Goal: Task Accomplishment & Management: Complete application form

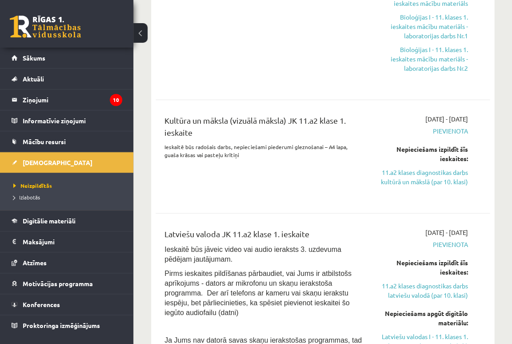
scroll to position [428, 0]
click at [443, 179] on link "11.a2 klases diagnostikas darbs kultūrā un mākslā (par 10. klasi)" at bounding box center [422, 177] width 92 height 19
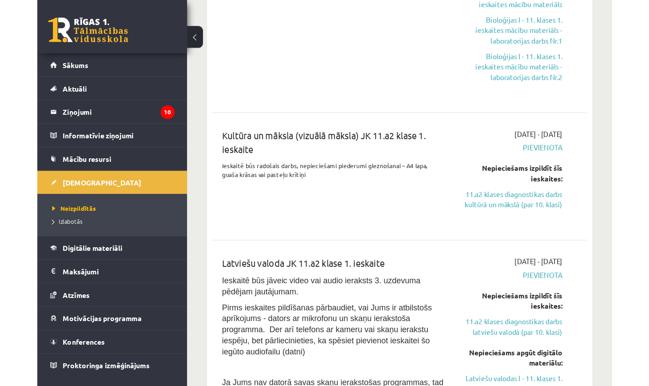
scroll to position [180, 0]
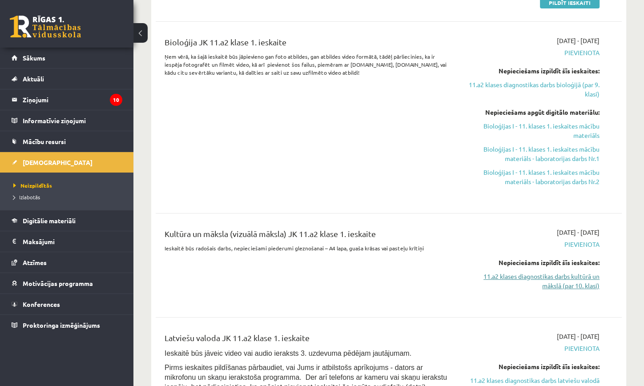
click at [512, 280] on link "11.a2 klases diagnostikas darbs kultūrā un mākslā (par 10. klasi)" at bounding box center [531, 281] width 136 height 19
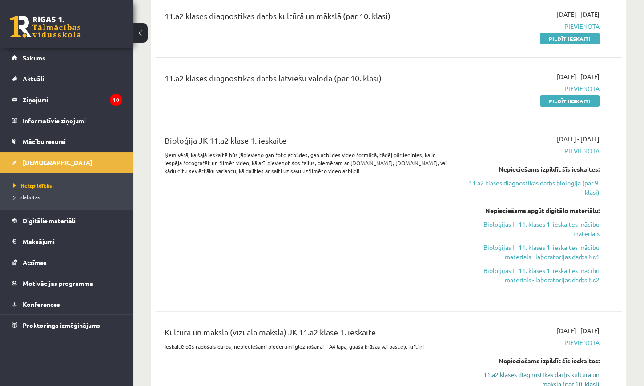
click at [512, 343] on link "11.a2 klases diagnostikas darbs kultūrā un mākslā (par 10. klasi)" at bounding box center [531, 379] width 136 height 19
drag, startPoint x: 553, startPoint y: 372, endPoint x: 549, endPoint y: 358, distance: 14.9
click at [512, 343] on div "Nepieciešams izpildīt šīs ieskaites: 11.a2 klases diagnostikas darbs kultūrā un…" at bounding box center [531, 372] width 136 height 32
click at [512, 343] on link "11.a2 klases diagnostikas darbs kultūrā un mākslā (par 10. klasi)" at bounding box center [531, 379] width 136 height 19
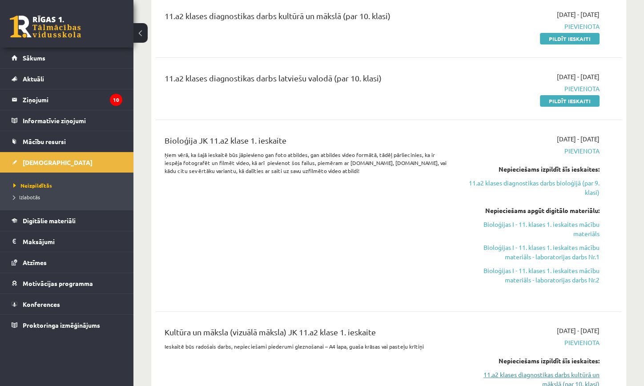
click at [512, 343] on link "11.a2 klases diagnostikas darbs kultūrā un mākslā (par 10. klasi)" at bounding box center [531, 379] width 136 height 19
click at [512, 339] on span "Pievienota" at bounding box center [531, 342] width 136 height 9
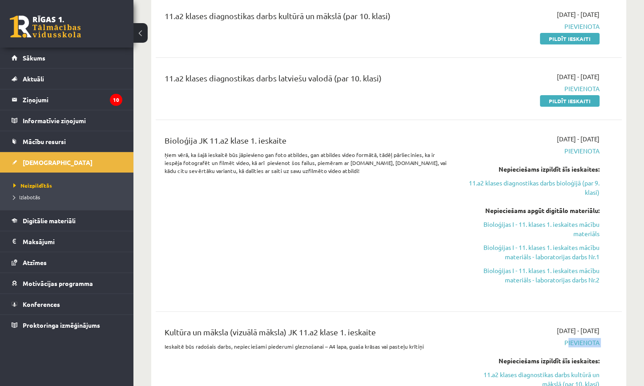
click at [512, 339] on span "Pievienota" at bounding box center [531, 342] width 136 height 9
click at [512, 279] on link "Bioloģijas I - 11. klases 1. ieskaites mācību materiāls - laboratorijas darbs N…" at bounding box center [531, 275] width 136 height 19
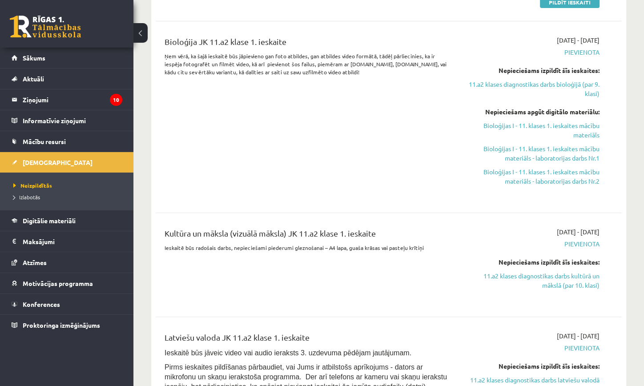
scroll to position [459, 0]
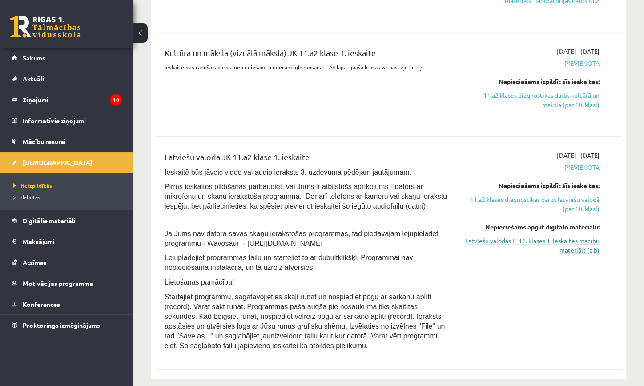
click at [512, 248] on link "Latviešu valodas I - 11. klases 1. ieskaites mācību materiāls (a,b)" at bounding box center [531, 245] width 136 height 19
click at [512, 210] on link "11.a2 klases diagnostikas darbs latviešu valodā (par 10. klasi)" at bounding box center [531, 204] width 136 height 19
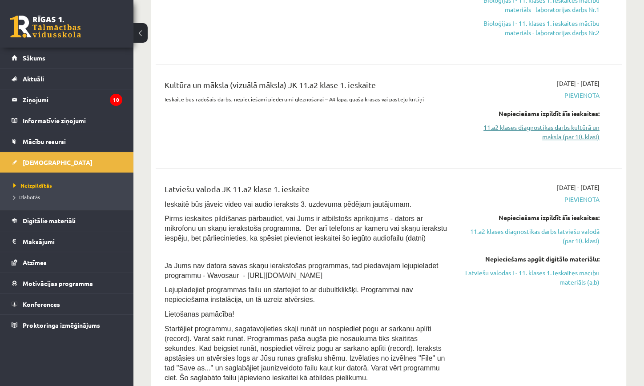
click at [512, 127] on link "11.a2 klases diagnostikas darbs kultūrā un mākslā (par 10. klasi)" at bounding box center [531, 132] width 136 height 19
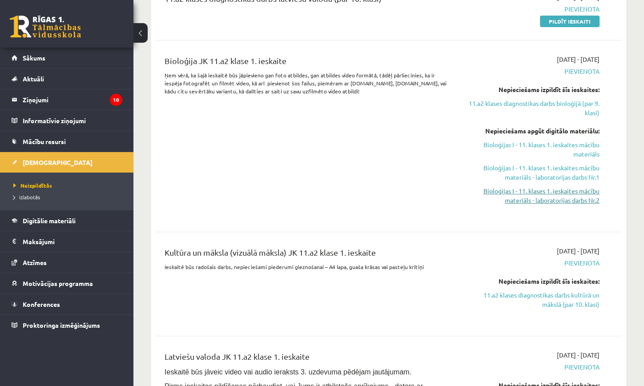
scroll to position [524, 0]
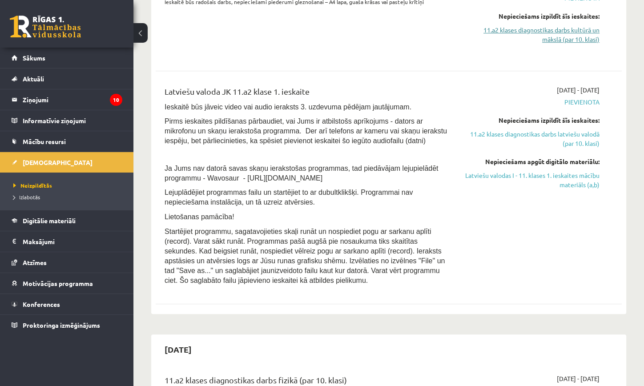
click at [512, 40] on link "11.a2 klases diagnostikas darbs kultūrā un mākslā (par 10. klasi)" at bounding box center [531, 34] width 136 height 19
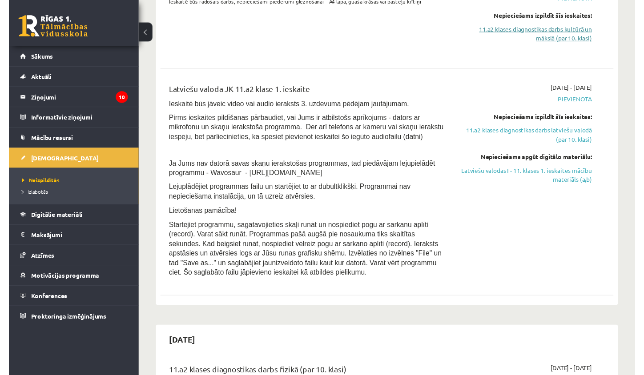
scroll to position [180, 0]
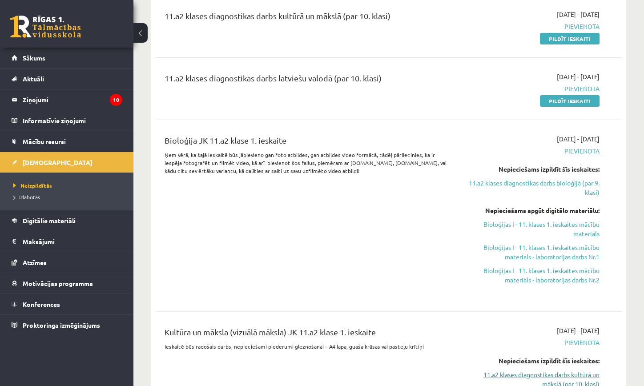
click at [512, 343] on link "11.a2 klases diagnostikas darbs kultūrā un mākslā (par 10. klasi)" at bounding box center [531, 379] width 136 height 19
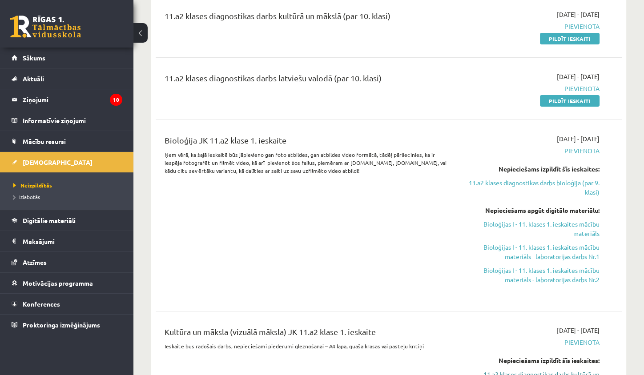
click at [512, 343] on link "11.a2 klases diagnostikas darbs kultūrā un mākslā (par 10. klasi)" at bounding box center [531, 379] width 136 height 19
click at [474, 311] on hr at bounding box center [389, 311] width 466 height 0
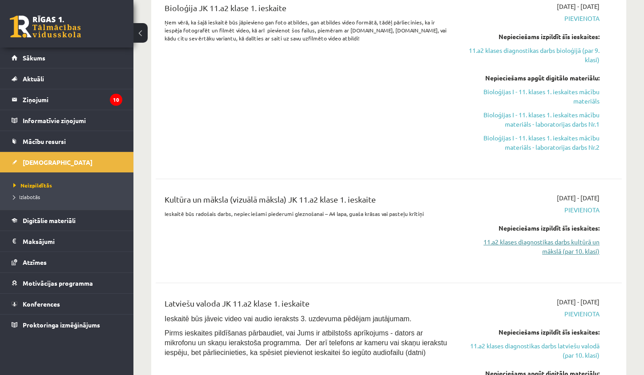
click at [512, 238] on link "11.a2 klases diagnostikas darbs kultūrā un mākslā (par 10. klasi)" at bounding box center [531, 246] width 136 height 19
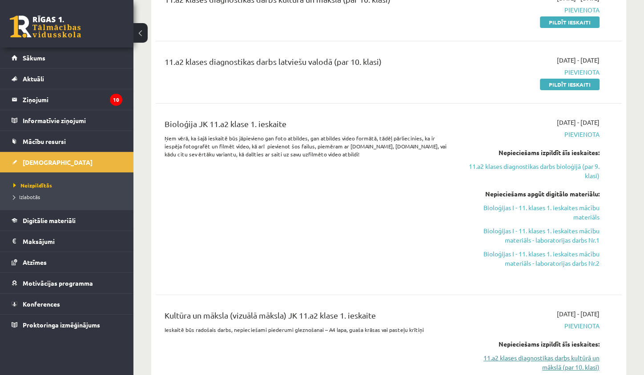
click at [512, 343] on link "11.a2 klases diagnostikas darbs kultūrā un mākslā (par 10. klasi)" at bounding box center [531, 362] width 136 height 19
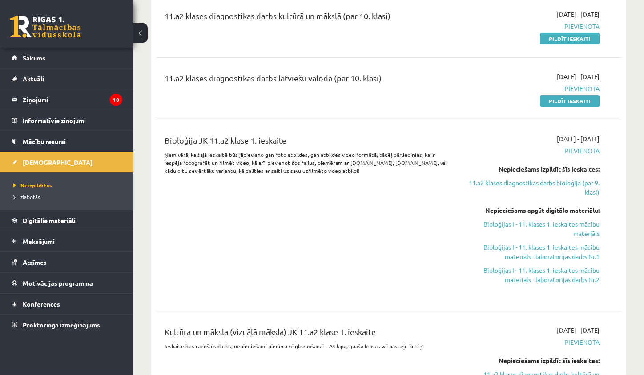
scroll to position [319, 0]
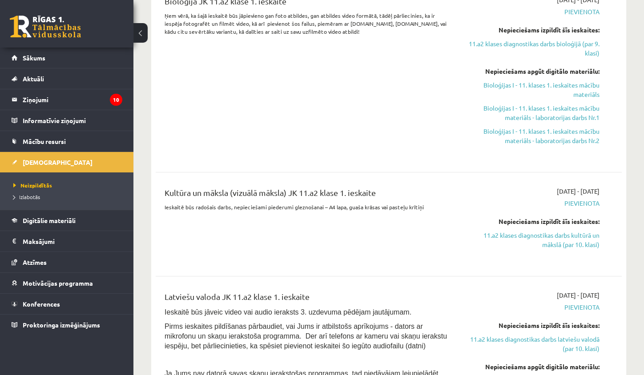
click at [512, 249] on div "2025-10-01 - 2025-10-15 Pievienota Nepieciešams izpildīt šīs ieskaites: 11.a2 k…" at bounding box center [530, 224] width 149 height 75
click at [512, 246] on link "11.a2 klases diagnostikas darbs kultūrā un mākslā (par 10. klasi)" at bounding box center [531, 240] width 136 height 19
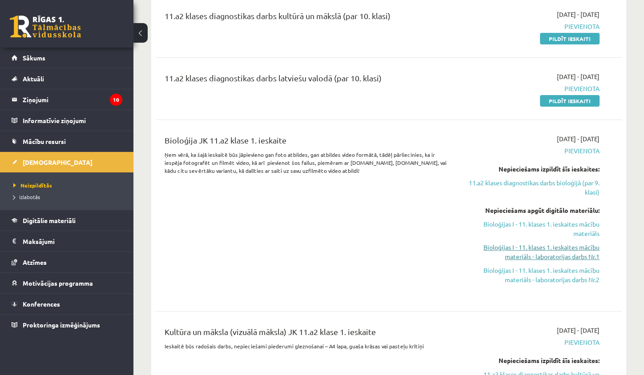
click at [512, 246] on link "Bioloģijas I - 11. klases 1. ieskaites mācību materiāls - laboratorijas darbs N…" at bounding box center [531, 252] width 136 height 19
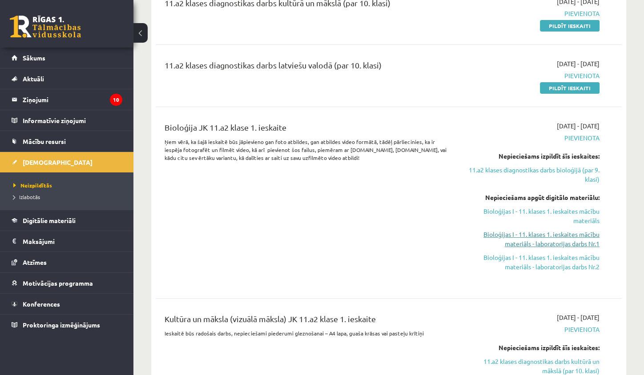
scroll to position [227, 0]
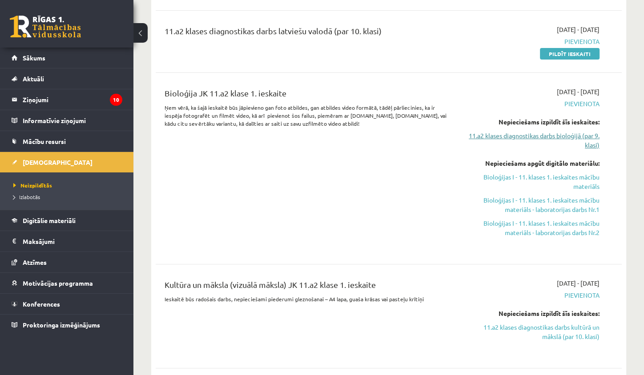
click at [512, 136] on link "11.a2 klases diagnostikas darbs bioloģijā (par 9. klasi)" at bounding box center [531, 140] width 136 height 19
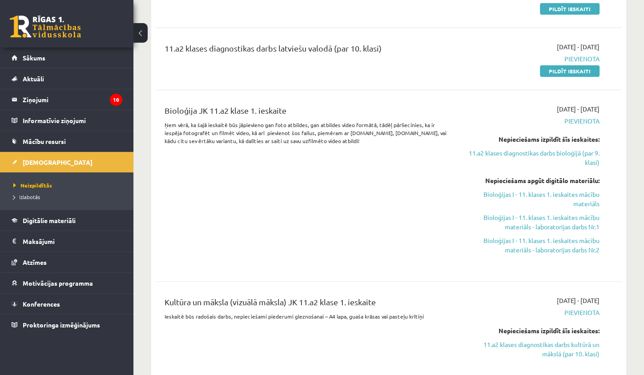
scroll to position [57, 0]
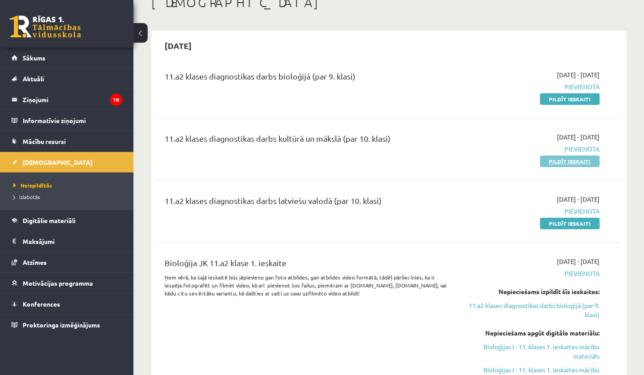
click at [512, 157] on link "Pildīt ieskaiti" at bounding box center [570, 162] width 60 height 12
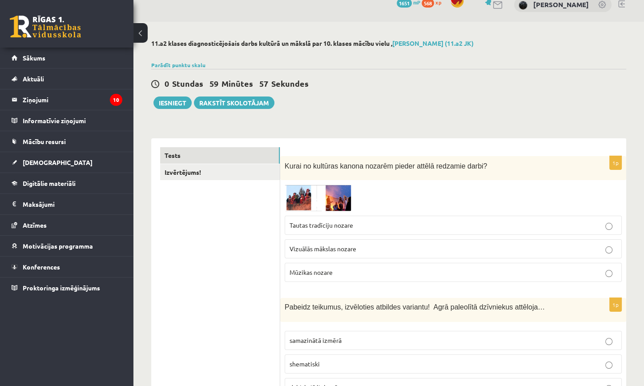
scroll to position [47, 0]
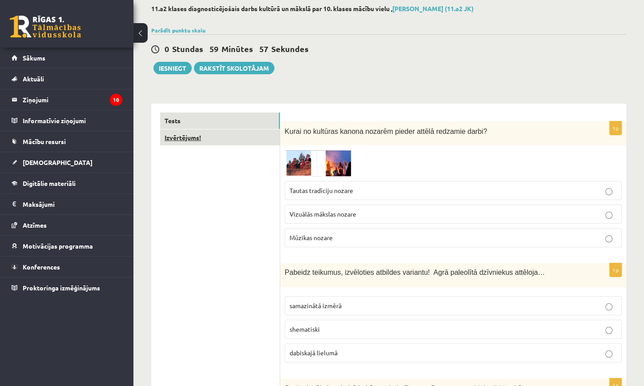
click at [249, 140] on link "Izvērtējums!" at bounding box center [220, 137] width 120 height 16
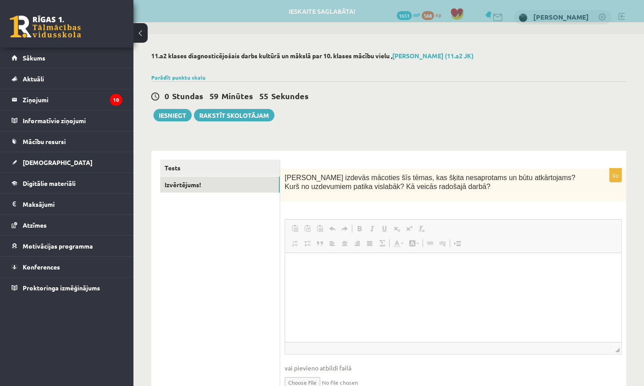
scroll to position [0, 0]
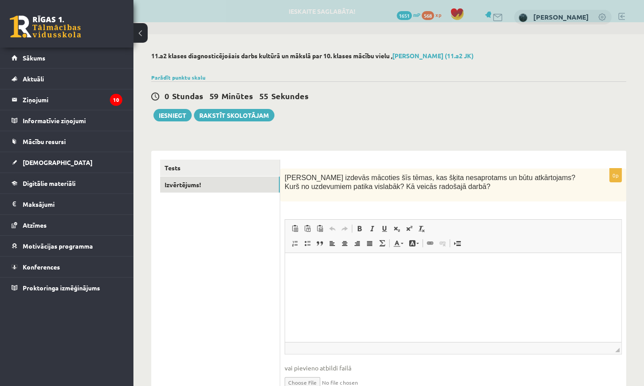
click at [236, 159] on div "Tests Izvērtējums!" at bounding box center [215, 282] width 129 height 263
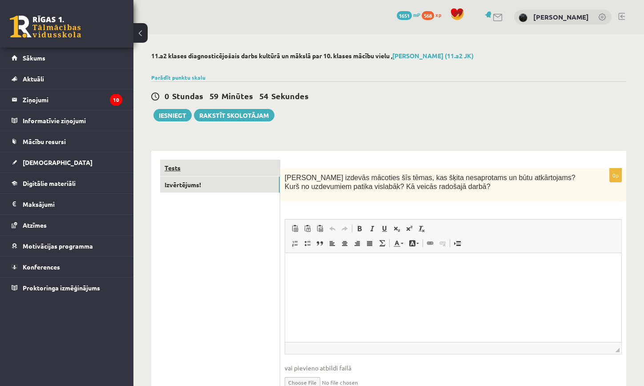
click at [256, 162] on link "Tests" at bounding box center [220, 168] width 120 height 16
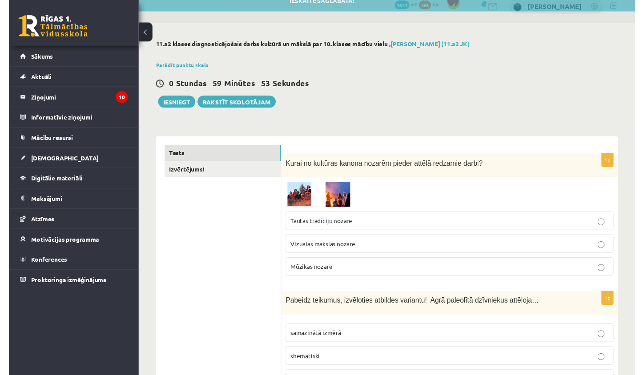
scroll to position [25, 0]
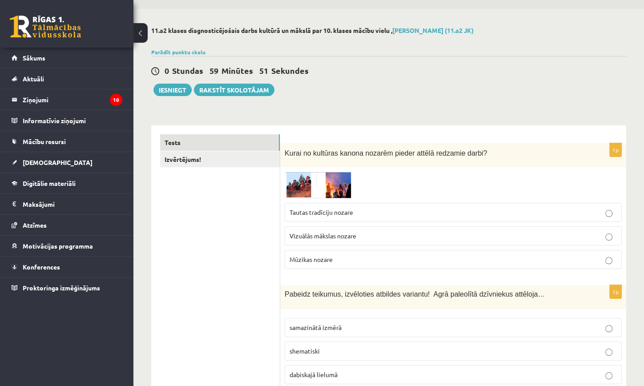
click at [302, 173] on img at bounding box center [317, 185] width 67 height 26
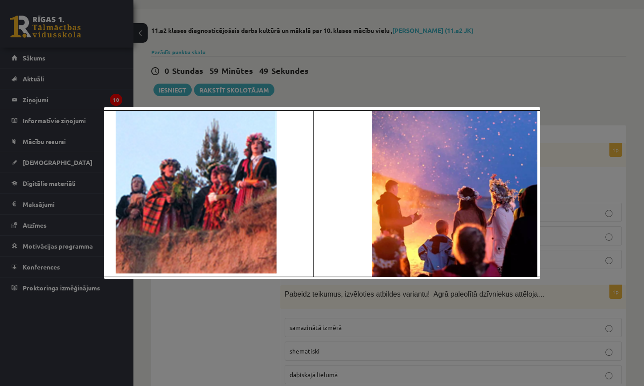
click at [429, 59] on div at bounding box center [322, 193] width 644 height 386
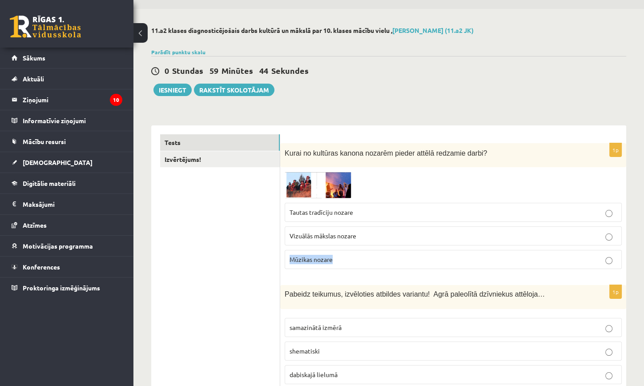
drag, startPoint x: 292, startPoint y: 256, endPoint x: 333, endPoint y: 260, distance: 41.5
click at [333, 260] on p "Mūzikas nozare" at bounding box center [452, 259] width 327 height 9
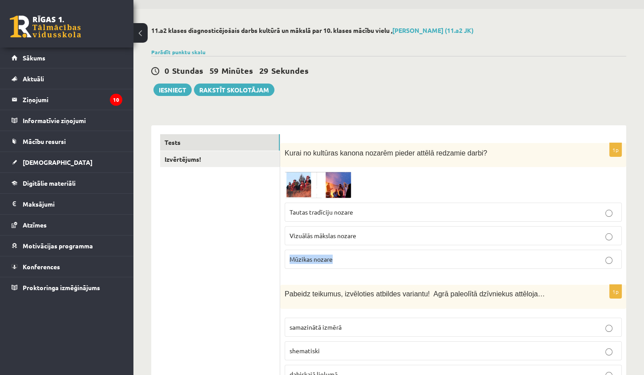
click at [292, 181] on img at bounding box center [317, 185] width 67 height 26
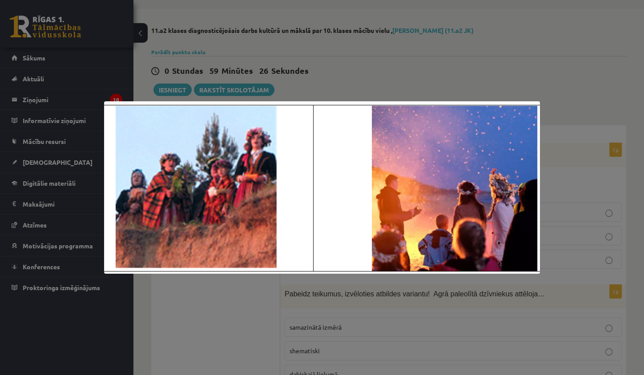
click at [577, 115] on div at bounding box center [322, 187] width 644 height 375
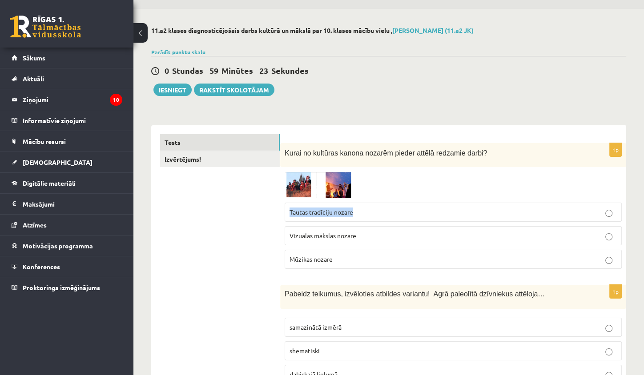
drag, startPoint x: 288, startPoint y: 210, endPoint x: 353, endPoint y: 209, distance: 65.4
click at [353, 209] on label "Tautas tradīciju nozare" at bounding box center [452, 212] width 337 height 19
click at [371, 217] on label "Tautas tradīciju nozare" at bounding box center [452, 212] width 337 height 19
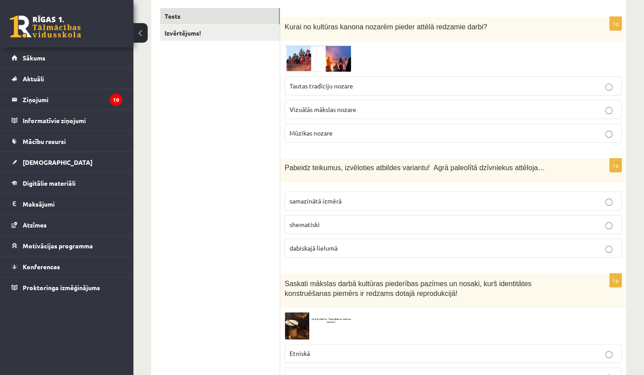
scroll to position [166, 0]
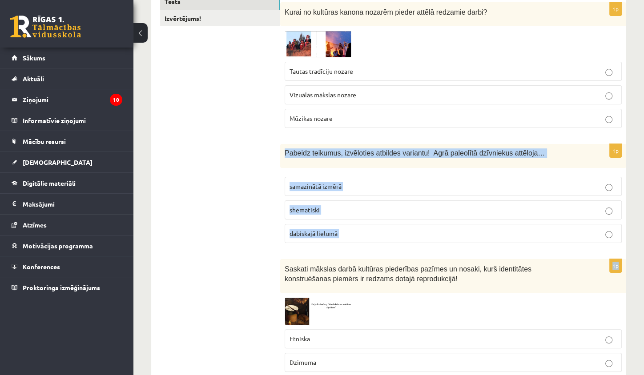
drag, startPoint x: 285, startPoint y: 154, endPoint x: 355, endPoint y: 249, distance: 118.3
copy form "Pabeidz teikumus, izvēloties atbildes variantu! Agrā paleolītā dzīvniekus attēl…"
click at [347, 190] on label "samazinātā izmērā" at bounding box center [452, 186] width 337 height 19
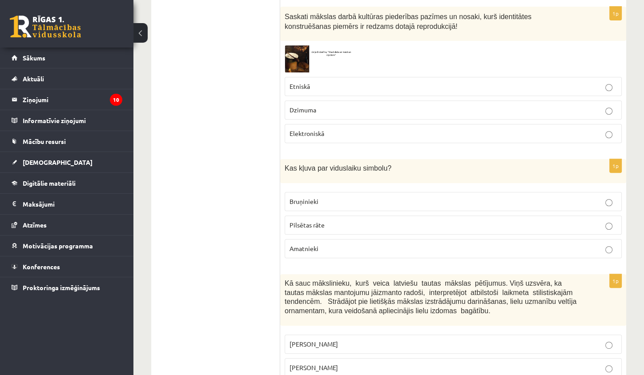
scroll to position [410, 0]
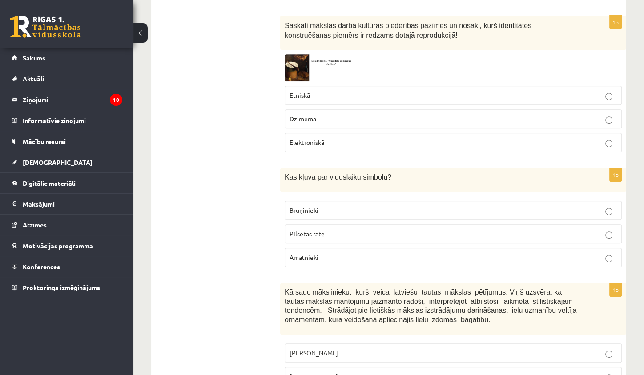
click at [302, 63] on img at bounding box center [317, 67] width 67 height 27
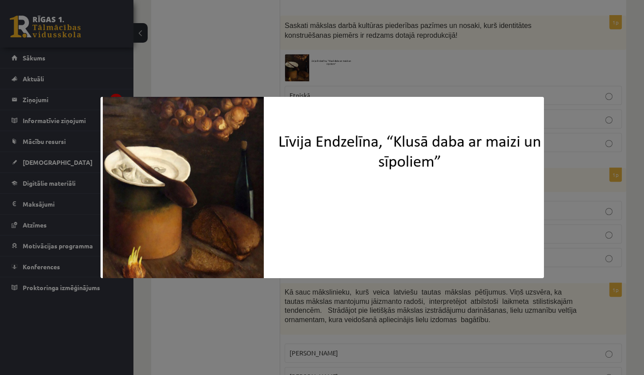
click at [240, 57] on div at bounding box center [322, 187] width 644 height 375
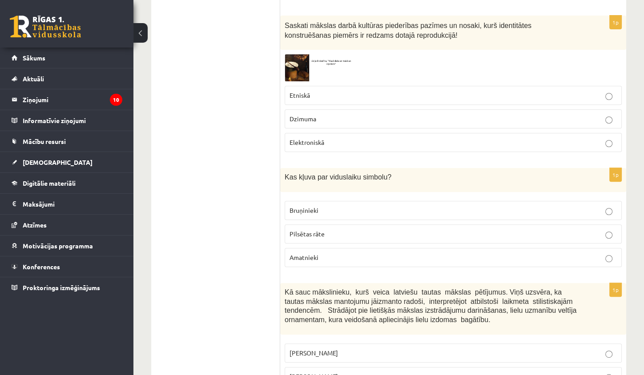
click at [305, 138] on p "Elektroniskā" at bounding box center [452, 142] width 327 height 9
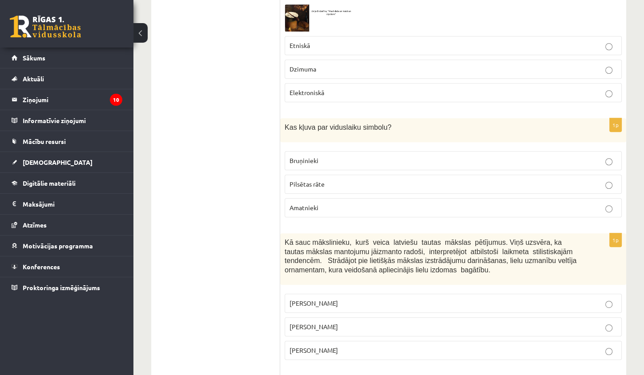
scroll to position [470, 0]
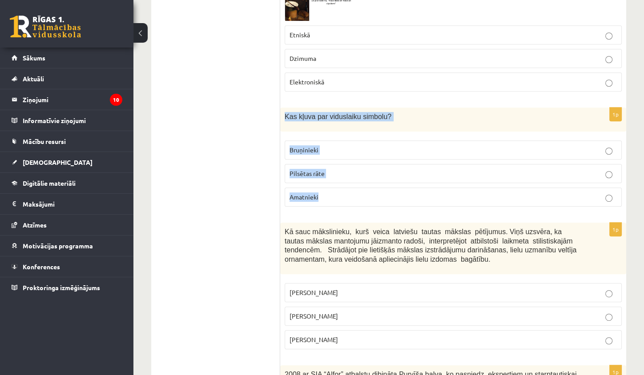
drag, startPoint x: 284, startPoint y: 110, endPoint x: 315, endPoint y: 198, distance: 93.1
click at [315, 198] on div "1p Kas kļuva par viduslaiku simbolu? Bruņinieki Pilsētas rāte Amatnieki" at bounding box center [453, 161] width 346 height 106
copy div "Kas kļuva par viduslaiku simbolu? Bruņinieki Pilsētas rāte Amatnieki"
click at [381, 152] on label "Bruņinieki" at bounding box center [452, 149] width 337 height 19
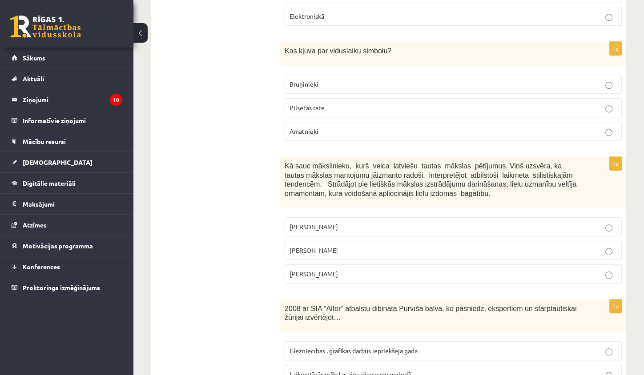
scroll to position [659, 0]
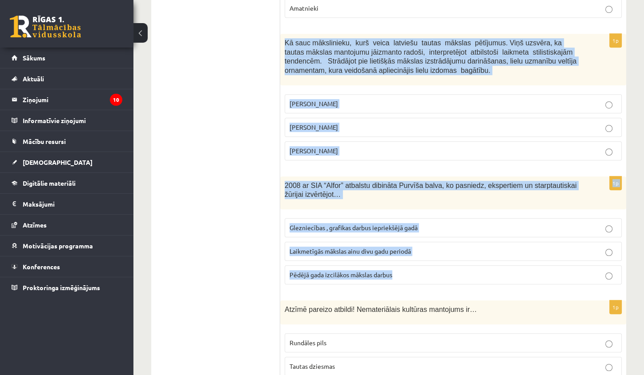
drag, startPoint x: 285, startPoint y: 37, endPoint x: 447, endPoint y: 279, distance: 290.9
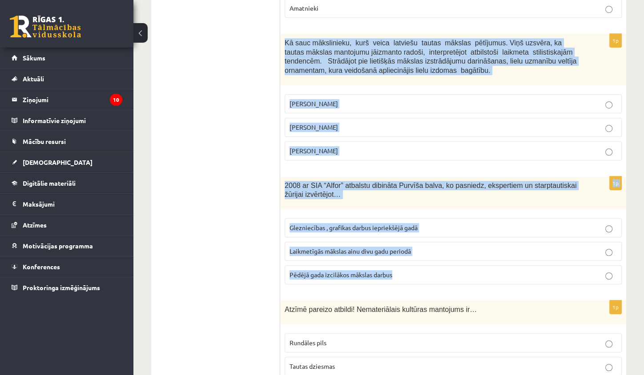
drag, startPoint x: 284, startPoint y: 37, endPoint x: 470, endPoint y: 267, distance: 295.8
copy form "Kā sauc mākslinieku, kurš veica latviešu tautas mākslas pētījumus. Viņš uzsvēra…"
click at [335, 123] on span "Jūlijs Madernieks" at bounding box center [313, 127] width 48 height 8
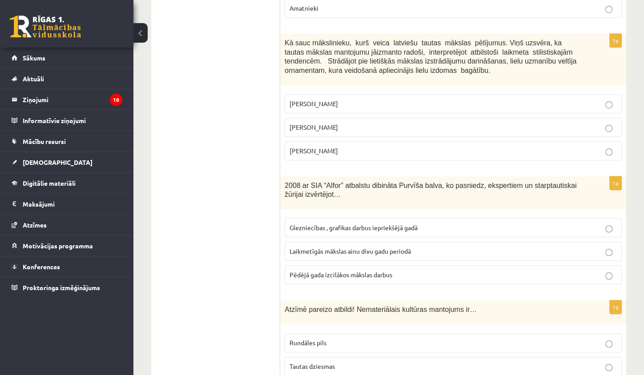
click at [375, 265] on label "Pēdējā gada izcilākos mākslas darbus" at bounding box center [452, 274] width 337 height 19
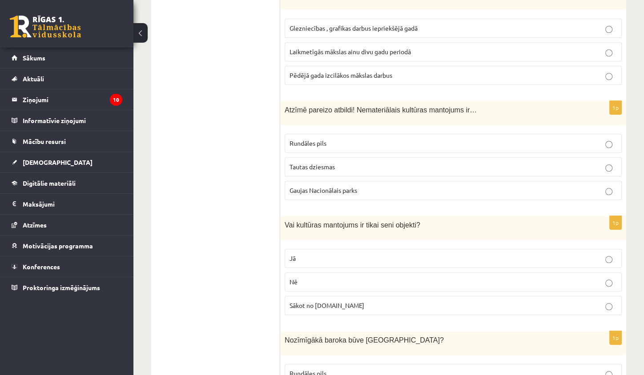
scroll to position [875, 0]
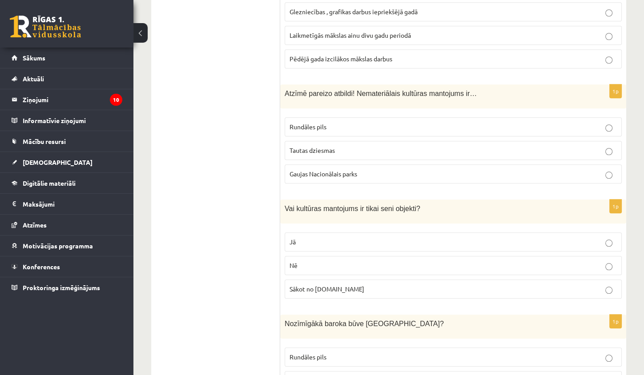
click at [349, 164] on label "Gaujas Nacionālais parks" at bounding box center [452, 173] width 337 height 19
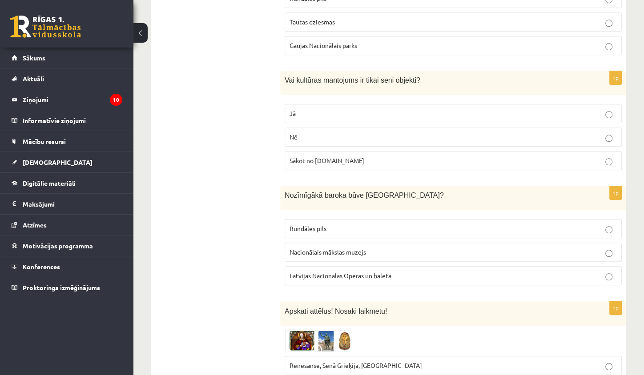
scroll to position [1016, 0]
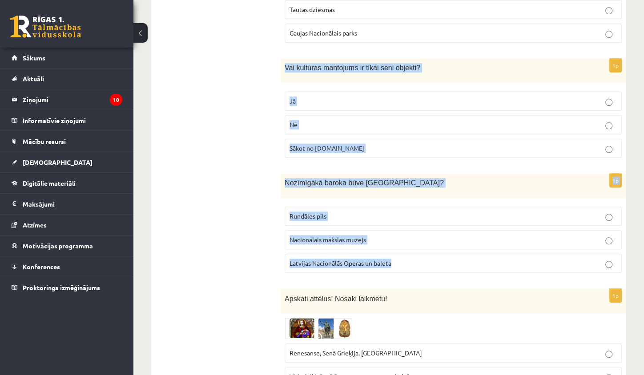
drag, startPoint x: 282, startPoint y: 61, endPoint x: 417, endPoint y: 264, distance: 244.0
copy form "Vai kultūras mantojums ir tikai seni objekti? Jā Nē Sākot no 10.gs 1p Nozīmīgāk…"
click at [300, 120] on p "Nē" at bounding box center [452, 124] width 327 height 9
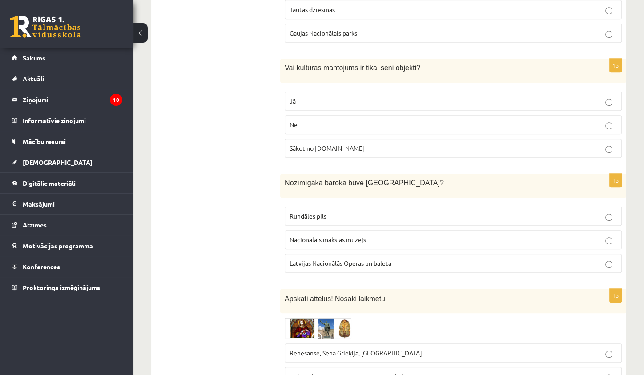
click at [406, 259] on p "Latvijas Nacionālās Operas un baleta" at bounding box center [452, 263] width 327 height 9
click at [319, 212] on span "Rundāles pils" at bounding box center [307, 216] width 37 height 8
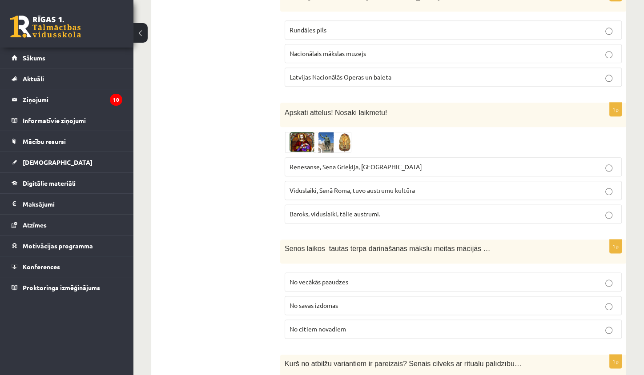
scroll to position [1270, 0]
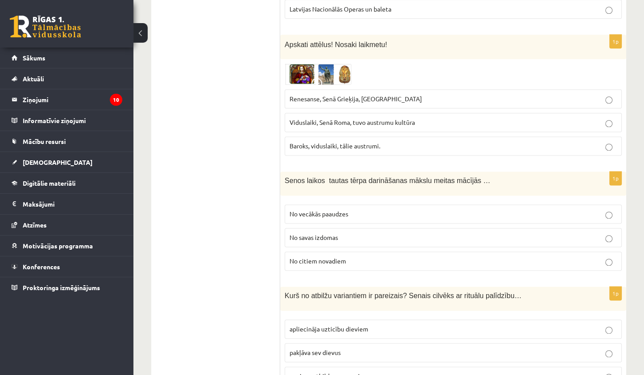
click at [335, 66] on img at bounding box center [317, 74] width 67 height 21
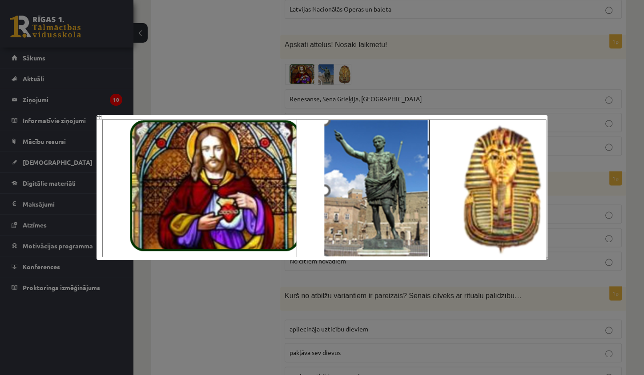
click at [244, 70] on div at bounding box center [322, 187] width 644 height 375
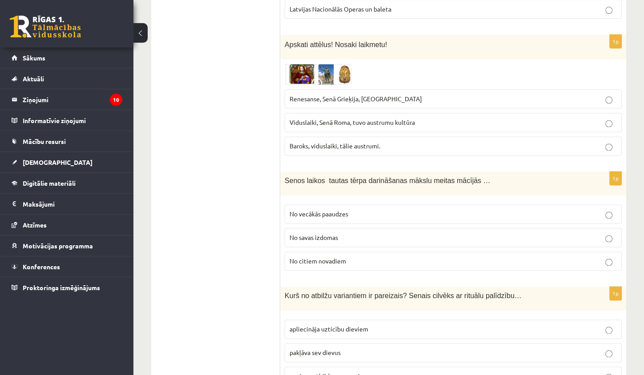
click at [311, 64] on img at bounding box center [317, 74] width 67 height 21
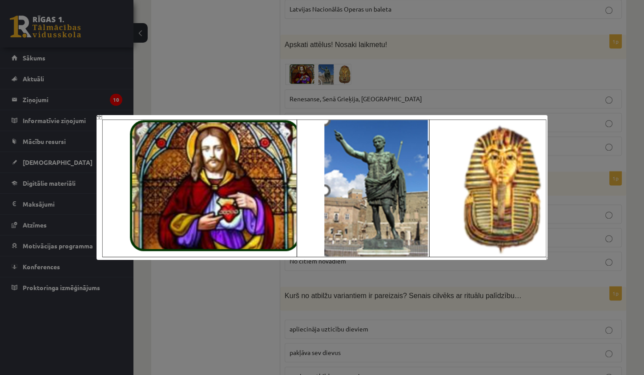
click at [335, 88] on div at bounding box center [322, 187] width 644 height 375
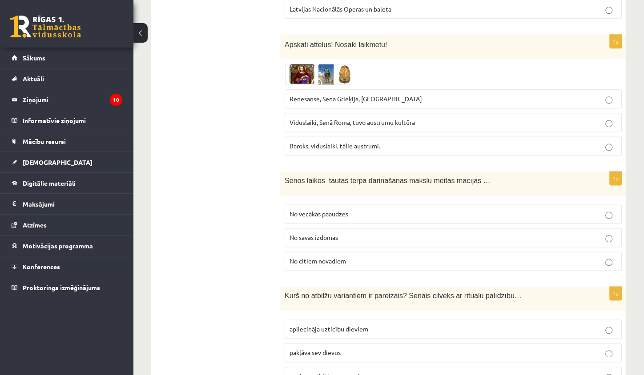
click at [297, 64] on img at bounding box center [317, 74] width 67 height 21
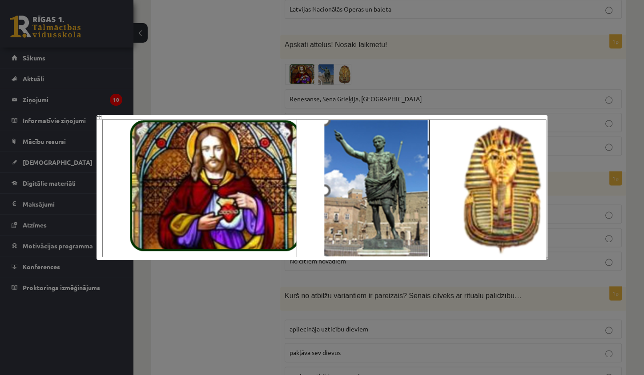
click at [235, 82] on div at bounding box center [322, 187] width 644 height 375
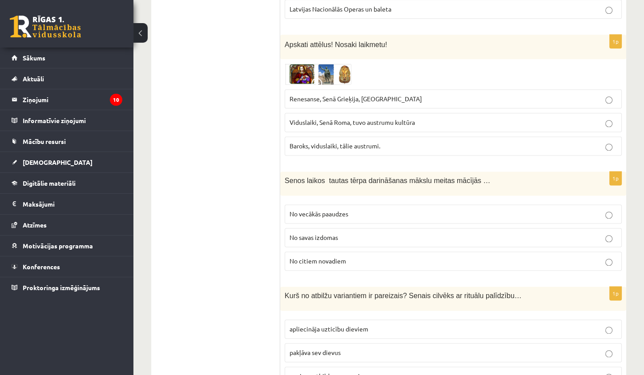
drag, startPoint x: 289, startPoint y: 142, endPoint x: 305, endPoint y: 142, distance: 16.0
click at [305, 142] on p "Baroks, viduslaiki, tālie austrumi." at bounding box center [452, 145] width 327 height 9
drag, startPoint x: 290, startPoint y: 138, endPoint x: 308, endPoint y: 140, distance: 18.3
click at [308, 142] on span "Baroks, viduslaiki, tālie austrumi." at bounding box center [334, 146] width 91 height 8
drag, startPoint x: 290, startPoint y: 115, endPoint x: 316, endPoint y: 117, distance: 25.9
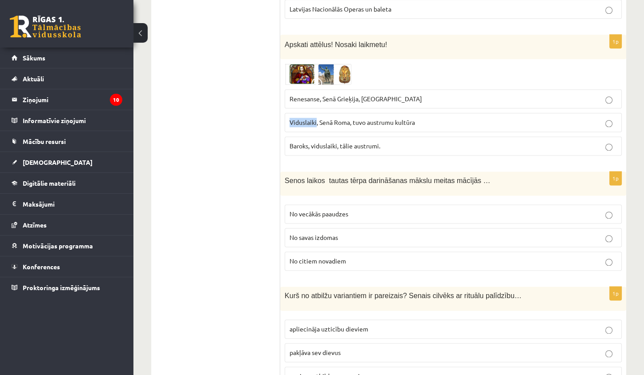
click at [316, 118] on span "Viduslaiki, Senā Roma, tuvo austrumu kultūra" at bounding box center [351, 122] width 125 height 8
drag, startPoint x: 289, startPoint y: 92, endPoint x: 319, endPoint y: 93, distance: 30.2
click at [319, 93] on label "Renesanse, Senā Grieķija, Ēģipte" at bounding box center [452, 98] width 337 height 19
click at [332, 97] on label "Renesanse, Senā Grieķija, Ēģipte" at bounding box center [452, 98] width 337 height 19
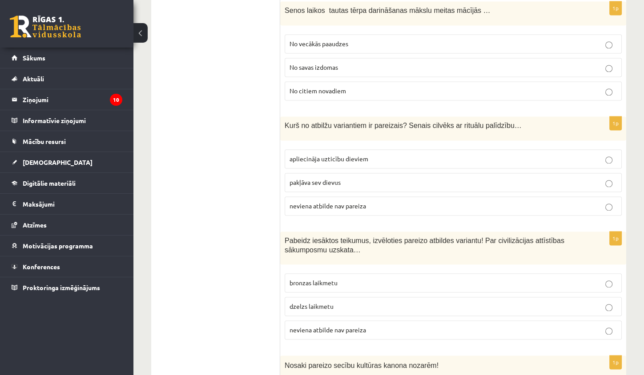
scroll to position [1428, 0]
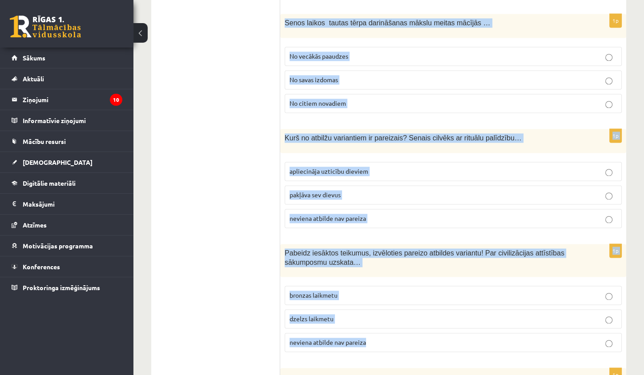
drag, startPoint x: 284, startPoint y: 13, endPoint x: 385, endPoint y: 336, distance: 338.5
copy form "Senos laikos tautas tērpa darināšanas mākslu meitas mācījās … No vecākās paaudz…"
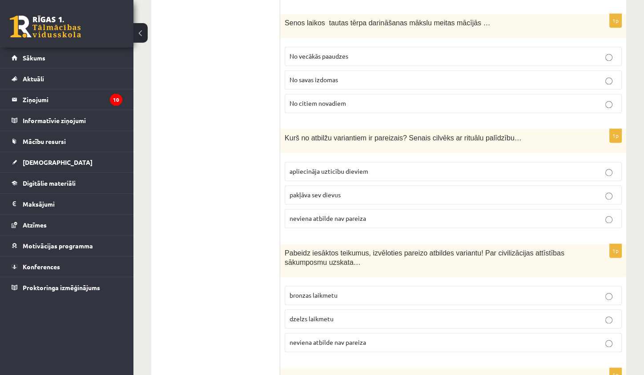
click at [330, 52] on span "No vecākās paaudzes" at bounding box center [318, 56] width 59 height 8
click at [356, 167] on span "apliecināja uzticību dieviem" at bounding box center [328, 171] width 79 height 8
click at [346, 291] on p "bronzas laikmetu" at bounding box center [452, 295] width 327 height 9
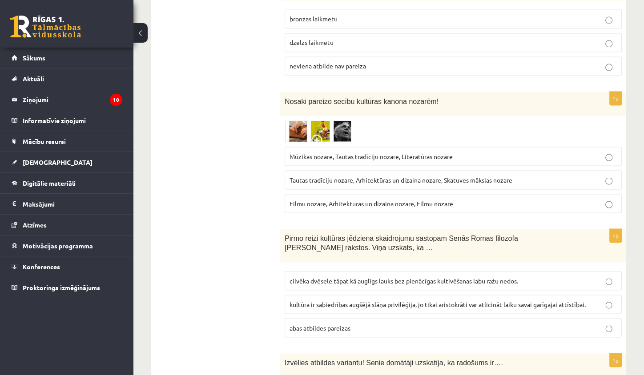
scroll to position [1706, 0]
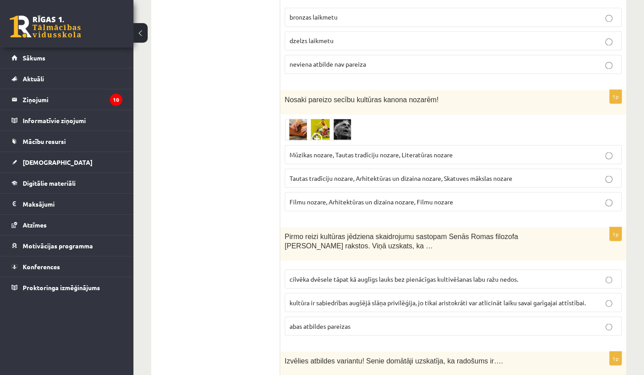
click at [295, 119] on img at bounding box center [317, 130] width 67 height 22
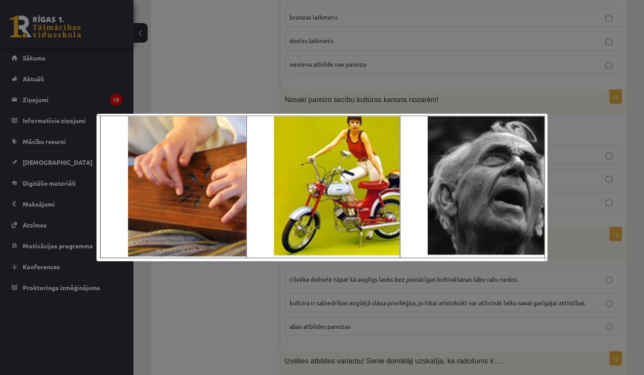
click at [253, 91] on div at bounding box center [322, 187] width 644 height 375
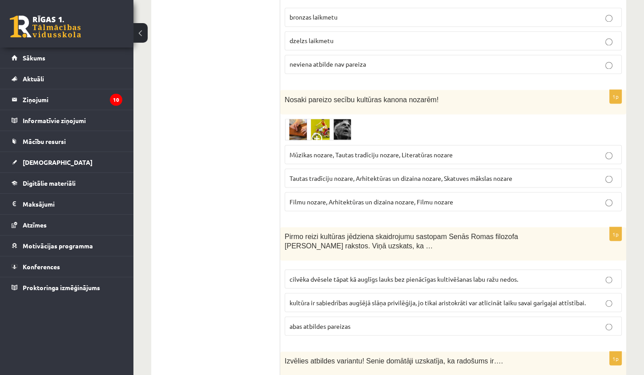
click at [302, 119] on img at bounding box center [317, 130] width 67 height 22
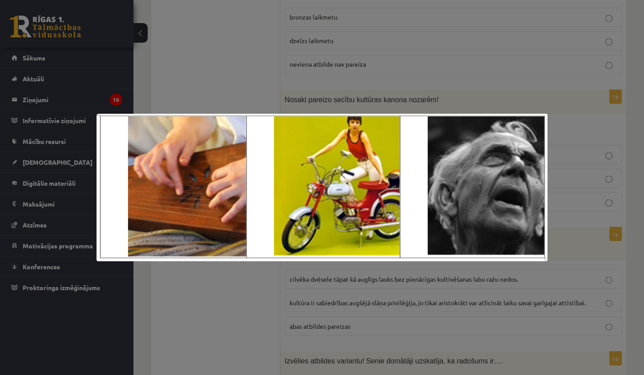
click at [256, 76] on div at bounding box center [322, 187] width 644 height 375
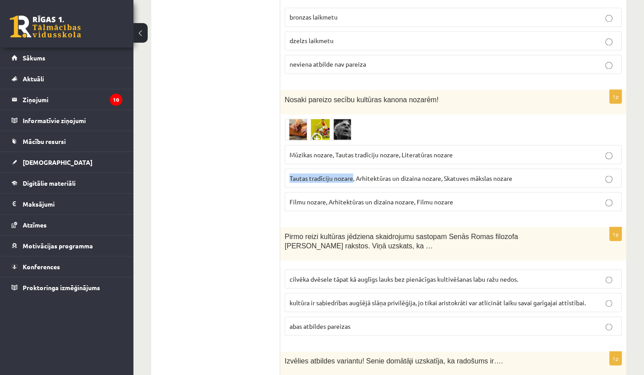
drag, startPoint x: 288, startPoint y: 166, endPoint x: 352, endPoint y: 166, distance: 64.0
click at [352, 168] on label "Tautas tradīciju nozare, Arhitektūras un dizaina nozare, Skatuves mākslas nozare" at bounding box center [452, 177] width 337 height 19
drag, startPoint x: 296, startPoint y: 143, endPoint x: 332, endPoint y: 145, distance: 36.5
click at [332, 150] on span "Mūzikas nozare, Tautas tradīciju nozare, Literatūras nozare" at bounding box center [370, 154] width 163 height 8
click at [329, 119] on img at bounding box center [317, 130] width 67 height 22
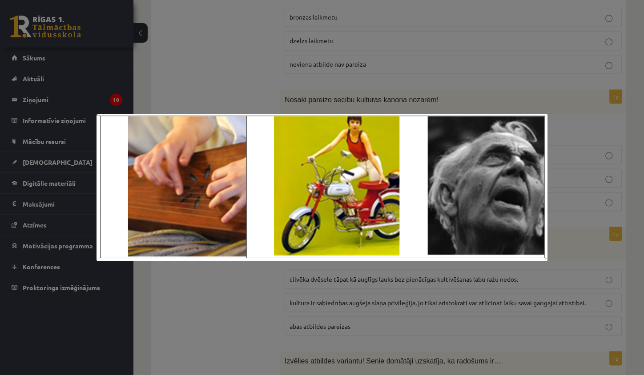
click at [263, 81] on div at bounding box center [322, 187] width 644 height 375
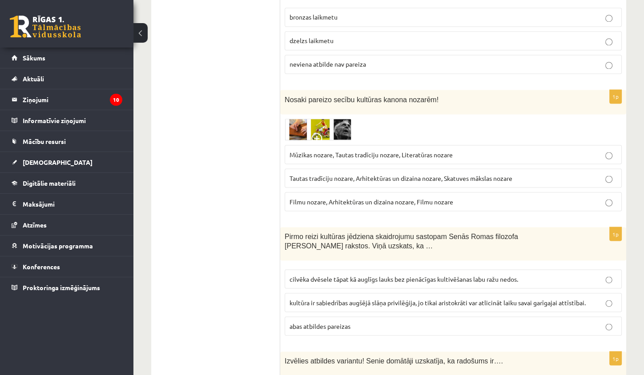
click at [312, 133] on span at bounding box center [318, 140] width 14 height 14
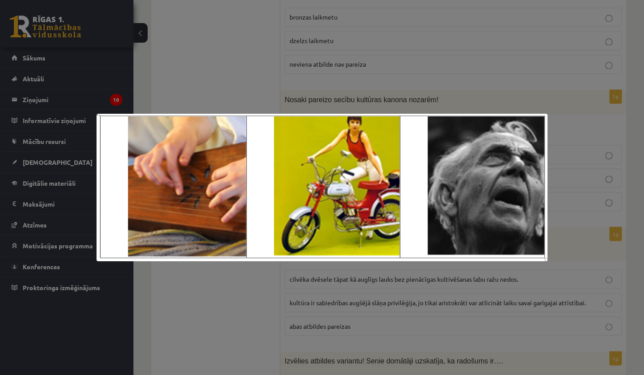
click at [299, 80] on div at bounding box center [322, 187] width 644 height 375
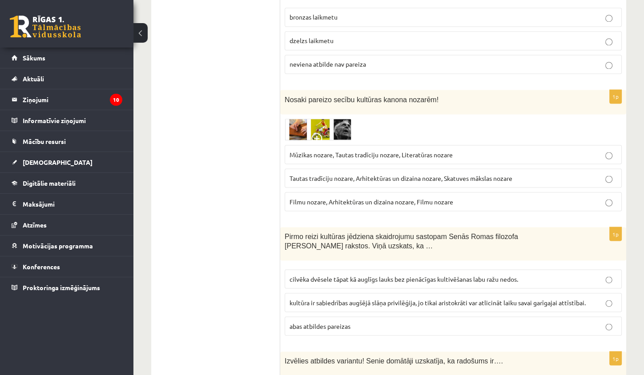
click at [367, 197] on span "Filmu nozare, Arhitektūras un dizaina nozare, Filmu nozare" at bounding box center [371, 201] width 164 height 8
drag, startPoint x: 417, startPoint y: 190, endPoint x: 456, endPoint y: 192, distance: 38.3
click at [456, 197] on p "Filmu nozare, Arhitektūras un dizaina nozare, Filmu nozare" at bounding box center [452, 201] width 327 height 9
drag, startPoint x: 404, startPoint y: 142, endPoint x: 462, endPoint y: 143, distance: 58.7
click at [462, 150] on p "Mūzikas nozare, Tautas tradīciju nozare, Literatūras nozare" at bounding box center [452, 154] width 327 height 9
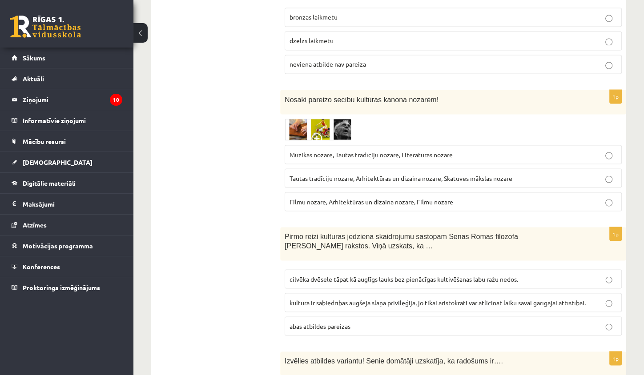
click at [413, 121] on div at bounding box center [452, 130] width 337 height 22
drag, startPoint x: 401, startPoint y: 142, endPoint x: 458, endPoint y: 143, distance: 56.9
click at [458, 150] on p "Mūzikas nozare, Tautas tradīciju nozare, Literatūras nozare" at bounding box center [452, 154] width 327 height 9
click at [384, 197] on span "Filmu nozare, Arhitektūras un dizaina nozare, Filmu nozare" at bounding box center [371, 201] width 164 height 8
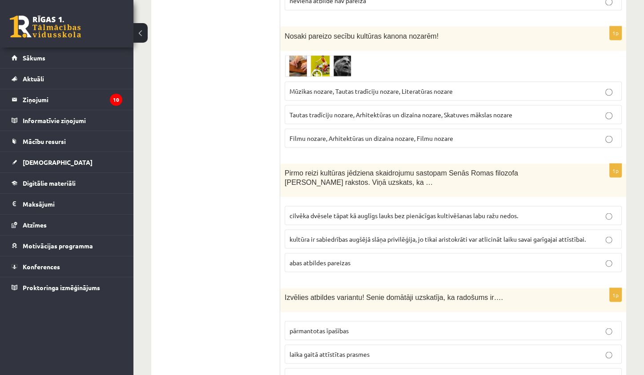
scroll to position [1822, 0]
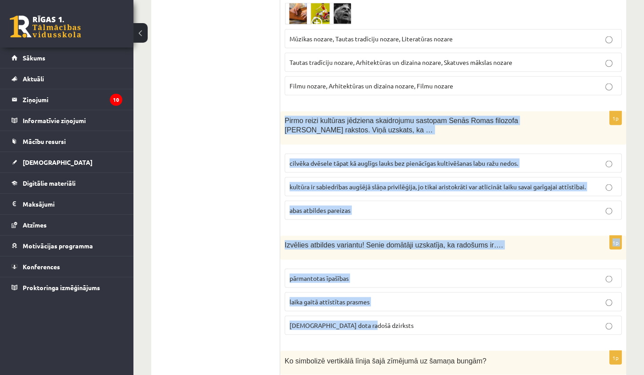
drag, startPoint x: 284, startPoint y: 107, endPoint x: 469, endPoint y: 316, distance: 278.4
click at [469, 316] on form "1p Kurai no kultūras kanona nozarēm pieder attēlā redzamie darbi? Tautas tradīc…" at bounding box center [453, 240] width 328 height 3806
copy form "Pirmo reizi kultūras jēdziena skaidrojumu sastopam Senās Romas filozofa Ciceron…"
click at [338, 153] on label "cilvēka dvēsele tāpat kā auglīgs lauks bez pienācīgas kultivēšanas labu ražu ne…" at bounding box center [452, 162] width 337 height 19
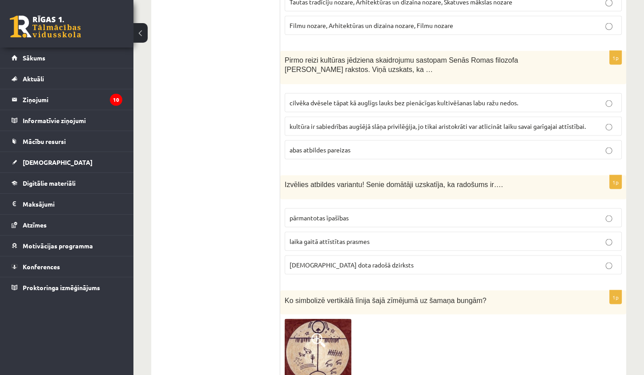
scroll to position [1993, 0]
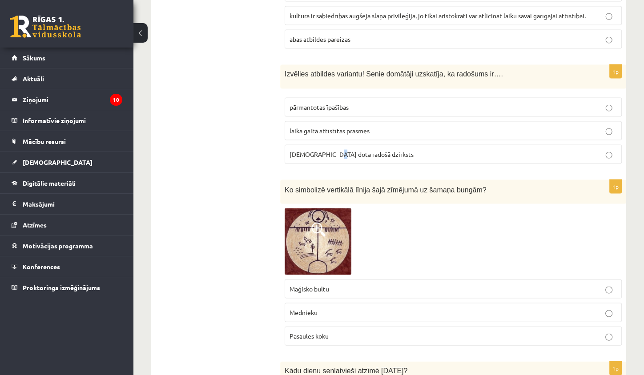
click at [332, 150] on span "dieva dota radošā dzirksts" at bounding box center [351, 154] width 124 height 8
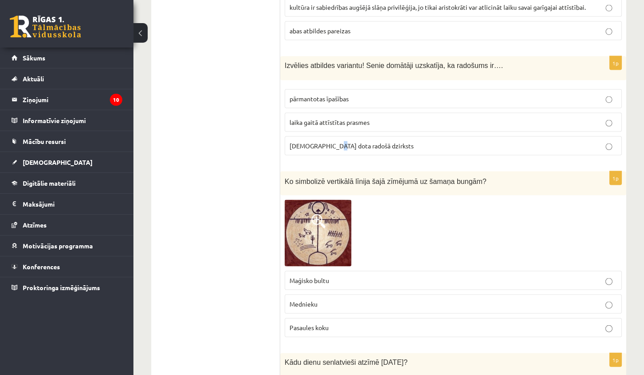
scroll to position [2062, 0]
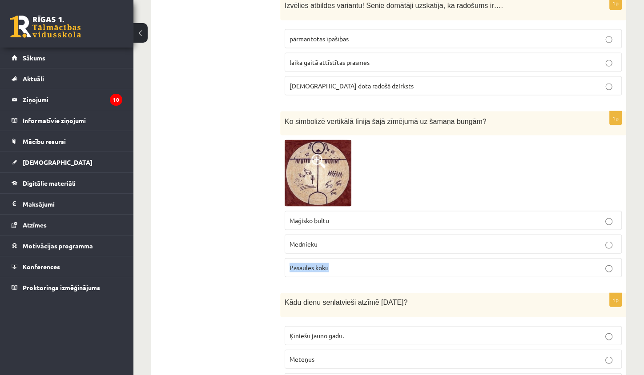
drag, startPoint x: 290, startPoint y: 253, endPoint x: 339, endPoint y: 253, distance: 48.5
click at [339, 263] on p "Pasaules koku" at bounding box center [452, 267] width 327 height 9
drag, startPoint x: 290, startPoint y: 234, endPoint x: 327, endPoint y: 233, distance: 36.9
click at [327, 240] on p "Mednieku" at bounding box center [452, 244] width 327 height 9
drag, startPoint x: 289, startPoint y: 206, endPoint x: 355, endPoint y: 210, distance: 65.9
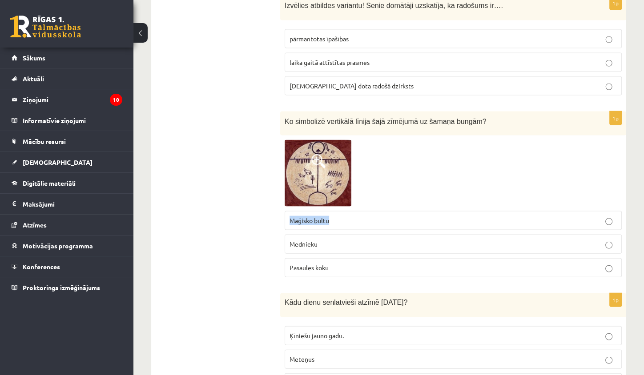
click at [355, 216] on p "Maģisko bultu" at bounding box center [452, 220] width 327 height 9
click at [378, 263] on p "Pasaules koku" at bounding box center [452, 267] width 327 height 9
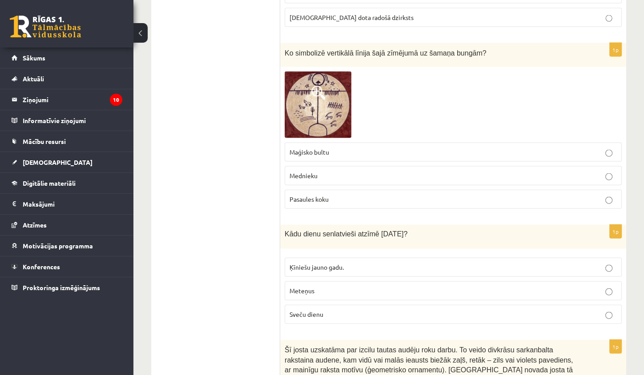
click at [328, 171] on p "Mednieku" at bounding box center [452, 175] width 327 height 9
click at [321, 195] on span "Pasaules koku" at bounding box center [308, 199] width 39 height 8
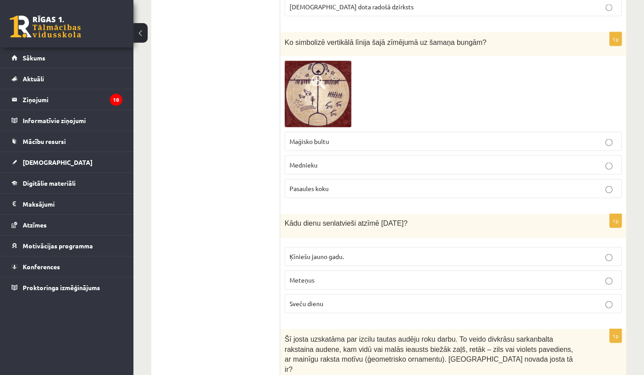
scroll to position [2306, 0]
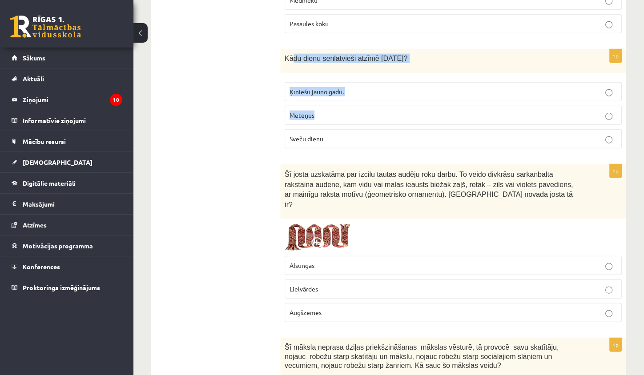
drag, startPoint x: 295, startPoint y: 48, endPoint x: 338, endPoint y: 111, distance: 76.7
click at [338, 111] on div "1p Kādu dienu senlatvieši atzīmē 2.februārī? Ķīniešu jauno gadu. Meteņus Sveču …" at bounding box center [453, 102] width 346 height 106
drag, startPoint x: 284, startPoint y: 40, endPoint x: 389, endPoint y: 137, distance: 143.8
click at [389, 137] on div "1p Kādu dienu senlatvieši atzīmē 2.februārī? Ķīniešu jauno gadu. Meteņus Sveču …" at bounding box center [453, 102] width 346 height 106
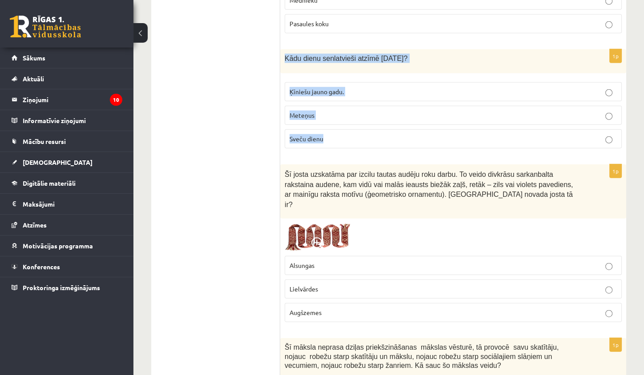
copy div "Kādu dienu senlatvieši atzīmē 2.februārī? Ķīniešu jauno gadu. Meteņus Sveču die…"
click at [344, 134] on p "Sveču dienu" at bounding box center [452, 138] width 327 height 9
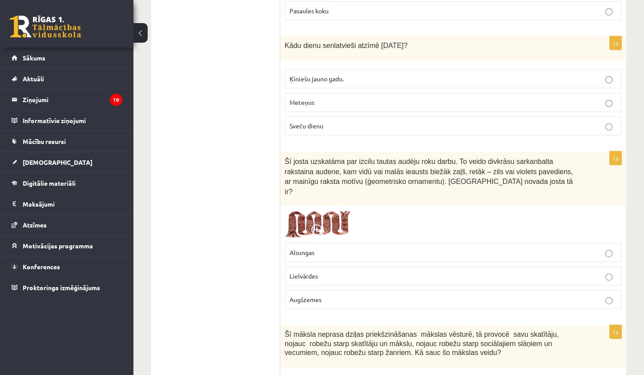
scroll to position [2420, 0]
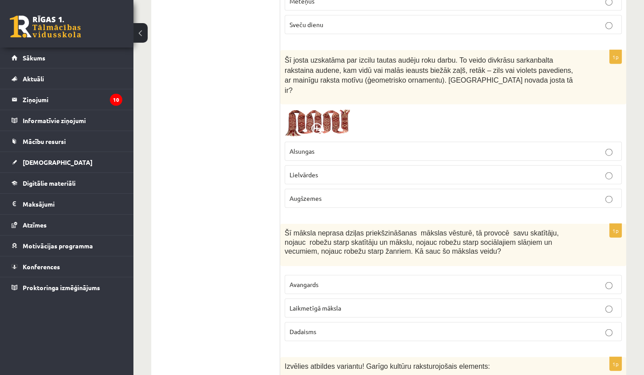
click at [309, 194] on span "Augšzemes" at bounding box center [305, 198] width 32 height 8
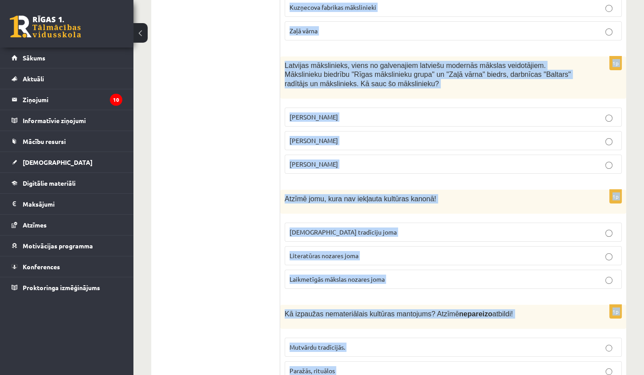
scroll to position [3583, 0]
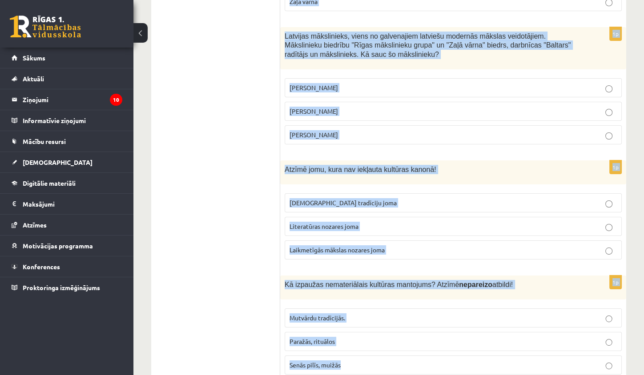
drag, startPoint x: 284, startPoint y: 71, endPoint x: 366, endPoint y: 339, distance: 280.5
copy form "Šī māksla neprasa dziļas priekšzināšanas mākslas vēsturē, tā provocē savu skatī…"
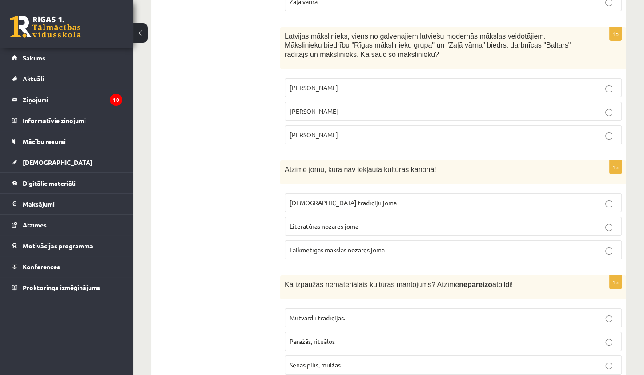
drag, startPoint x: 151, startPoint y: 158, endPoint x: 151, endPoint y: 153, distance: 4.9
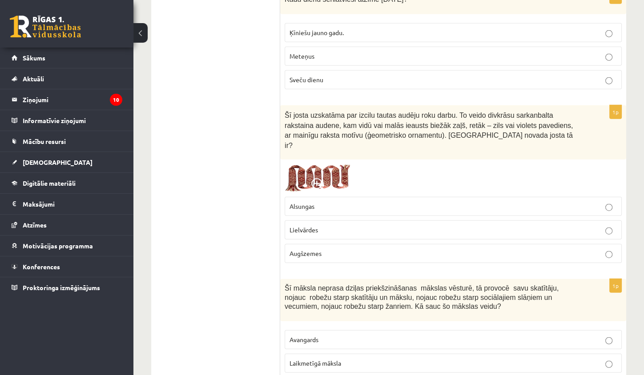
scroll to position [2438, 0]
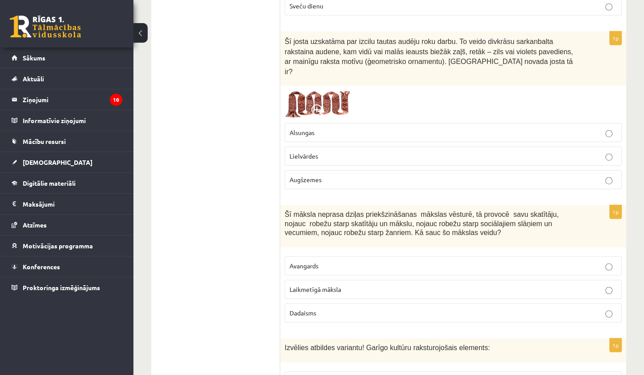
click at [321, 285] on p "Laikmetīgā māksla" at bounding box center [452, 289] width 327 height 9
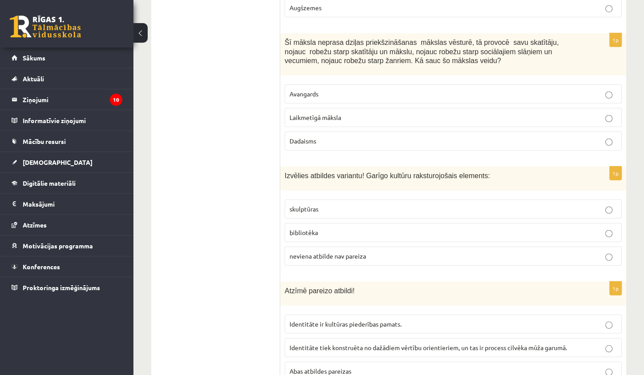
scroll to position [2679, 0]
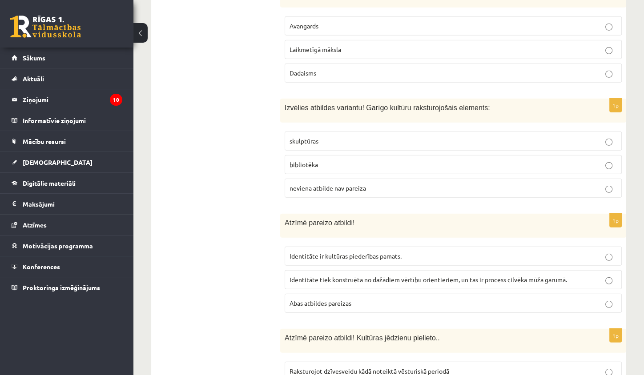
click at [352, 184] on span "neviena atbilde nav pareiza" at bounding box center [327, 188] width 76 height 8
click at [360, 160] on p "bibliotēka" at bounding box center [452, 164] width 327 height 9
click at [373, 299] on p "Abas atbildes pareizas" at bounding box center [452, 303] width 327 height 9
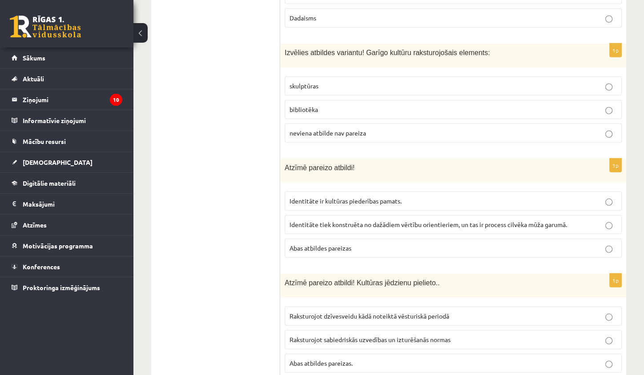
scroll to position [2788, 0]
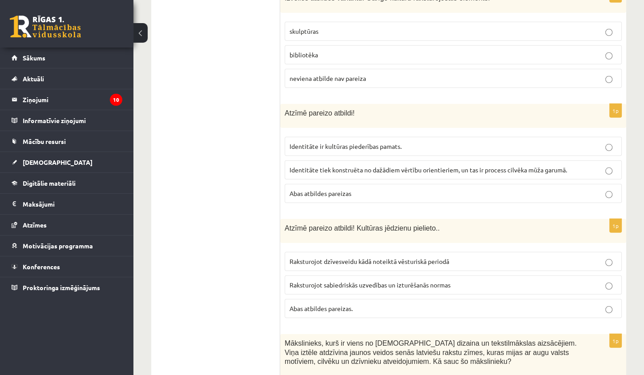
click at [354, 304] on p "Abas atbildes pareizas." at bounding box center [452, 308] width 327 height 9
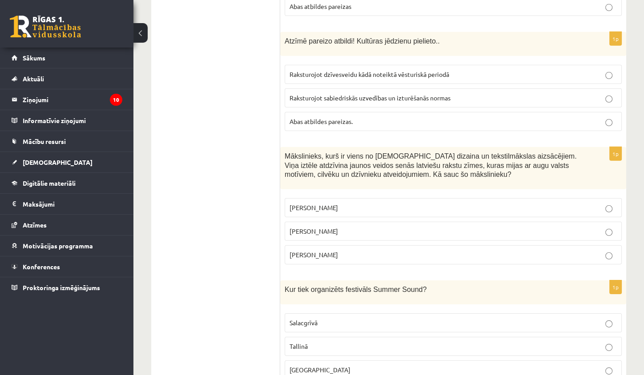
scroll to position [2986, 0]
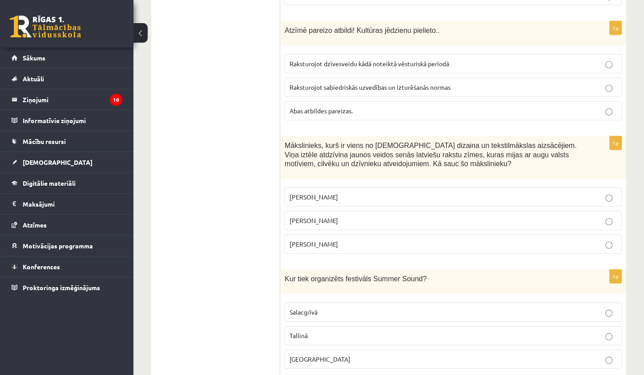
click at [349, 192] on p "Ansis Cīrulis" at bounding box center [452, 196] width 327 height 9
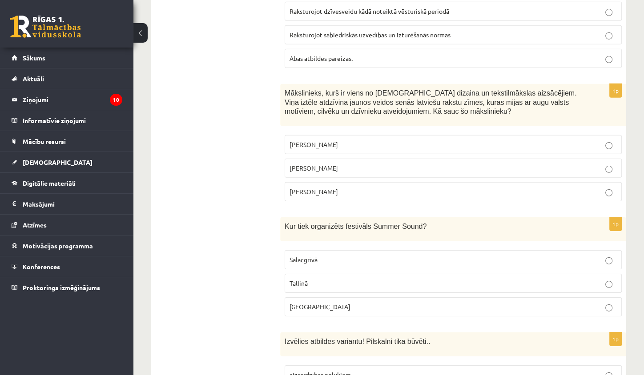
click at [325, 246] on fieldset "Salacgrīvā Tallinā Liepājā" at bounding box center [452, 282] width 337 height 73
click at [330, 246] on fieldset "Salacgrīvā Tallinā Liepājā" at bounding box center [452, 282] width 337 height 73
click at [331, 255] on p "Salacgrīvā" at bounding box center [452, 259] width 327 height 9
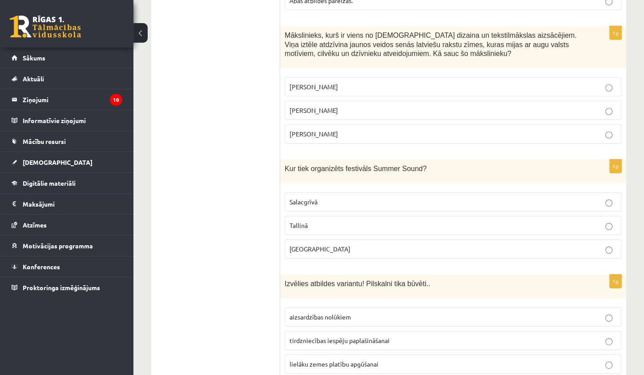
scroll to position [3310, 0]
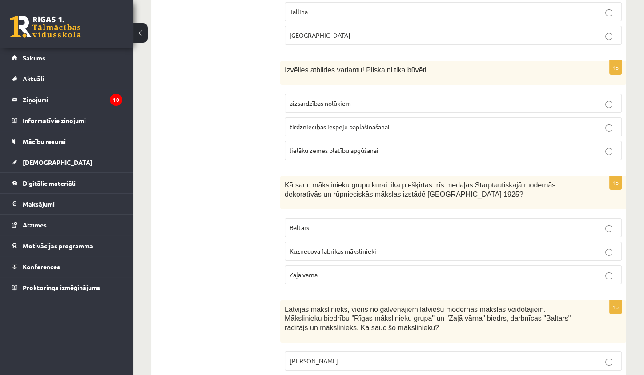
click at [378, 122] on p "tirdzniecības iespēju paplašināšanai" at bounding box center [452, 126] width 327 height 9
click at [348, 247] on span "Kuzņecova fabrikas mākslinieki" at bounding box center [332, 251] width 87 height 8
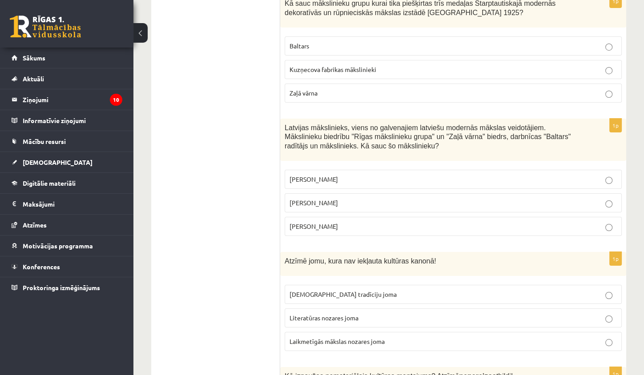
click at [320, 41] on p "Baltars" at bounding box center [452, 45] width 327 height 9
click at [338, 193] on label "Romāns Suta" at bounding box center [452, 202] width 337 height 19
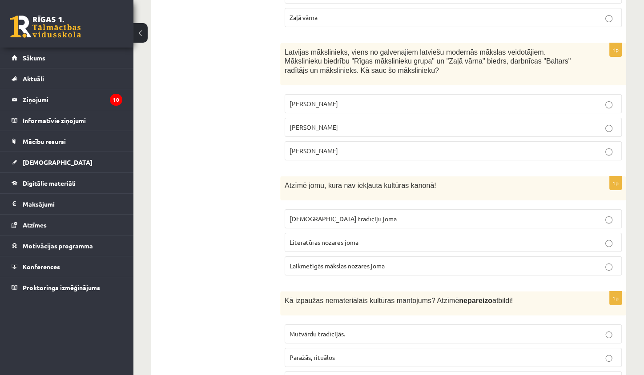
scroll to position [3583, 0]
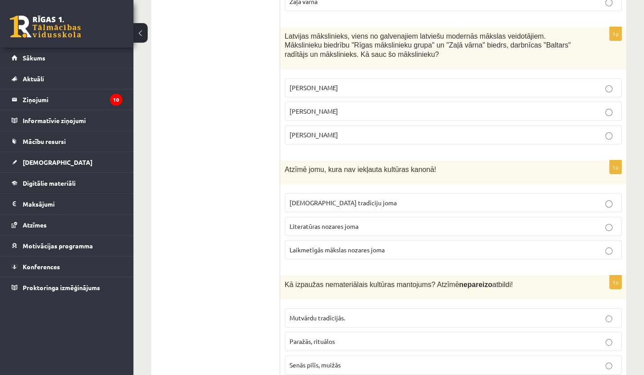
click at [348, 246] on span "Laikmetīgās mākslas nozares joma" at bounding box center [336, 250] width 95 height 8
click at [382, 360] on p "Senās pilīs, muižās" at bounding box center [452, 364] width 327 height 9
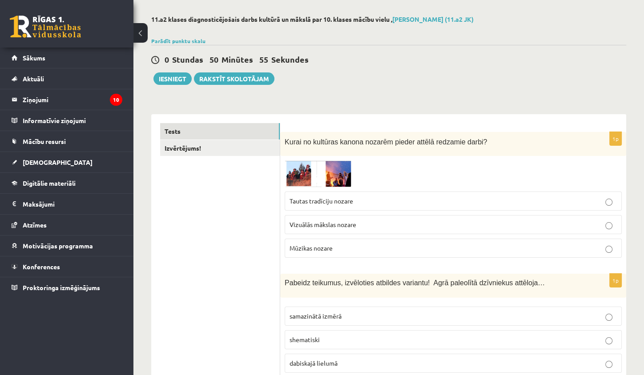
scroll to position [0, 0]
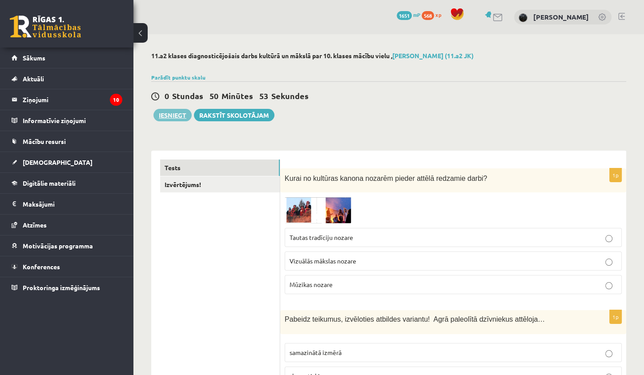
click at [186, 117] on button "Iesniegt" at bounding box center [172, 115] width 38 height 12
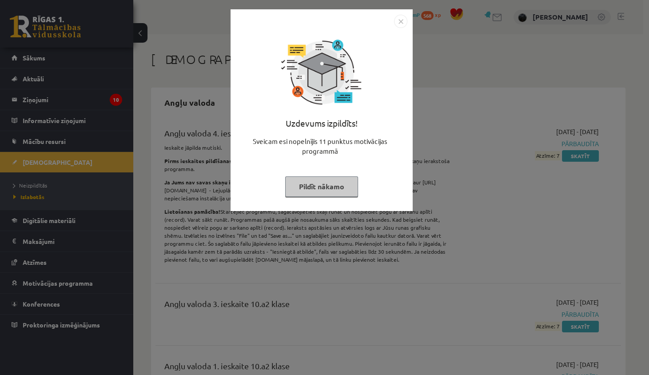
click at [404, 21] on img "Close" at bounding box center [400, 21] width 13 height 13
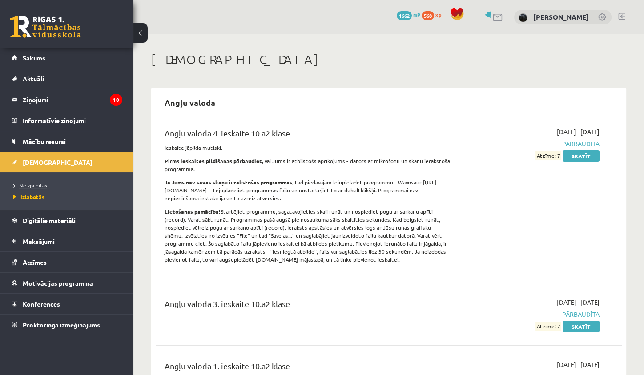
click at [32, 187] on span "Neizpildītās" at bounding box center [30, 185] width 34 height 7
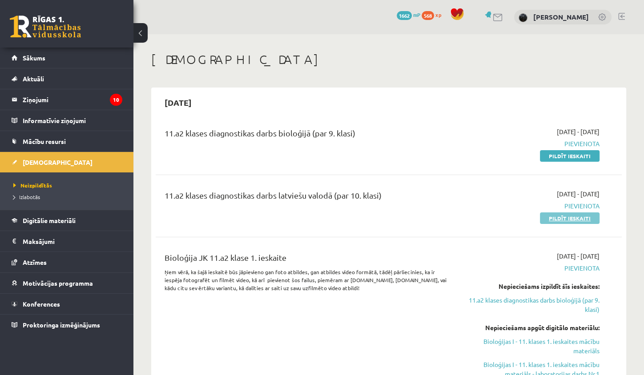
click at [589, 219] on link "Pildīt ieskaiti" at bounding box center [570, 218] width 60 height 12
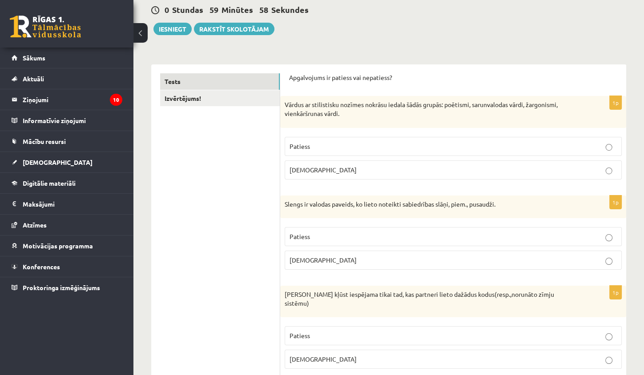
scroll to position [88, 0]
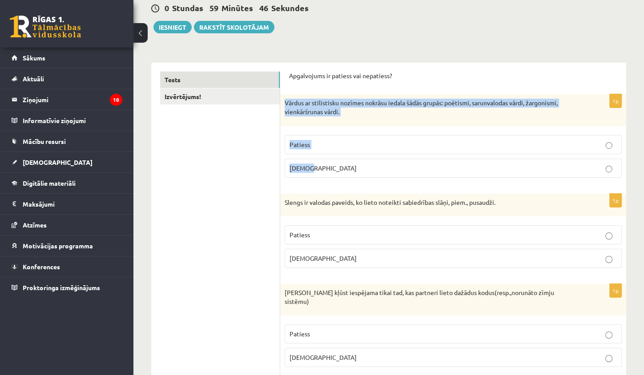
drag, startPoint x: 302, startPoint y: 127, endPoint x: 323, endPoint y: 166, distance: 44.1
click at [323, 166] on div "1p Vārdus ar stilistisku nozīmes nokrāsu iedala šādās grupās: poētismi, sarunva…" at bounding box center [453, 139] width 346 height 90
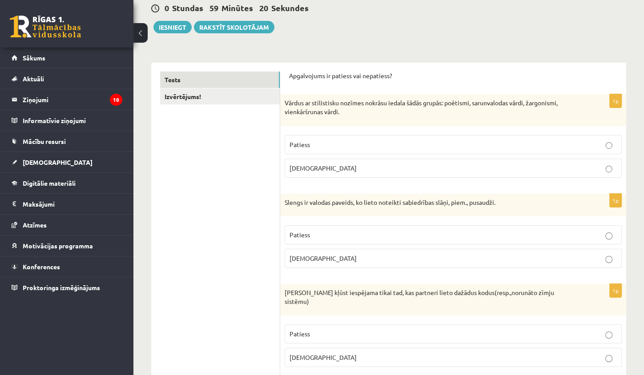
click at [319, 142] on p "Patiess" at bounding box center [452, 144] width 327 height 9
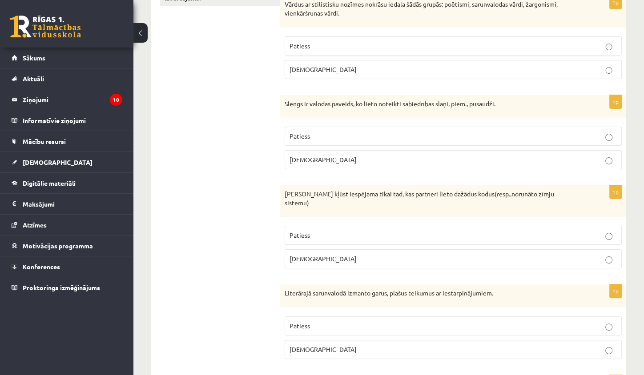
scroll to position [251, 0]
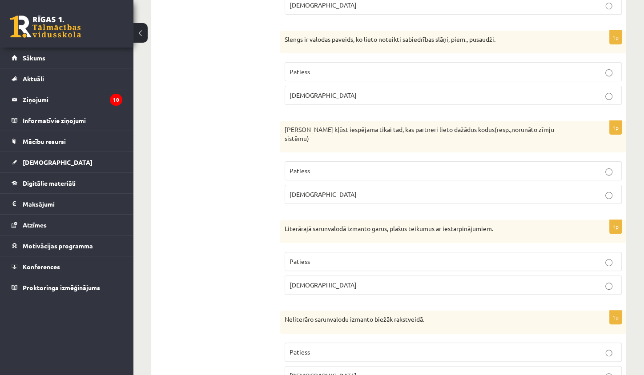
click at [312, 68] on p "Patiess" at bounding box center [452, 71] width 327 height 9
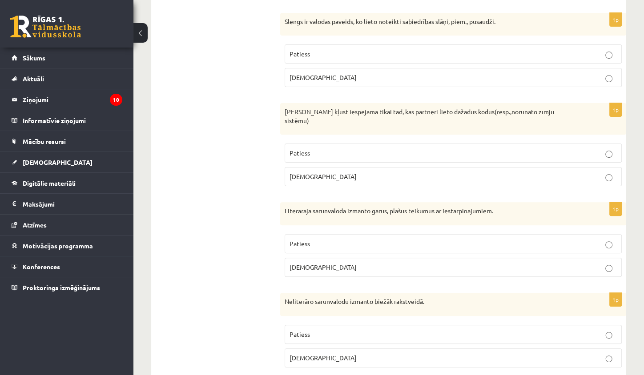
scroll to position [298, 0]
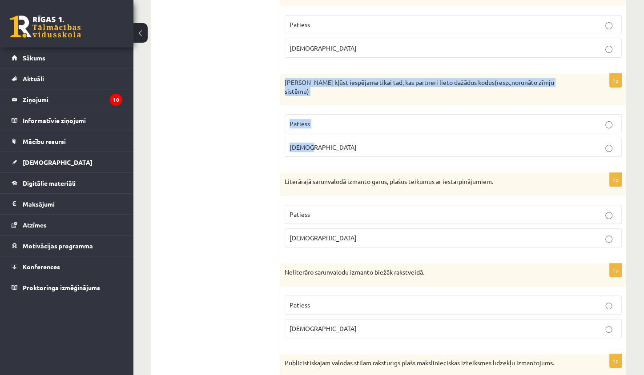
drag, startPoint x: 284, startPoint y: 81, endPoint x: 326, endPoint y: 145, distance: 75.8
click at [326, 145] on div "1p Saziņa kļūst iespējama tikai tad, kas partneri lieto dažādus kodus(resp.,nor…" at bounding box center [453, 119] width 346 height 90
copy div "Saziņa kļūst iespējama tikai tad, kas partneri lieto dažādus kodus(resp.,norunā…"
click at [312, 143] on p "Aplams" at bounding box center [452, 147] width 327 height 9
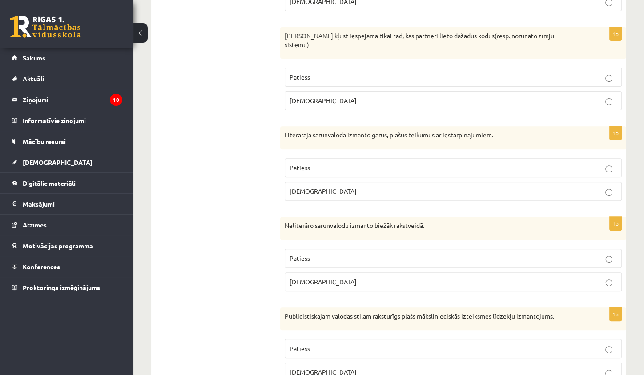
scroll to position [390, 0]
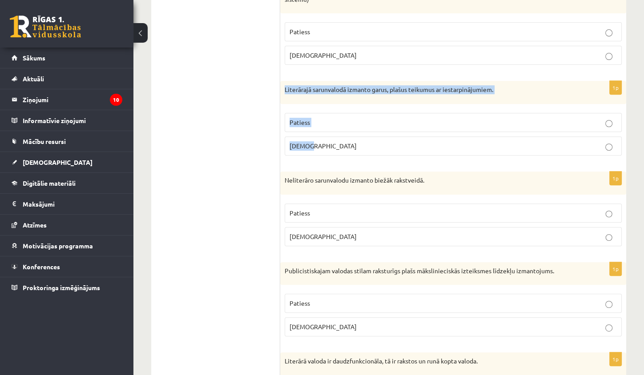
drag, startPoint x: 290, startPoint y: 85, endPoint x: 332, endPoint y: 141, distance: 69.6
click at [332, 141] on div "1p Literārajā sarunvalodā izmanto garus, plašus teikumus ar iestarpinājumiem. P…" at bounding box center [453, 122] width 346 height 82
copy div "Literārajā sarunvalodā izmanto garus, plašus teikumus ar iestarpinājumiem. Pati…"
click at [335, 118] on p "Patiess" at bounding box center [452, 122] width 327 height 9
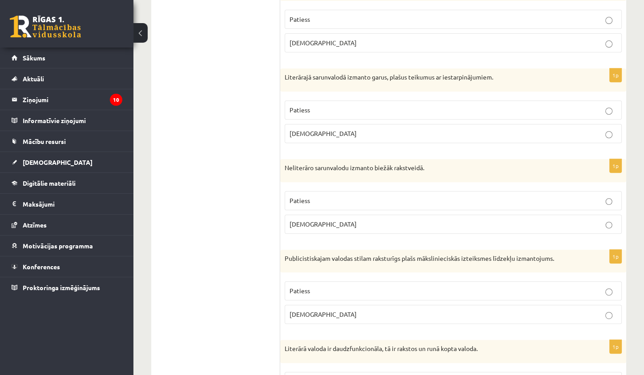
scroll to position [404, 0]
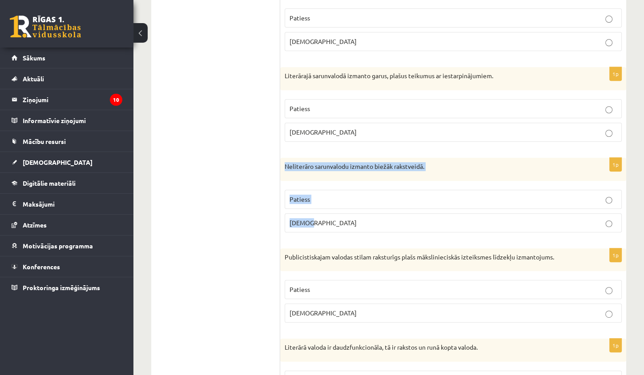
drag, startPoint x: 283, startPoint y: 154, endPoint x: 328, endPoint y: 216, distance: 77.0
click at [328, 216] on div "1p Neliterāro sarunvalodu izmanto biežāk rakstveidā. Patiess Aplams" at bounding box center [453, 199] width 346 height 82
copy div "Neliterāro sarunvalodu izmanto biežāk rakstveidā. Patiess Aplams"
click at [345, 195] on p "Patiess" at bounding box center [452, 199] width 327 height 9
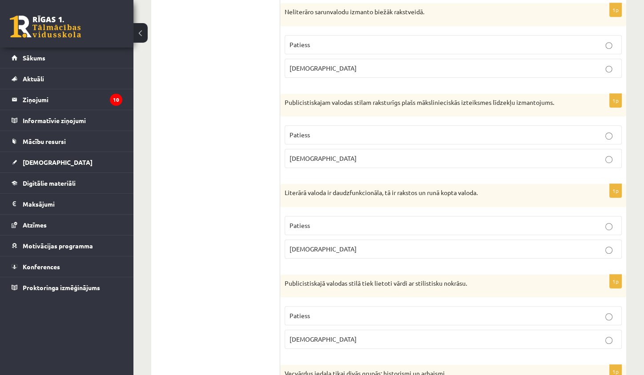
scroll to position [572, 0]
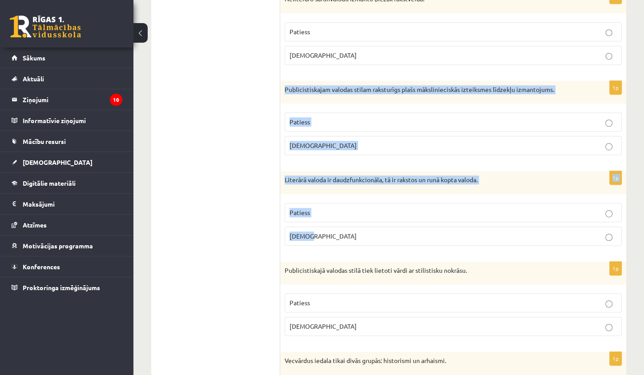
drag, startPoint x: 286, startPoint y: 80, endPoint x: 343, endPoint y: 231, distance: 160.9
copy form "Publicistiskajam valodas stilam raksturīgs plašs mākslinieciskās izteiksmes līd…"
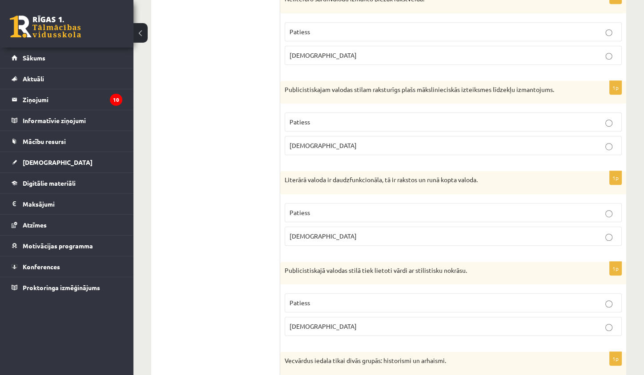
click at [318, 298] on p "Patiess" at bounding box center [452, 302] width 327 height 9
click at [345, 232] on p "Aplams" at bounding box center [452, 236] width 327 height 9
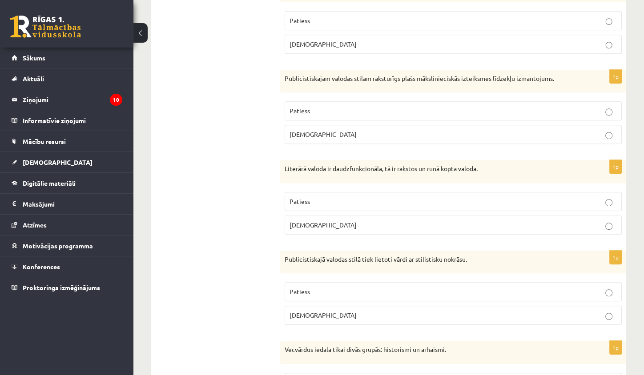
scroll to position [596, 0]
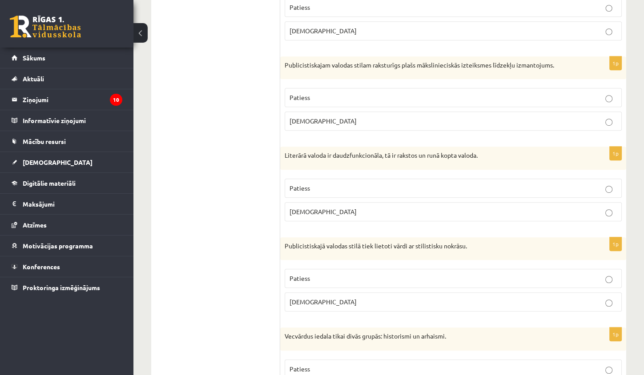
click at [365, 116] on p "Aplams" at bounding box center [452, 120] width 327 height 9
click at [354, 184] on label "Patiess" at bounding box center [452, 188] width 337 height 19
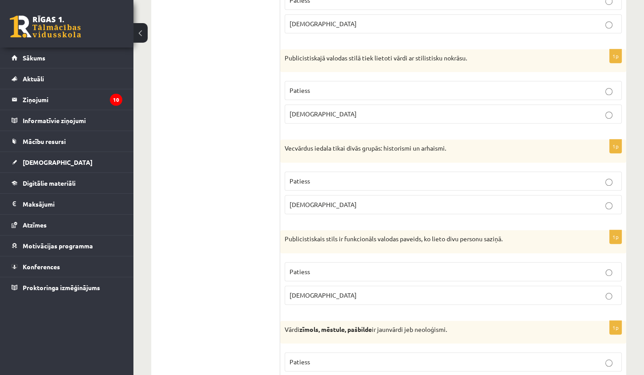
scroll to position [832, 0]
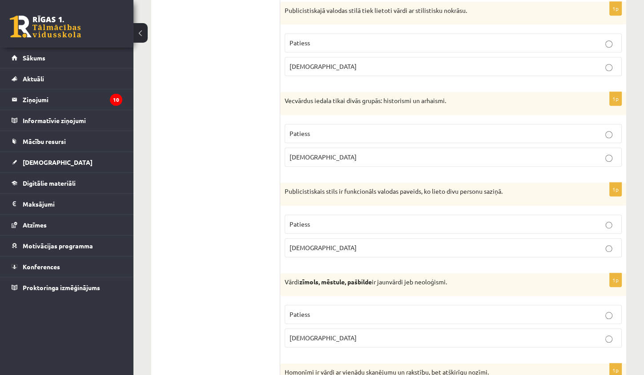
click at [312, 149] on label "Aplams" at bounding box center [452, 157] width 337 height 19
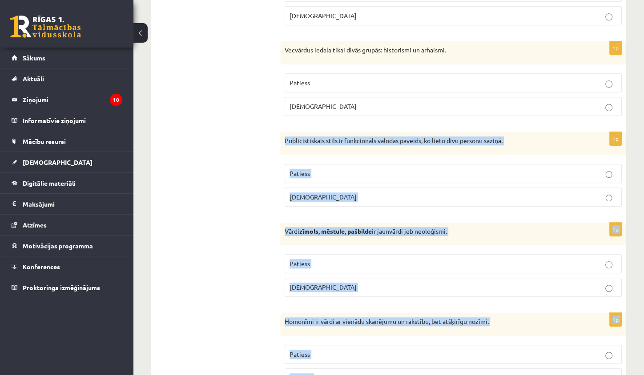
scroll to position [884, 0]
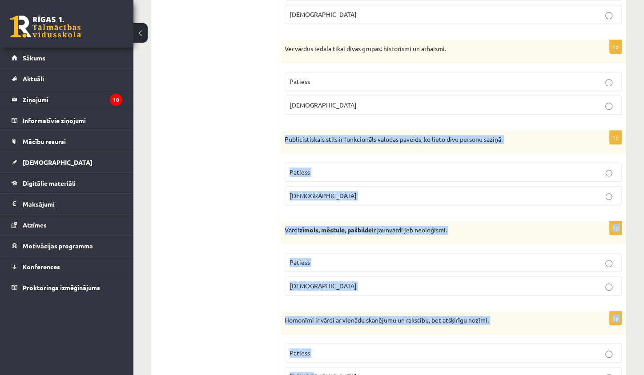
drag, startPoint x: 283, startPoint y: 125, endPoint x: 400, endPoint y: 369, distance: 271.0
copy form "Publicistiskais stils ir funkcionāls valodas paveids, ko lieto divu personu saz…"
click at [308, 168] on p "Patiess" at bounding box center [452, 172] width 327 height 9
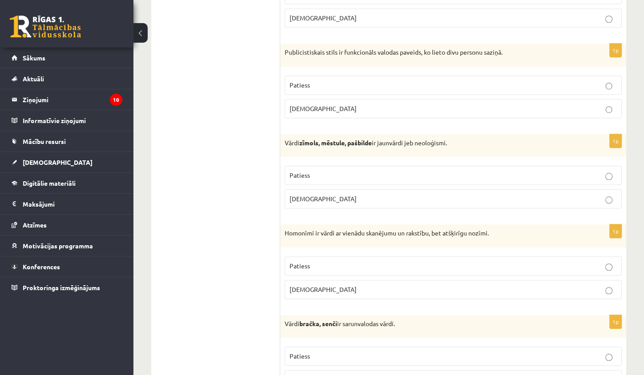
scroll to position [981, 0]
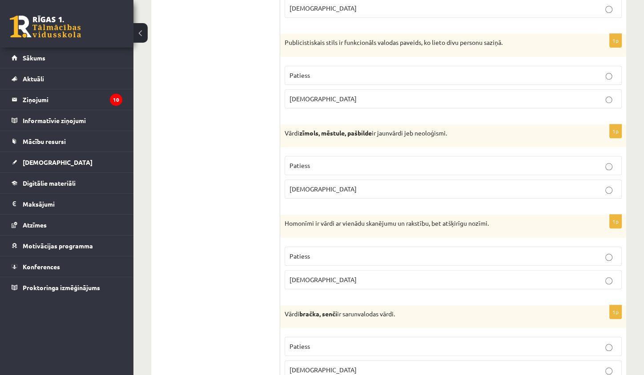
click at [362, 94] on p "Aplams" at bounding box center [452, 98] width 327 height 9
click at [323, 184] on p "Aplams" at bounding box center [452, 188] width 327 height 9
click at [324, 157] on label "Patiess" at bounding box center [452, 165] width 337 height 19
click at [355, 247] on label "Patiess" at bounding box center [452, 256] width 337 height 19
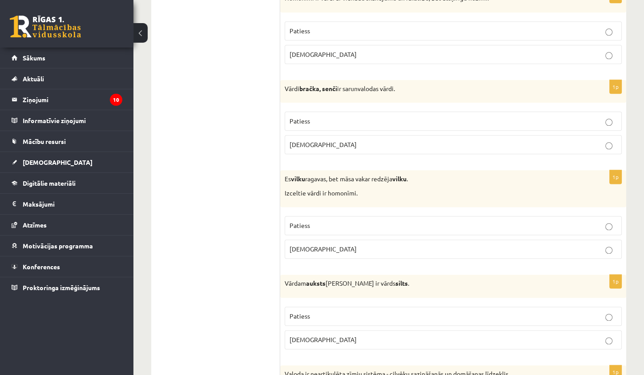
scroll to position [1221, 0]
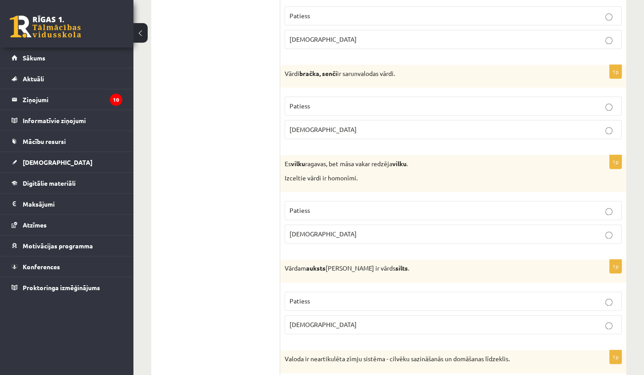
click at [328, 125] on p "Aplams" at bounding box center [452, 129] width 327 height 9
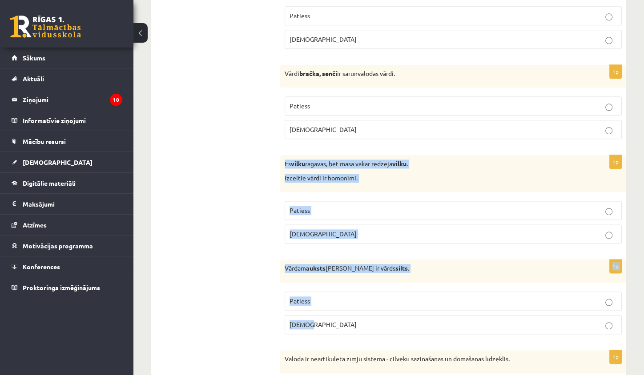
drag, startPoint x: 284, startPoint y: 148, endPoint x: 341, endPoint y: 307, distance: 169.1
click at [341, 307] on form "Apgalvojums ir patiess vai nepatiess? 1p Vārdus ar stilistisku nozīmes nokrāsu …" at bounding box center [453, 326] width 328 height 2775
click at [318, 296] on p "Patiess" at bounding box center [452, 300] width 327 height 9
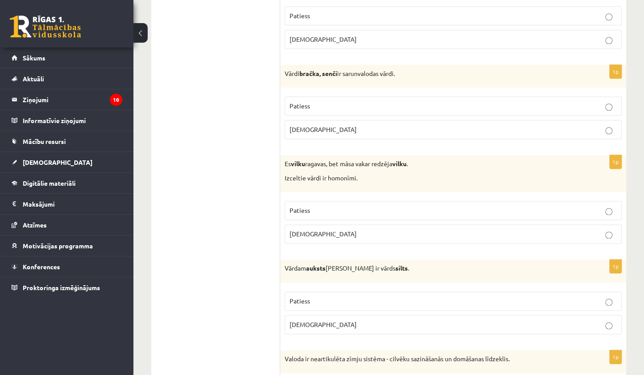
click at [258, 100] on ul "Tests Izvērtējums!" at bounding box center [220, 326] width 120 height 2775
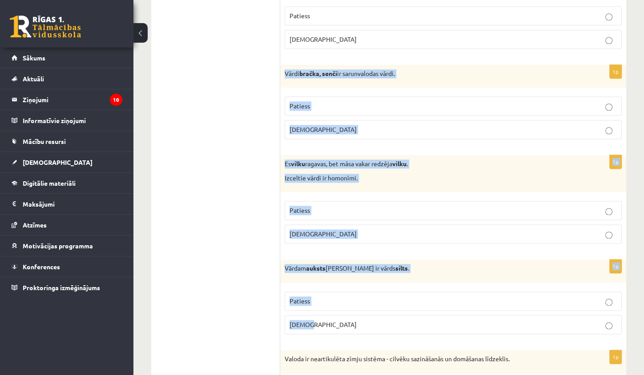
drag, startPoint x: 281, startPoint y: 56, endPoint x: 373, endPoint y: 317, distance: 276.1
click at [373, 317] on form "Apgalvojums ir patiess vai nepatiess? 1p Vārdus ar stilistisku nozīmes nokrāsu …" at bounding box center [453, 326] width 328 height 2775
copy form "Vārdi bračka, senči ir sarunvalodas vārdi. Patiess Aplams 1p Es vilku ragavas, …"
click at [322, 101] on p "Patiess" at bounding box center [452, 105] width 327 height 9
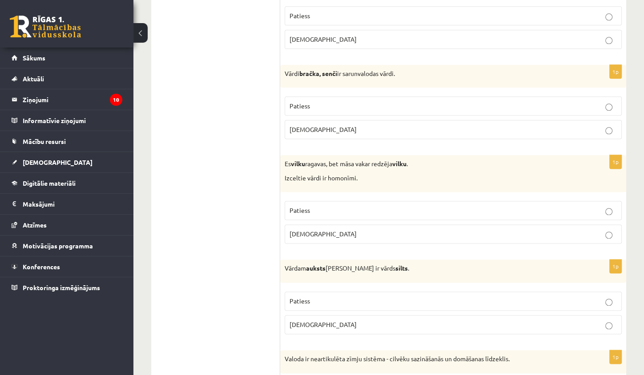
click at [384, 206] on p "Patiess" at bounding box center [452, 210] width 327 height 9
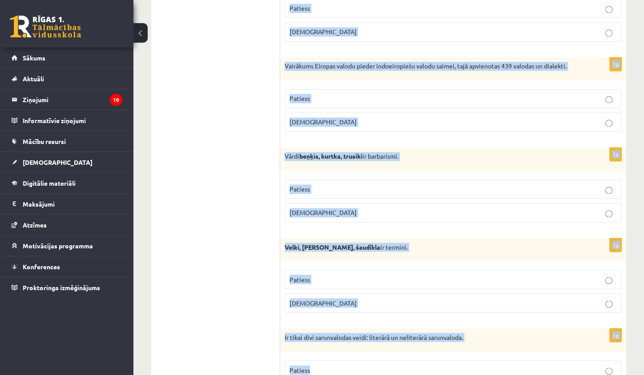
scroll to position [1612, 0]
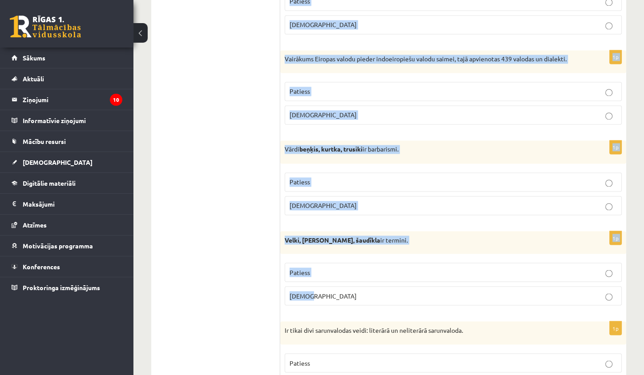
drag, startPoint x: 286, startPoint y: 55, endPoint x: 452, endPoint y: 285, distance: 283.5
copy form "Valoda ir neartikulēta zīmju sistēma - cilvēku sazināšanās un domāšanas līdzekl…"
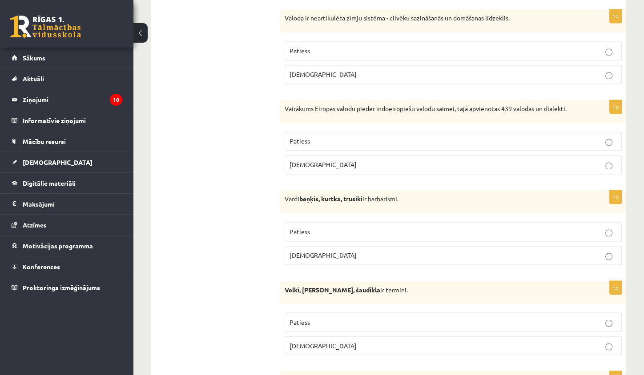
scroll to position [1436, 0]
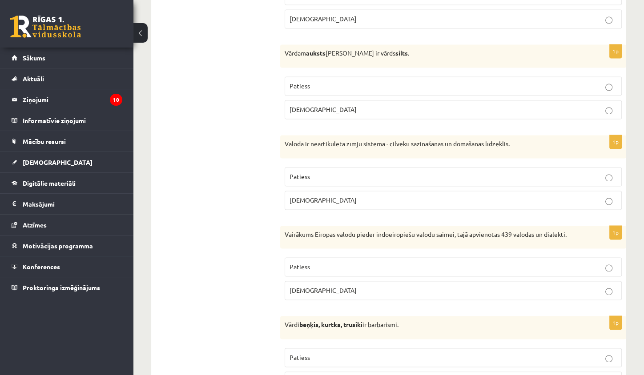
click at [327, 196] on p "Aplams" at bounding box center [452, 200] width 327 height 9
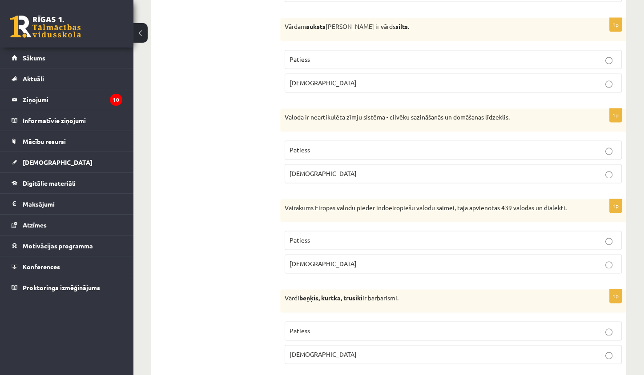
scroll to position [1464, 0]
click at [303, 235] on span "Patiess" at bounding box center [299, 239] width 20 height 8
click at [308, 320] on label "Patiess" at bounding box center [452, 329] width 337 height 19
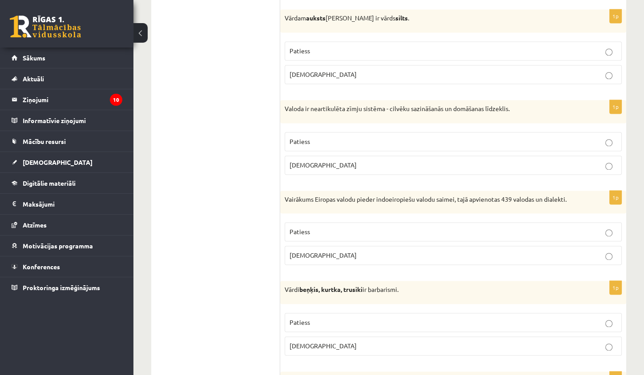
scroll to position [1504, 0]
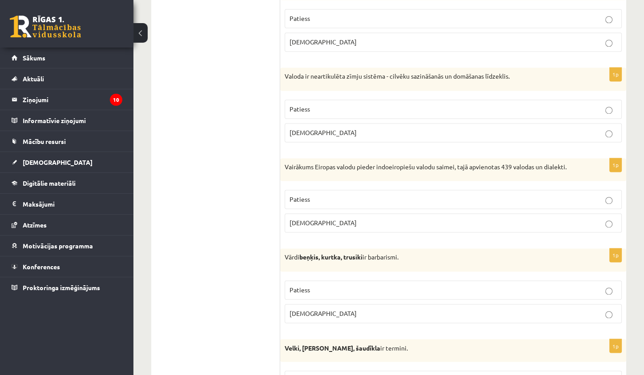
click at [311, 375] on p "Patiess" at bounding box center [452, 380] width 327 height 9
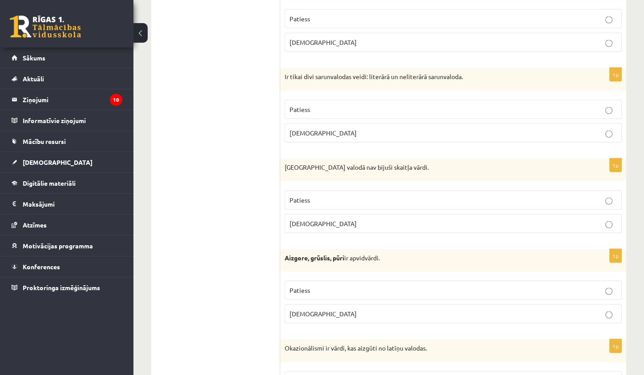
scroll to position [1867, 0]
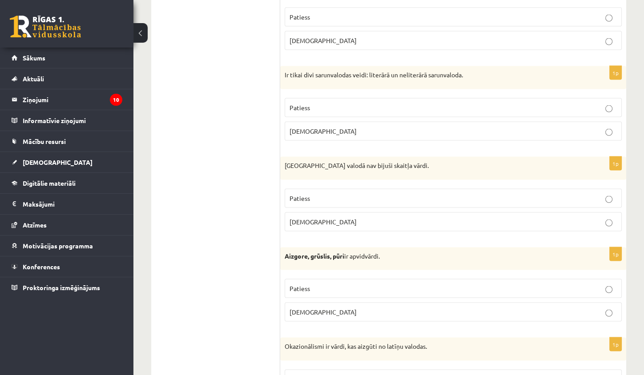
click at [338, 122] on label "Aplams" at bounding box center [452, 131] width 337 height 19
click at [308, 104] on span "Patiess" at bounding box center [299, 108] width 20 height 8
click at [310, 212] on label "Aplams" at bounding box center [452, 221] width 337 height 19
click at [308, 279] on label "Patiess" at bounding box center [452, 288] width 337 height 19
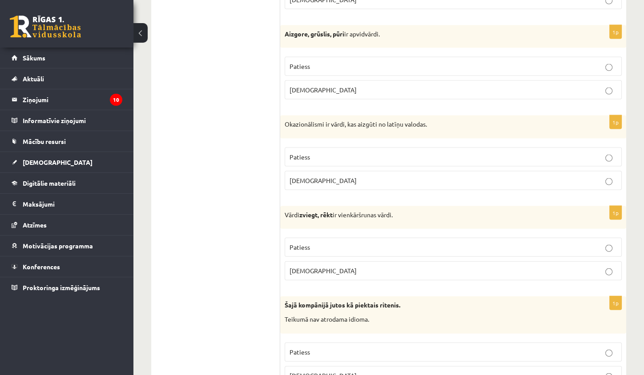
scroll to position [2139, 0]
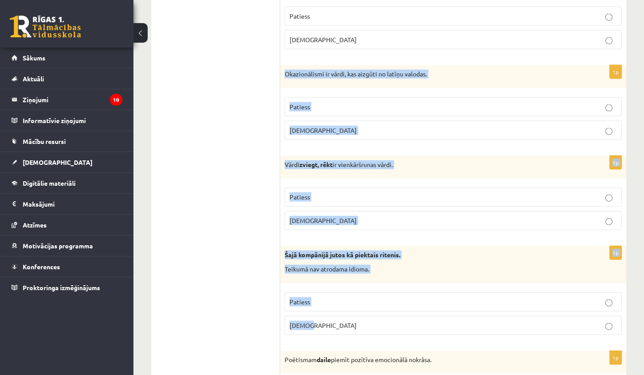
drag, startPoint x: 282, startPoint y: 53, endPoint x: 372, endPoint y: 311, distance: 272.7
copy form "Okazionālismi ir vārdi, kas aizgūti no latīņu valodas. Patiess Aplams 1p Vārdi …"
click at [319, 126] on p "Aplams" at bounding box center [452, 130] width 327 height 9
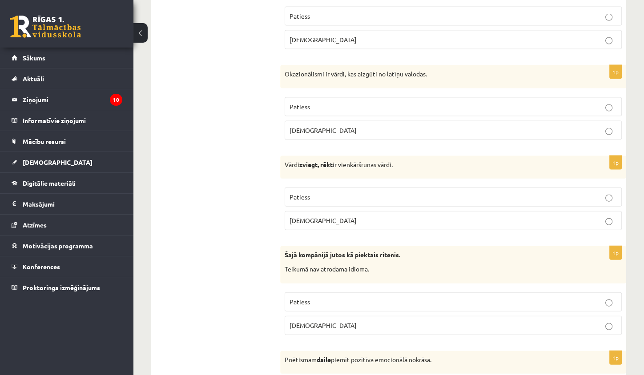
click at [325, 188] on label "Patiess" at bounding box center [452, 197] width 337 height 19
click at [337, 292] on label "Patiess" at bounding box center [452, 301] width 337 height 19
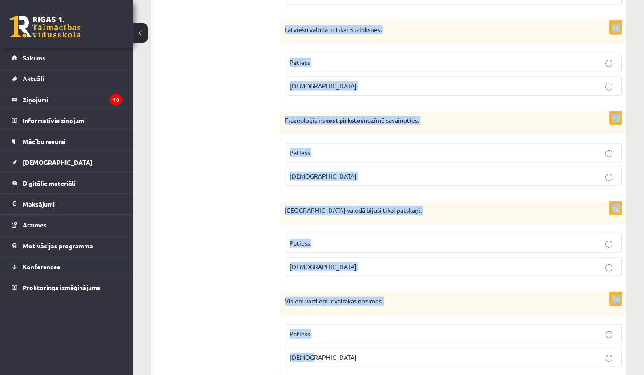
scroll to position [2562, 0]
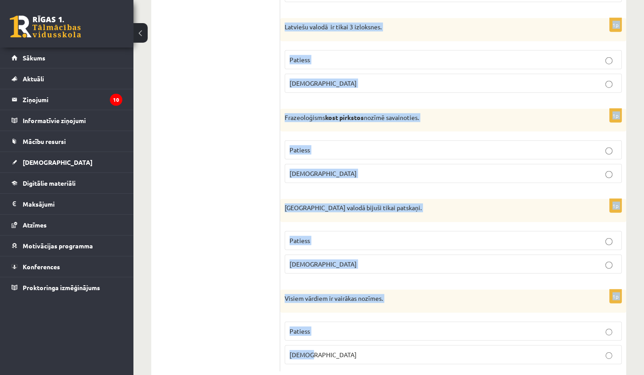
drag, startPoint x: 291, startPoint y: 21, endPoint x: 569, endPoint y: 374, distance: 449.1
copy form "Poētismam daile piemīt pozītīva emocionālā nokrāsa. Patiess Aplams 1p Latviešu …"
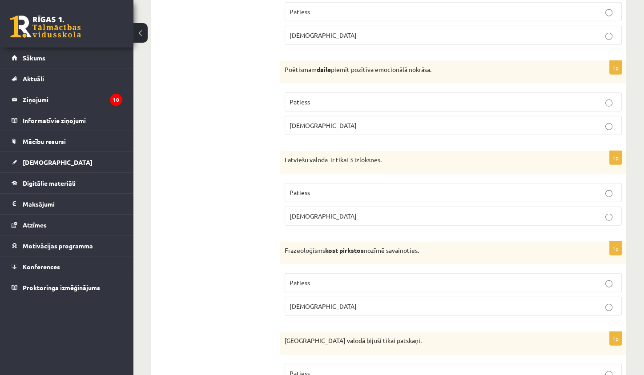
scroll to position [2302, 0]
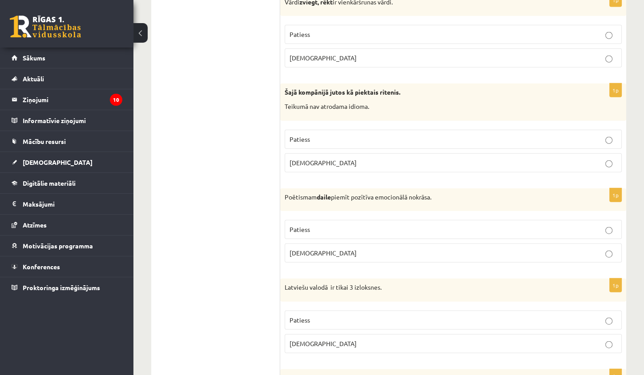
click at [364, 225] on p "Patiess" at bounding box center [452, 229] width 327 height 9
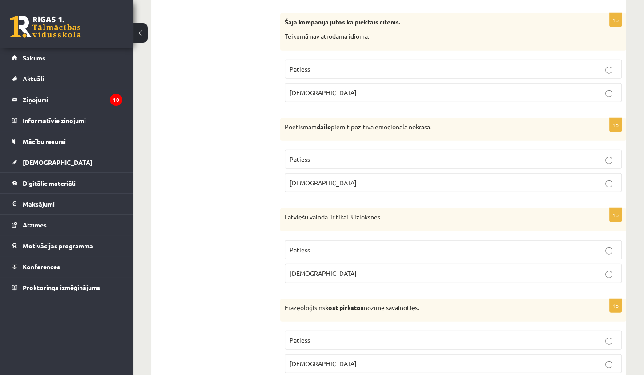
scroll to position [2404, 0]
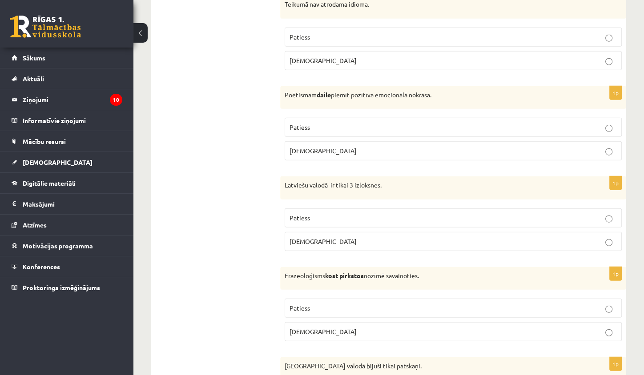
click at [382, 237] on p "Aplams" at bounding box center [452, 241] width 327 height 9
click at [368, 327] on p "Aplams" at bounding box center [452, 331] width 327 height 9
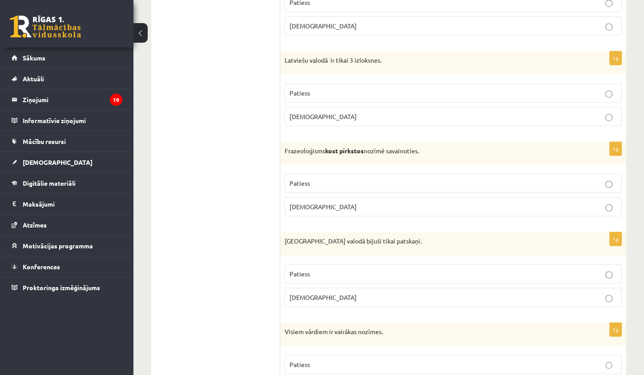
scroll to position [2562, 0]
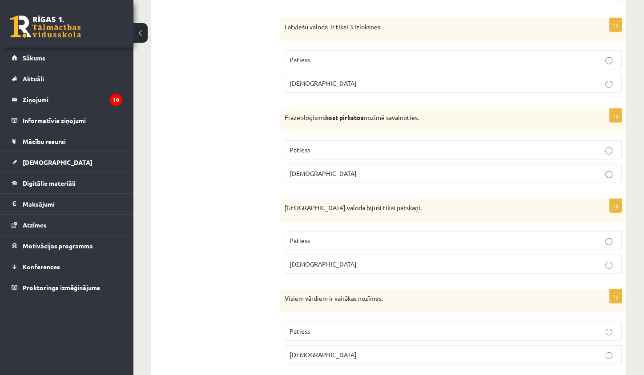
click at [349, 236] on p "Patiess" at bounding box center [452, 240] width 327 height 9
click at [354, 350] on p "Aplams" at bounding box center [452, 354] width 327 height 9
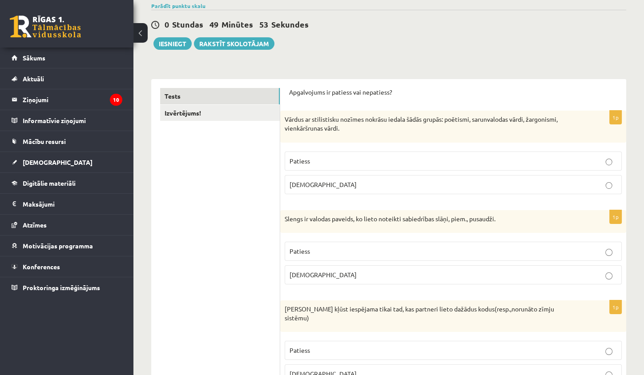
scroll to position [0, 0]
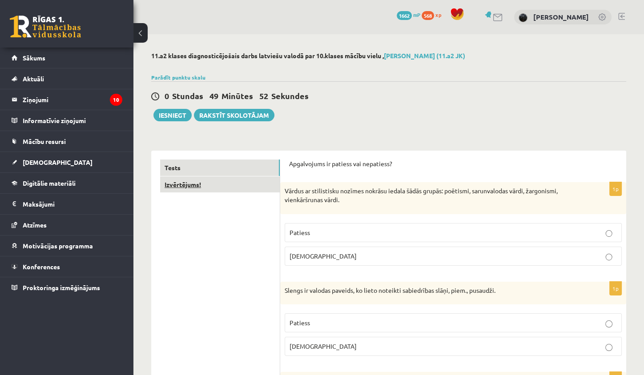
click at [241, 188] on link "Izvērtējums!" at bounding box center [220, 184] width 120 height 16
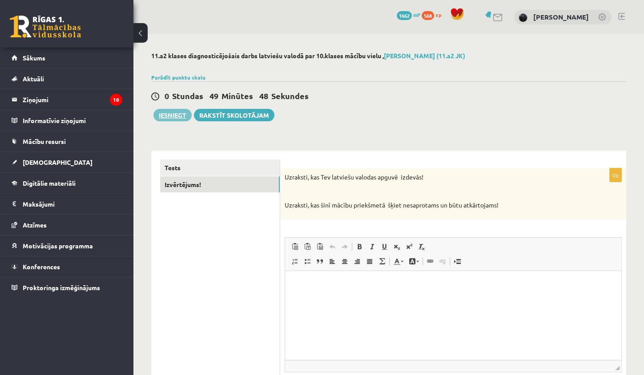
click at [163, 115] on button "Iesniegt" at bounding box center [172, 115] width 38 height 12
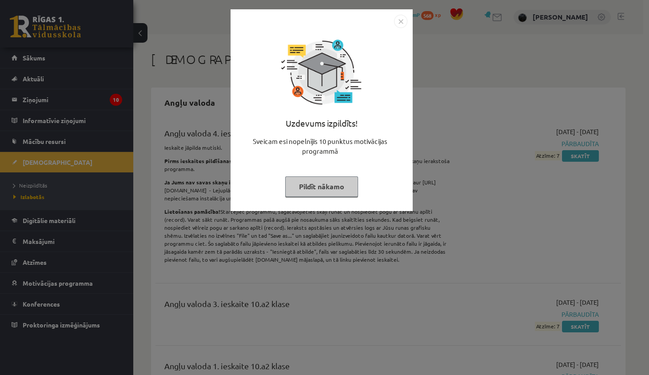
click at [401, 21] on img "Close" at bounding box center [400, 21] width 13 height 13
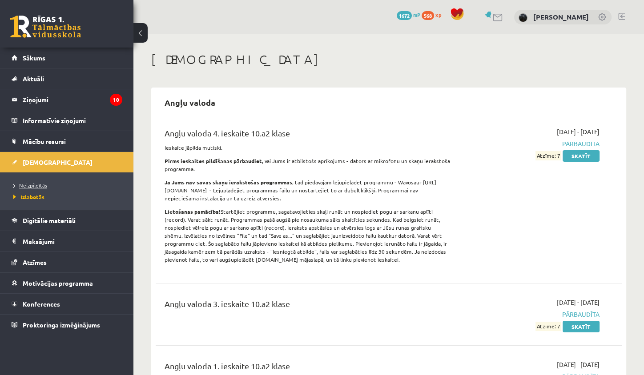
click at [32, 187] on span "Neizpildītās" at bounding box center [30, 185] width 34 height 7
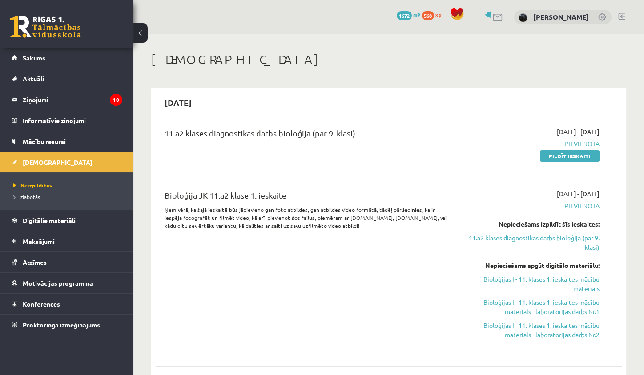
scroll to position [54, 0]
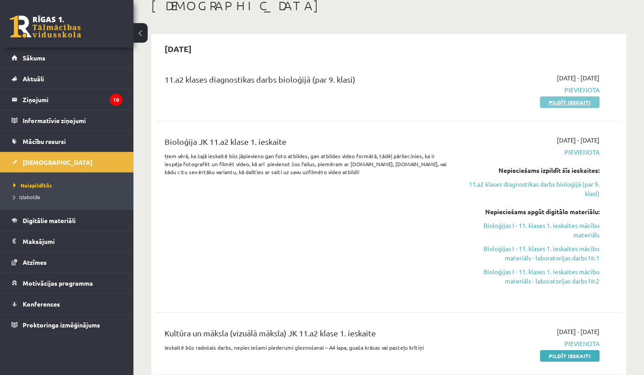
click at [587, 103] on link "Pildīt ieskaiti" at bounding box center [570, 102] width 60 height 12
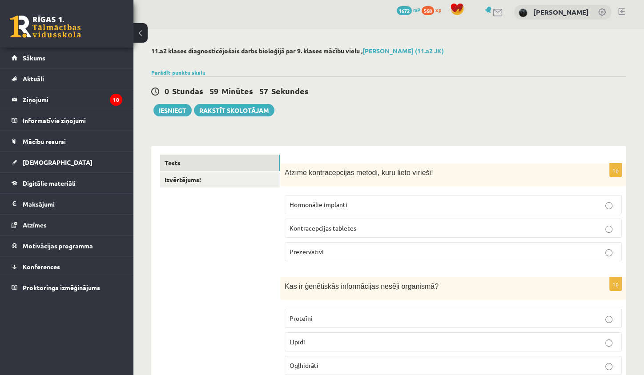
scroll to position [18, 0]
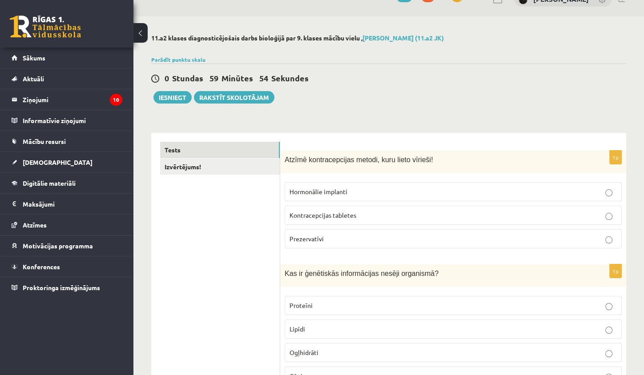
click at [333, 238] on p "Prezervatīvi" at bounding box center [452, 238] width 327 height 9
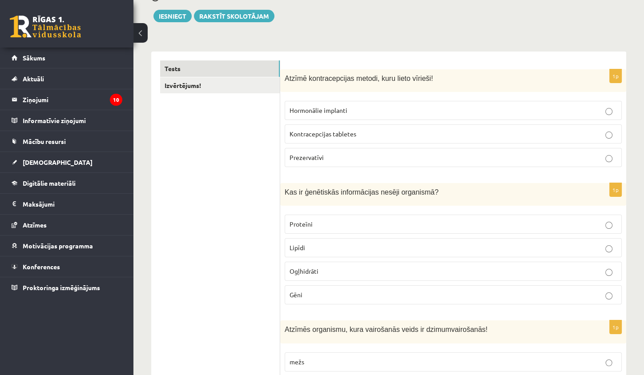
scroll to position [140, 0]
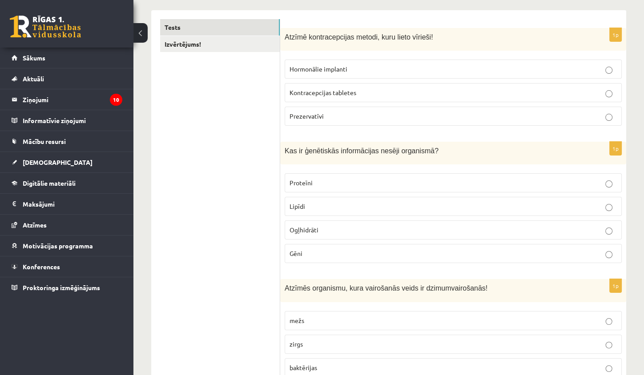
click at [326, 264] on fieldset "Proteīni Lipīdi Ogļhidrāti Gēni" at bounding box center [452, 217] width 337 height 97
click at [323, 256] on p "Gēni" at bounding box center [452, 253] width 327 height 9
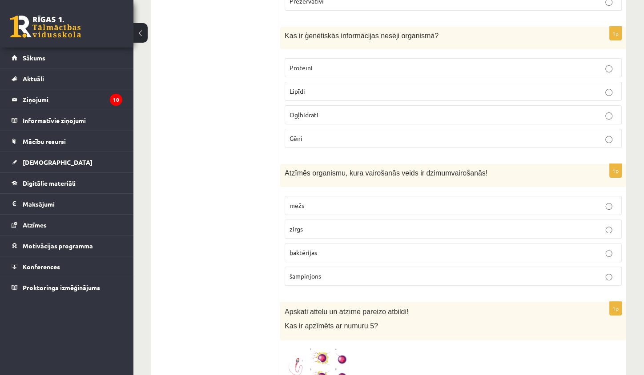
scroll to position [272, 0]
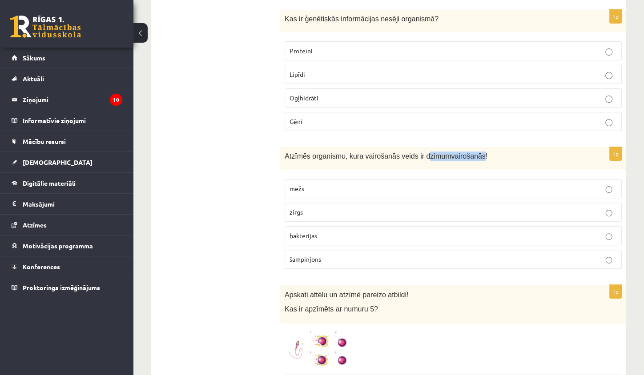
drag, startPoint x: 436, startPoint y: 155, endPoint x: 480, endPoint y: 156, distance: 44.5
click at [480, 156] on span "Atzīmēs organismu, kura vairošanās veids ir dzimumvairošanās!" at bounding box center [385, 156] width 203 height 8
click at [445, 157] on span "Atzīmēs organismu, kura vairošanās veids ir dzimumvairošanās!" at bounding box center [385, 156] width 203 height 8
drag, startPoint x: 423, startPoint y: 156, endPoint x: 480, endPoint y: 158, distance: 57.8
click at [480, 158] on span "Atzīmēs organismu, kura vairošanās veids ir dzimumvairošanās!" at bounding box center [385, 156] width 203 height 8
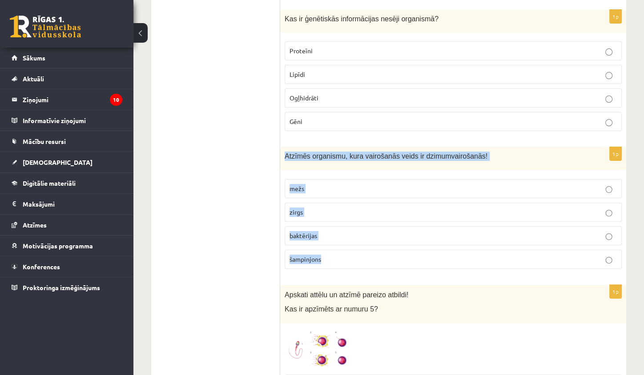
drag, startPoint x: 284, startPoint y: 155, endPoint x: 340, endPoint y: 261, distance: 119.7
click at [340, 261] on div "1p Atzīmēs organismu, kura vairošanās veids ir dzimumvairošanās! mežs zirgs bak…" at bounding box center [453, 211] width 346 height 128
copy div "Atzīmēs organismu, kura vairošanās veids ir dzimumvairošanās! mežs zirgs baktēr…"
click at [313, 204] on label "zirgs" at bounding box center [452, 212] width 337 height 19
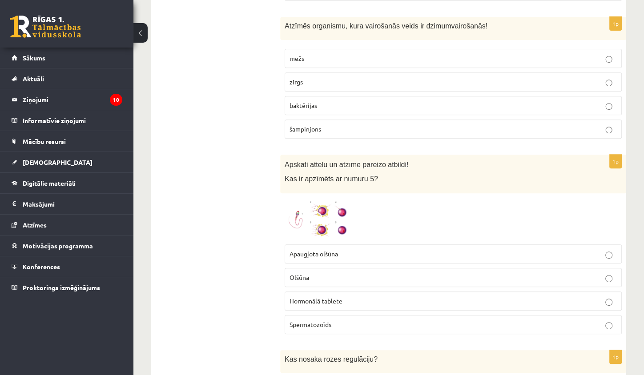
scroll to position [463, 0]
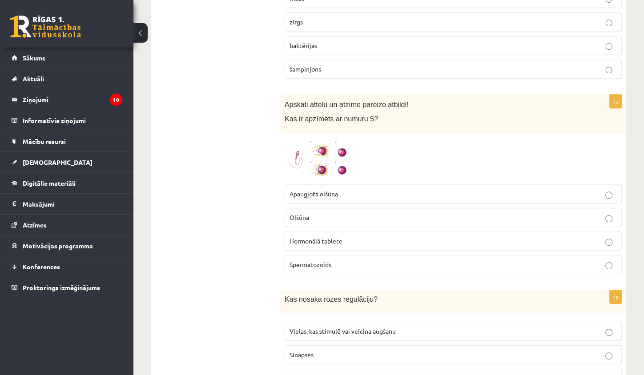
click at [326, 160] on img at bounding box center [317, 159] width 67 height 42
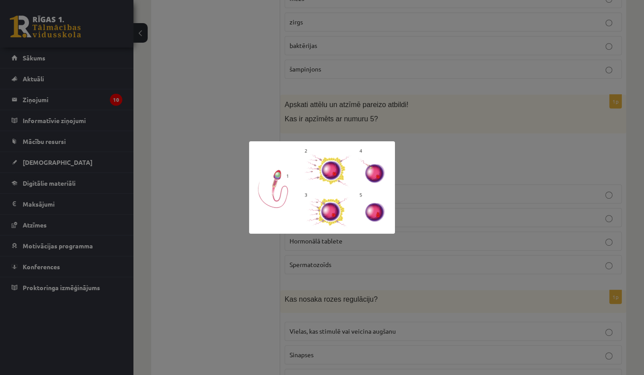
click at [424, 172] on div at bounding box center [322, 187] width 644 height 375
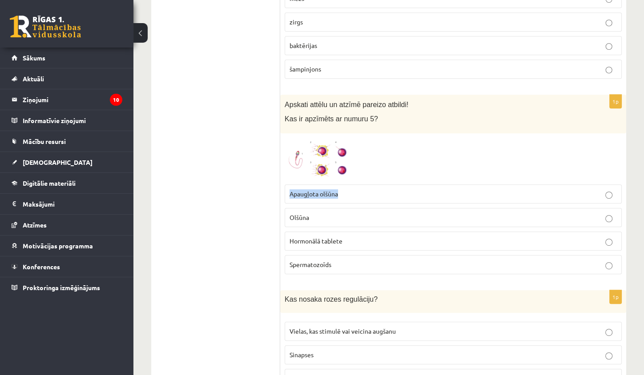
drag, startPoint x: 290, startPoint y: 189, endPoint x: 351, endPoint y: 190, distance: 60.9
click at [351, 190] on p "Apaugļota olšūna" at bounding box center [452, 193] width 327 height 9
drag, startPoint x: 289, startPoint y: 214, endPoint x: 315, endPoint y: 215, distance: 25.8
click at [315, 215] on label "Olšūna" at bounding box center [452, 217] width 337 height 19
click at [338, 213] on p "Olšūna" at bounding box center [452, 217] width 327 height 9
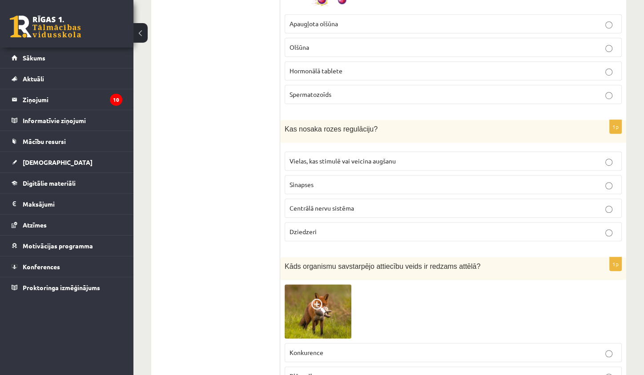
scroll to position [645, 0]
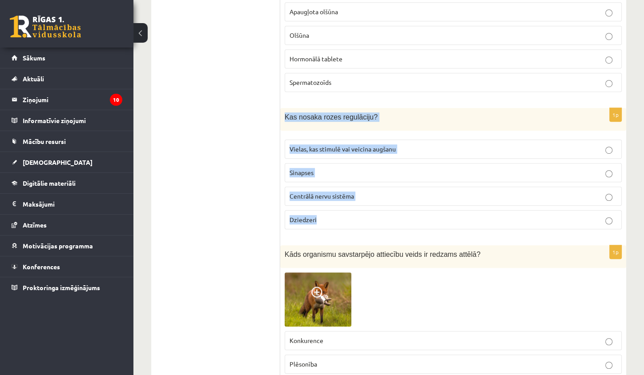
drag, startPoint x: 290, startPoint y: 133, endPoint x: 326, endPoint y: 224, distance: 97.8
click at [326, 224] on div "1p Kas nosaka rozes regulāciju? Vielas, kas stimulē vai veicina augšanu Sinapse…" at bounding box center [453, 172] width 346 height 128
copy div "Kas nosaka rozes regulāciju? Vielas, kas stimulē vai veicina augšanu Sinapses C…"
click at [315, 148] on span "Vielas, kas stimulē vai veicina augšanu" at bounding box center [342, 149] width 106 height 8
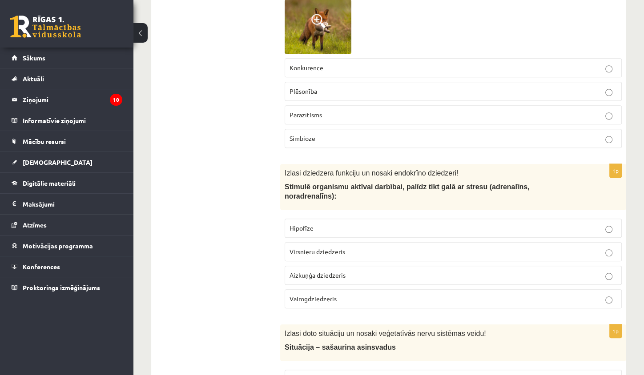
scroll to position [828, 0]
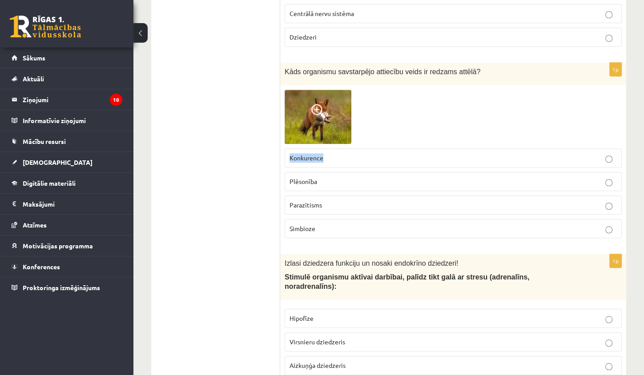
drag, startPoint x: 291, startPoint y: 153, endPoint x: 341, endPoint y: 157, distance: 49.9
click at [341, 157] on p "Konkurence" at bounding box center [452, 157] width 327 height 9
click at [336, 132] on img at bounding box center [317, 117] width 67 height 54
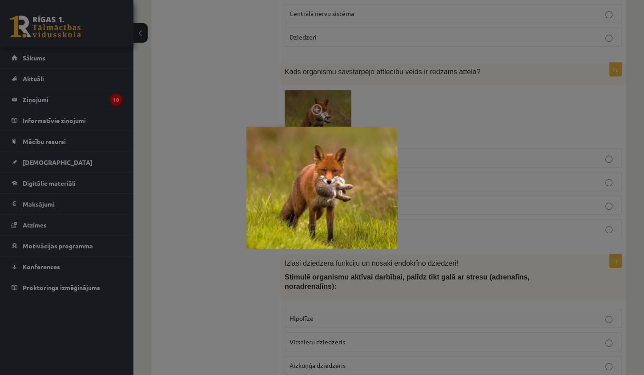
click at [366, 109] on div at bounding box center [322, 187] width 644 height 375
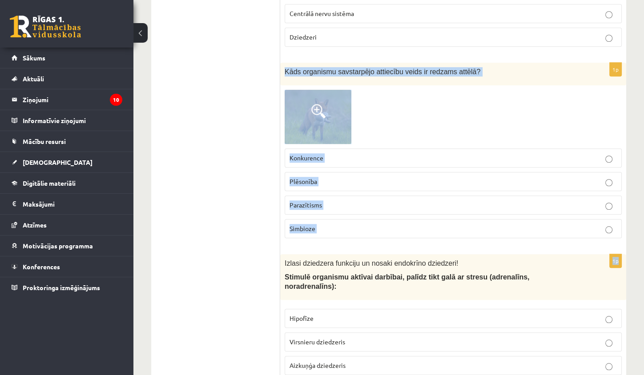
drag, startPoint x: 284, startPoint y: 65, endPoint x: 320, endPoint y: 241, distance: 179.1
copy form "Kāds organismu savstarpējo attiecību veids ir redzams attēlā? Konkurence Plēson…"
click at [352, 177] on p "Plēsonība" at bounding box center [452, 181] width 327 height 9
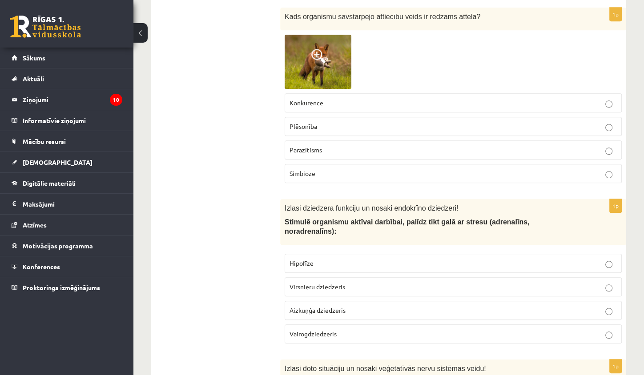
scroll to position [1006, 0]
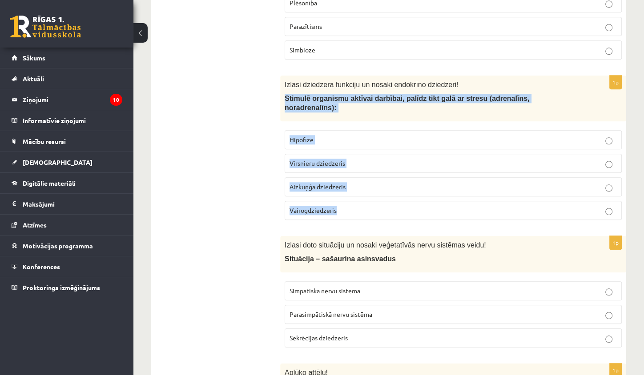
drag, startPoint x: 285, startPoint y: 92, endPoint x: 352, endPoint y: 218, distance: 142.8
click at [352, 218] on div "1p Izlasi dziedzera funkciju un nosaki endokrīno dziedzeri! Stimulē organismu a…" at bounding box center [453, 152] width 346 height 152
copy div "Stimulē organismu aktīvai darbībai, palīdz tikt galā ar stresu (adrenalīns, nor…"
click at [360, 159] on p "Virsnieru dziedzeris" at bounding box center [452, 163] width 327 height 9
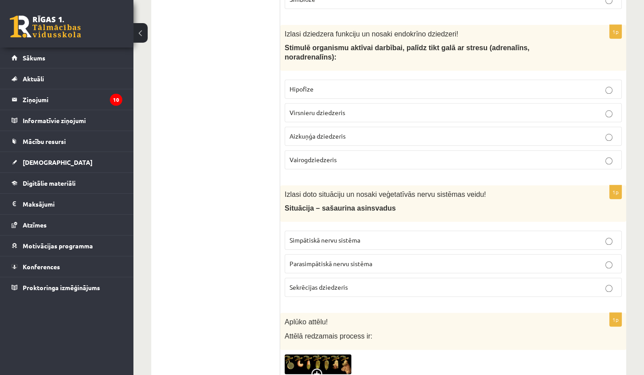
scroll to position [1236, 0]
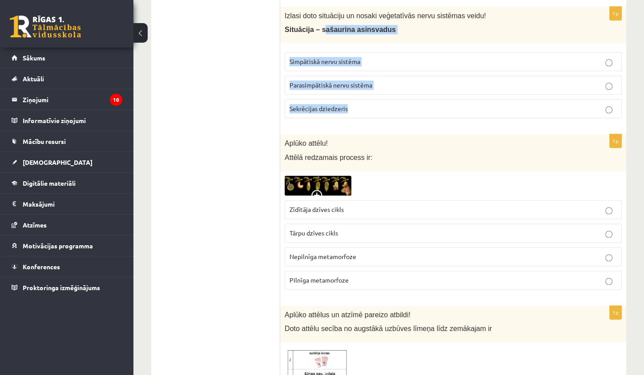
drag, startPoint x: 332, startPoint y: 24, endPoint x: 369, endPoint y: 111, distance: 94.8
click at [369, 111] on div "1p Izlasi doto situāciju un nosaki veģetatīvās nervu sistēmas veidu! Situācija …" at bounding box center [453, 66] width 346 height 119
click at [324, 59] on p "Simpātiskā nervu sistēma" at bounding box center [452, 61] width 327 height 9
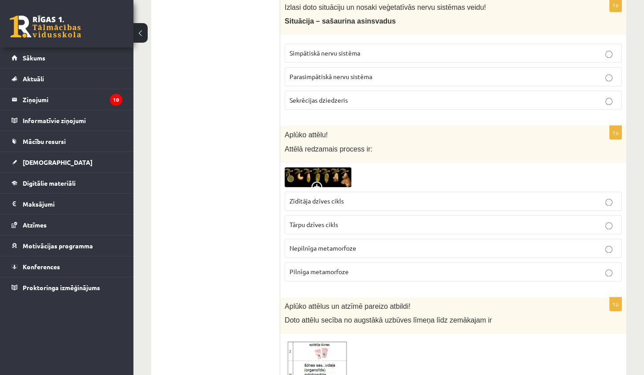
scroll to position [1264, 0]
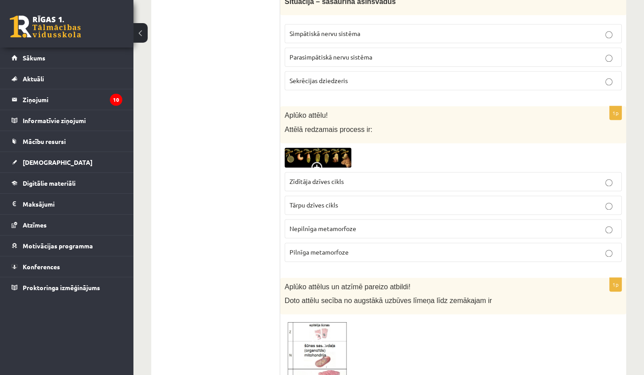
click at [318, 151] on img at bounding box center [317, 158] width 67 height 20
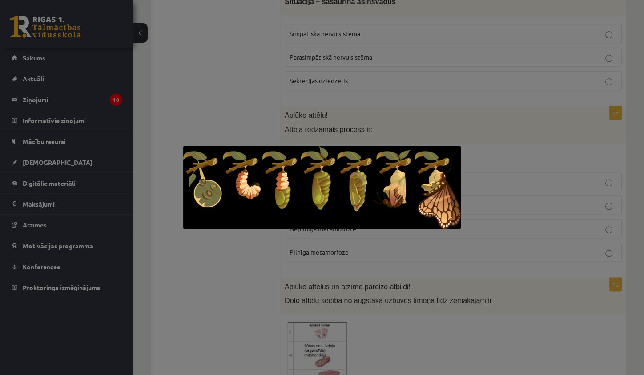
click at [271, 74] on div at bounding box center [322, 187] width 644 height 375
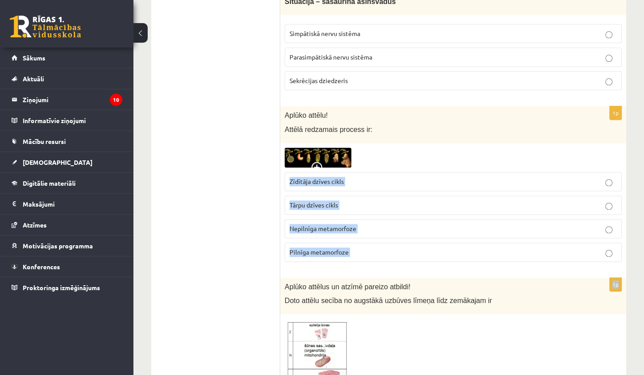
drag, startPoint x: 290, startPoint y: 175, endPoint x: 376, endPoint y: 266, distance: 125.8
copy form "Zīdītāja dzīves cikls Tārpu dzīves cikls Nepilnīga metamorfoze Pilnīga metamorf…"
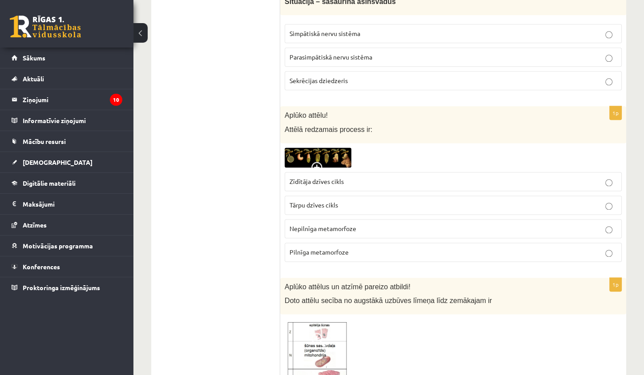
click at [392, 248] on p "Pilnīga metamorfoze" at bounding box center [452, 252] width 327 height 9
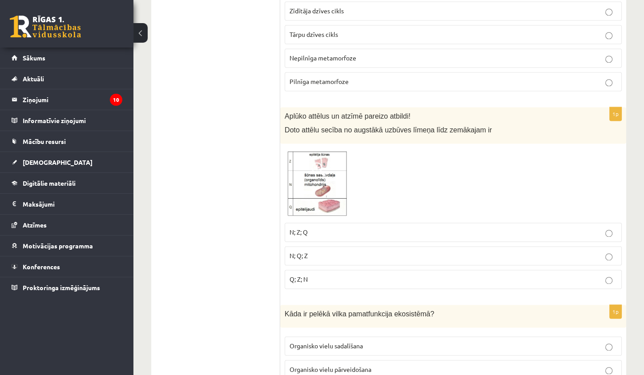
scroll to position [1441, 0]
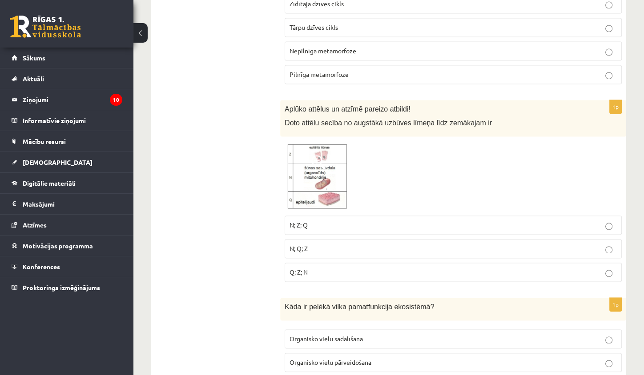
click at [323, 188] on img at bounding box center [317, 176] width 67 height 70
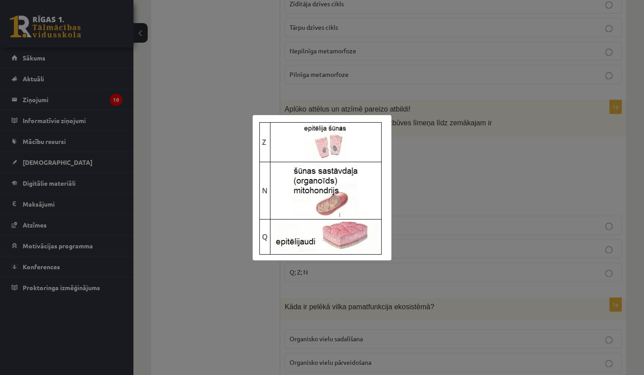
click at [384, 189] on img at bounding box center [321, 187] width 139 height 145
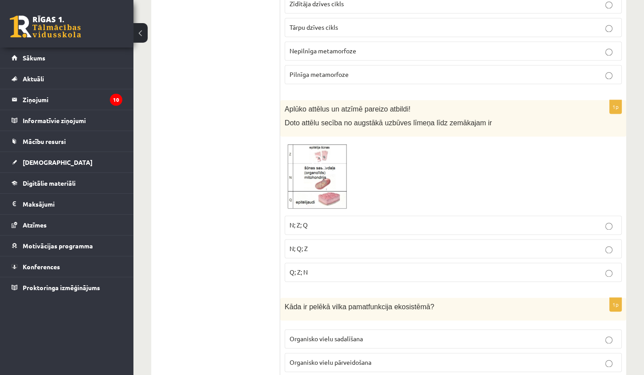
click at [309, 179] on img at bounding box center [317, 176] width 67 height 70
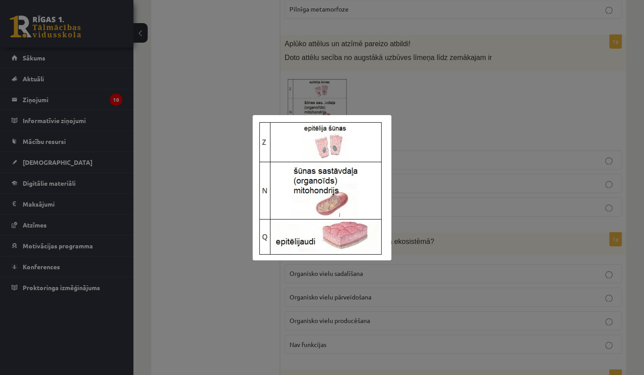
scroll to position [1577, 0]
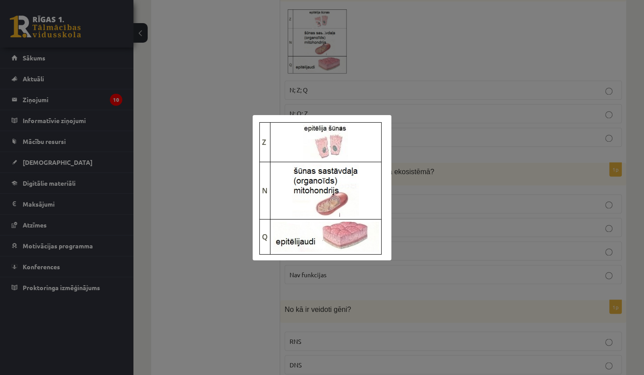
click at [305, 212] on img at bounding box center [321, 187] width 139 height 145
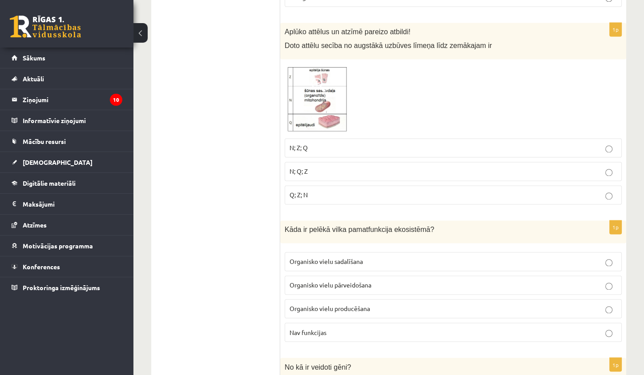
scroll to position [1468, 0]
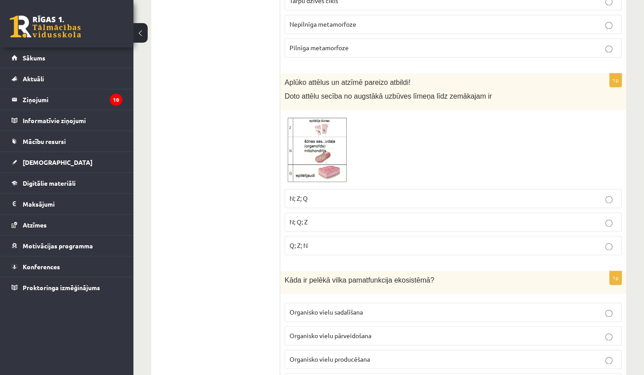
click at [312, 114] on img at bounding box center [317, 149] width 67 height 70
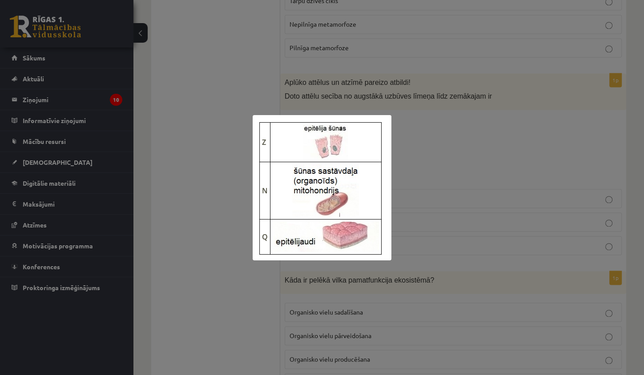
click at [436, 118] on div at bounding box center [322, 187] width 644 height 375
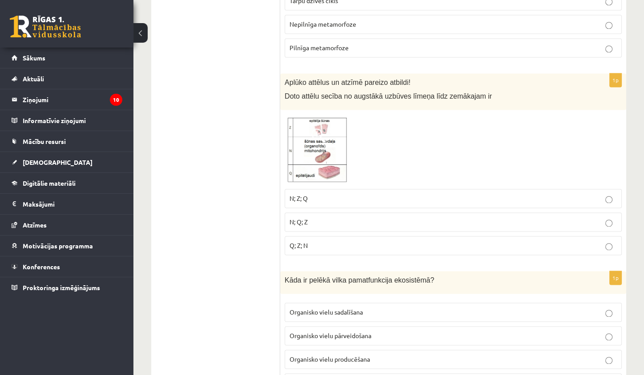
click at [371, 194] on p "N; Z; Q" at bounding box center [452, 198] width 327 height 9
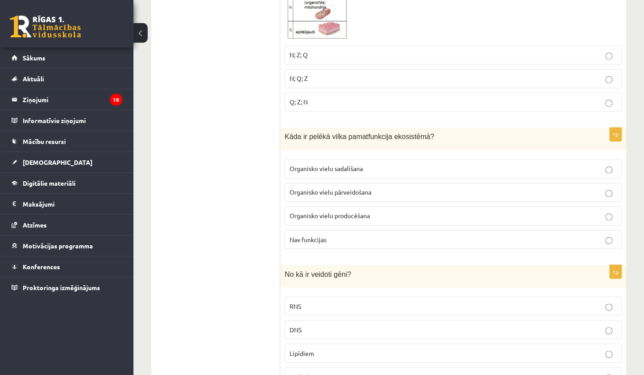
scroll to position [1654, 0]
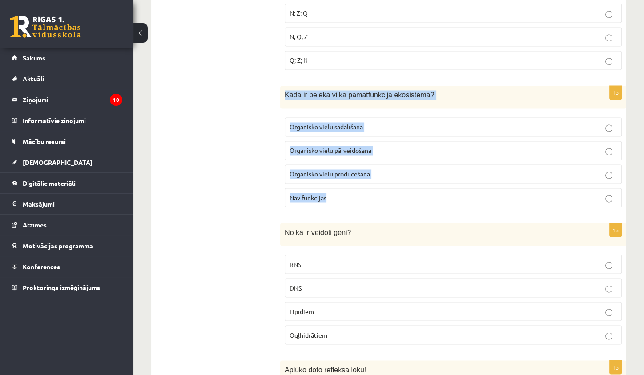
drag, startPoint x: 284, startPoint y: 85, endPoint x: 337, endPoint y: 192, distance: 119.5
click at [337, 192] on div "1p Kāda ir pelēkā vilka pamatfunkcija ekosistēmā? Organisko vielu sadalīšana Or…" at bounding box center [453, 150] width 346 height 128
copy div "Kāda ir pelēkā vilka pamatfunkcija ekosistēmā? Organisko vielu sadalīšana Organ…"
click at [370, 146] on span "Organisko vielu pārveidošana" at bounding box center [330, 150] width 82 height 8
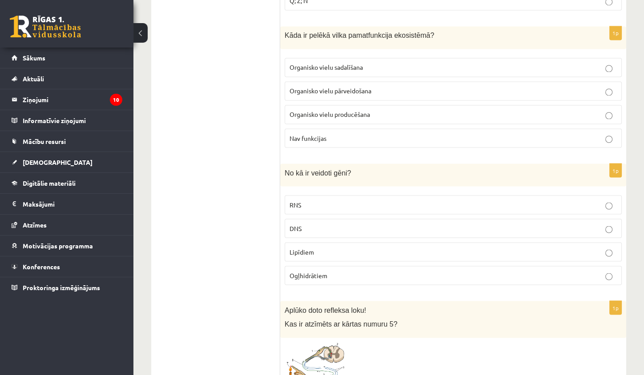
scroll to position [1763, 0]
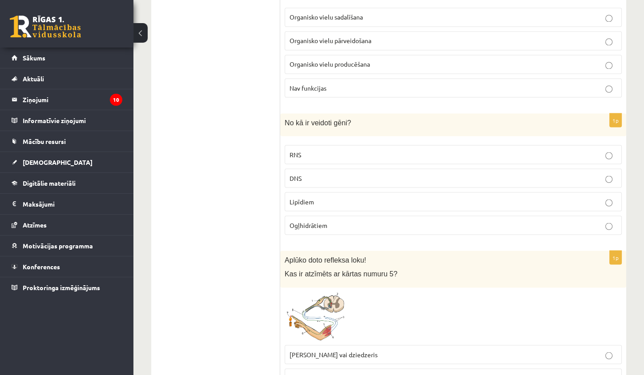
click at [294, 174] on span "DNS" at bounding box center [295, 178] width 12 height 8
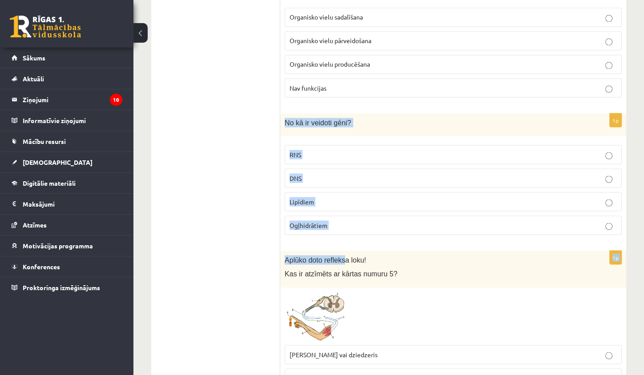
drag, startPoint x: 284, startPoint y: 113, endPoint x: 344, endPoint y: 246, distance: 145.4
click at [344, 246] on form "1p Atzīmē kontracepcijas metodi, kuru lieto vīrieši! Hormonālie implanti Kontra…" at bounding box center [453, 359] width 328 height 3926
copy form "No kā ir veidoti gēni? RNS DNS Lipīdiem Ogļhidrātiem 1p Aplūko doto refleks"
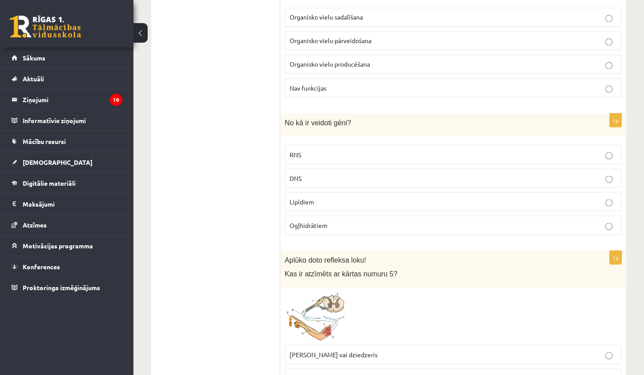
click at [228, 299] on ul "Tests Izvērtējums!" at bounding box center [220, 359] width 120 height 3926
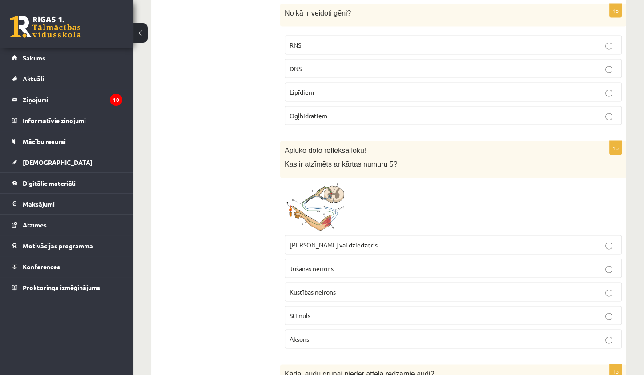
scroll to position [1887, 0]
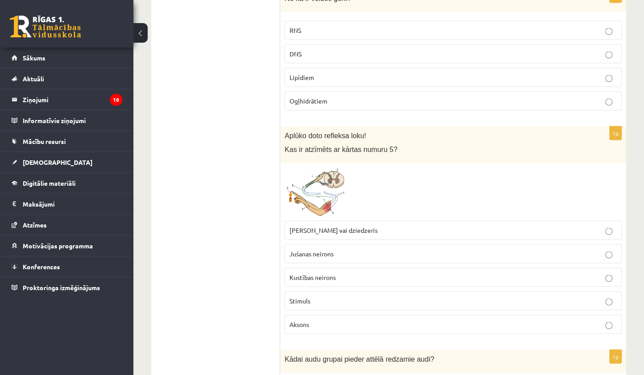
click at [332, 183] on img at bounding box center [317, 192] width 67 height 49
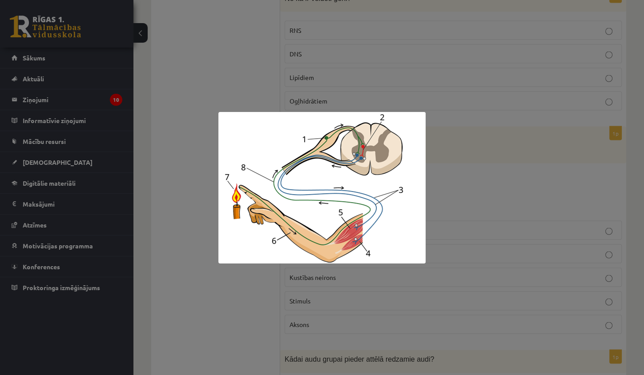
click at [204, 10] on div at bounding box center [322, 187] width 644 height 375
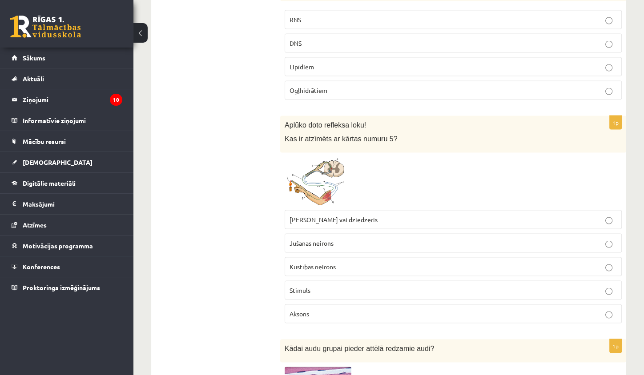
scroll to position [1927, 0]
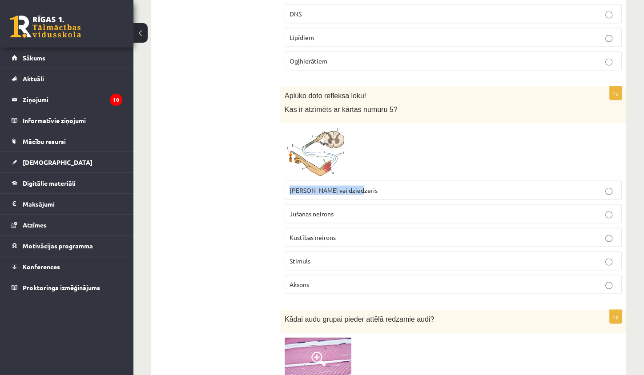
drag, startPoint x: 289, startPoint y: 177, endPoint x: 356, endPoint y: 188, distance: 67.1
click at [356, 188] on label "Muskulis vai dziedzeris" at bounding box center [452, 190] width 337 height 19
click at [328, 152] on img at bounding box center [317, 152] width 67 height 49
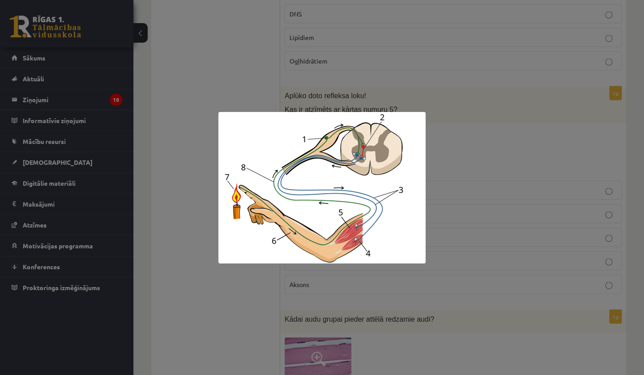
click at [224, 62] on div at bounding box center [322, 187] width 644 height 375
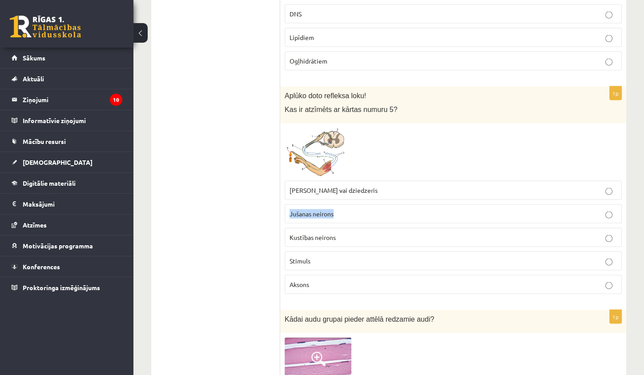
drag, startPoint x: 290, startPoint y: 200, endPoint x: 342, endPoint y: 200, distance: 52.0
click at [342, 209] on p "Jušanas neirons" at bounding box center [452, 213] width 327 height 9
click at [330, 161] on img at bounding box center [317, 152] width 67 height 49
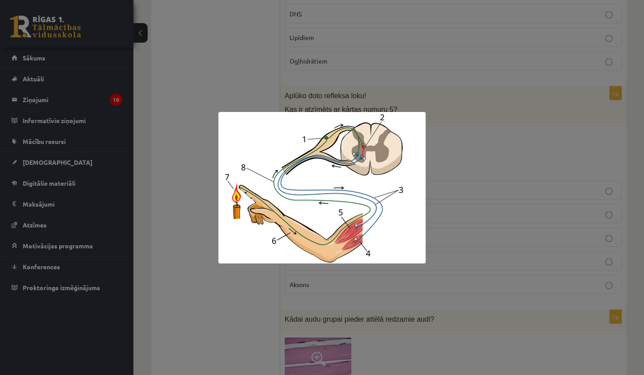
click at [253, 75] on div at bounding box center [322, 187] width 644 height 375
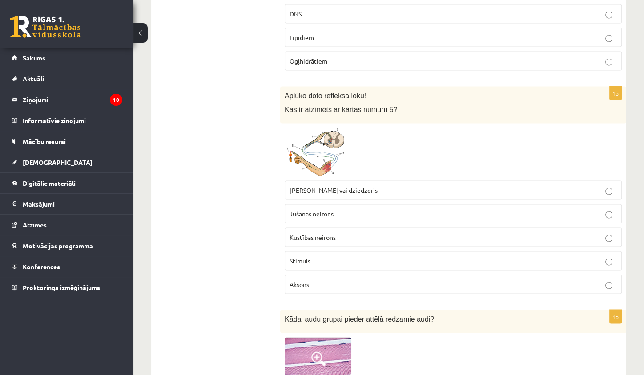
click at [326, 186] on span "Muskulis vai dziedzeris" at bounding box center [333, 190] width 88 height 8
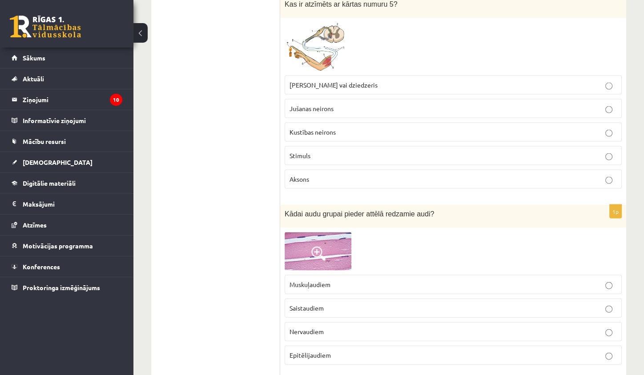
scroll to position [2080, 0]
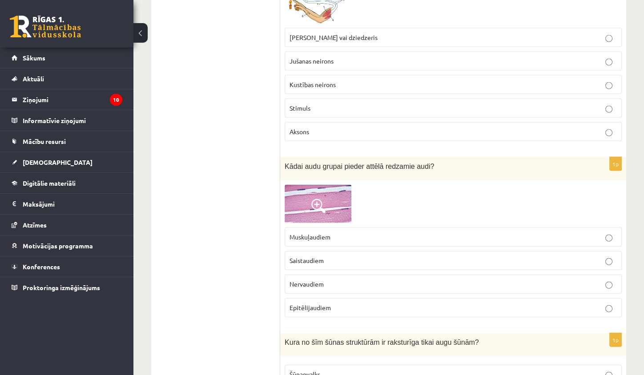
click at [302, 185] on img at bounding box center [317, 204] width 67 height 38
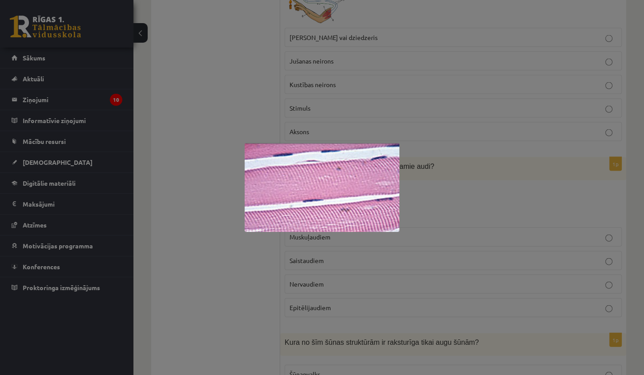
click at [176, 38] on div at bounding box center [322, 187] width 644 height 375
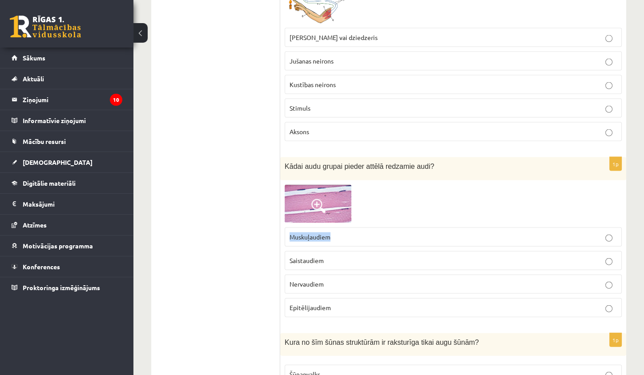
drag, startPoint x: 288, startPoint y: 224, endPoint x: 377, endPoint y: 222, distance: 88.9
click at [377, 228] on label "Muskuļaudiem" at bounding box center [452, 237] width 337 height 19
drag, startPoint x: 293, startPoint y: 246, endPoint x: 325, endPoint y: 249, distance: 32.1
click at [325, 256] on p "Saistaudiem" at bounding box center [452, 260] width 327 height 9
drag, startPoint x: 290, startPoint y: 271, endPoint x: 335, endPoint y: 272, distance: 44.5
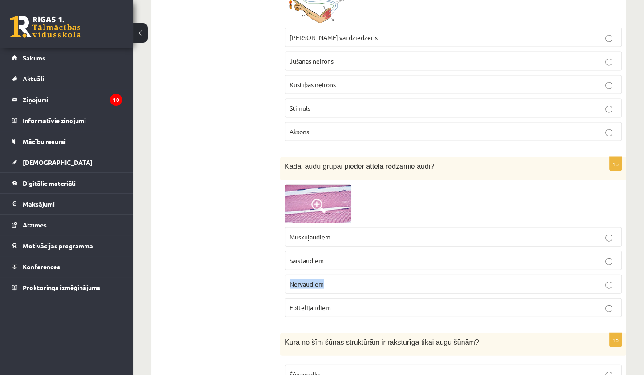
click at [335, 280] on p "Nervaudiem" at bounding box center [452, 284] width 327 height 9
drag, startPoint x: 300, startPoint y: 292, endPoint x: 337, endPoint y: 291, distance: 36.9
click at [337, 303] on p "Epitēlijaudiem" at bounding box center [452, 307] width 327 height 9
click at [336, 234] on label "Muskuļaudiem" at bounding box center [452, 237] width 337 height 19
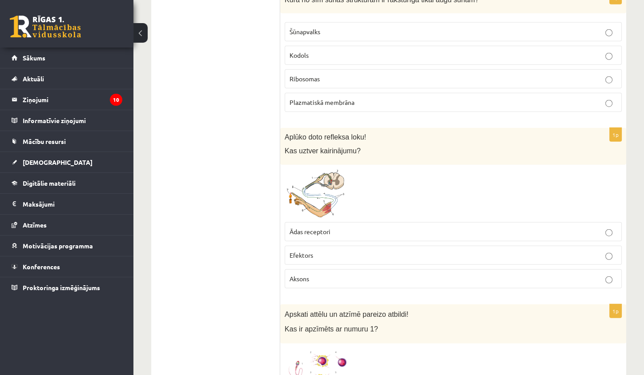
scroll to position [2388, 0]
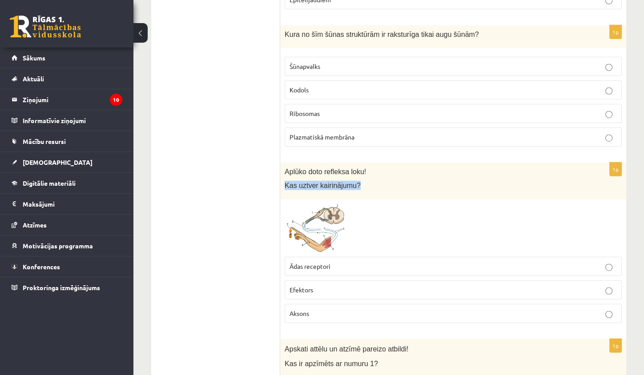
drag, startPoint x: 305, startPoint y: 172, endPoint x: 373, endPoint y: 172, distance: 68.5
click at [373, 181] on p "Kas uztver kairinājumu?" at bounding box center [430, 185] width 292 height 9
copy span "Kas uztver kairinājumu?"
click at [319, 227] on img at bounding box center [317, 228] width 67 height 49
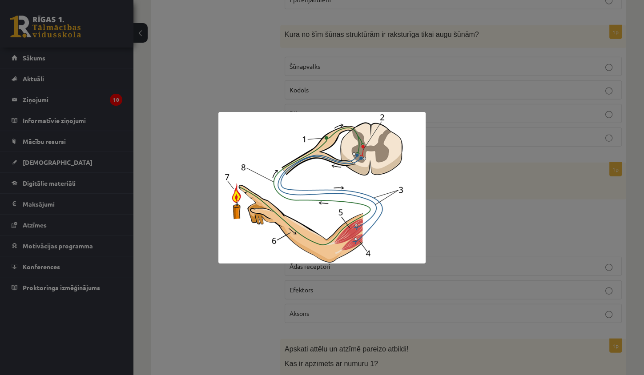
click at [269, 282] on div at bounding box center [322, 187] width 644 height 375
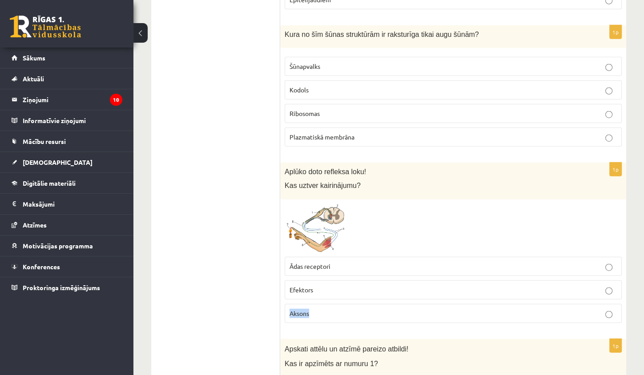
drag, startPoint x: 291, startPoint y: 298, endPoint x: 317, endPoint y: 298, distance: 26.7
click at [317, 309] on p "Aksons" at bounding box center [452, 313] width 327 height 9
click at [338, 262] on p "Ādas receptori" at bounding box center [452, 266] width 327 height 9
click at [344, 62] on p "Šūnapvalks" at bounding box center [452, 66] width 327 height 9
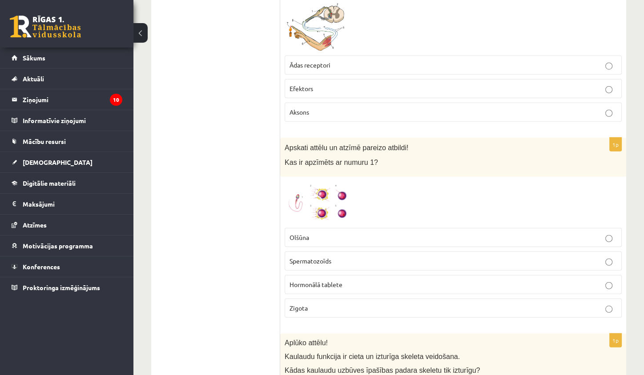
scroll to position [2655, 0]
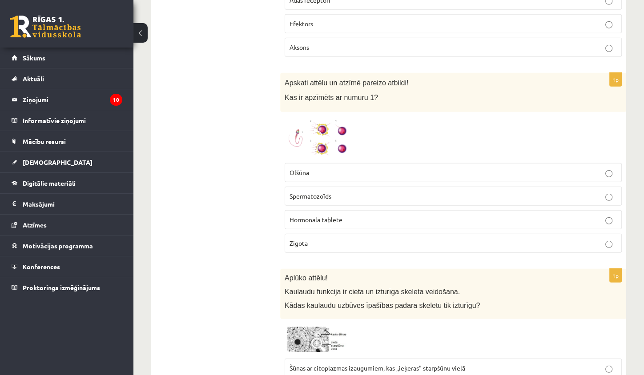
click at [331, 129] on img at bounding box center [317, 137] width 67 height 42
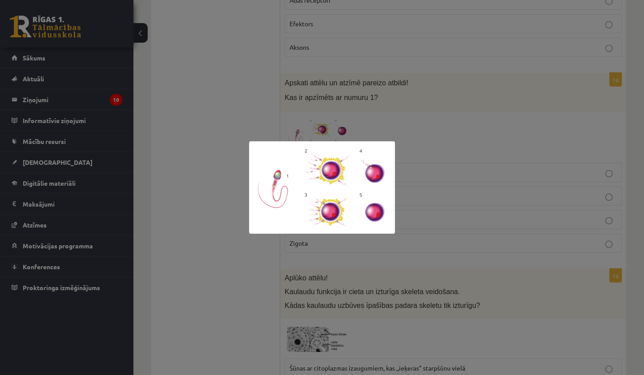
click at [261, 85] on div at bounding box center [322, 187] width 644 height 375
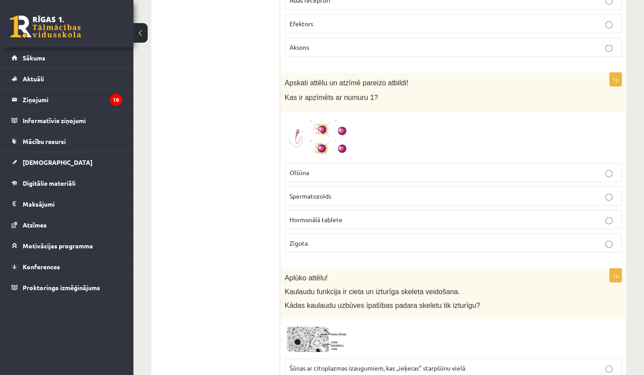
click at [336, 192] on p "Spermatozoīds" at bounding box center [452, 196] width 327 height 9
click at [328, 116] on img at bounding box center [317, 137] width 67 height 42
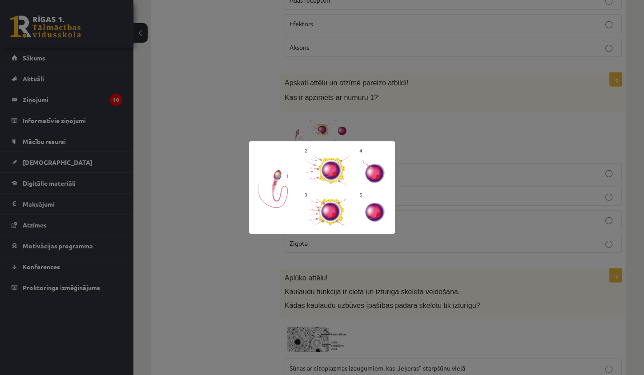
click at [268, 112] on div at bounding box center [322, 187] width 644 height 375
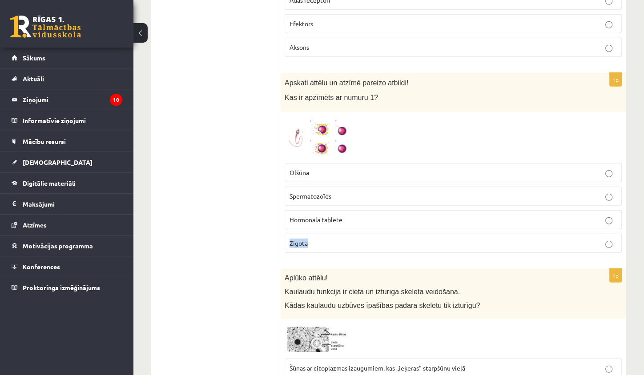
drag, startPoint x: 290, startPoint y: 228, endPoint x: 317, endPoint y: 228, distance: 27.1
click at [317, 239] on p "Zigota" at bounding box center [452, 243] width 327 height 9
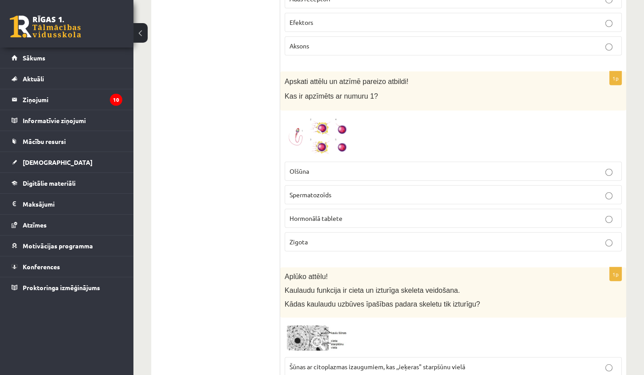
click at [313, 167] on p "Olšūna" at bounding box center [452, 171] width 327 height 9
click at [313, 191] on span "Spermatozoīds" at bounding box center [310, 195] width 42 height 8
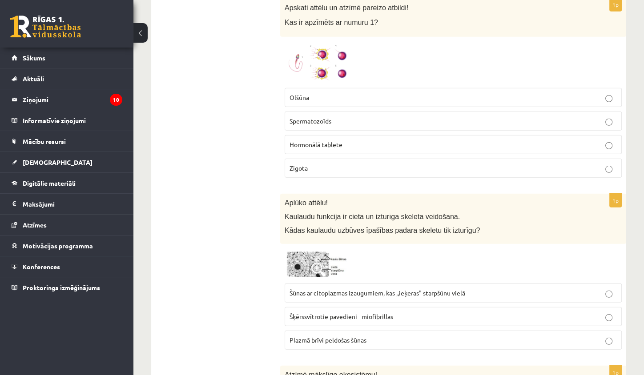
scroll to position [2853, 0]
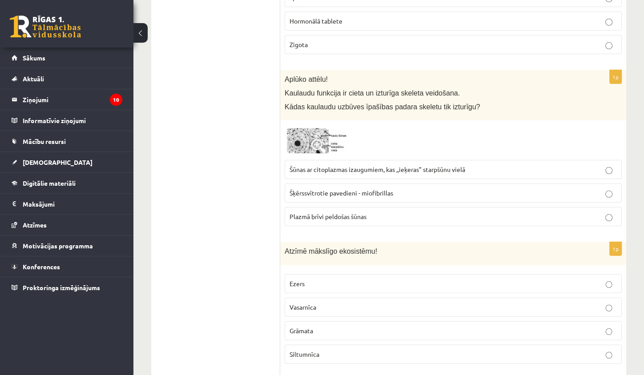
click at [308, 126] on img at bounding box center [317, 140] width 67 height 31
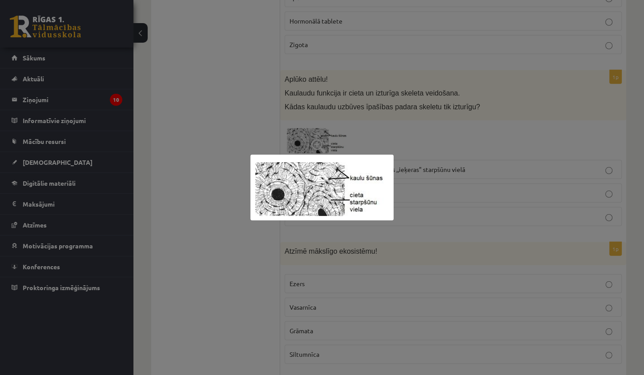
click at [283, 124] on div at bounding box center [322, 187] width 644 height 375
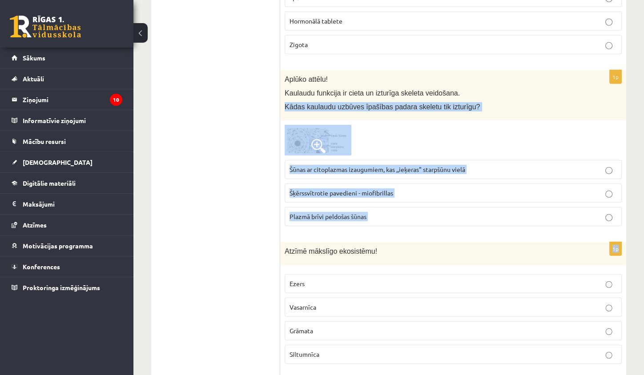
drag, startPoint x: 283, startPoint y: 91, endPoint x: 386, endPoint y: 227, distance: 171.0
copy form "Kādas kaulaudu uzbūves īpašības padara skeletu tik izturīgu? Šūnas ar citoplazm…"
click at [367, 160] on label "Šūnas ar citoplazmas izaugumiem, kas ,,ieķeras" starpšūnu vielā" at bounding box center [452, 169] width 337 height 19
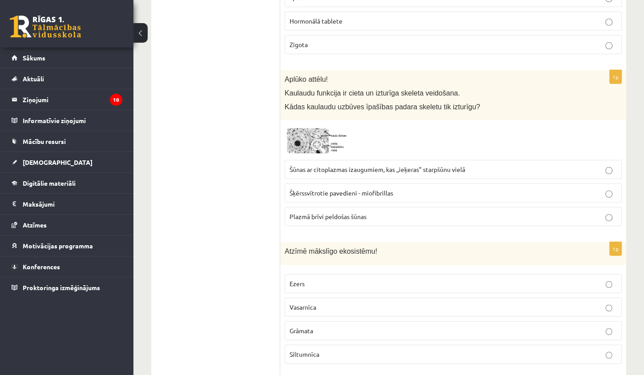
scroll to position [2978, 0]
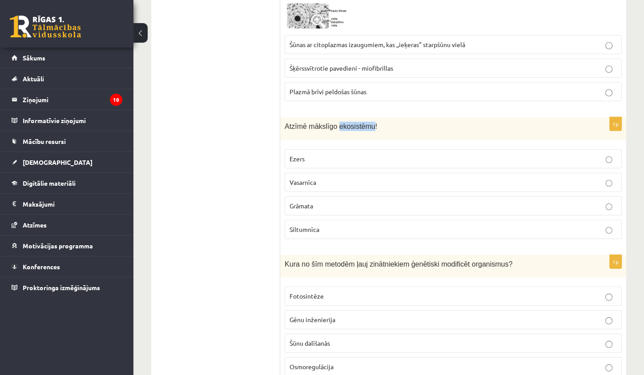
drag, startPoint x: 339, startPoint y: 111, endPoint x: 373, endPoint y: 109, distance: 34.3
click at [373, 123] on span "Atzīmē mākslīgo ekosistēmu!" at bounding box center [330, 127] width 92 height 8
click at [293, 154] on p "Ezers" at bounding box center [452, 158] width 327 height 9
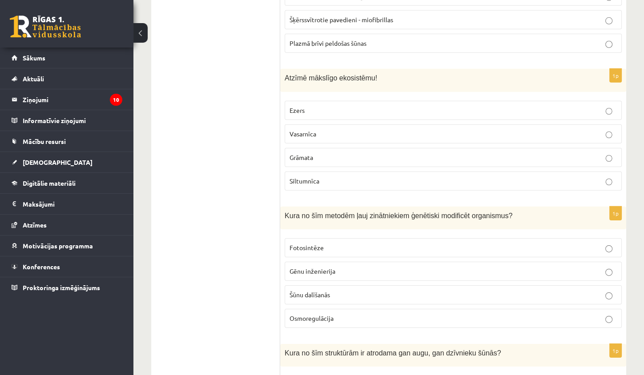
scroll to position [3079, 0]
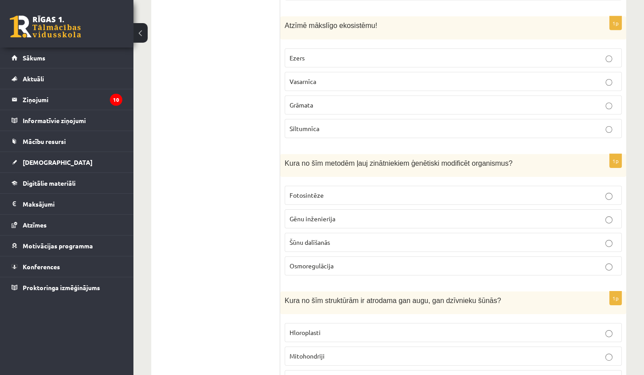
click at [339, 214] on p "Gēnu inženierija" at bounding box center [452, 218] width 327 height 9
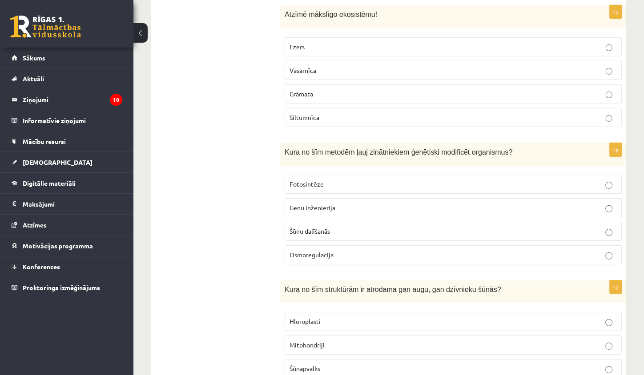
scroll to position [3243, 0]
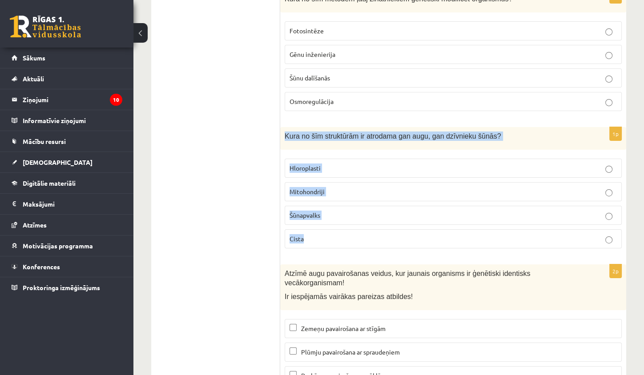
drag, startPoint x: 285, startPoint y: 119, endPoint x: 309, endPoint y: 229, distance: 112.3
click at [312, 228] on div "1p Kura no šīm struktūrām ir atrodama gan augu, gan dzīvnieku šūnās? Hloroplast…" at bounding box center [453, 191] width 346 height 128
copy div "Kura no šīm struktūrām ir atrodama gan augu, gan dzīvnieku šūnās? Hloroplasti M…"
click at [320, 182] on label "Mitohondriji" at bounding box center [452, 191] width 337 height 19
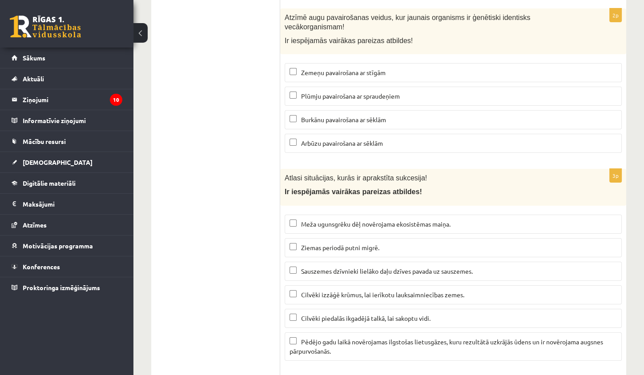
scroll to position [3484, 0]
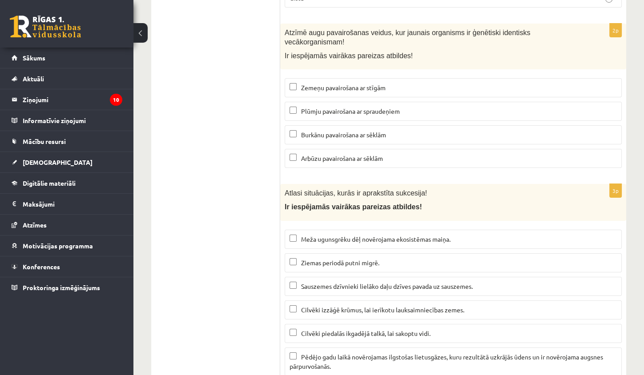
click at [302, 154] on span "Arbūzu pavairošana ar sēklām" at bounding box center [342, 158] width 82 height 8
click at [304, 131] on span "Burkānu pavairošana ar sēklām" at bounding box center [343, 135] width 85 height 8
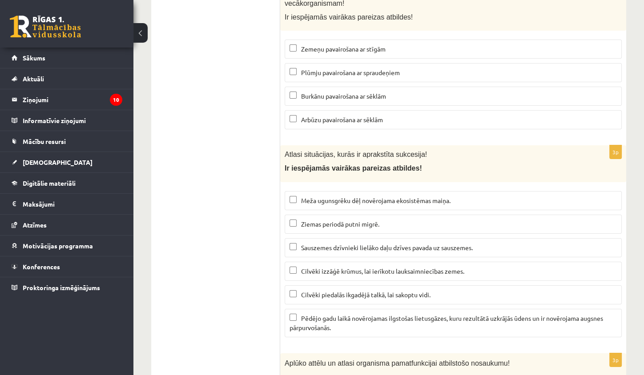
scroll to position [3533, 0]
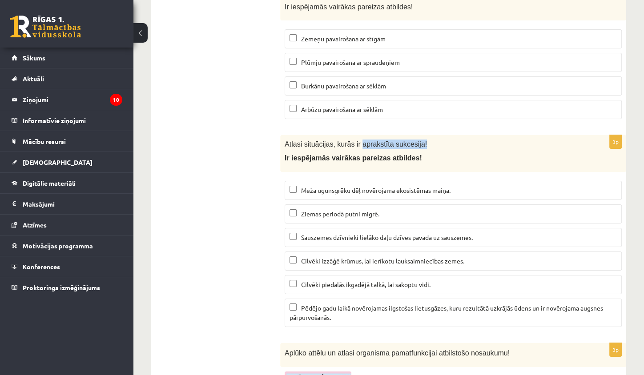
drag, startPoint x: 364, startPoint y: 124, endPoint x: 423, endPoint y: 128, distance: 58.3
click at [423, 140] on p "Atlasi situācijas, kurās ir aprakstīta sukcesija!" at bounding box center [430, 144] width 292 height 9
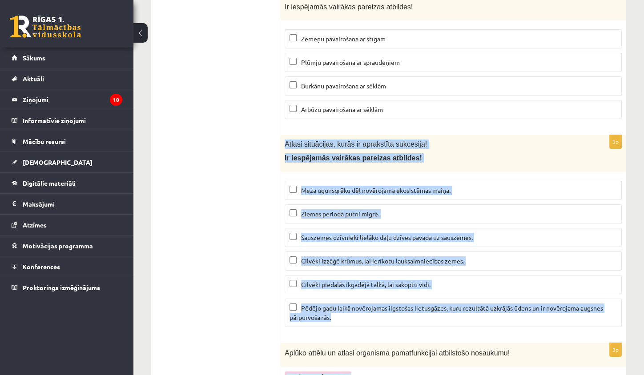
drag, startPoint x: 284, startPoint y: 124, endPoint x: 466, endPoint y: 302, distance: 254.9
click at [466, 302] on div "3p Atlasi situācijas, kurās ir aprakstīta sukcesija! Ir iespējamās vairākas par…" at bounding box center [453, 234] width 346 height 199
click at [302, 186] on span "Meža ugunsgrēku dēļ novērojama ekosistēmas maiņa." at bounding box center [375, 190] width 149 height 8
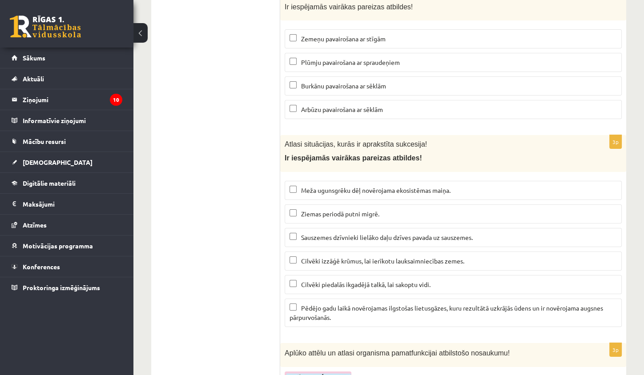
click at [325, 256] on p "Cilvēki izzāģē krūmus, lai ierīkotu lauksaimniecības zemes." at bounding box center [452, 260] width 327 height 9
drag, startPoint x: 385, startPoint y: 260, endPoint x: 386, endPoint y: 255, distance: 5.4
click at [386, 280] on span "Cilvēki piedalās ikgadējā talkā, lai sakoptu vidi." at bounding box center [365, 284] width 129 height 8
click at [386, 275] on label "Cilvēki piedalās ikgadējā talkā, lai sakoptu vidi." at bounding box center [452, 284] width 337 height 19
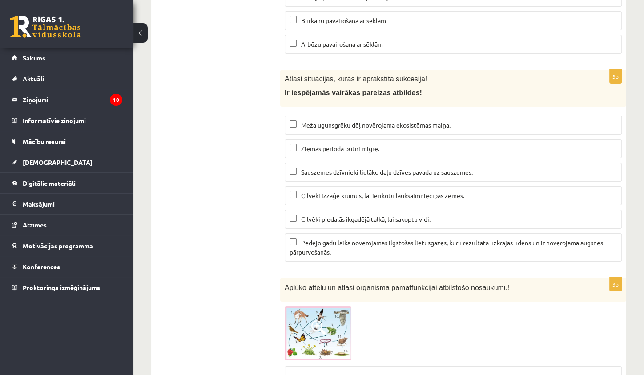
scroll to position [3715, 0]
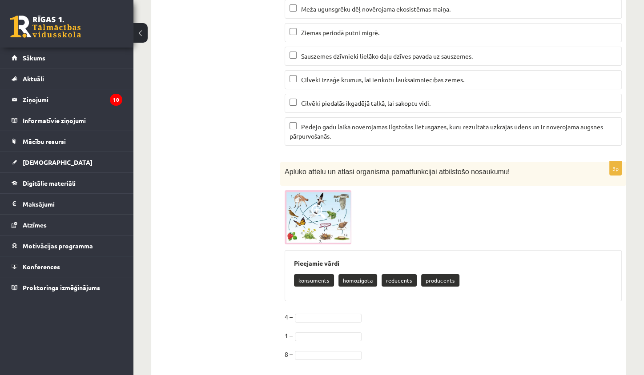
click at [317, 206] on img at bounding box center [317, 217] width 67 height 54
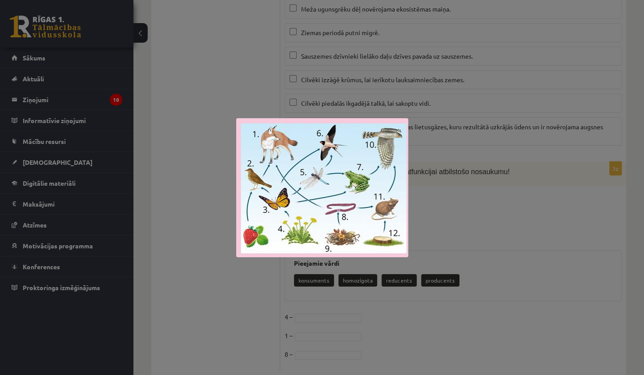
click at [245, 43] on div at bounding box center [322, 187] width 644 height 375
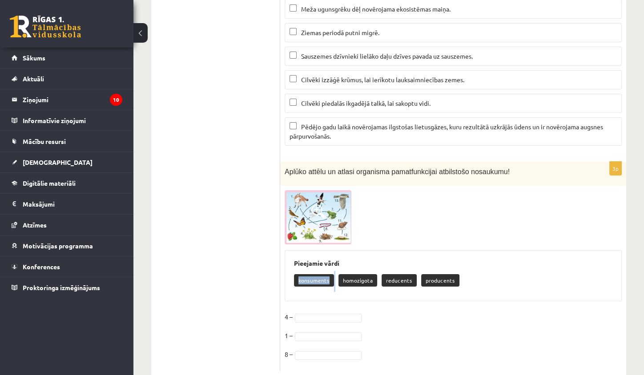
drag, startPoint x: 299, startPoint y: 259, endPoint x: 333, endPoint y: 260, distance: 33.8
click at [333, 271] on div "konsuments homozigota reducents producents" at bounding box center [453, 281] width 318 height 21
click at [343, 207] on img at bounding box center [317, 217] width 67 height 54
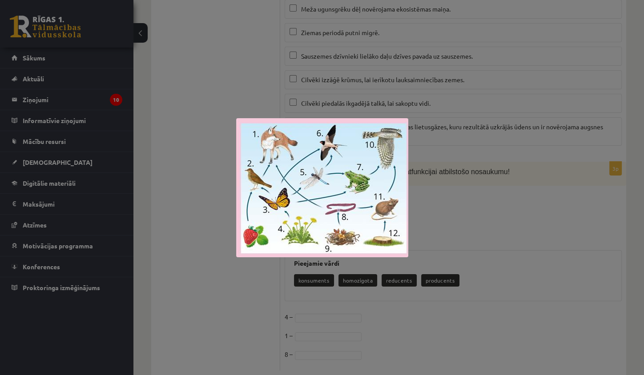
click at [430, 205] on div at bounding box center [322, 187] width 644 height 375
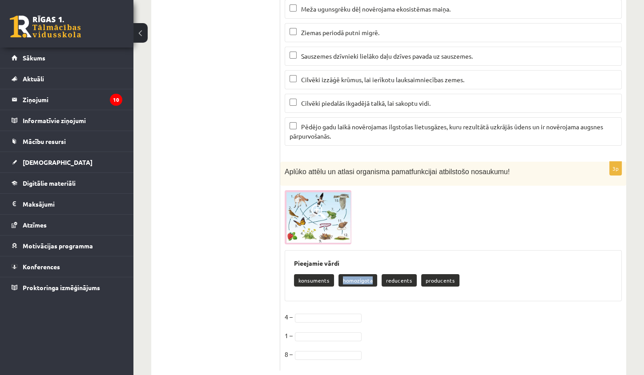
drag, startPoint x: 341, startPoint y: 259, endPoint x: 372, endPoint y: 260, distance: 31.6
click at [372, 274] on p "homozigota" at bounding box center [357, 280] width 39 height 12
drag, startPoint x: 384, startPoint y: 260, endPoint x: 406, endPoint y: 261, distance: 21.8
click at [406, 274] on p "reducents" at bounding box center [398, 280] width 35 height 12
click at [394, 260] on h3 "Pieejamie vārdi" at bounding box center [453, 264] width 318 height 8
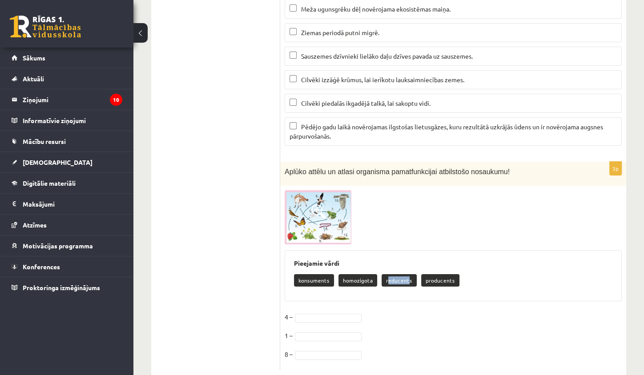
drag, startPoint x: 385, startPoint y: 258, endPoint x: 406, endPoint y: 257, distance: 21.4
click at [406, 274] on p "reducents" at bounding box center [398, 280] width 35 height 12
click at [379, 250] on div "Pieejamie vārdi konsuments homozigota reducents producents" at bounding box center [452, 276] width 337 height 52
drag, startPoint x: 377, startPoint y: 262, endPoint x: 409, endPoint y: 261, distance: 32.0
click at [409, 271] on div "konsuments homozigota reducents producents" at bounding box center [453, 281] width 318 height 21
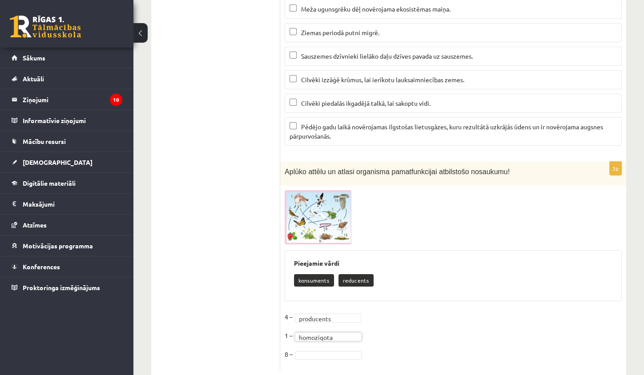
click at [317, 204] on span at bounding box center [318, 211] width 14 height 14
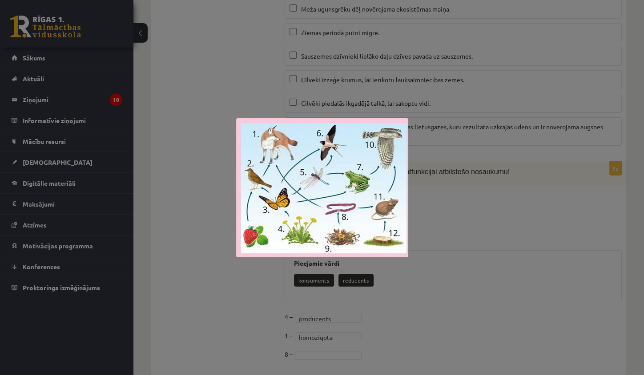
click at [533, 229] on div at bounding box center [322, 187] width 644 height 375
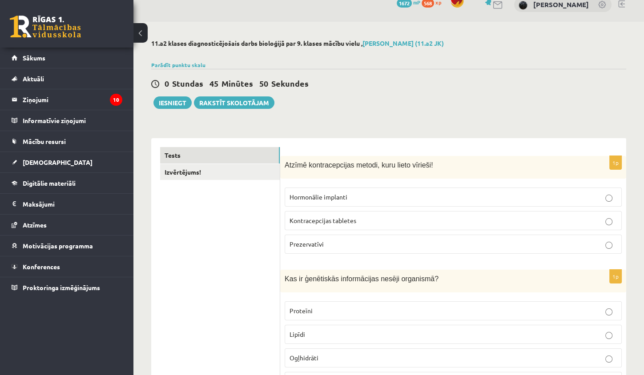
scroll to position [0, 0]
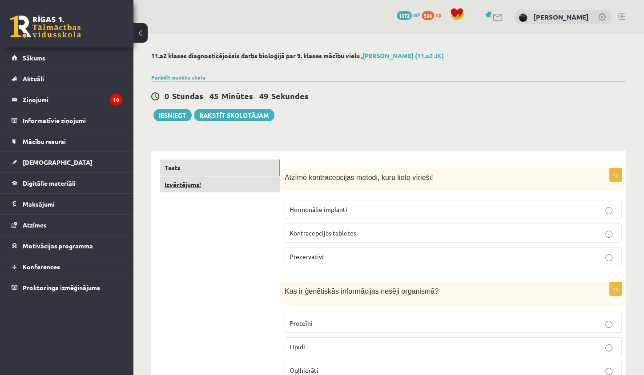
click at [212, 185] on link "Izvērtējums!" at bounding box center [220, 184] width 120 height 16
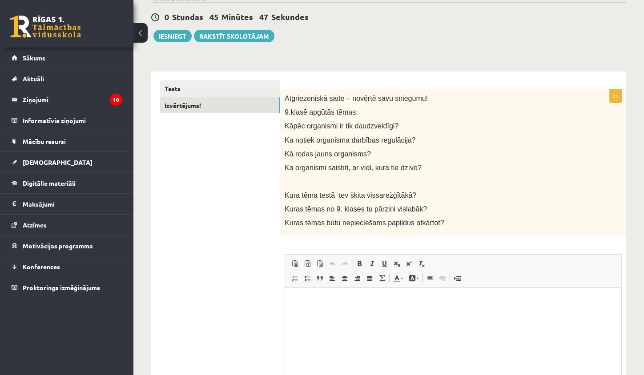
scroll to position [92, 0]
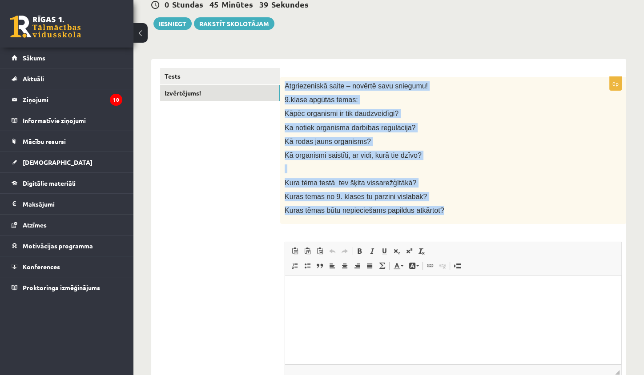
drag, startPoint x: 287, startPoint y: 84, endPoint x: 443, endPoint y: 214, distance: 202.7
click at [443, 214] on div "Atgriezeniskā saite – novērtē savu sniegumu! 9.klasē apgūtās tēmas: Kāpēc organ…" at bounding box center [453, 151] width 346 height 148
click at [167, 26] on button "Iesniegt" at bounding box center [172, 23] width 38 height 12
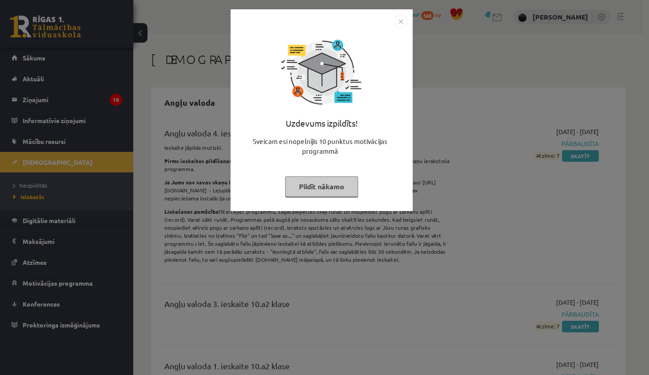
click at [400, 27] on img "Close" at bounding box center [400, 21] width 13 height 13
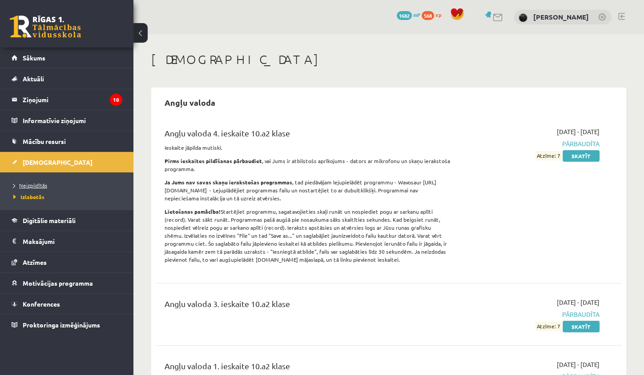
click at [50, 181] on link "Neizpildītās" at bounding box center [68, 185] width 111 height 8
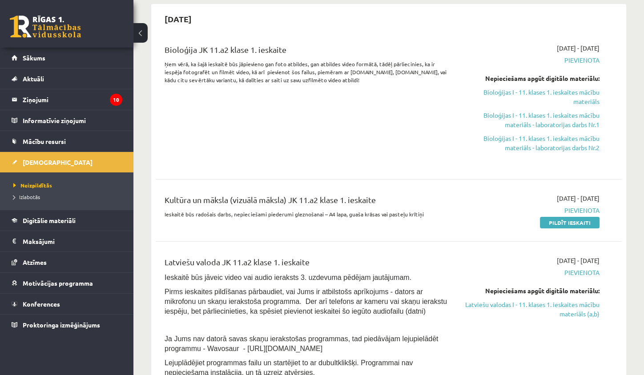
scroll to position [118, 0]
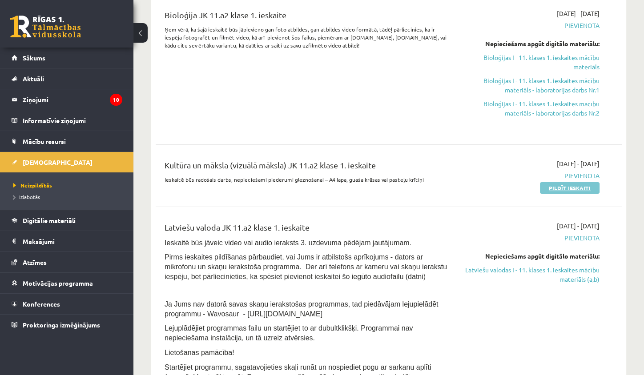
click at [589, 183] on link "Pildīt ieskaiti" at bounding box center [570, 188] width 60 height 12
drag, startPoint x: 388, startPoint y: 179, endPoint x: 426, endPoint y: 180, distance: 37.8
click at [426, 180] on p "Ieskaitē būs radošais darbs, nepieciešami piederumi gleznošanai – A4 lapa, guaš…" at bounding box center [306, 180] width 285 height 8
click at [301, 84] on div "Bioloģija JK 11.a2 klase 1. ieskaite Ņem vērā, ka šajā ieskaitē būs jāpievieno …" at bounding box center [307, 69] width 299 height 121
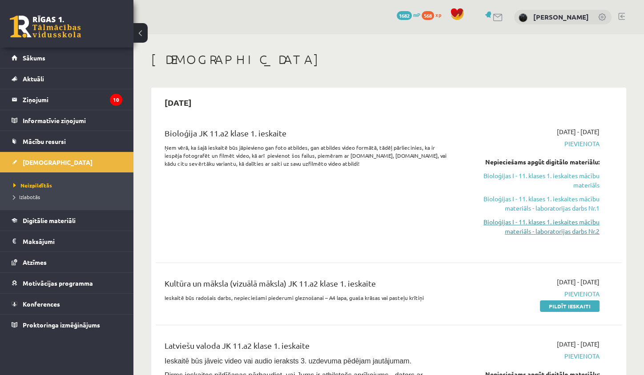
scroll to position [12, 0]
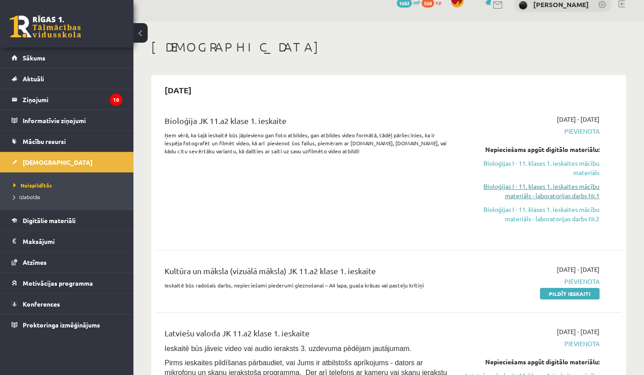
click at [550, 191] on link "Bioloģijas I - 11. klases 1. ieskaites mācību materiāls - laboratorijas darbs N…" at bounding box center [531, 191] width 136 height 19
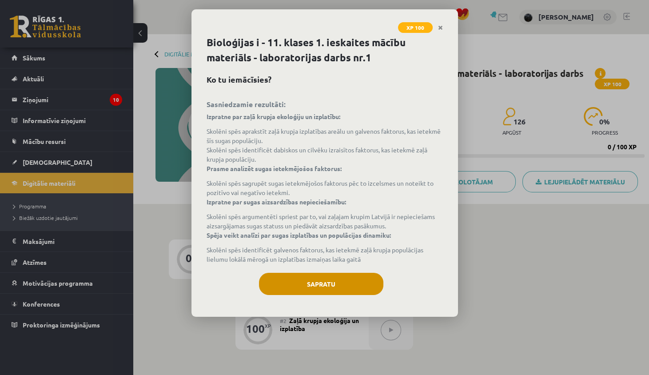
click at [337, 276] on button "Sapratu" at bounding box center [321, 284] width 124 height 22
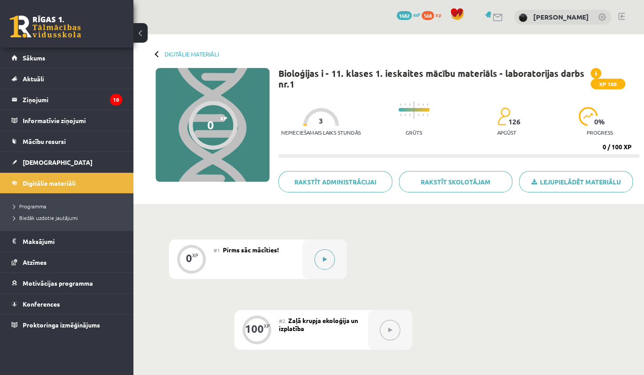
click at [322, 255] on button at bounding box center [324, 259] width 20 height 20
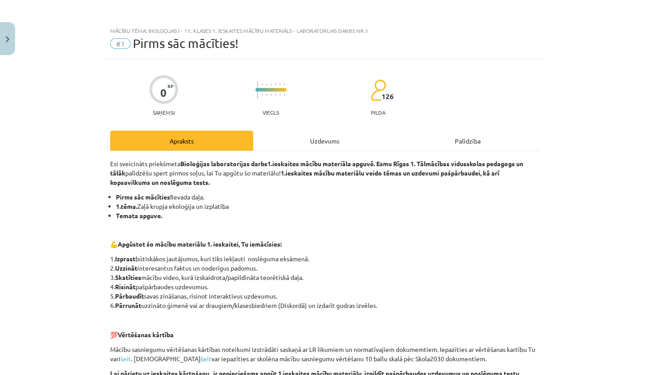
click at [328, 136] on div "Uzdevums" at bounding box center [324, 141] width 143 height 20
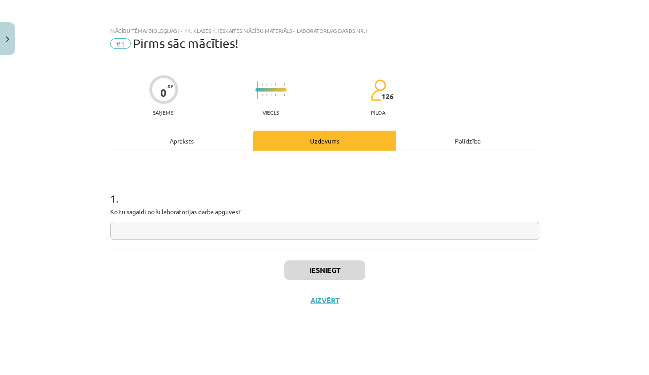
click at [240, 228] on input "text" at bounding box center [324, 231] width 429 height 18
type input "*"
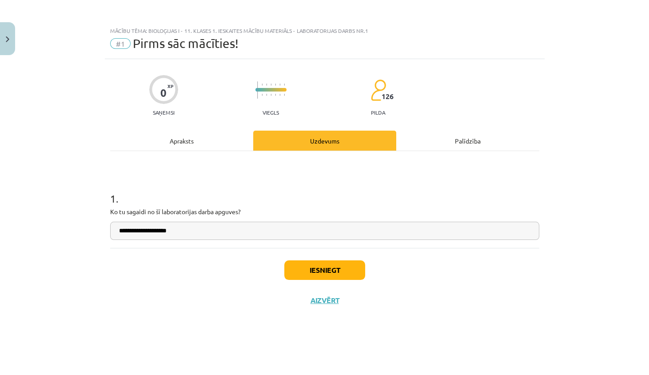
type input "**********"
click at [296, 263] on button "Iesniegt" at bounding box center [324, 270] width 81 height 20
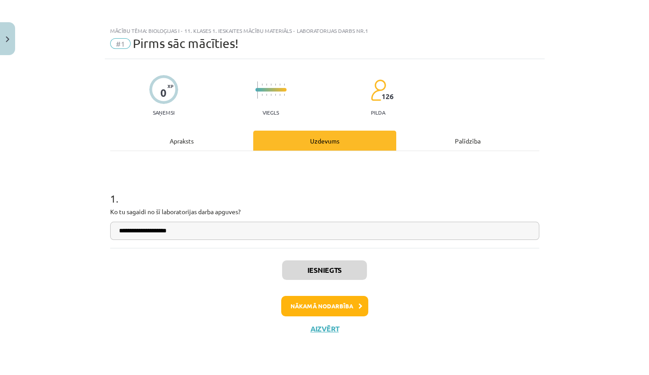
click at [324, 296] on button "Nākamā nodarbība" at bounding box center [324, 306] width 87 height 20
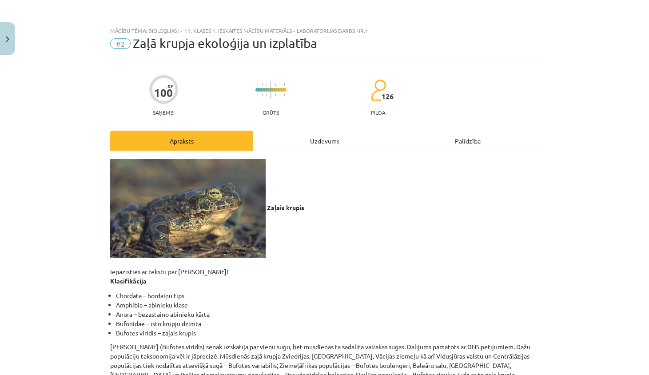
click at [319, 146] on div "Uzdevums" at bounding box center [324, 141] width 143 height 20
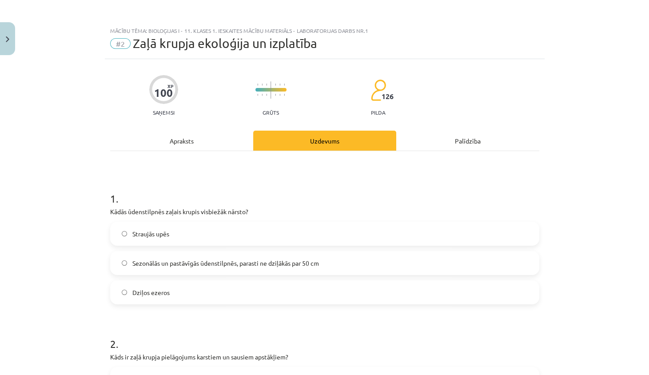
scroll to position [23, 0]
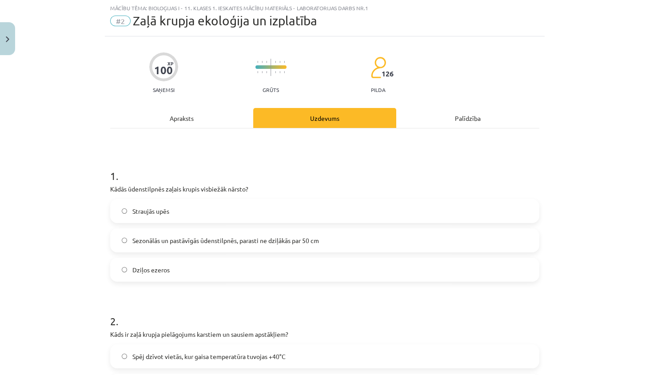
click at [227, 118] on div "Apraksts" at bounding box center [181, 118] width 143 height 20
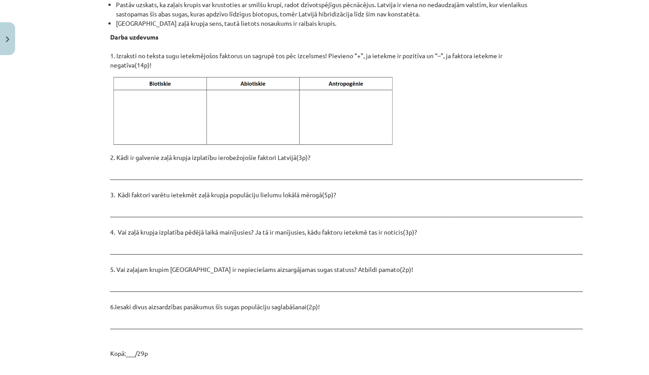
scroll to position [1143, 0]
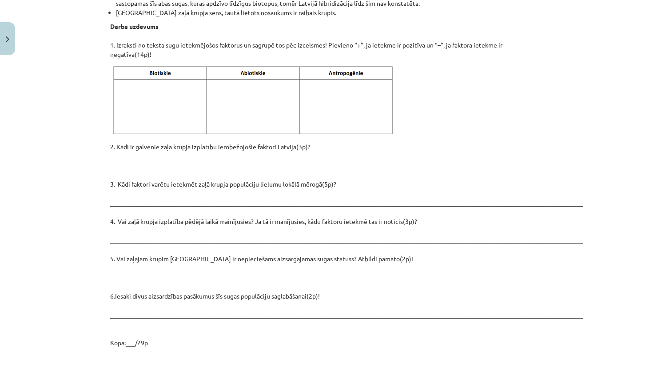
click at [121, 180] on p "2. Kādi ir galvenie zaļā krupja izplatību ierobežojošie faktori Latvijā(3p)? __…" at bounding box center [324, 244] width 429 height 205
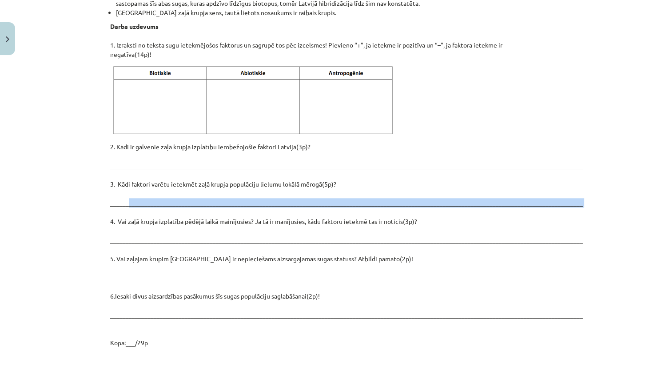
drag, startPoint x: 121, startPoint y: 179, endPoint x: 145, endPoint y: 181, distance: 24.5
click at [145, 181] on p "2. Kādi ir galvenie zaļā krupja izplatību ierobežojošie faktori Latvijā(3p)? __…" at bounding box center [324, 244] width 429 height 205
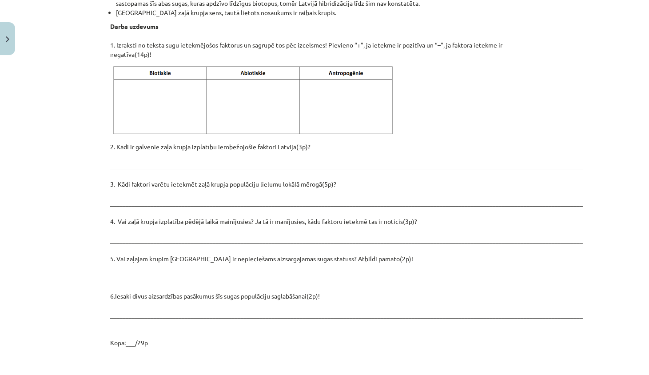
click at [92, 212] on div "Mācību tēma: Bioloģijas i - 11. klases 1. ieskaites mācību materiāls - laborato…" at bounding box center [324, 187] width 649 height 375
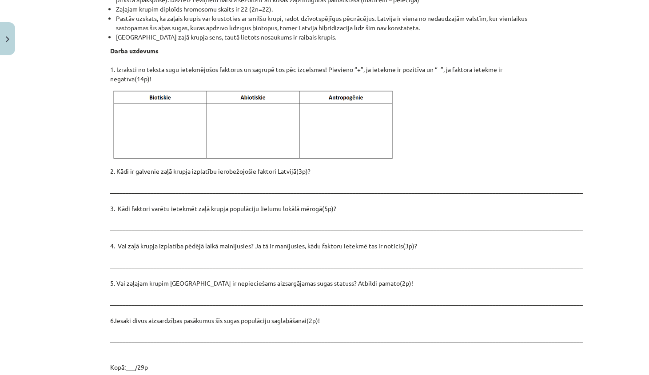
scroll to position [1131, 0]
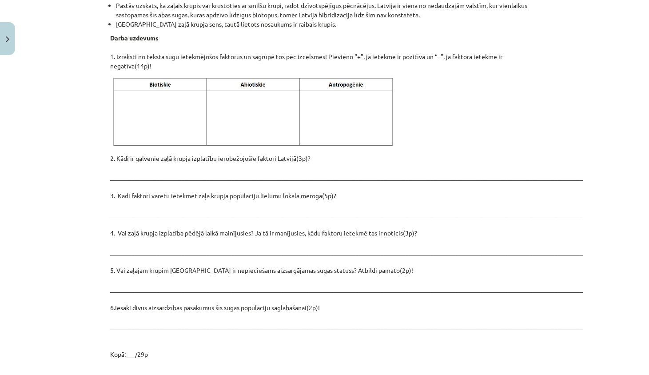
click at [157, 169] on p "2. Kādi ir galvenie zaļā krupja izplatību ierobežojošie faktori Latvijā(3p)? __…" at bounding box center [324, 256] width 429 height 205
click at [128, 328] on p "2. Kādi ir galvenie zaļā krupja izplatību ierobežojošie faktori Latvijā(3p)? __…" at bounding box center [324, 256] width 429 height 205
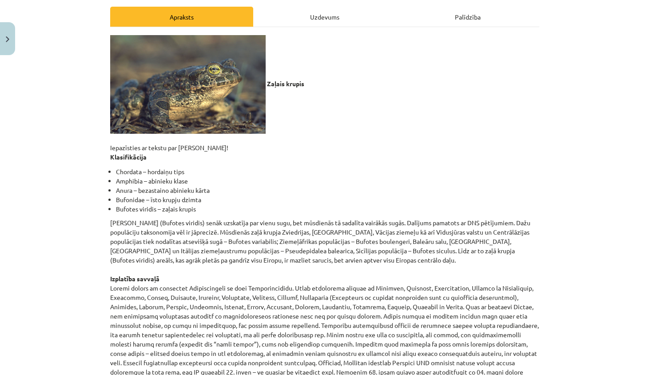
scroll to position [0, 0]
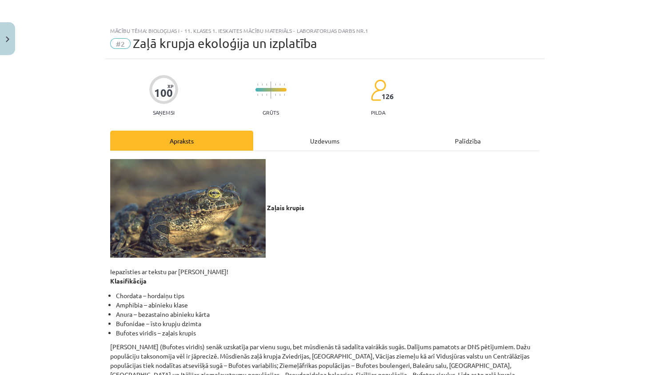
click at [286, 145] on div "Uzdevums" at bounding box center [324, 141] width 143 height 20
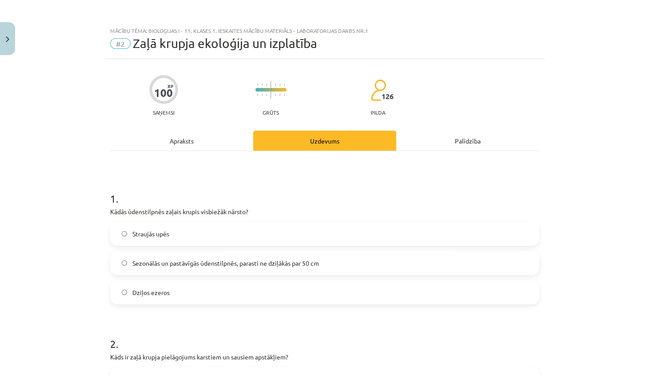
click at [215, 138] on div "Apraksts" at bounding box center [181, 141] width 143 height 20
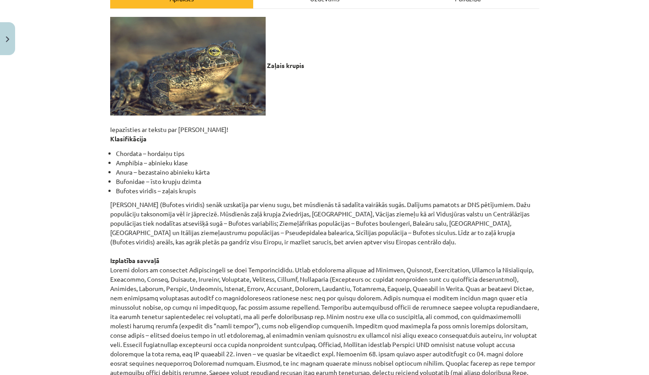
scroll to position [148, 0]
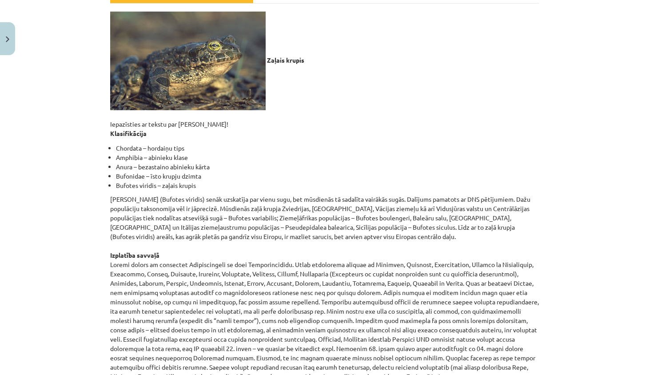
click at [12, 374] on div "Mācību tēma: Bioloģijas i - 11. klases 1. ieskaites mācību materiāls - laborato…" at bounding box center [324, 187] width 649 height 375
click at [64, 374] on div "Mācību tēma: Bioloģijas i - 11. klases 1. ieskaites mācību materiāls - laborato…" at bounding box center [324, 187] width 649 height 375
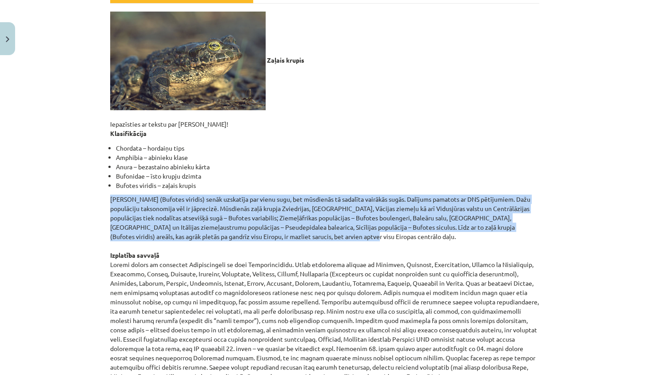
drag, startPoint x: 108, startPoint y: 194, endPoint x: 310, endPoint y: 233, distance: 206.4
click at [310, 233] on p "[PERSON_NAME] (Bufotes viridis) senāk uzskatīja par vienu sugu, bet mūsdienās t…" at bounding box center [324, 297] width 429 height 205
copy p "[PERSON_NAME] (Bufotes viridis) senāk uzskatīja par vienu sugu, bet mūsdienās t…"
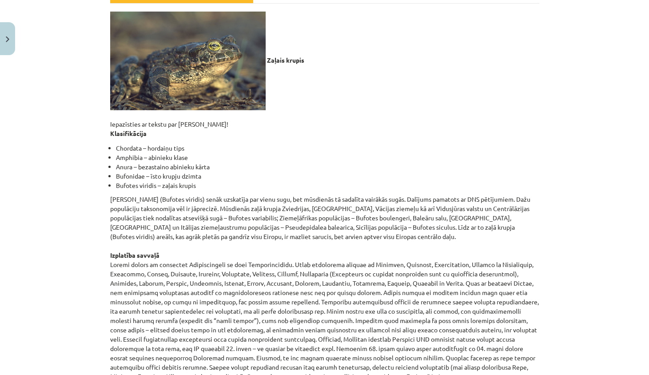
click at [337, 160] on li "Amphibia – abinieku klase" at bounding box center [328, 157] width 424 height 9
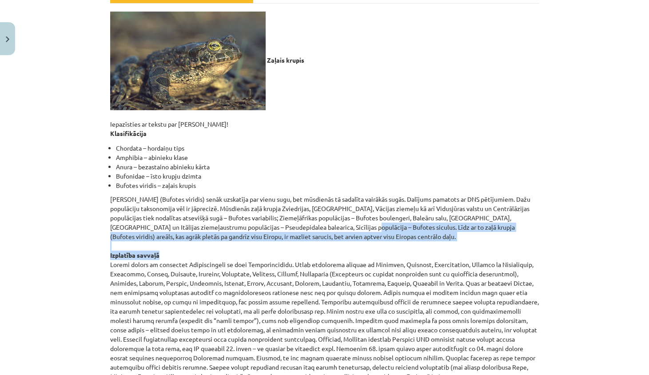
drag, startPoint x: 328, startPoint y: 241, endPoint x: 340, endPoint y: 256, distance: 18.8
click at [340, 256] on p "[PERSON_NAME] (Bufotes viridis) senāk uzskatīja par vienu sugu, bet mūsdienās t…" at bounding box center [324, 297] width 429 height 205
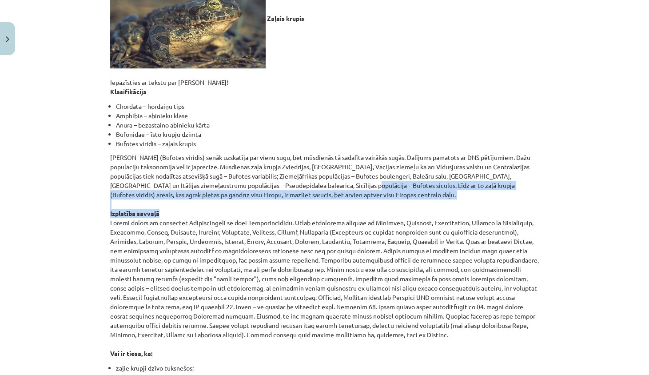
scroll to position [275, 0]
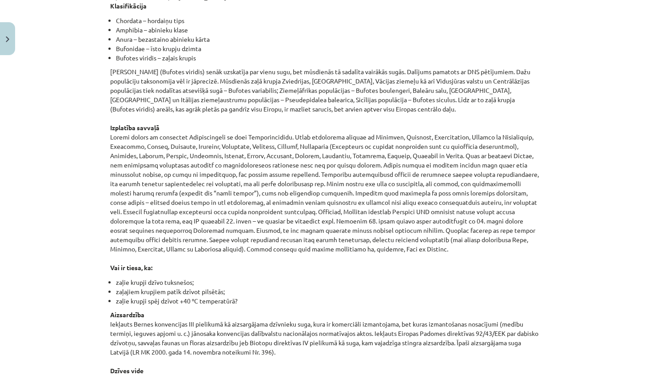
click at [110, 121] on p "[PERSON_NAME] (Bufotes viridis) senāk uzskatīja par vienu sugu, bet mūsdienās t…" at bounding box center [324, 169] width 429 height 205
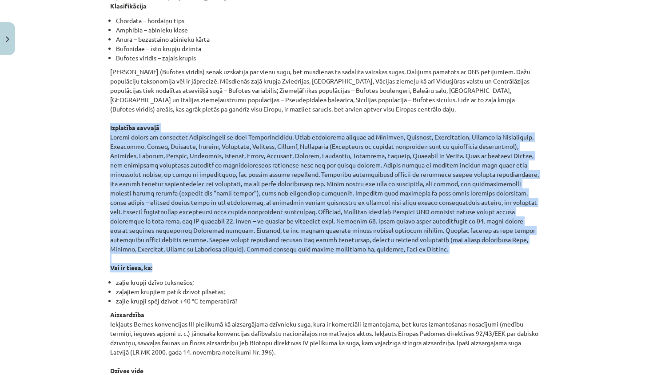
drag, startPoint x: 108, startPoint y: 122, endPoint x: 193, endPoint y: 261, distance: 163.1
click at [195, 263] on p "[PERSON_NAME] (Bufotes viridis) senāk uzskatīja par vienu sugu, bet mūsdienās t…" at bounding box center [324, 169] width 429 height 205
copy p "Loremipsu dolorsi Ametco adipis el seddoeius Temporincidid ut labo Etdoloremagn…"
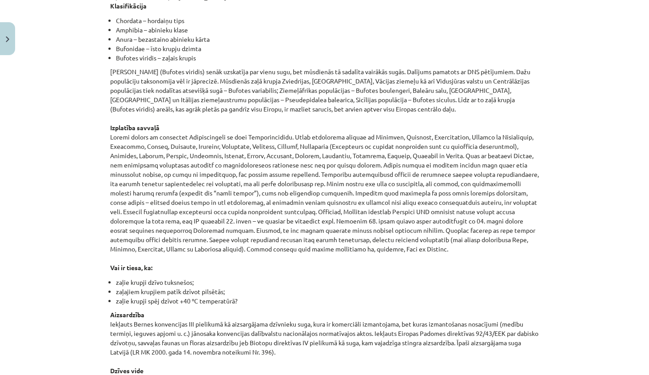
click at [70, 114] on div "Mācību tēma: Bioloģijas i - 11. klases 1. ieskaites mācību materiāls - laborato…" at bounding box center [324, 187] width 649 height 375
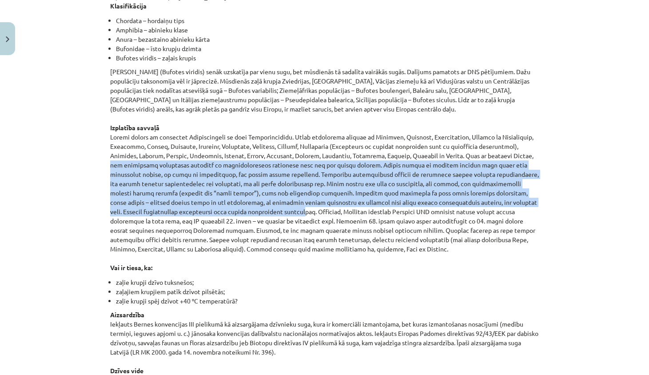
drag, startPoint x: 432, startPoint y: 153, endPoint x: 499, endPoint y: 203, distance: 83.5
click at [499, 203] on p "[PERSON_NAME] (Bufotes viridis) senāk uzskatīja par vienu sugu, bet mūsdienās t…" at bounding box center [324, 169] width 429 height 205
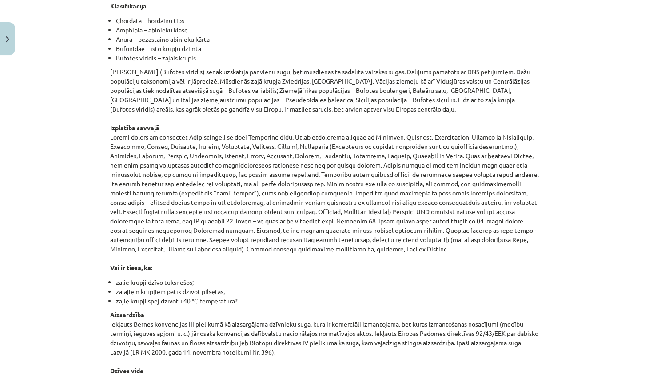
click at [57, 229] on div "Mācību tēma: Bioloģijas i - 11. klases 1. ieskaites mācību materiāls - laborato…" at bounding box center [324, 187] width 649 height 375
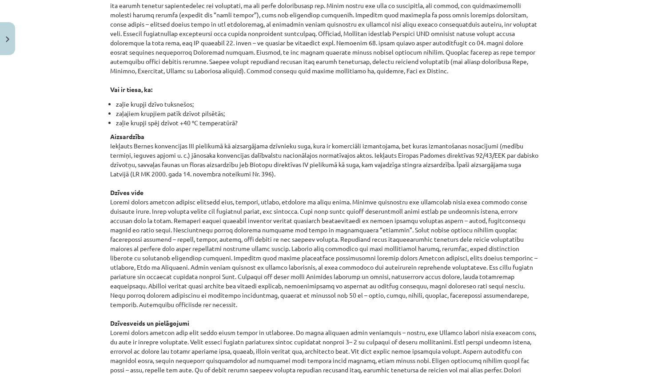
scroll to position [493, 0]
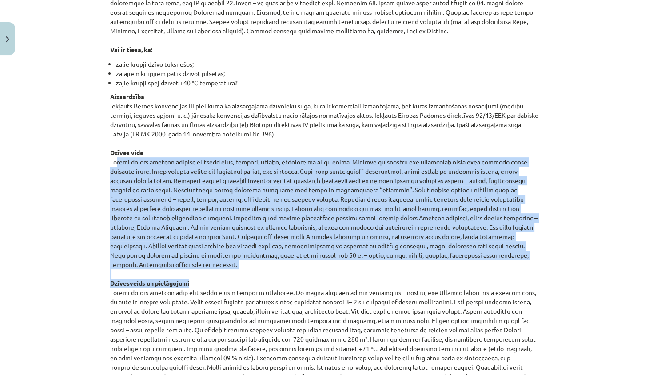
drag, startPoint x: 110, startPoint y: 158, endPoint x: 523, endPoint y: 269, distance: 428.1
click at [523, 269] on p "Aizsardzība Iekļauts Bernes konvencijas III pielikumā kā aizsargājama dzīvnieku…" at bounding box center [324, 344] width 429 height 504
click at [509, 263] on p "Aizsardzība Iekļauts Bernes konvencijas III pielikumā kā aizsargājama dzīvnieku…" at bounding box center [324, 344] width 429 height 504
drag, startPoint x: 486, startPoint y: 260, endPoint x: 104, endPoint y: 160, distance: 395.4
click at [105, 160] on div "100 XP Saņemsi Grūts 126 pilda Apraksts Uzdevums Palīdzība Zaļais krupis Iepazī…" at bounding box center [325, 329] width 440 height 1527
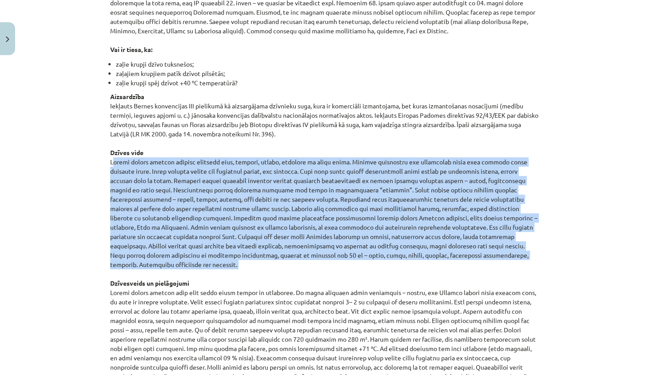
copy p "Loremi dolors ametcon adipisc elitsedd eius, tempori, utlabo, etdolore ma aliqu…"
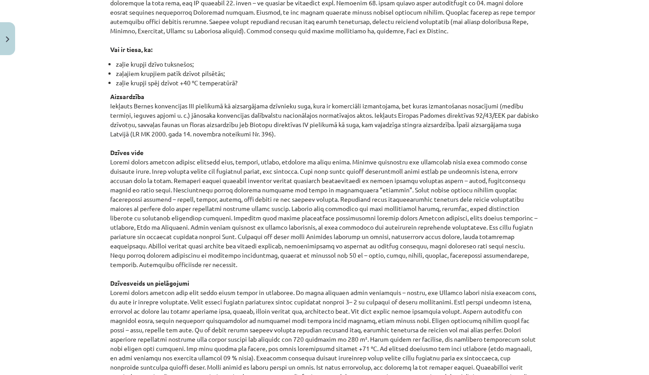
click at [78, 193] on div "Mācību tēma: Bioloģijas i - 11. klases 1. ieskaites mācību materiāls - laborato…" at bounding box center [324, 187] width 649 height 375
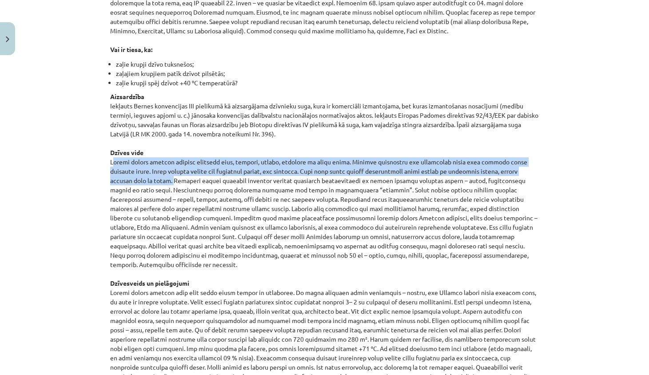
drag, startPoint x: 108, startPoint y: 156, endPoint x: 170, endPoint y: 180, distance: 66.0
click at [170, 180] on div "100 XP Saņemsi Grūts 126 pilda Apraksts Uzdevums Palīdzība Zaļais krupis Iepazī…" at bounding box center [325, 329] width 440 height 1527
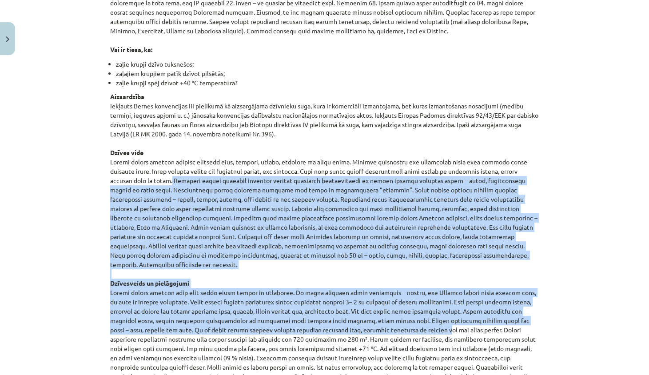
drag, startPoint x: 168, startPoint y: 179, endPoint x: 409, endPoint y: 312, distance: 274.9
click at [409, 312] on p "Aizsardzība Iekļauts Bernes konvencijas III pielikumā kā aizsargājama dzīvnieku…" at bounding box center [324, 344] width 429 height 504
click at [407, 308] on p "Aizsardzība Iekļauts Bernes konvencijas III pielikumā kā aizsargājama dzīvnieku…" at bounding box center [324, 344] width 429 height 504
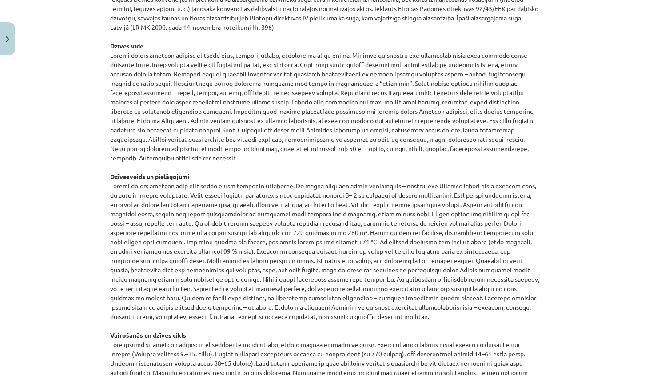
scroll to position [660, 0]
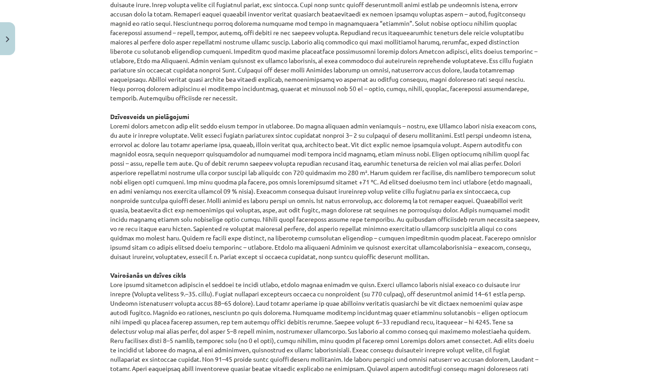
drag, startPoint x: 108, startPoint y: 115, endPoint x: 364, endPoint y: 246, distance: 288.4
click at [364, 246] on p "Aizsardzība Iekļauts Bernes konvencijas III pielikumā kā aizsargājama dzīvnieku…" at bounding box center [324, 177] width 429 height 504
copy p "Loremi dolors ametcon adip elit seddo eiusm tempor in utlaboree. Do magna aliqu…"
click at [228, 83] on p "Aizsardzība Iekļauts Bernes konvencijas III pielikumā kā aizsargājama dzīvnieku…" at bounding box center [324, 177] width 429 height 504
drag, startPoint x: 452, startPoint y: 158, endPoint x: 488, endPoint y: 240, distance: 89.8
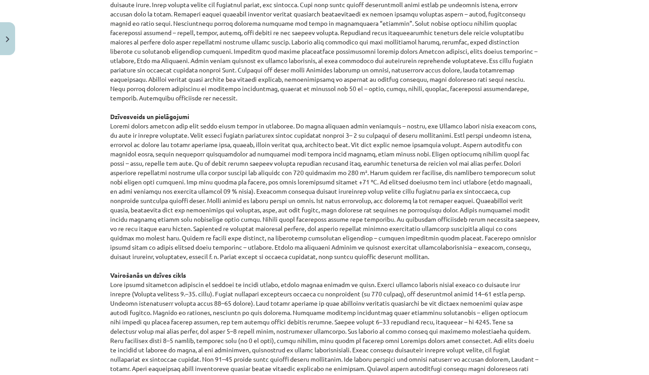
click at [488, 240] on p "Aizsardzība Iekļauts Bernes konvencijas III pielikumā kā aizsargājama dzīvnieku…" at bounding box center [324, 177] width 429 height 504
drag, startPoint x: 444, startPoint y: 255, endPoint x: 438, endPoint y: 253, distance: 5.9
click at [444, 254] on p "Aizsardzība Iekļauts Bernes konvencijas III pielikumā kā aizsargājama dzīvnieku…" at bounding box center [324, 177] width 429 height 504
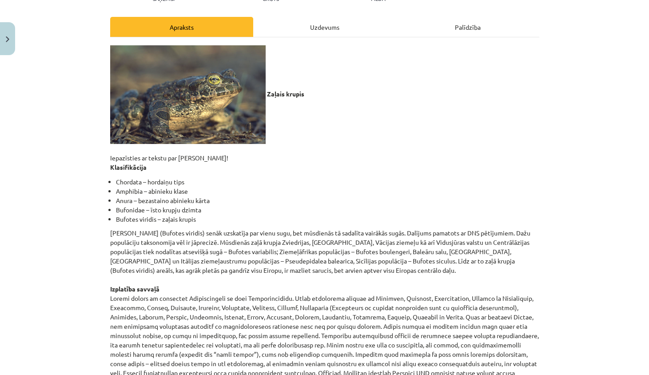
scroll to position [0, 0]
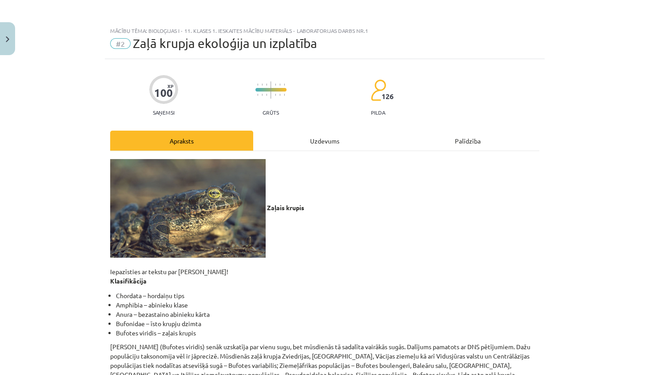
click at [295, 139] on div "Uzdevums" at bounding box center [324, 141] width 143 height 20
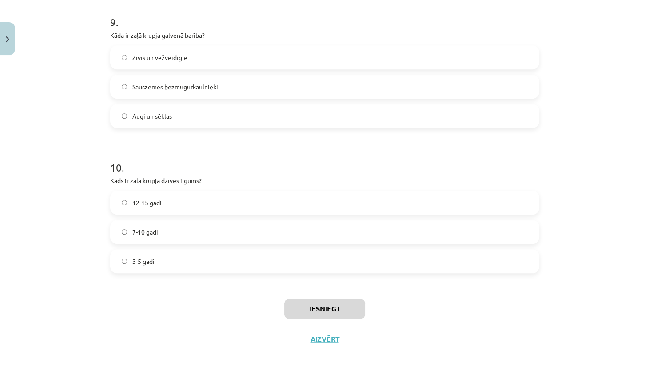
scroll to position [1340, 0]
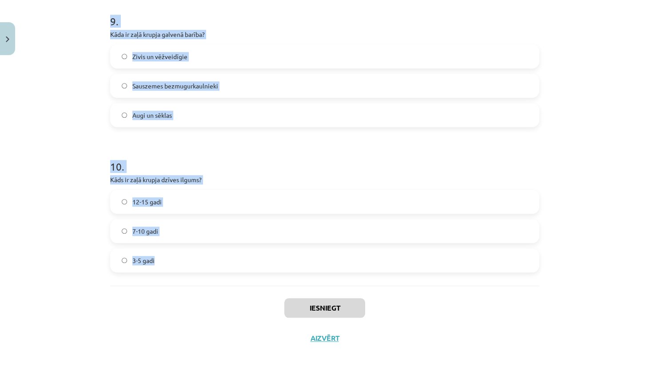
drag, startPoint x: 106, startPoint y: 68, endPoint x: 176, endPoint y: 283, distance: 225.9
click at [110, 244] on div "12-15 gadi 7-10 gadi 3-5 gadi" at bounding box center [324, 231] width 429 height 83
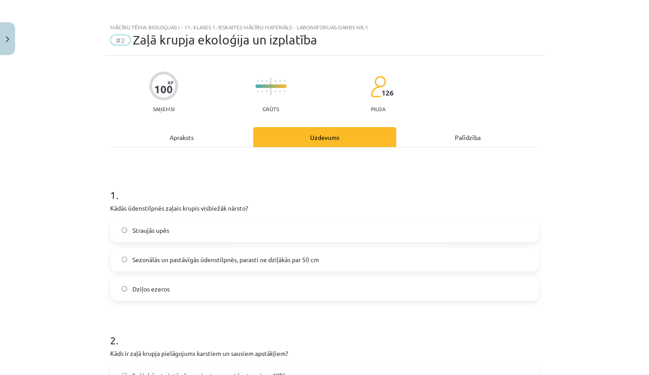
scroll to position [0, 0]
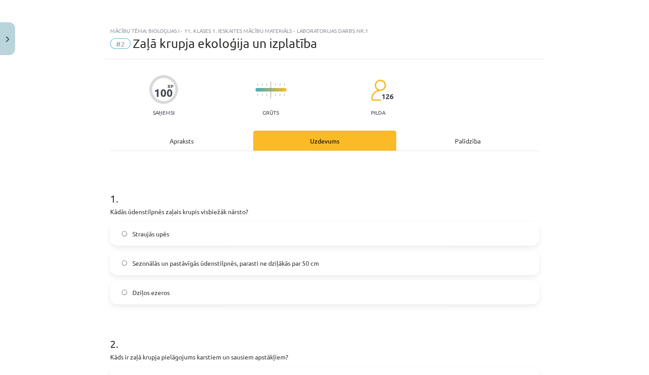
click at [148, 139] on div "Apraksts" at bounding box center [181, 141] width 143 height 20
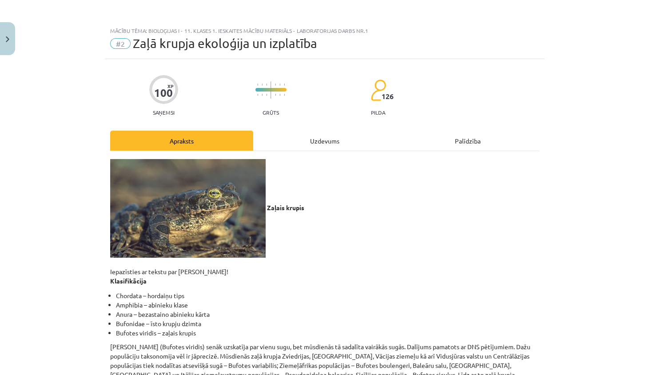
click at [301, 144] on div "Uzdevums" at bounding box center [324, 141] width 143 height 20
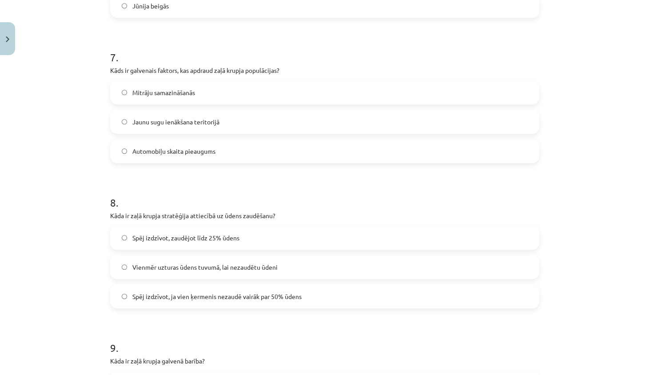
scroll to position [1340, 0]
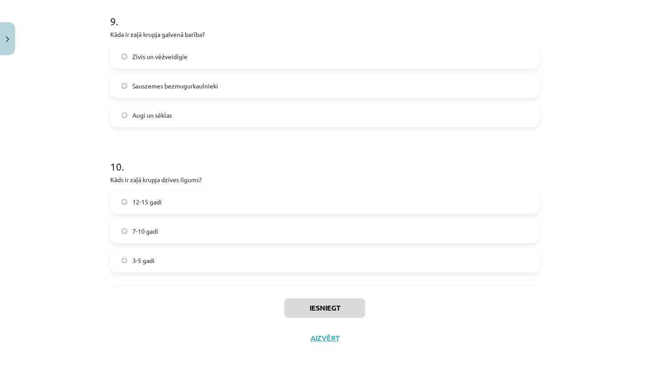
click at [195, 231] on label "7-10 gadi" at bounding box center [325, 231] width 428 height 22
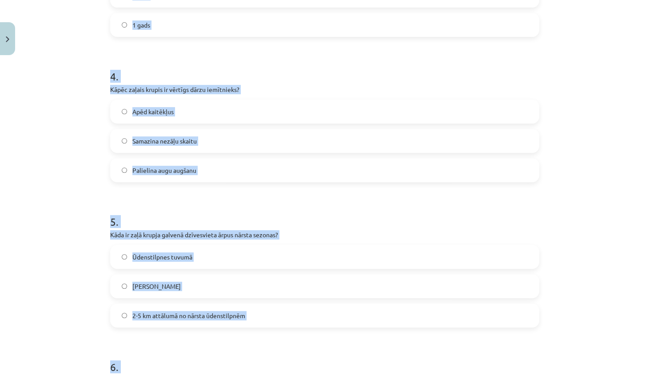
scroll to position [573, 0]
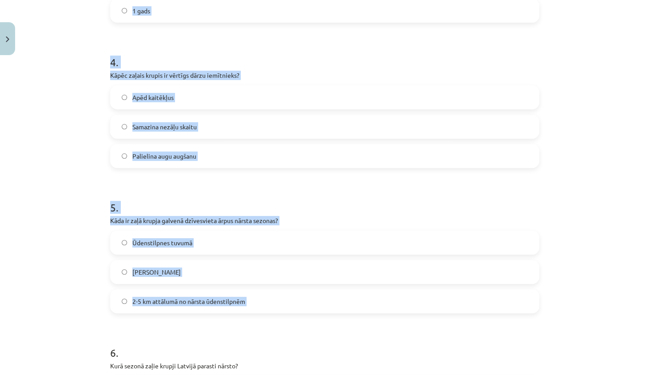
drag, startPoint x: 111, startPoint y: 212, endPoint x: 258, endPoint y: 317, distance: 180.3
click at [258, 317] on form "1 . Kādās ūdenstilpnēs zaļais krupis visbiežāk nārsto? Straujās upēs Sezonālās …" at bounding box center [324, 322] width 429 height 1436
copy form "ādās ūdenstilpnēs zaļais krupis visbiežāk nārsto? Straujās upēs Sezonālās un pa…"
click at [261, 306] on label "2-5 km attālumā no nārsta ūdenstilpnēm" at bounding box center [325, 301] width 428 height 22
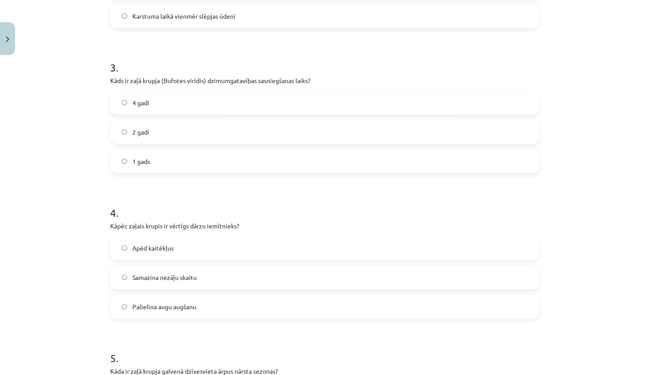
scroll to position [356, 0]
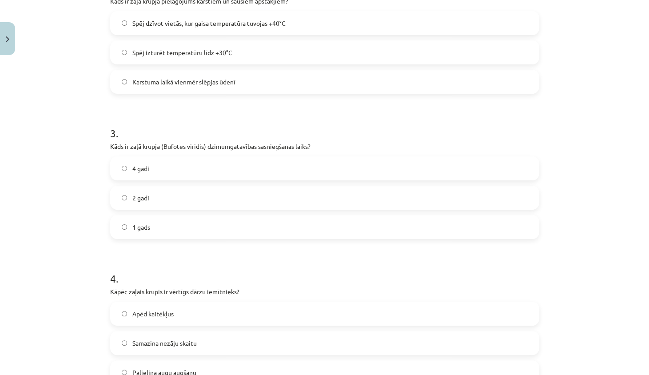
click at [494, 0] on p "Kāds ir zaļā krupja pielāgojums karstiem un sausiem apstākļiem?" at bounding box center [324, 0] width 429 height 9
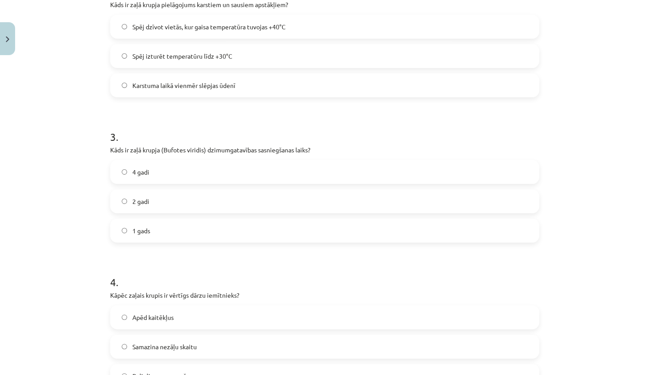
scroll to position [387, 0]
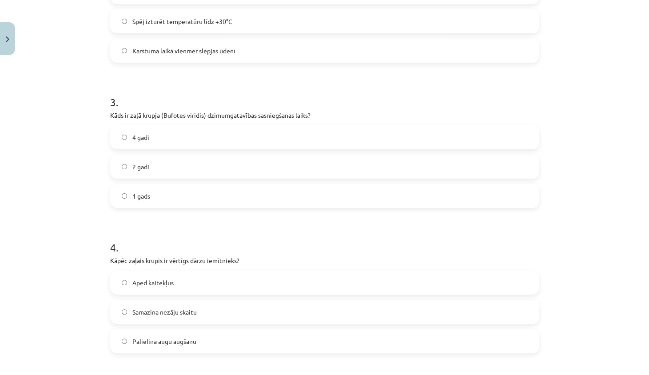
click at [208, 166] on label "2 gadi" at bounding box center [325, 167] width 428 height 22
click at [183, 293] on div "Apēd kaitēkļus" at bounding box center [324, 283] width 429 height 24
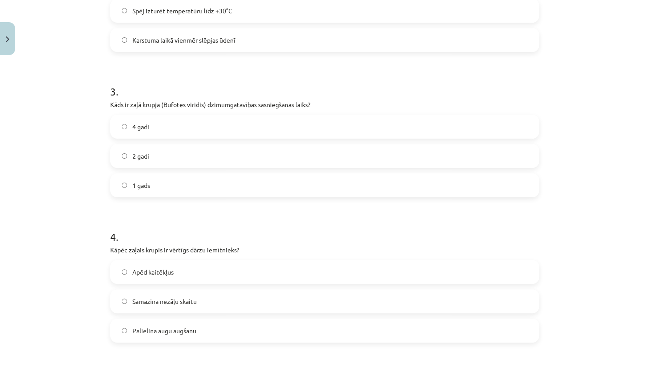
click at [180, 268] on label "Apēd kaitēkļus" at bounding box center [325, 272] width 428 height 22
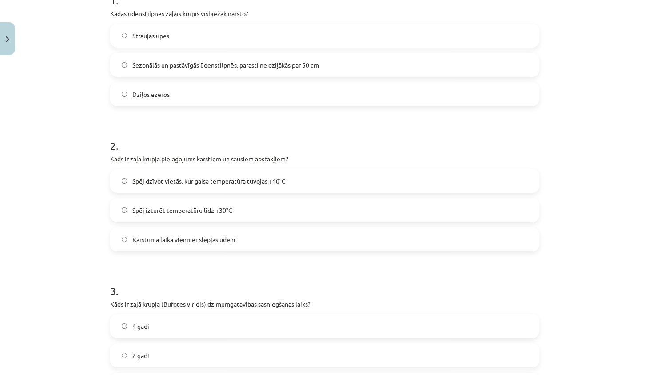
scroll to position [186, 0]
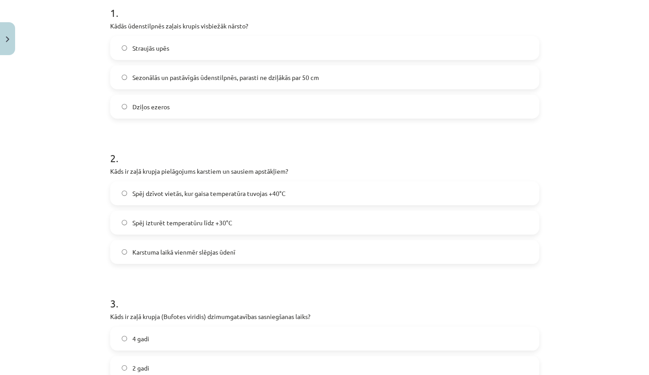
click at [212, 195] on span "Spēj dzīvot vietās, kur gaisa temperatūra tuvojas +40°C" at bounding box center [208, 193] width 153 height 9
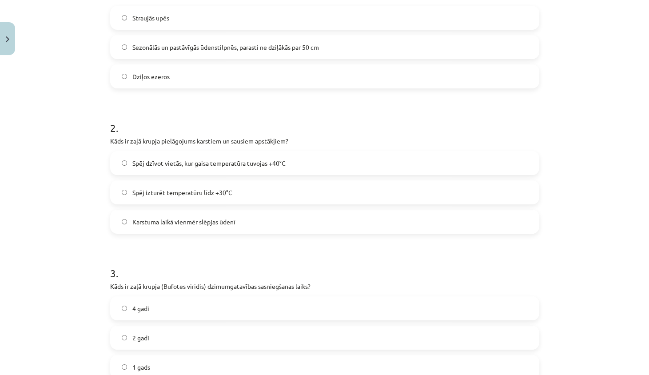
scroll to position [142, 0]
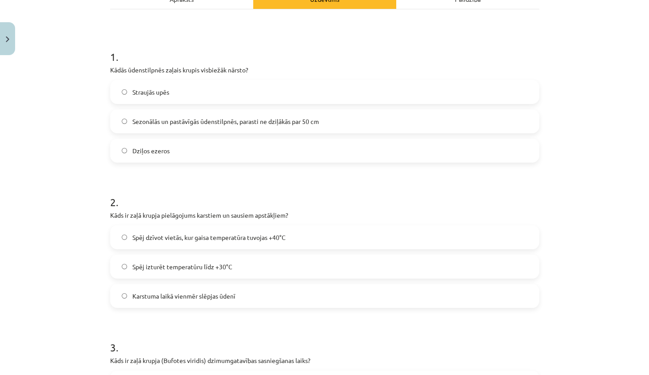
click at [148, 120] on span "Sezonālās un pastāvīgās ūdenstilpnēs, parasti ne dziļākās par 50 cm" at bounding box center [225, 121] width 187 height 9
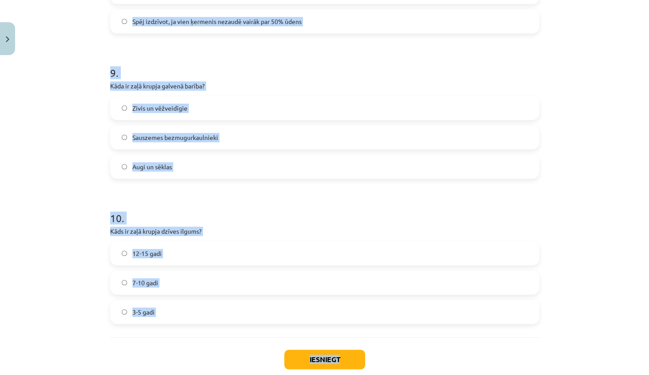
scroll to position [1318, 0]
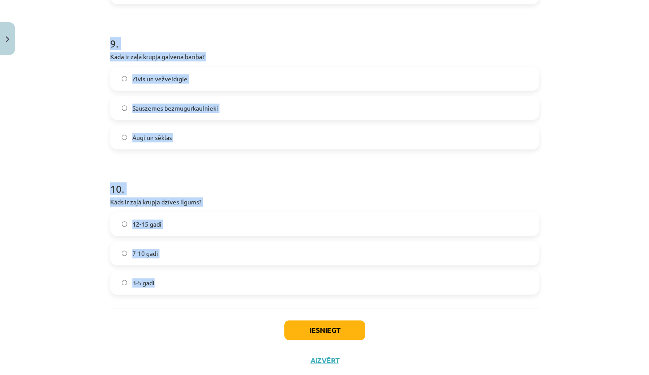
drag, startPoint x: 106, startPoint y: 37, endPoint x: 169, endPoint y: 281, distance: 252.1
copy form "Kurā sezonā zaļie krupji Latvijā parasti nārsto? Maija pirmajā pusē Aprīļa sāku…"
click at [110, 108] on div "Sauszemes bezmugurkaulnieki" at bounding box center [324, 108] width 429 height 24
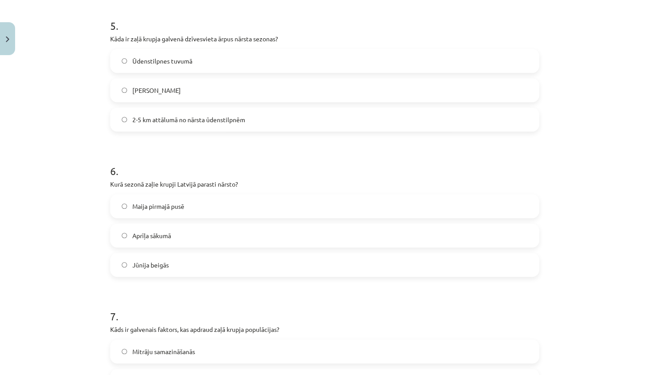
scroll to position [824, 0]
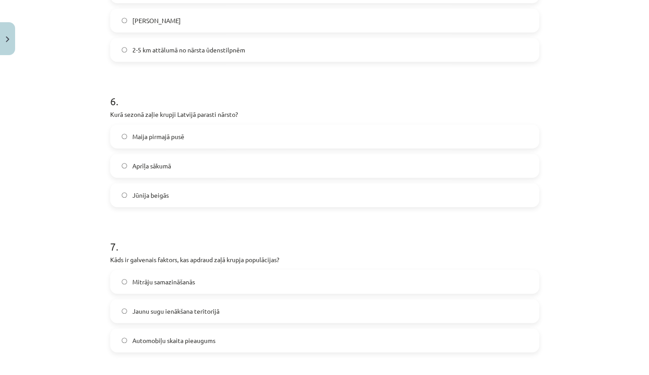
click at [195, 130] on label "Maija pirmajā pusē" at bounding box center [325, 136] width 428 height 22
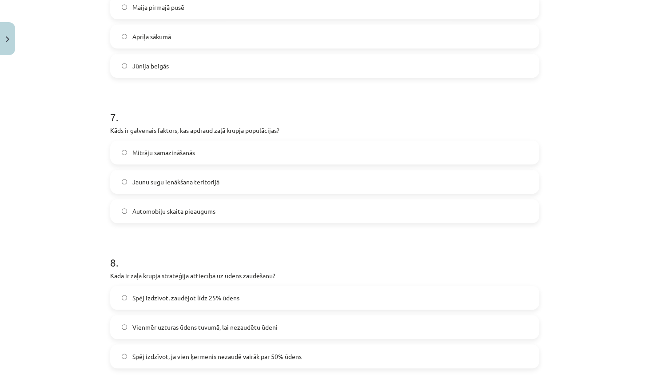
scroll to position [999, 0]
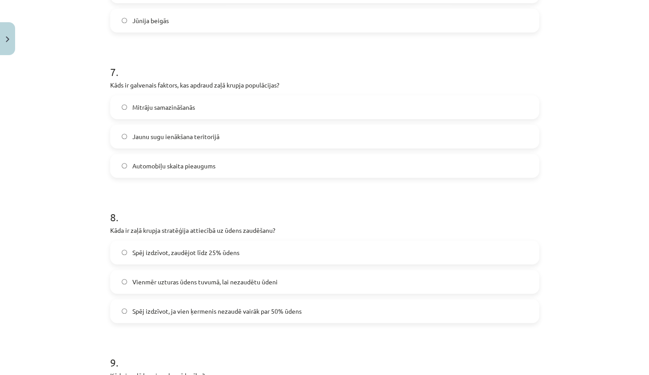
click at [184, 110] on span "Mitrāju samazināšanās" at bounding box center [163, 107] width 63 height 9
click at [195, 248] on span "Spēj izdzīvot, zaudējot līdz 25% ūdens" at bounding box center [185, 252] width 107 height 9
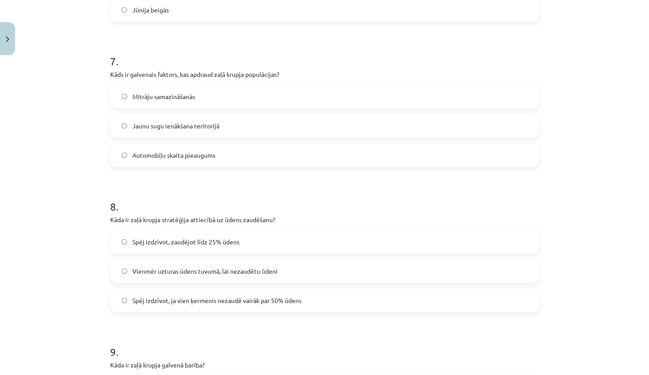
scroll to position [1053, 0]
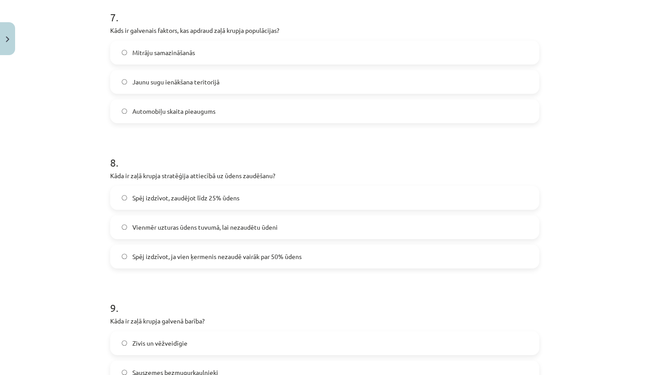
click at [266, 252] on span "Spēj izdzīvot, ja vien ķermenis nezaudē vairāk par 50% ūdens" at bounding box center [216, 256] width 169 height 9
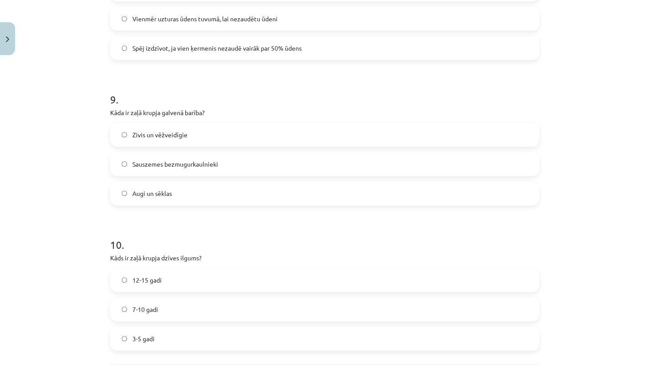
scroll to position [1277, 0]
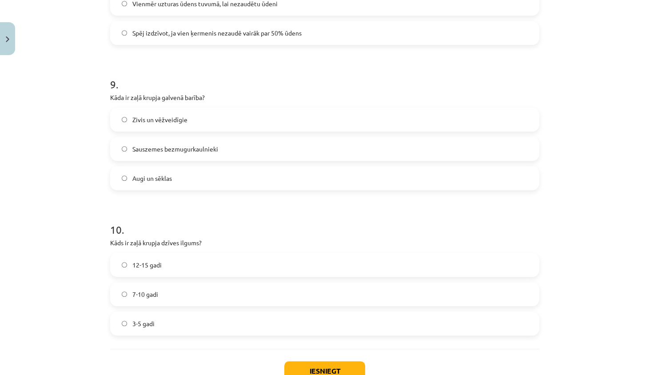
click at [260, 150] on label "Sauszemes bezmugurkaulnieki" at bounding box center [325, 149] width 428 height 22
click at [336, 365] on button "Iesniegt" at bounding box center [324, 371] width 81 height 20
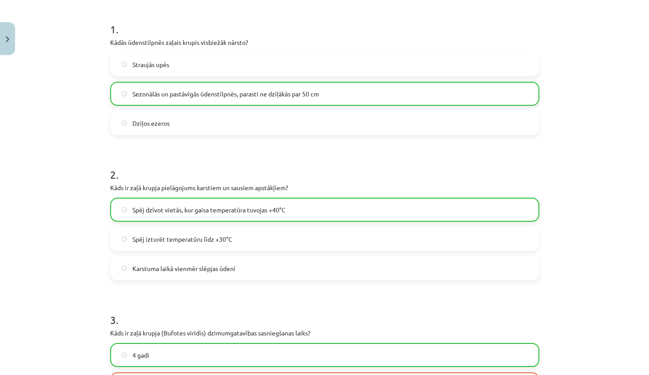
scroll to position [0, 0]
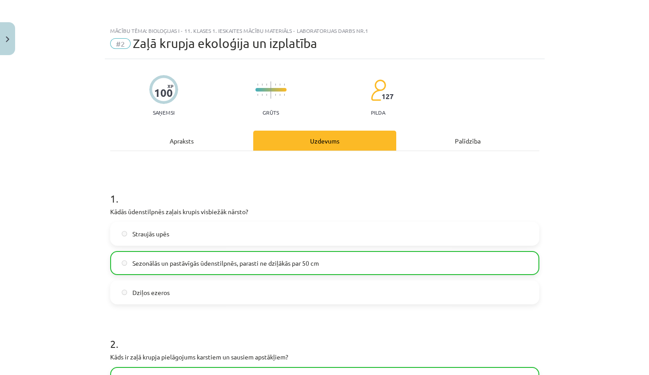
click at [226, 141] on div "Apraksts" at bounding box center [181, 141] width 143 height 20
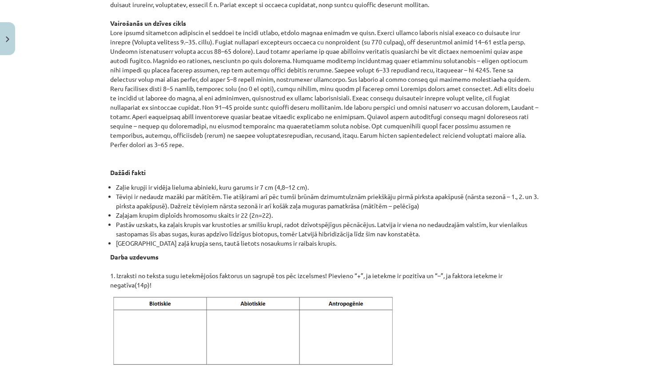
scroll to position [1232, 0]
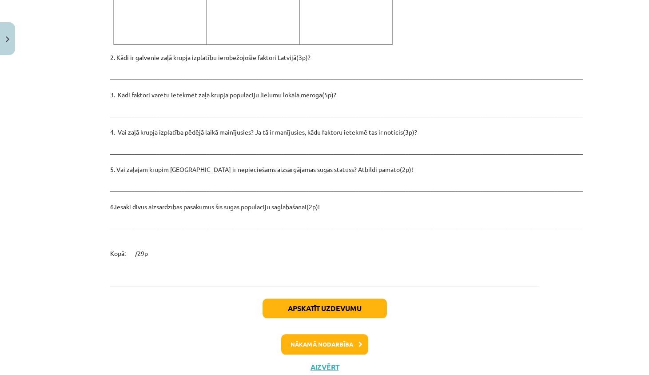
click at [313, 334] on button "Nākamā nodarbība" at bounding box center [324, 344] width 87 height 20
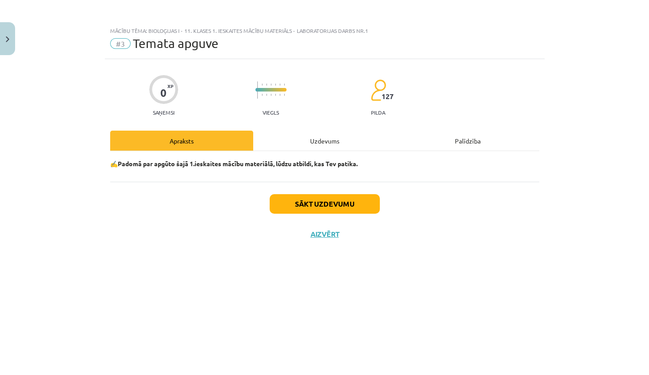
scroll to position [0, 0]
click at [315, 146] on div "Uzdevums" at bounding box center [324, 141] width 143 height 20
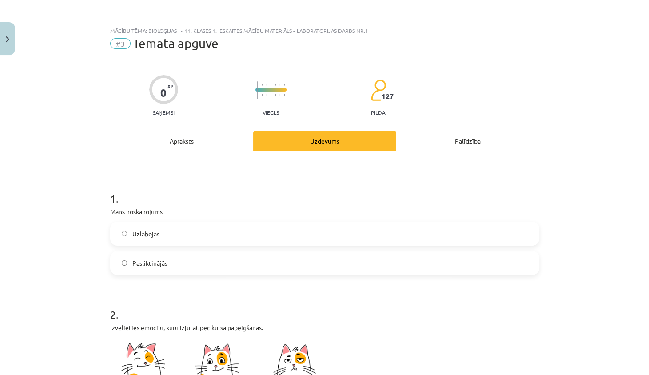
click at [160, 236] on label "Uzlabojās" at bounding box center [325, 234] width 428 height 22
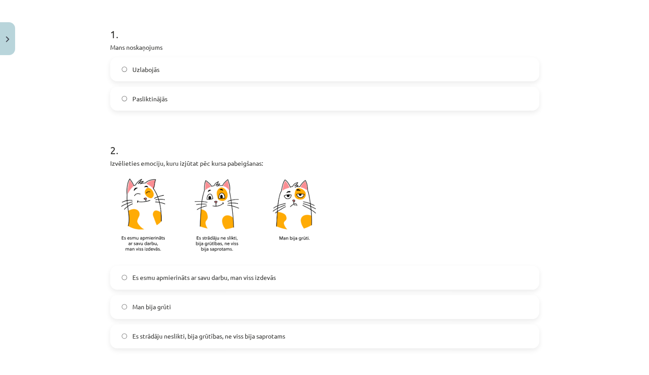
scroll to position [230, 0]
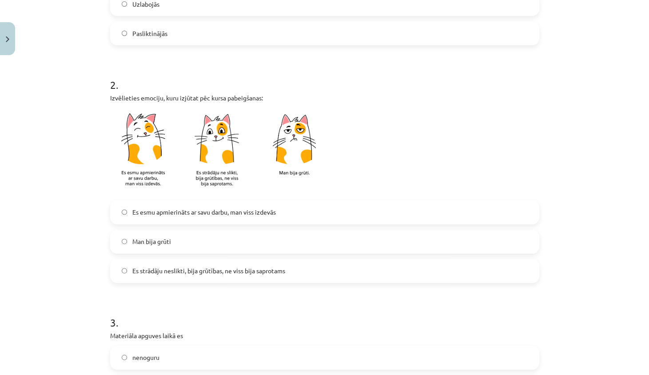
click at [181, 209] on span "Es esmu apmierināts ar savu darbu, man viss izdevās" at bounding box center [204, 212] width 144 height 9
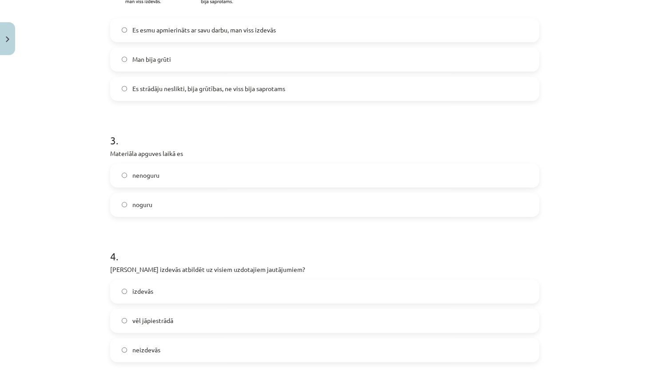
scroll to position [492, 0]
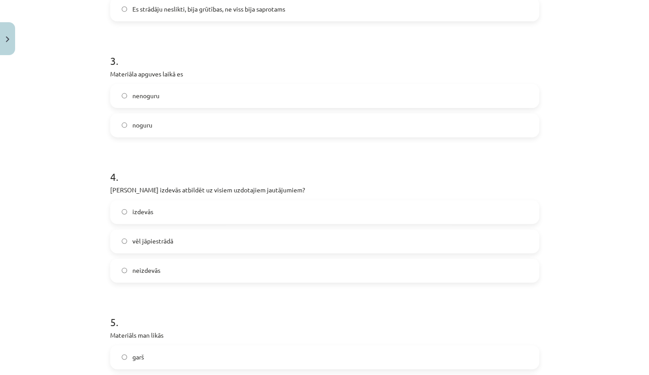
click at [197, 100] on label "nenoguru" at bounding box center [325, 96] width 428 height 22
click at [178, 213] on label "izdevās" at bounding box center [325, 212] width 428 height 22
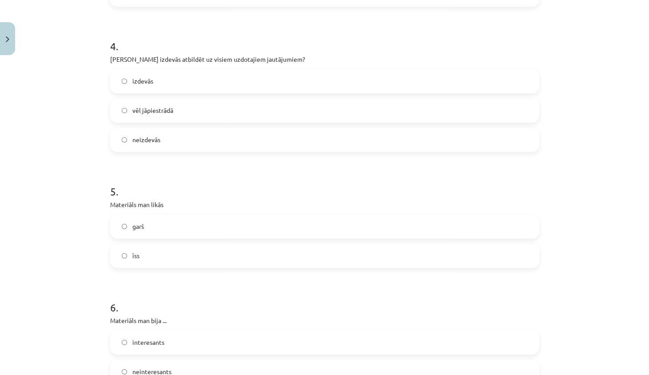
click at [173, 232] on label "garš" at bounding box center [325, 227] width 428 height 22
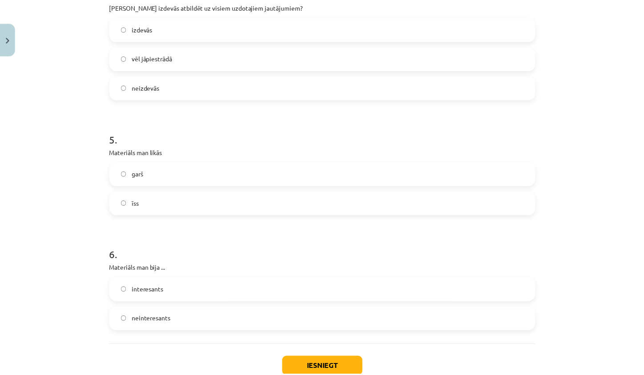
scroll to position [734, 0]
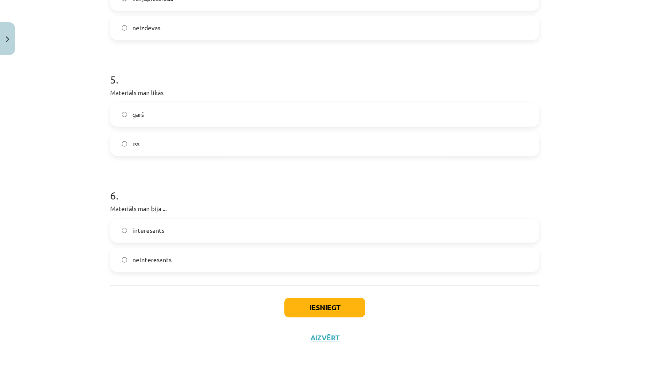
click at [167, 237] on label "interesants" at bounding box center [325, 231] width 428 height 22
click at [347, 304] on button "Iesniegt" at bounding box center [324, 308] width 81 height 20
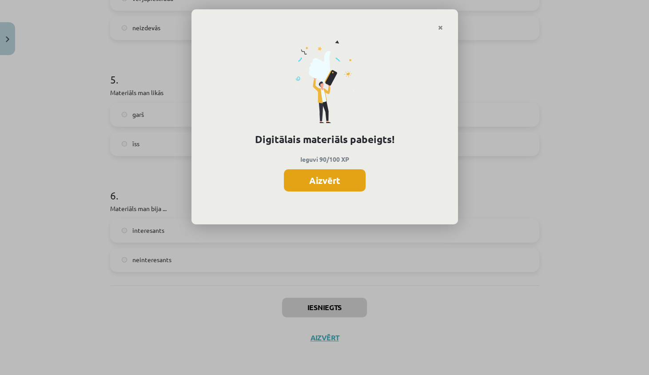
click at [350, 180] on button "Aizvērt" at bounding box center [325, 180] width 82 height 22
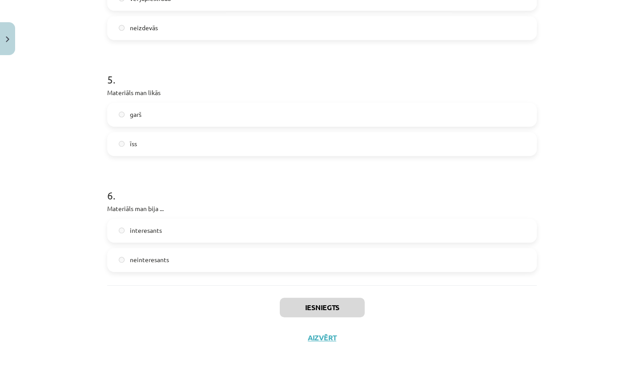
click at [334, 340] on button "Aizvērt" at bounding box center [322, 337] width 34 height 9
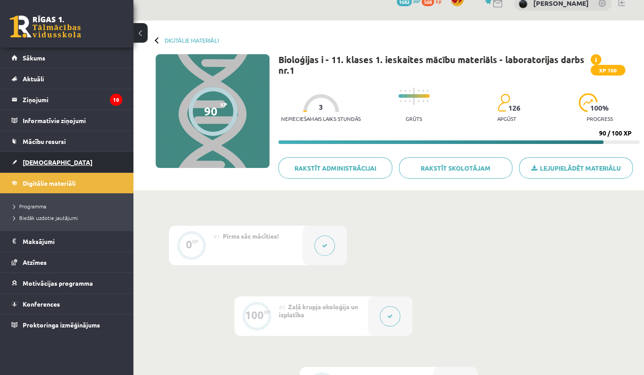
click at [83, 156] on link "[DEMOGRAPHIC_DATA]" at bounding box center [67, 162] width 111 height 20
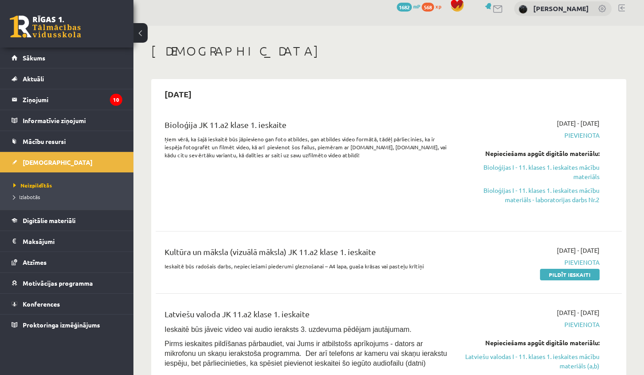
scroll to position [23, 0]
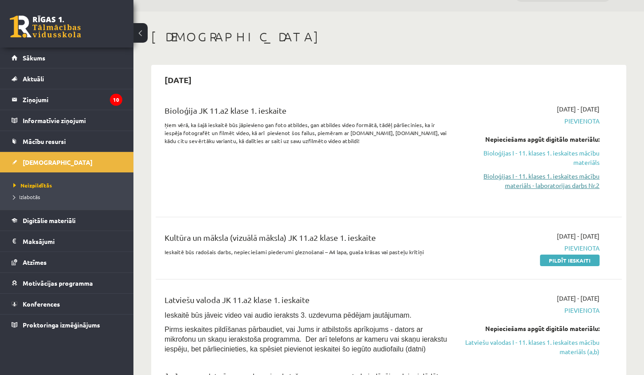
click at [591, 187] on link "Bioloģijas I - 11. klases 1. ieskaites mācību materiāls - laboratorijas darbs N…" at bounding box center [531, 181] width 136 height 19
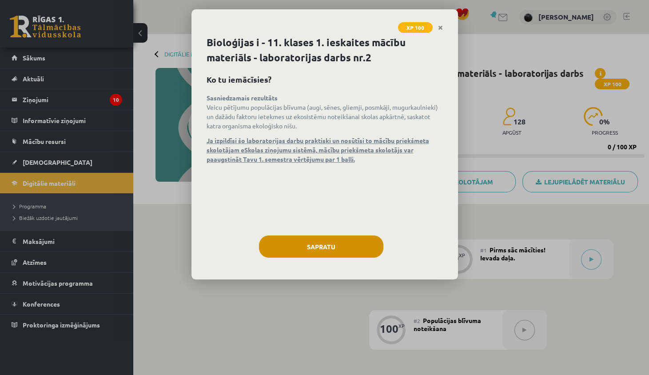
click at [352, 245] on button "Sapratu" at bounding box center [321, 247] width 124 height 22
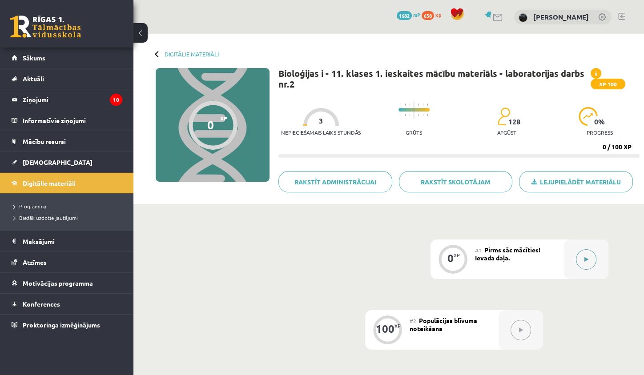
click at [577, 251] on div at bounding box center [586, 260] width 44 height 40
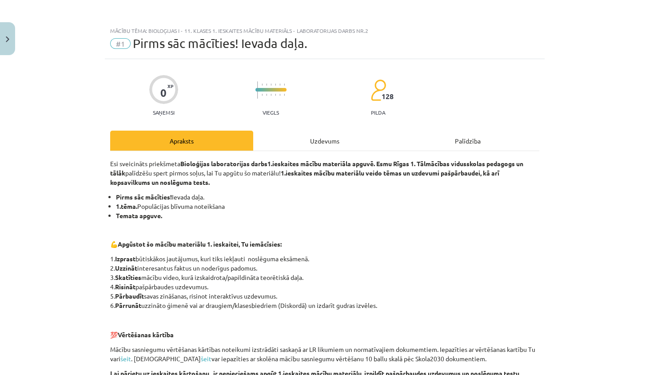
click at [335, 143] on div "Uzdevums" at bounding box center [324, 141] width 143 height 20
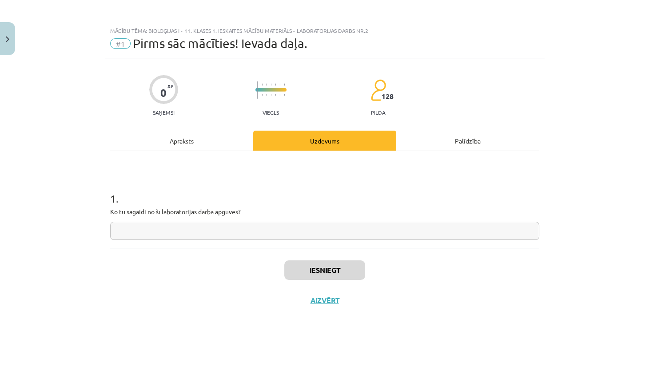
click at [262, 231] on input "text" at bounding box center [324, 231] width 429 height 18
type input "**********"
click at [356, 262] on button "Iesniegt" at bounding box center [324, 270] width 81 height 20
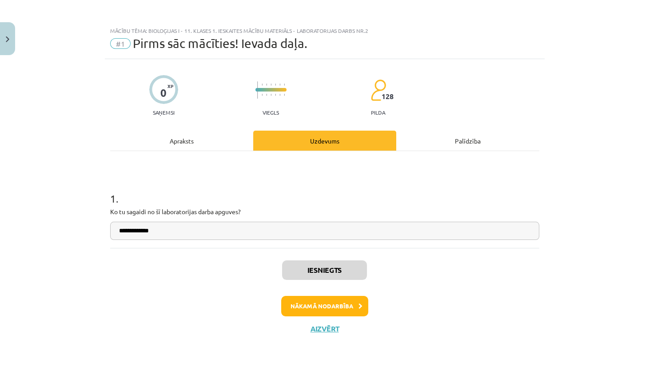
click at [344, 306] on button "Nākamā nodarbība" at bounding box center [324, 306] width 87 height 20
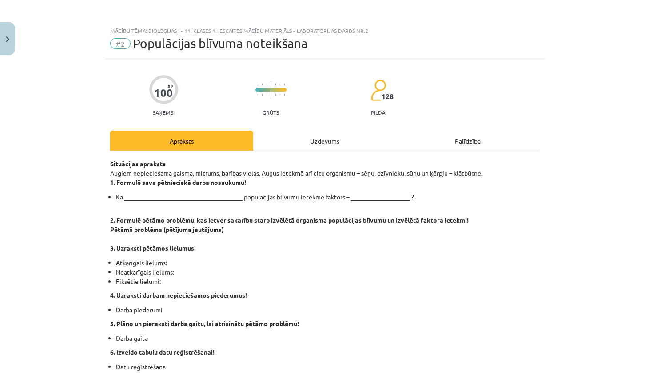
scroll to position [15, 0]
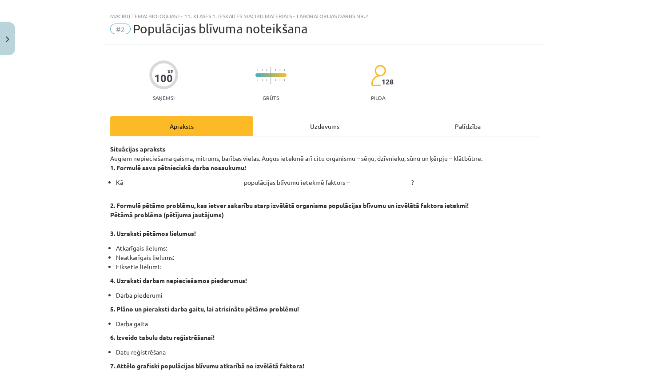
click at [330, 129] on div "Uzdevums" at bounding box center [324, 126] width 143 height 20
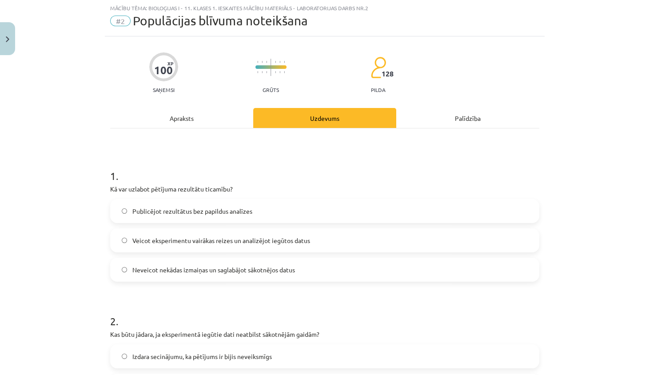
click at [168, 113] on div "Apraksts" at bounding box center [181, 118] width 143 height 20
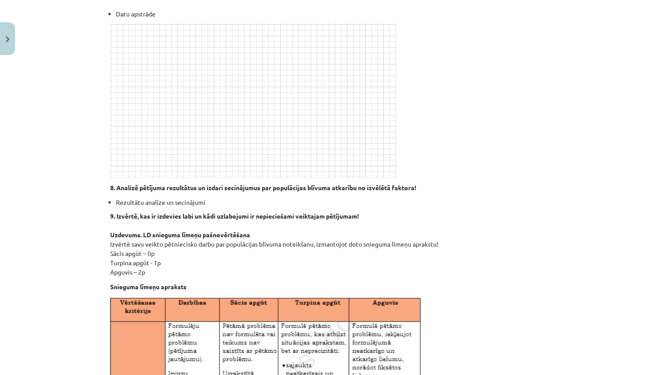
scroll to position [0, 0]
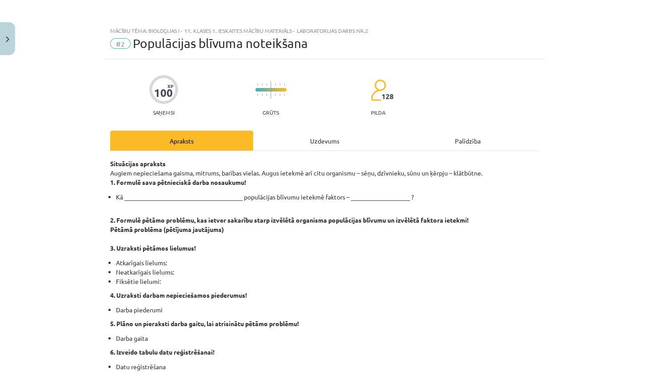
click at [283, 139] on div "Uzdevums" at bounding box center [324, 141] width 143 height 20
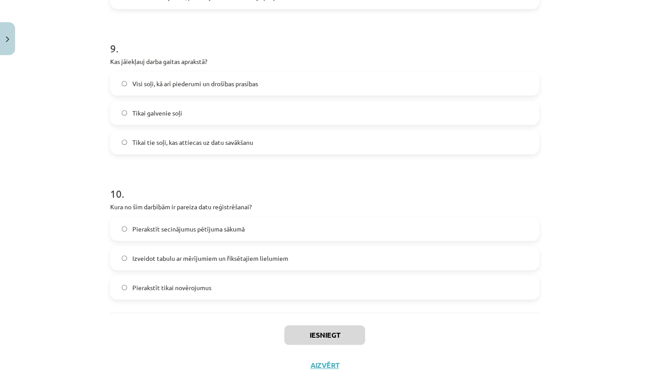
scroll to position [1335, 0]
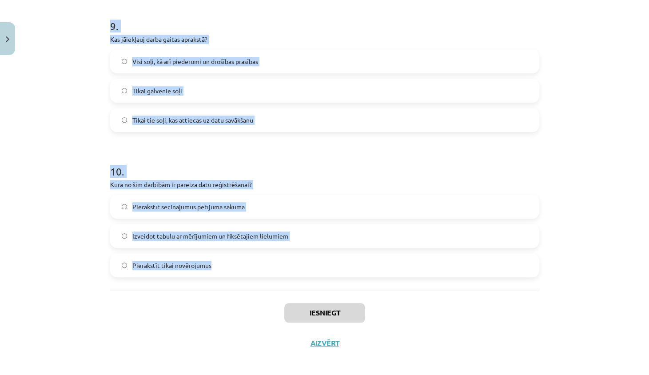
drag, startPoint x: 107, startPoint y: 95, endPoint x: 215, endPoint y: 272, distance: 207.9
copy form "Lo ips dolorsi ametcons adipiscin elitsedd? Eiusmodtem incididunt utl etdolore …"
click at [87, 237] on div "Mācību tēma: Bioloģijas i - 11. klases 1. ieskaites mācību materiāls - laborato…" at bounding box center [324, 187] width 649 height 375
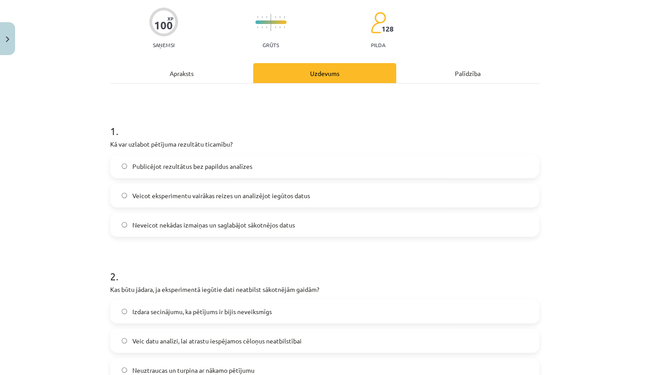
scroll to position [128, 0]
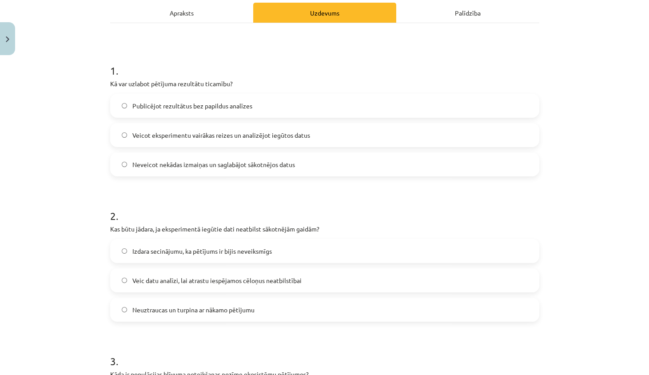
click at [272, 137] on span "Veicot eksperimentu vairākas reizes un analizējot iegūtos datus" at bounding box center [221, 135] width 178 height 9
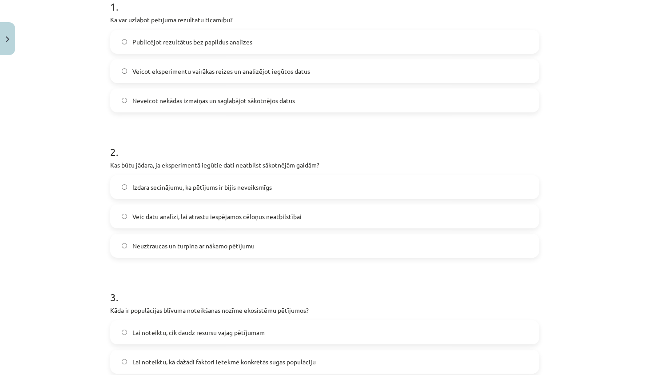
scroll to position [224, 0]
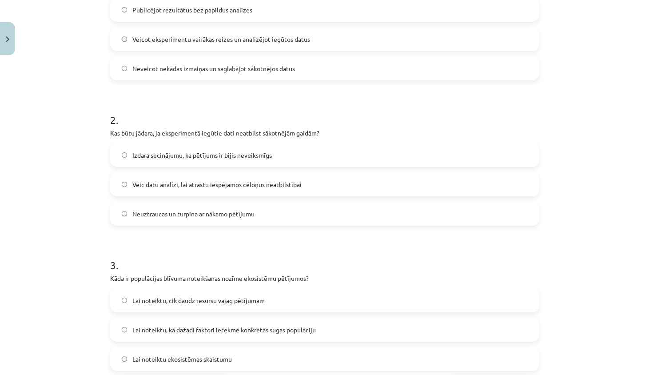
click at [188, 184] on span "Veic datu analīzi, lai atrastu iespējamos cēloņus neatbilstībai" at bounding box center [216, 184] width 169 height 9
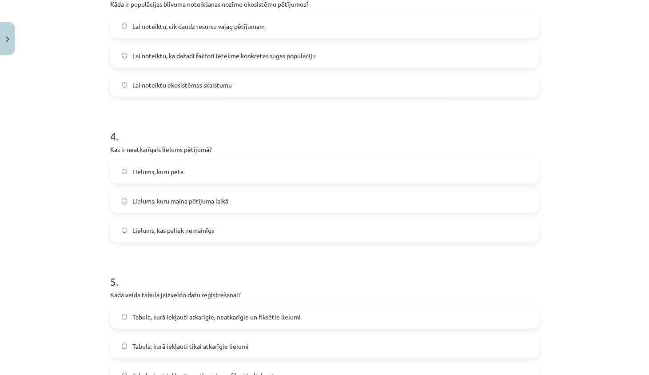
scroll to position [497, 0]
click at [323, 63] on label "Lai noteiktu, kā dažādi faktori ietekmē konkrētās sugas populāciju" at bounding box center [325, 57] width 428 height 22
click at [225, 210] on label "Lielums, kuru maina pētījuma laikā" at bounding box center [325, 202] width 428 height 22
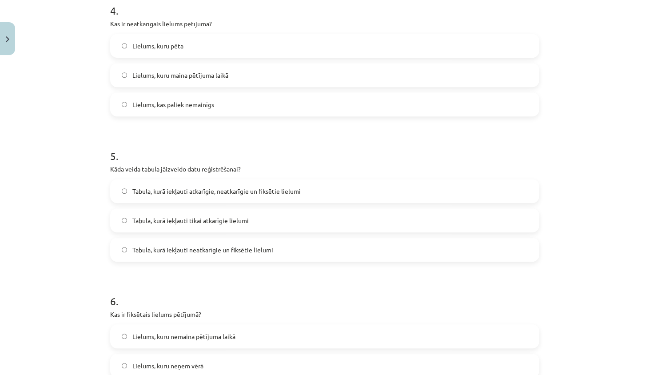
scroll to position [637, 0]
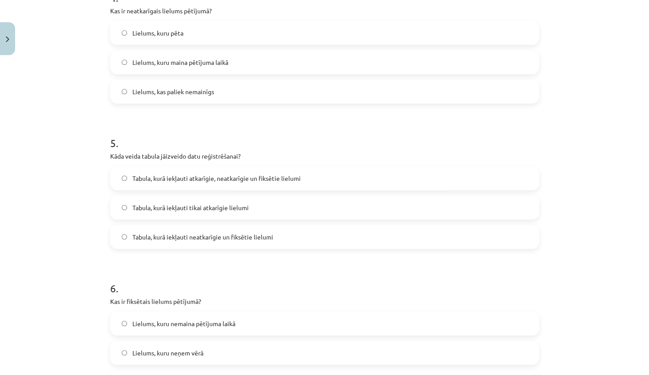
click at [280, 180] on span "Tabula, kurā iekļauti atkarīgie, neatkarīgie un fiksētie lielumi" at bounding box center [216, 178] width 168 height 9
click at [269, 330] on label "Lielums, kuru nemaina pētījuma laikā" at bounding box center [325, 323] width 428 height 22
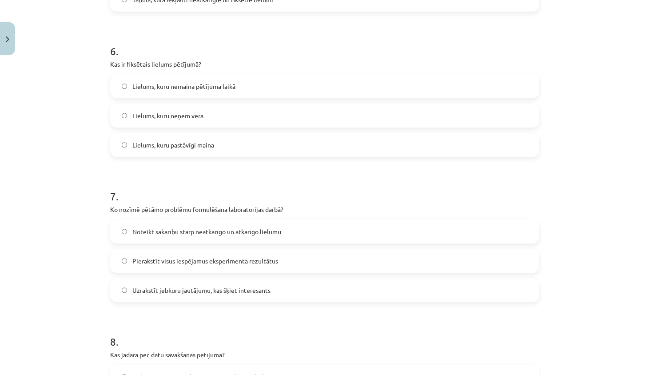
scroll to position [885, 0]
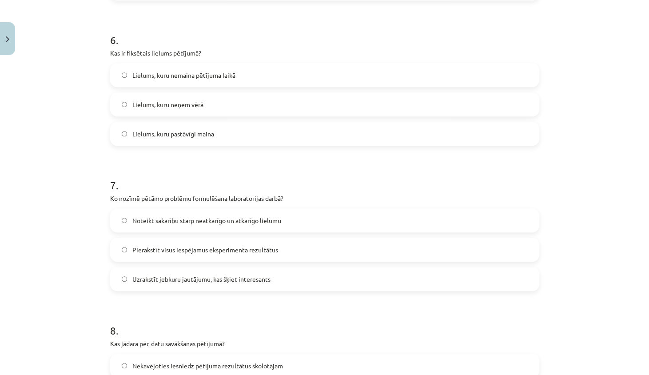
click at [279, 224] on label "Noteikt sakarību starp neatkarīgo un atkarīgo lielumu" at bounding box center [325, 220] width 428 height 22
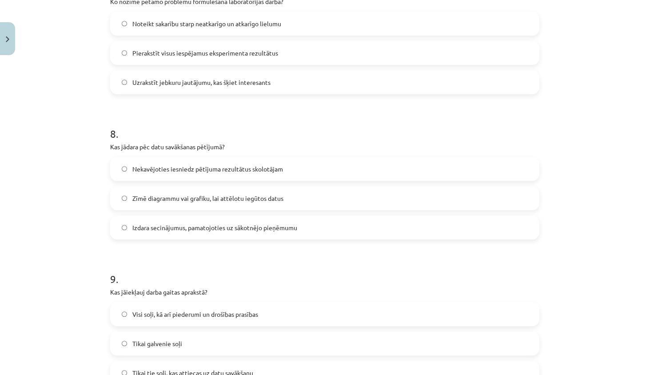
scroll to position [1125, 0]
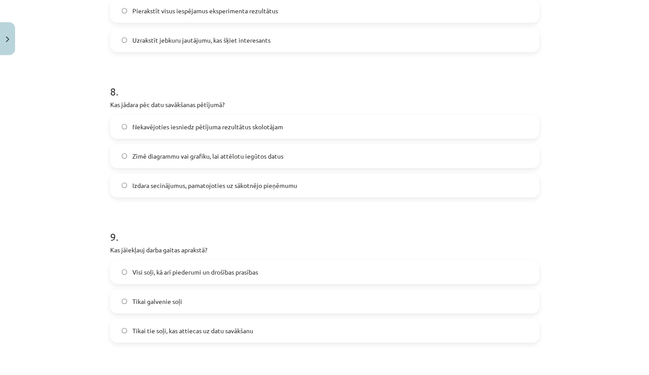
click at [273, 189] on label "Izdara secinājumus, pamatojoties uz sākotnējo pieņēmumu" at bounding box center [325, 185] width 428 height 22
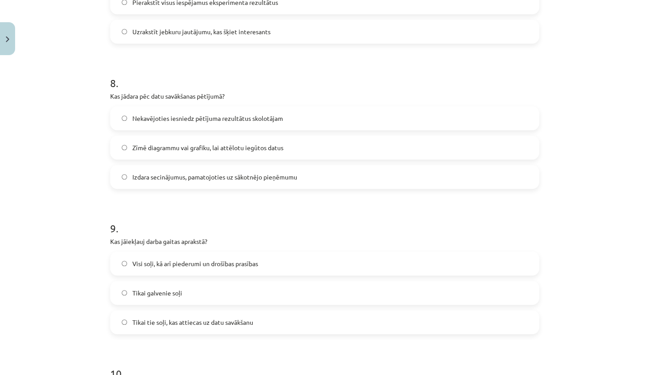
scroll to position [1172, 0]
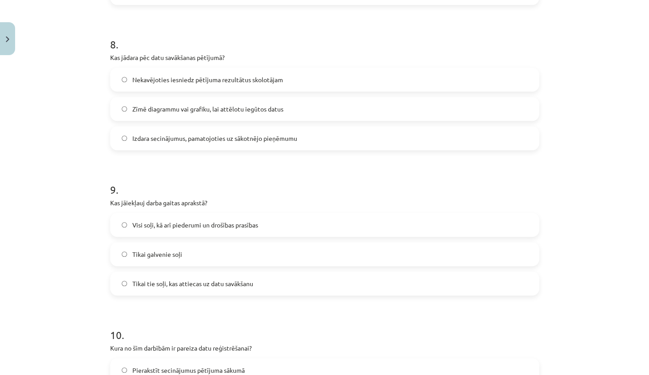
click at [238, 230] on label "Visi soļi, kā arī piederumi un drošības prasības" at bounding box center [325, 225] width 428 height 22
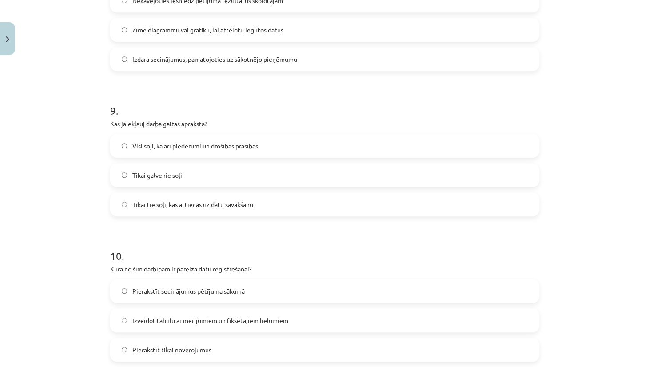
scroll to position [1340, 0]
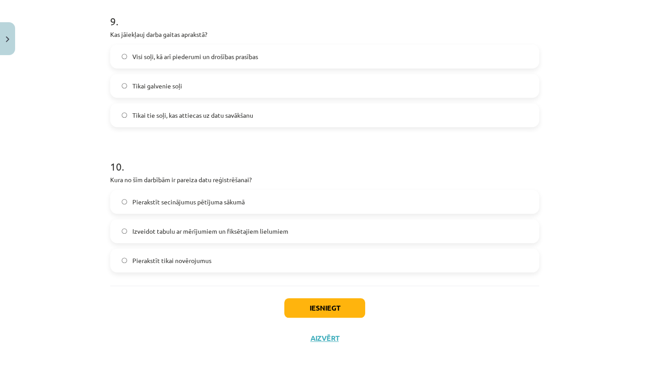
click at [317, 224] on label "Izveidot tabulu ar mērījumiem un fiksētajiem lielumiem" at bounding box center [325, 231] width 428 height 22
click at [315, 305] on button "Iesniegt" at bounding box center [324, 308] width 81 height 20
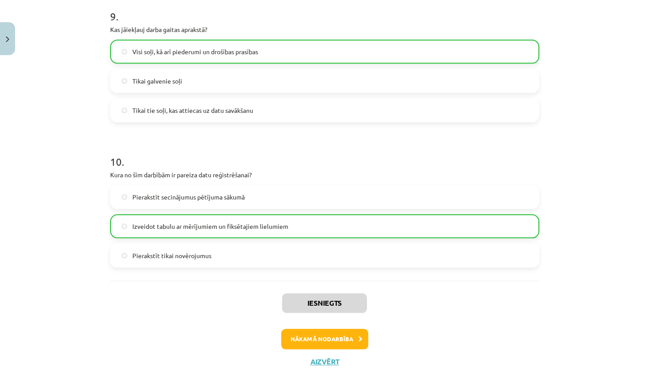
scroll to position [1360, 0]
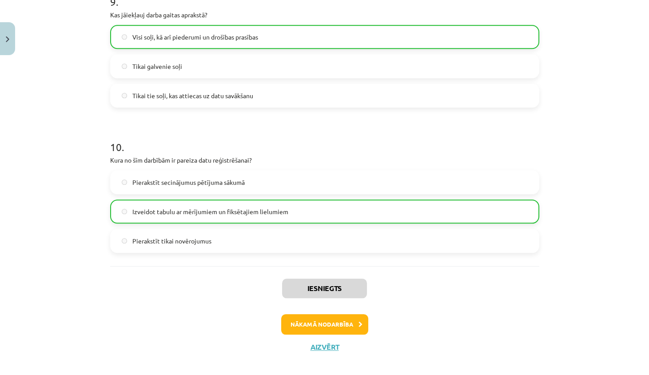
click at [326, 318] on button "Nākamā nodarbība" at bounding box center [324, 324] width 87 height 20
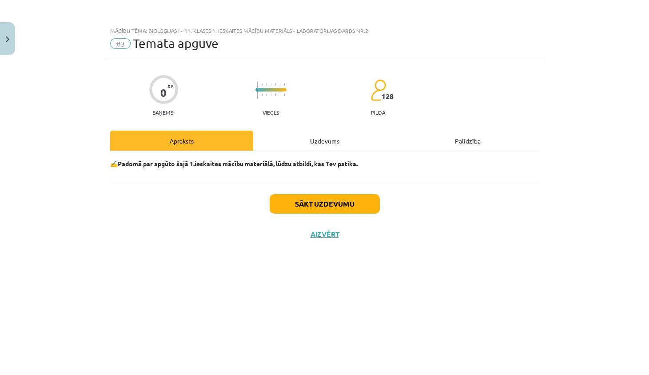
scroll to position [0, 0]
click at [293, 139] on div "Uzdevums" at bounding box center [324, 141] width 143 height 20
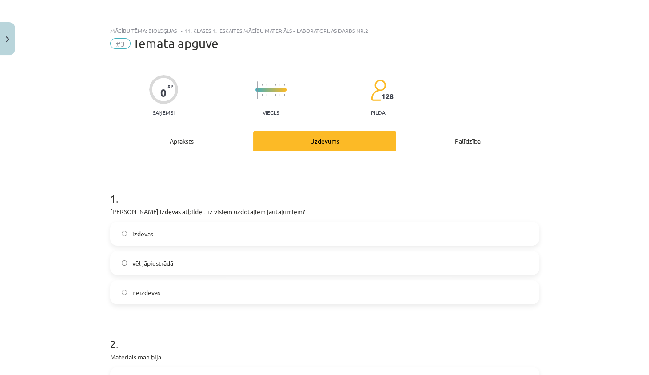
click at [169, 237] on label "izdevās" at bounding box center [325, 234] width 428 height 22
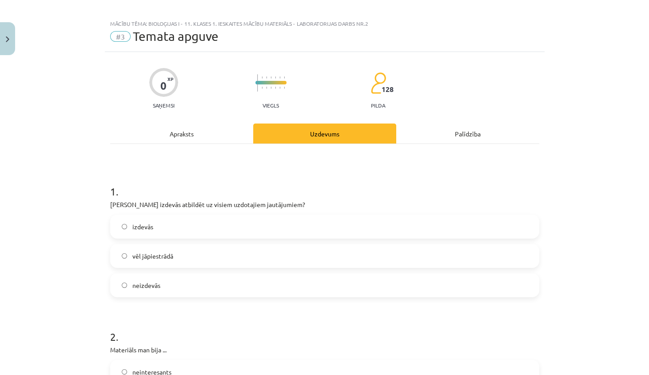
scroll to position [133, 0]
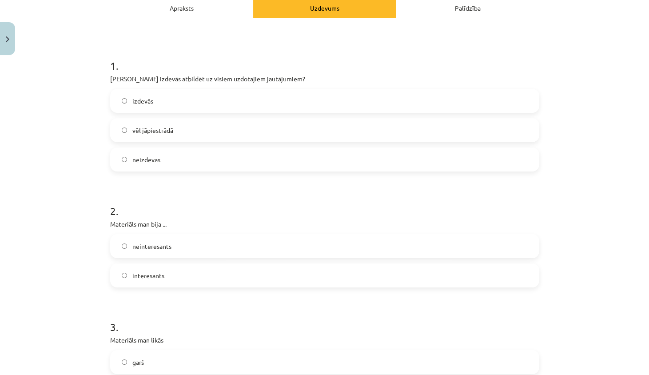
click at [183, 276] on label "interesants" at bounding box center [325, 275] width 428 height 22
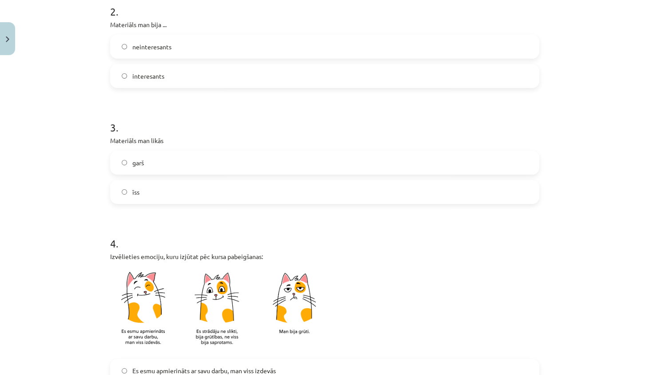
click at [183, 162] on label "garš" at bounding box center [325, 163] width 428 height 22
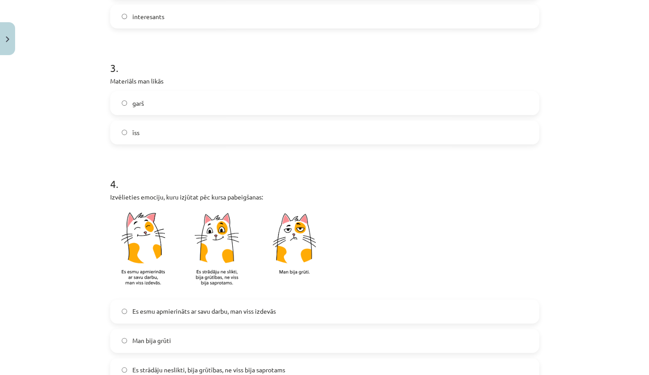
scroll to position [452, 0]
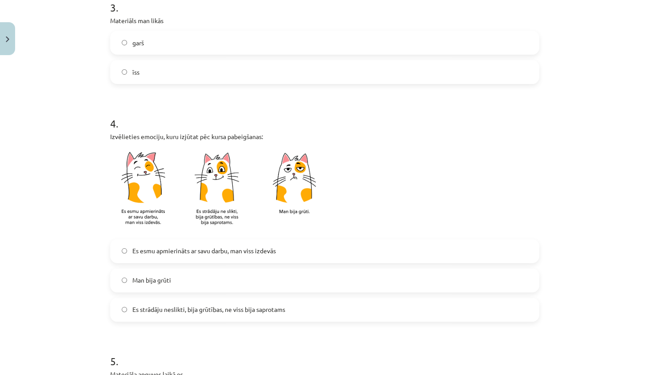
click at [204, 252] on span "Es esmu apmierināts ar savu darbu, man viss izdevās" at bounding box center [204, 250] width 144 height 9
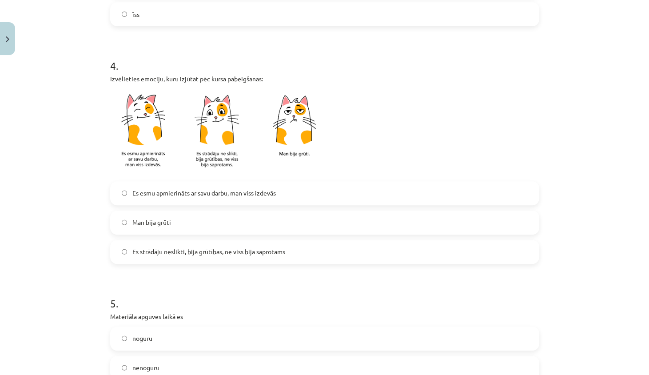
scroll to position [678, 0]
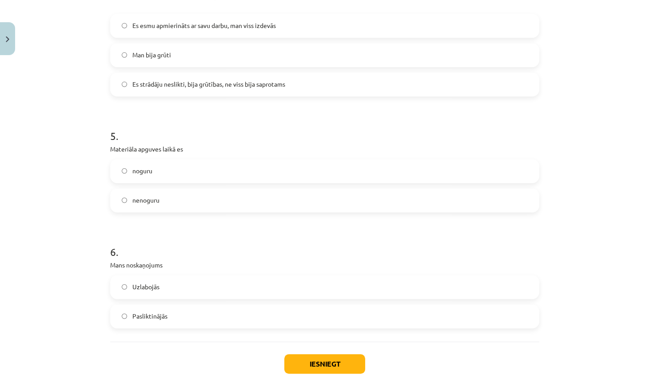
click at [193, 169] on label "noguru" at bounding box center [325, 171] width 428 height 22
click at [192, 198] on label "nenoguru" at bounding box center [325, 200] width 428 height 22
click at [210, 284] on label "Uzlabojās" at bounding box center [325, 287] width 428 height 22
click at [327, 362] on button "Iesniegt" at bounding box center [324, 364] width 81 height 20
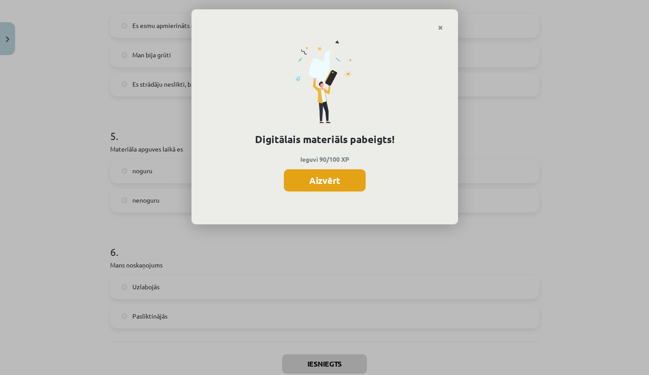
click at [322, 178] on button "Aizvērt" at bounding box center [325, 180] width 82 height 22
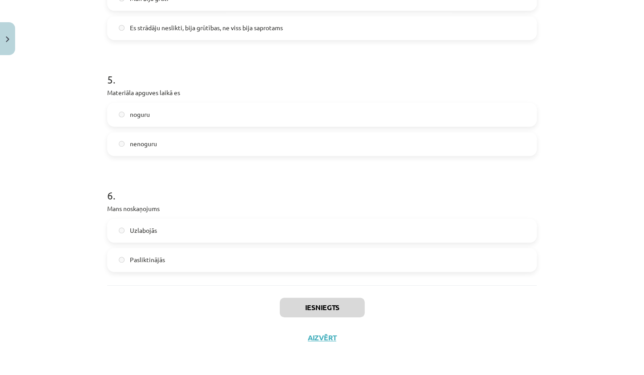
scroll to position [10, 0]
click at [310, 334] on button "Aizvērt" at bounding box center [322, 337] width 34 height 9
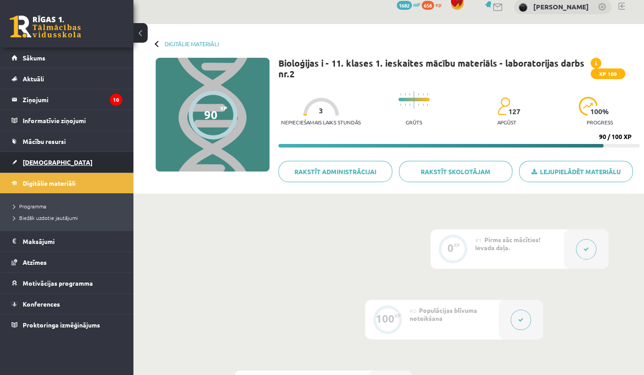
click at [66, 167] on link "[DEMOGRAPHIC_DATA]" at bounding box center [67, 162] width 111 height 20
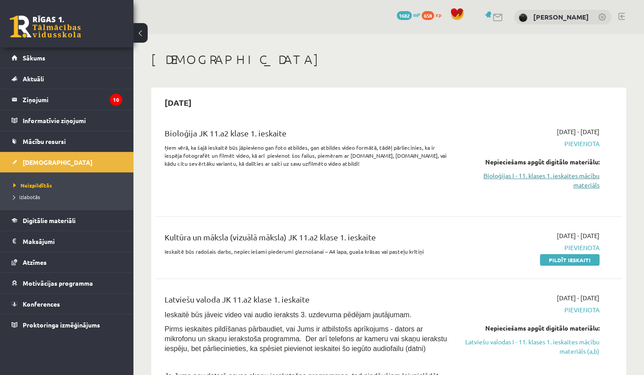
click at [577, 176] on link "Bioloģijas I - 11. klases 1. ieskaites mācību materiāls" at bounding box center [531, 180] width 136 height 19
click at [542, 179] on link "Bioloģijas I - 11. klases 1. ieskaites mācību materiāls" at bounding box center [531, 180] width 136 height 19
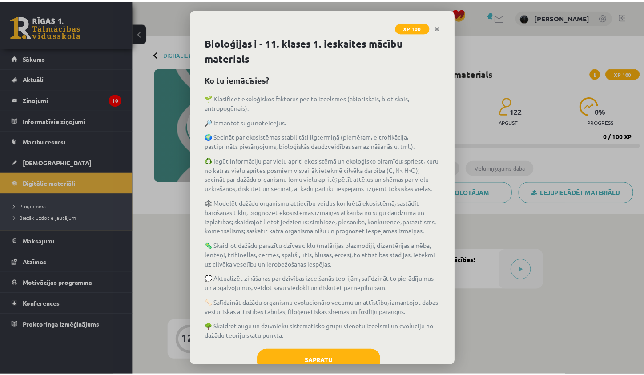
scroll to position [38, 0]
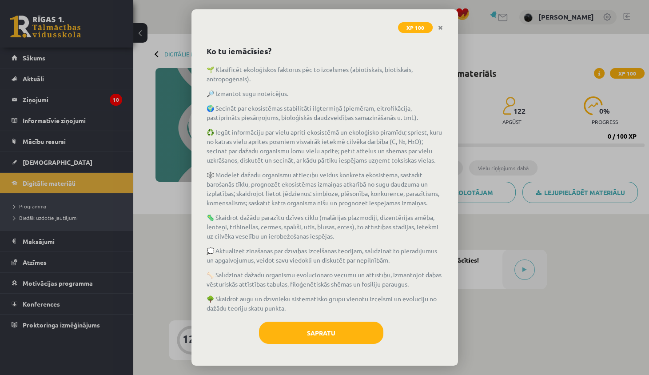
click at [325, 352] on div "Bioloģijas i - 11. klases 1. ieskaites mācību materiāls Ko tu iemācīsies? 🌱 Kla…" at bounding box center [325, 200] width 267 height 331
click at [339, 328] on button "Sapratu" at bounding box center [321, 333] width 124 height 22
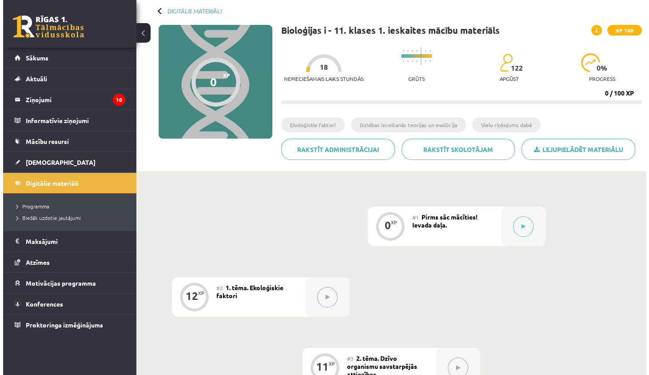
scroll to position [44, 0]
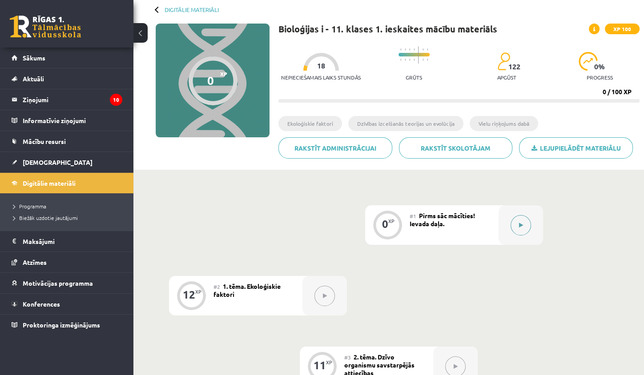
click at [520, 219] on button at bounding box center [520, 225] width 20 height 20
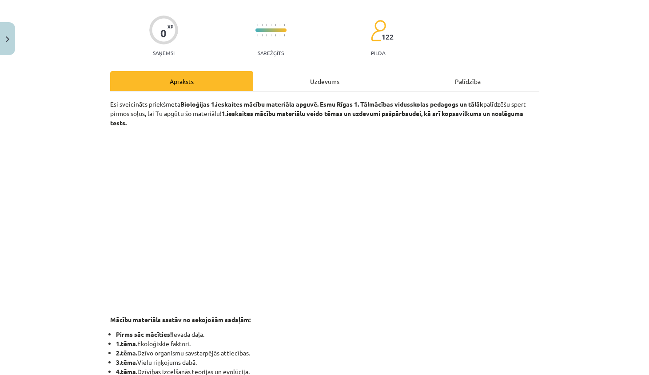
click at [286, 83] on div "Uzdevums" at bounding box center [324, 81] width 143 height 20
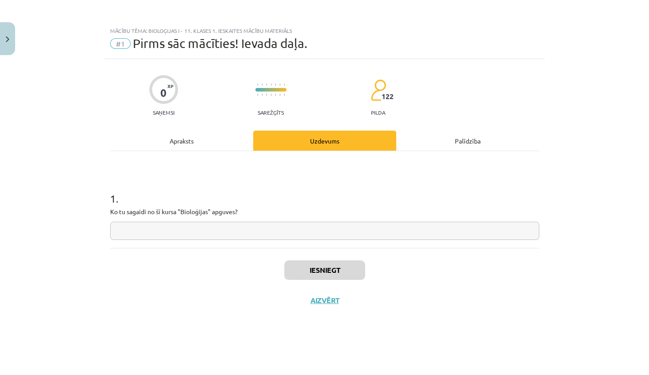
scroll to position [0, 0]
click at [224, 220] on div "1 . Ko tu sagaidi no šī kursa "Bioloģijas" apguves?" at bounding box center [324, 208] width 429 height 63
click at [223, 224] on input "text" at bounding box center [324, 231] width 429 height 18
type input "**********"
click at [300, 261] on button "Iesniegt" at bounding box center [324, 270] width 81 height 20
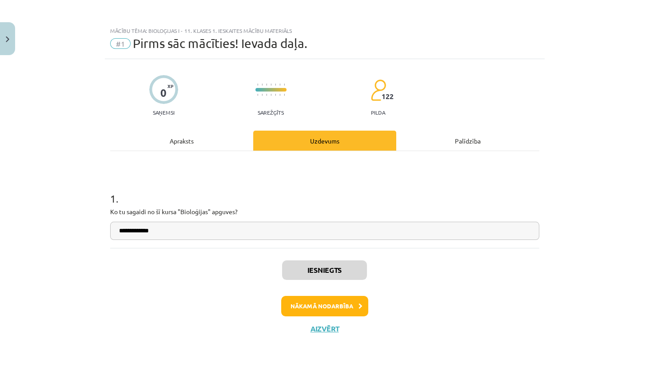
click at [332, 296] on button "Nākamā nodarbība" at bounding box center [324, 306] width 87 height 20
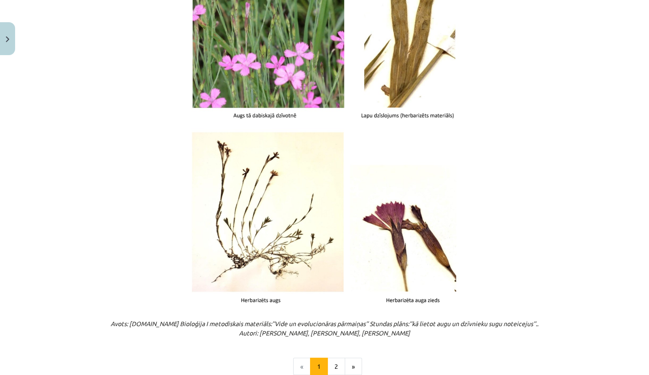
scroll to position [1041, 0]
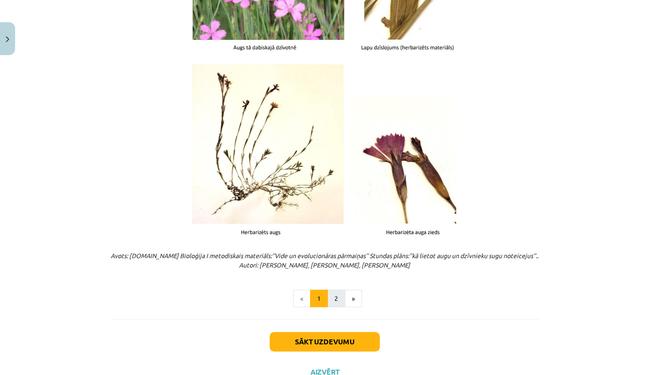
click at [337, 296] on button "2" at bounding box center [337, 299] width 18 height 18
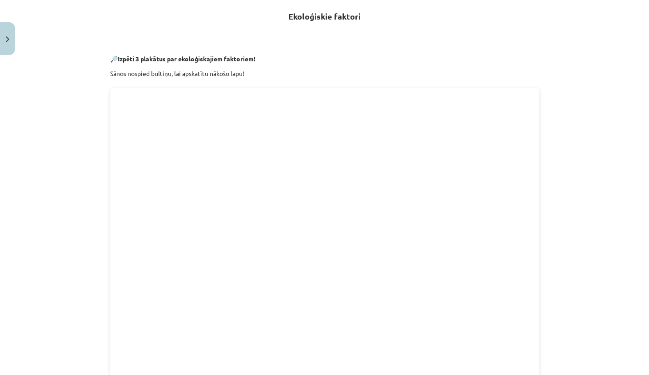
scroll to position [0, 0]
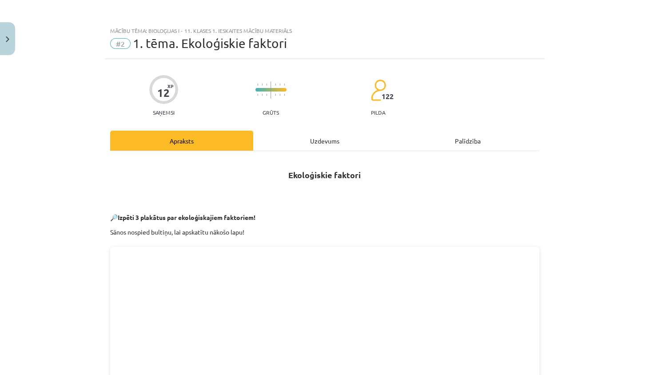
click at [219, 207] on p at bounding box center [324, 202] width 429 height 9
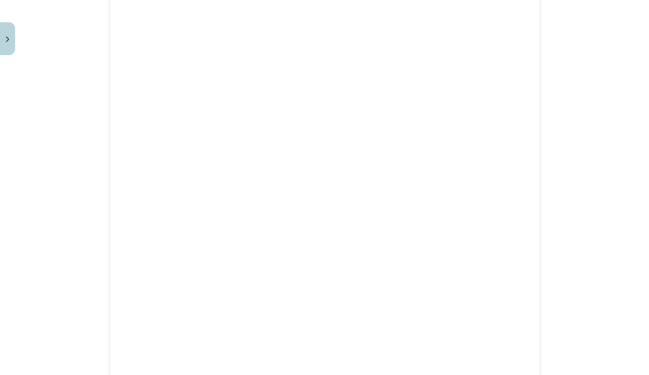
scroll to position [408, 0]
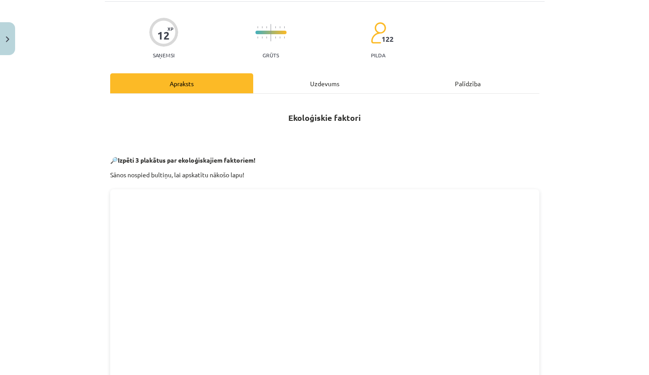
click at [290, 80] on div "Uzdevums" at bounding box center [324, 83] width 143 height 20
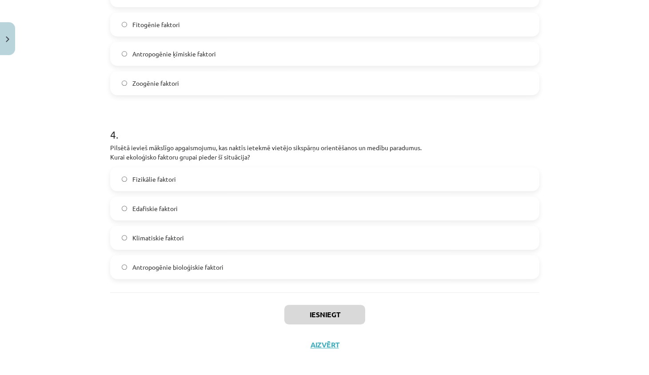
scroll to position [623, 0]
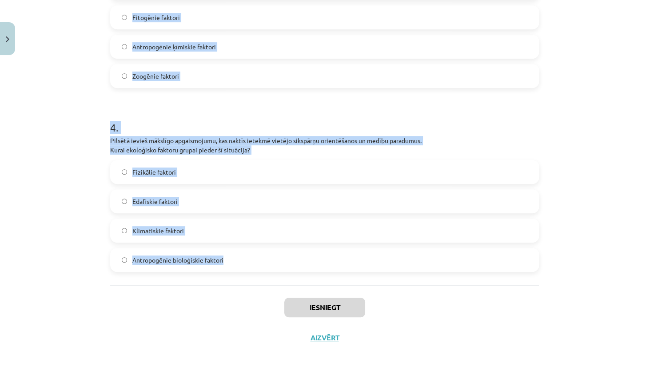
drag, startPoint x: 106, startPoint y: 105, endPoint x: 240, endPoint y: 260, distance: 204.9
copy form "Loremi dolor sitame co adip elitseddo, eiu temporinc utla etdol magnaal enimadm…"
click at [60, 304] on div "Mācību tēma: Bioloģijas i - 11. klases 1. ieskaites mācību materiāls #2 1. tēma…" at bounding box center [324, 187] width 649 height 375
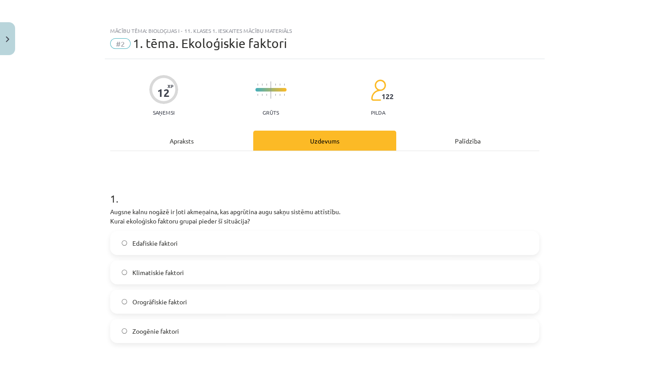
scroll to position [11, 0]
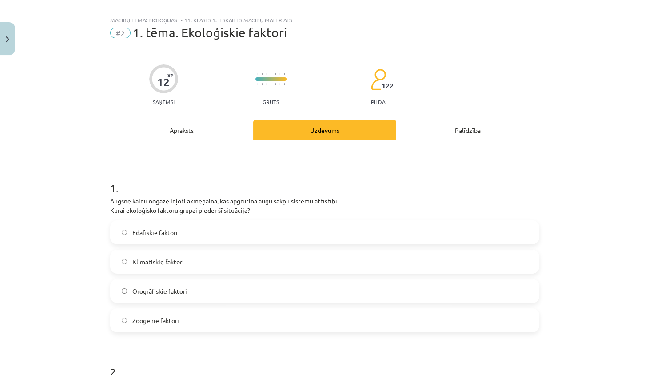
click at [170, 239] on label "Edafiskie faktori" at bounding box center [325, 232] width 428 height 22
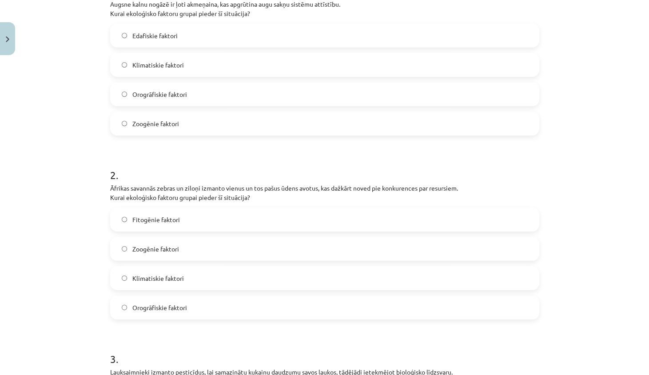
scroll to position [248, 0]
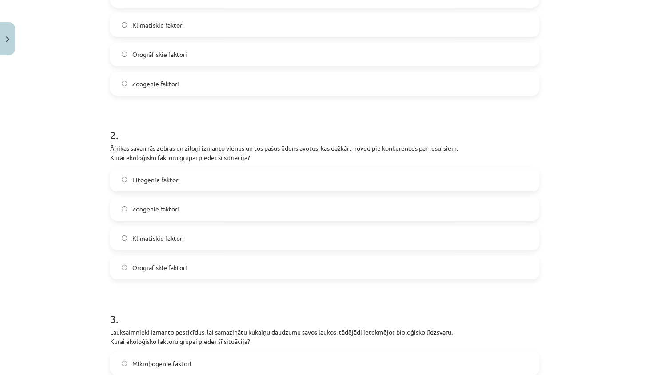
click at [180, 204] on label "Zoogēnie faktori" at bounding box center [325, 209] width 428 height 22
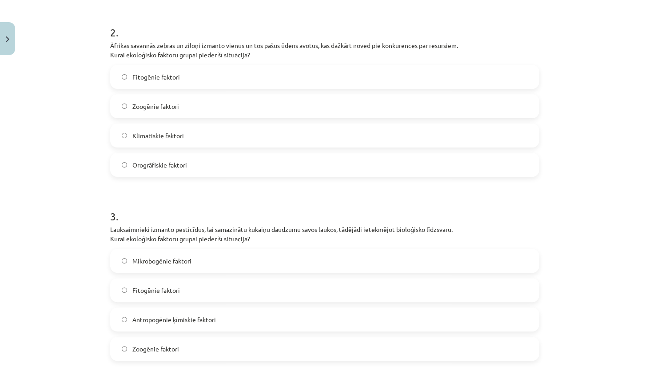
click at [185, 316] on span "Antropogēnie ķīmiskie faktori" at bounding box center [174, 319] width 84 height 9
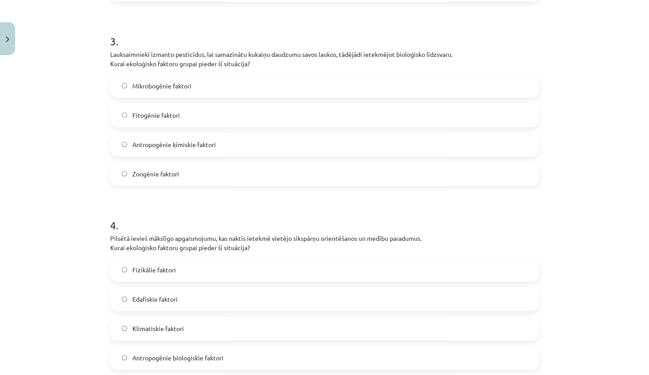
scroll to position [601, 0]
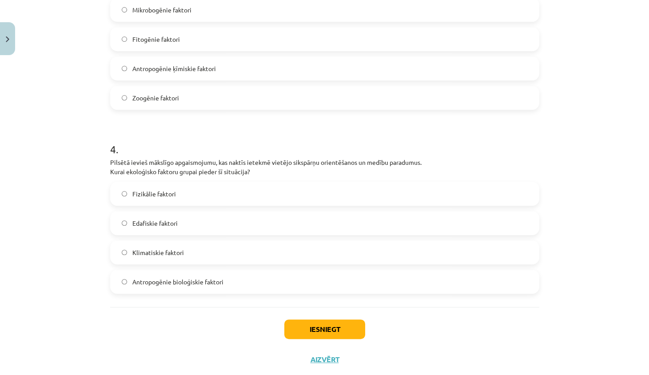
click at [214, 284] on span "Antropogēnie bioloģiskie faktori" at bounding box center [177, 281] width 91 height 9
click at [320, 336] on button "Iesniegt" at bounding box center [324, 330] width 81 height 20
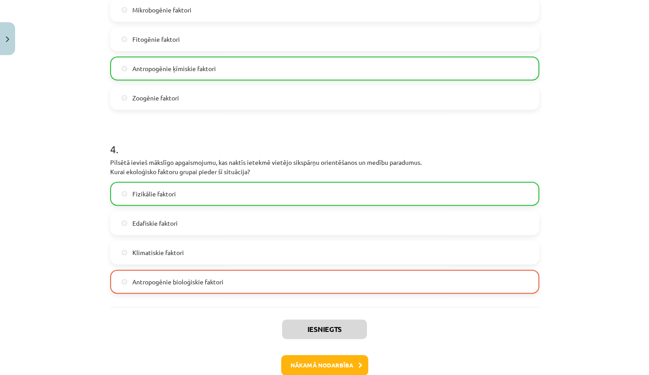
click at [339, 355] on button "Nākamā nodarbība" at bounding box center [324, 365] width 87 height 20
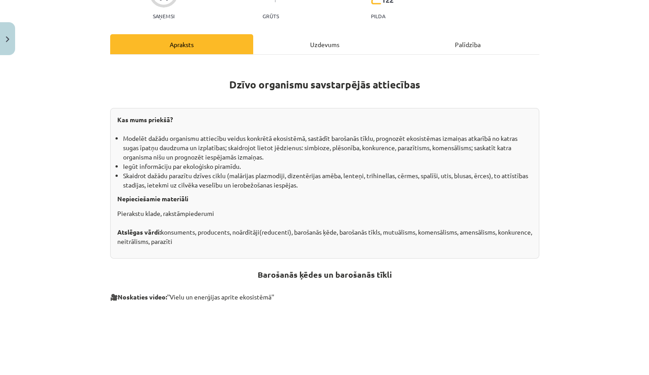
scroll to position [109, 0]
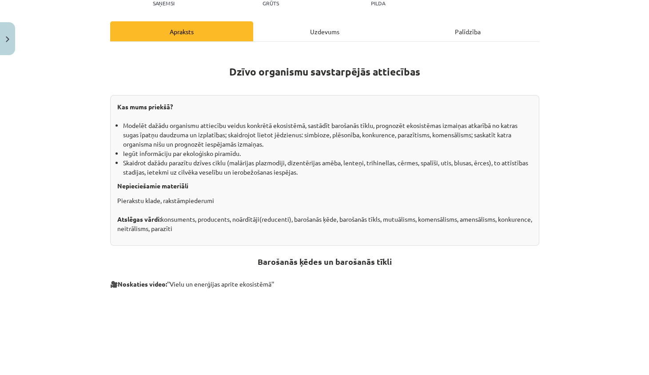
click at [311, 29] on div "Uzdevums" at bounding box center [324, 31] width 143 height 20
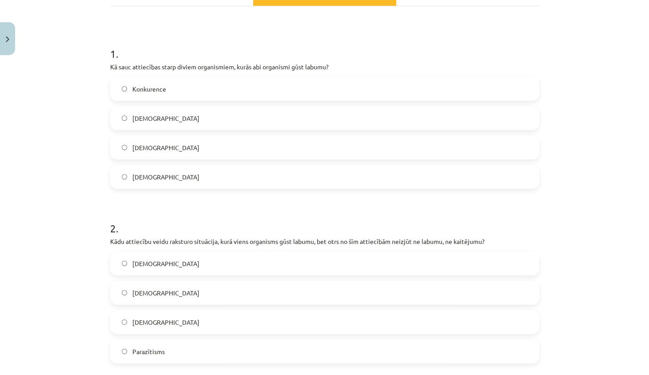
scroll to position [0, 0]
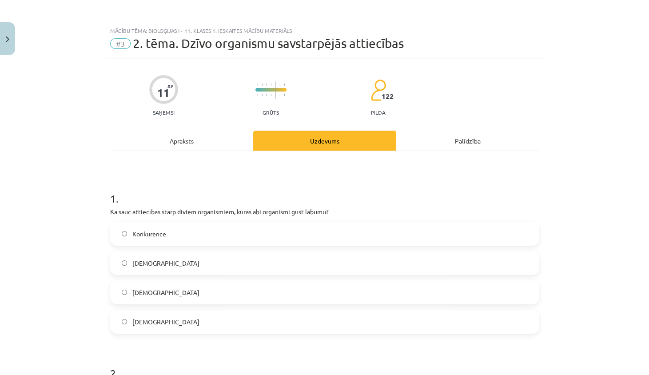
click at [189, 145] on div "Apraksts" at bounding box center [181, 141] width 143 height 20
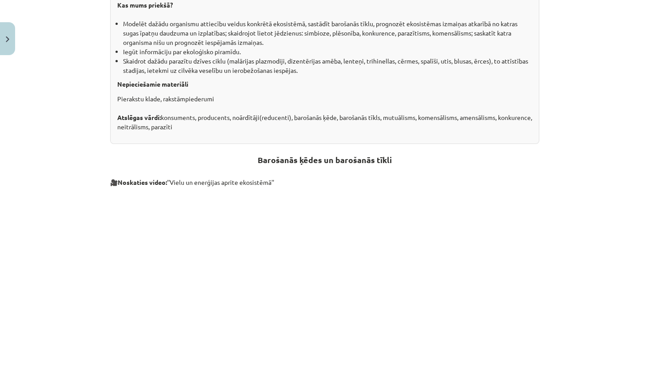
scroll to position [286, 0]
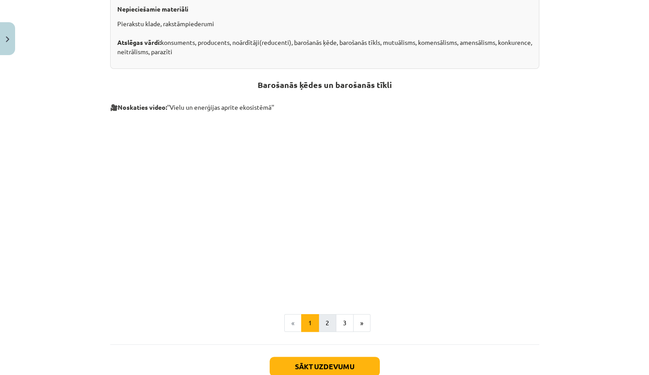
click at [324, 325] on button "2" at bounding box center [328, 323] width 18 height 18
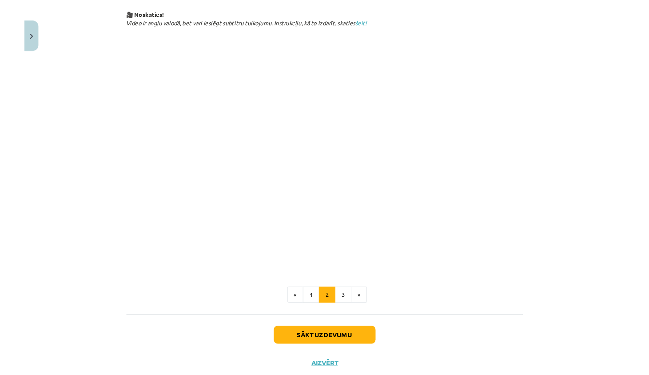
scroll to position [44, 0]
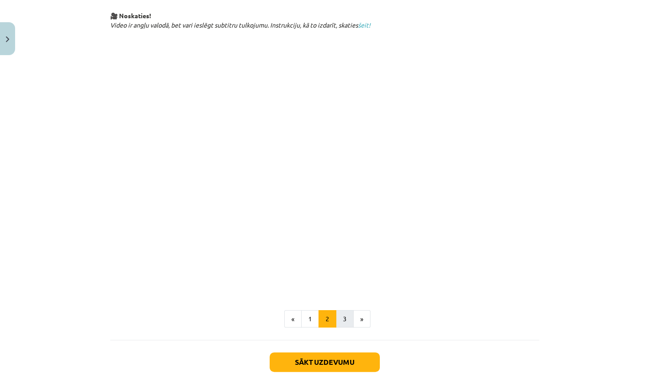
click at [342, 308] on div "Sugu savstarpējās attiecības 1.tabula. Dzīvo organismu savstarpējo attiecību ve…" at bounding box center [324, 28] width 429 height 600
click at [343, 311] on button "3" at bounding box center [345, 319] width 18 height 18
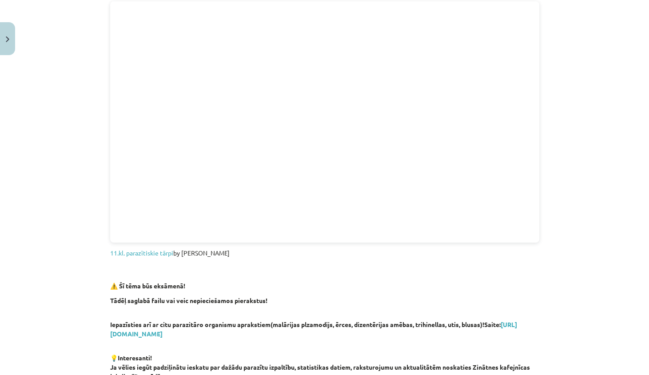
scroll to position [213, 0]
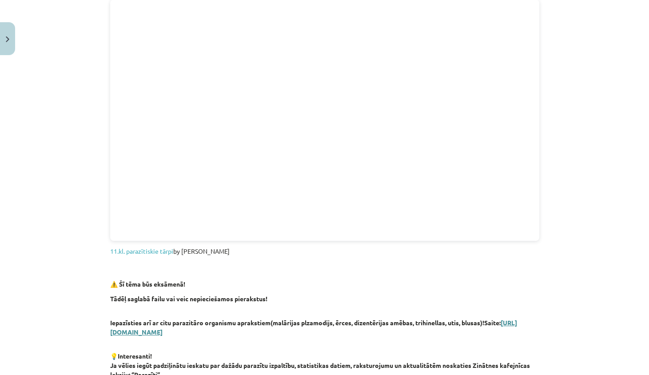
click at [190, 334] on link "[URL][DOMAIN_NAME]" at bounding box center [313, 327] width 407 height 17
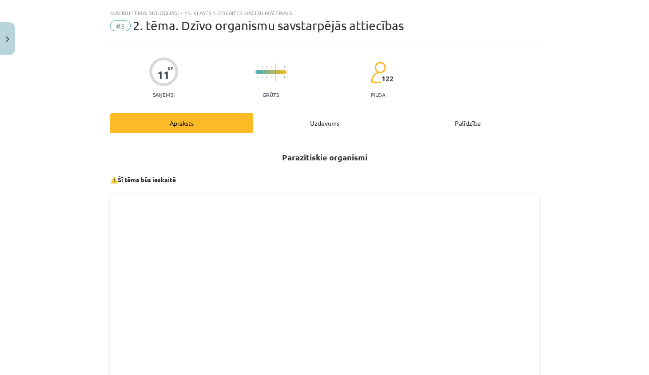
scroll to position [0, 0]
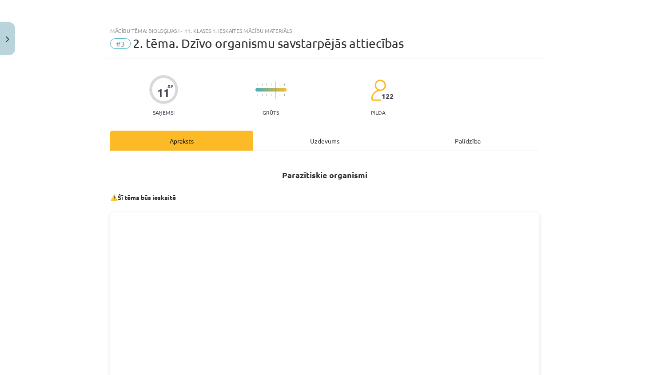
click at [311, 143] on div "Uzdevums" at bounding box center [324, 141] width 143 height 20
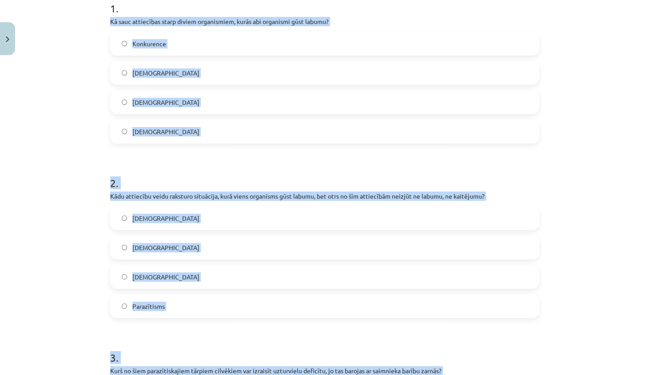
scroll to position [227, 0]
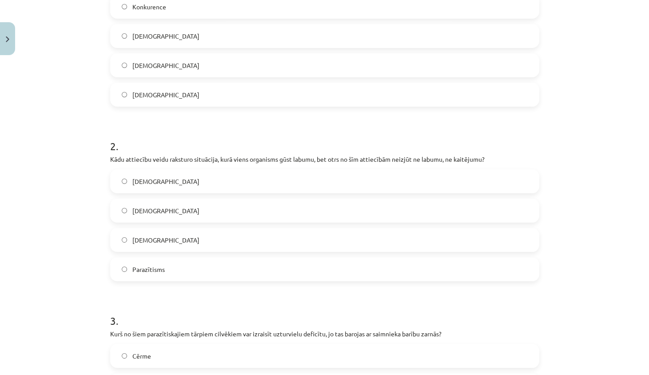
drag, startPoint x: 107, startPoint y: 47, endPoint x: 72, endPoint y: 70, distance: 41.7
click at [72, 69] on div "Mācību tēma: Bioloģijas i - 11. klases 1. ieskaites mācību materiāls #3 2. tēma…" at bounding box center [324, 187] width 649 height 375
click at [72, 70] on div "Mācību tēma: Bioloģijas i - 11. klases 1. ieskaites mācību materiāls #3 2. tēma…" at bounding box center [324, 187] width 649 height 375
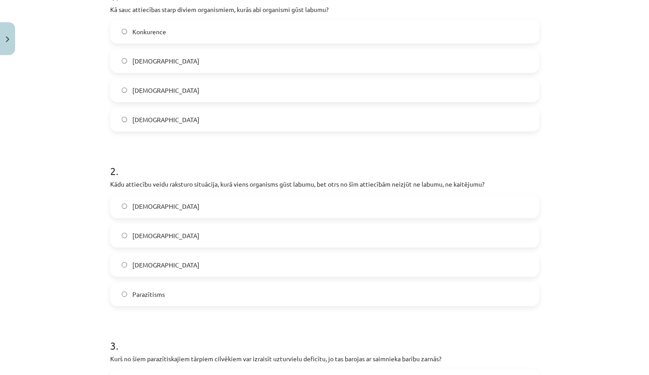
scroll to position [150, 0]
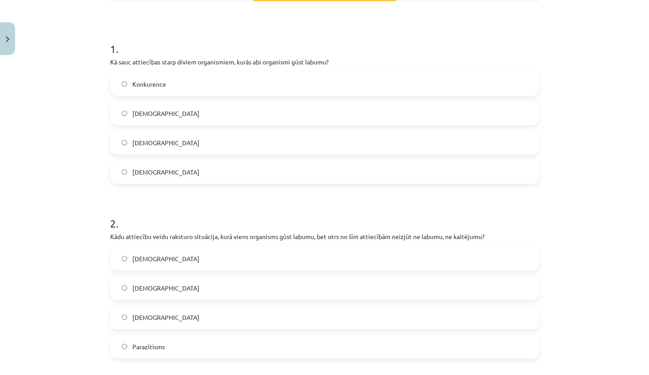
click at [124, 167] on label "[DEMOGRAPHIC_DATA]" at bounding box center [325, 172] width 428 height 22
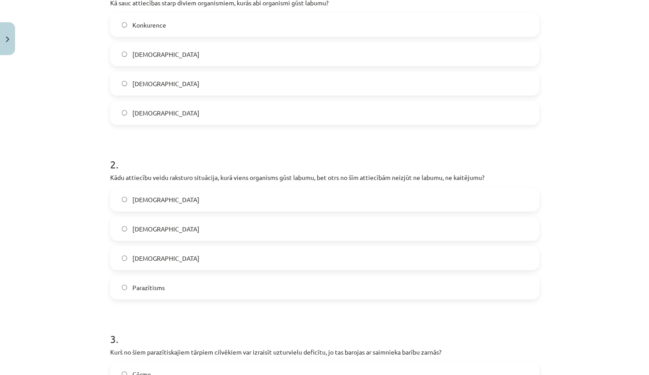
scroll to position [210, 0]
click at [175, 257] on label "[DEMOGRAPHIC_DATA]" at bounding box center [325, 257] width 428 height 22
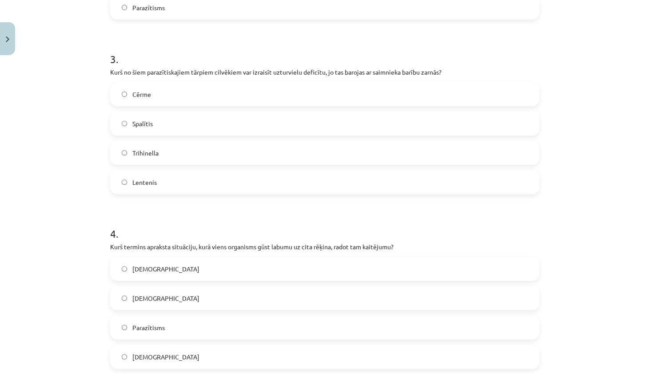
scroll to position [491, 0]
click at [156, 317] on label "Parazītisms" at bounding box center [325, 326] width 428 height 22
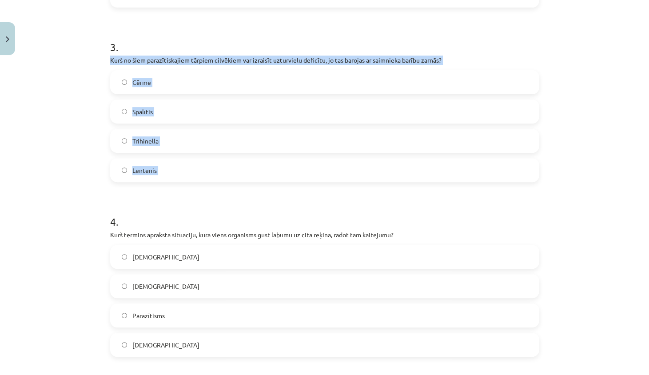
drag, startPoint x: 106, startPoint y: 56, endPoint x: 183, endPoint y: 182, distance: 147.8
copy div "Kurš no šiem parazītiskajiem tārpiem cilvēkiem var izraisīt uzturvielu deficītu…"
click at [205, 168] on label "Lentenis" at bounding box center [325, 170] width 428 height 22
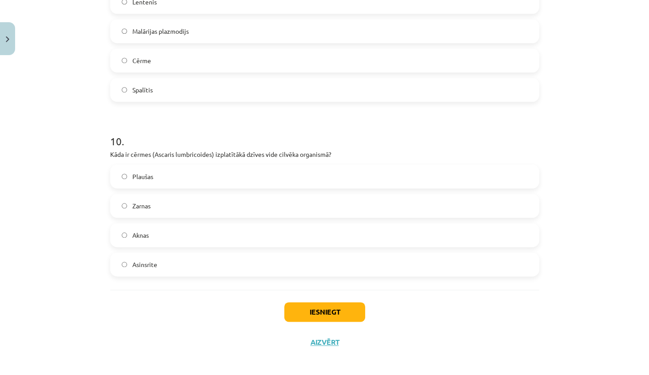
scroll to position [1634, 0]
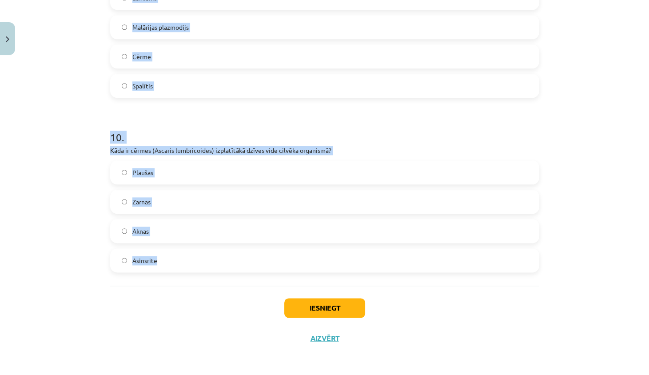
drag, startPoint x: 104, startPoint y: 139, endPoint x: 173, endPoint y: 259, distance: 139.0
copy form "Kā cilvēks visbiežāk inficējas ar cērmi? Ar piesārņota ūdens starpniecību Ēdot …"
click at [0, 165] on div "Mācību tēma: Bioloģijas i - 11. klases 1. ieskaites mācību materiāls #3 2. tēma…" at bounding box center [324, 187] width 649 height 375
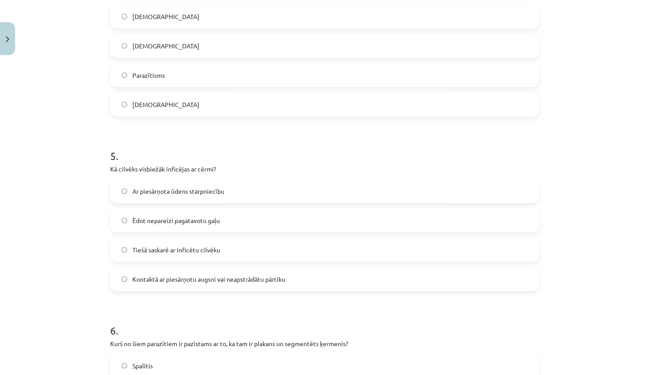
scroll to position [754, 0]
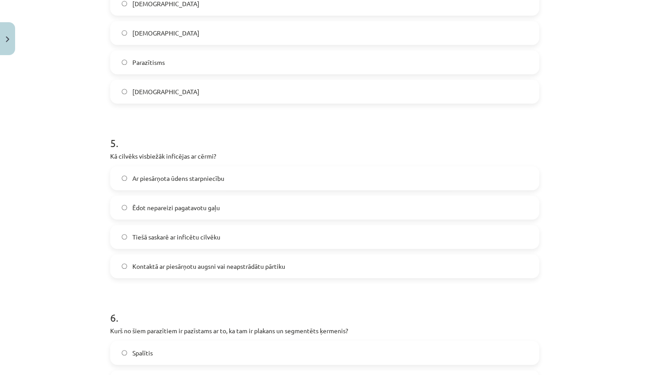
click at [237, 264] on span "Kontaktā ar piesārņotu augsni vai neapstrādātu pārtiku" at bounding box center [208, 266] width 153 height 9
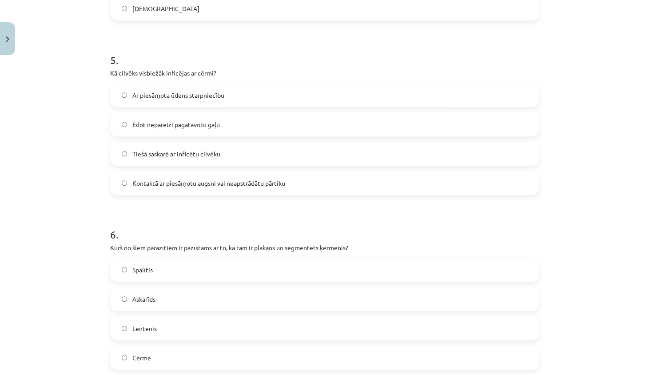
scroll to position [945, 0]
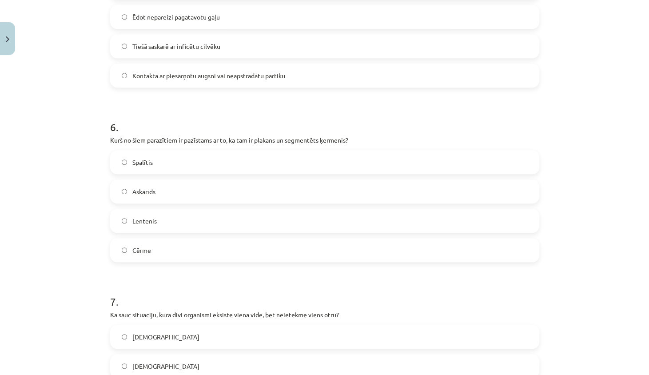
click at [176, 218] on label "Lentenis" at bounding box center [325, 221] width 428 height 22
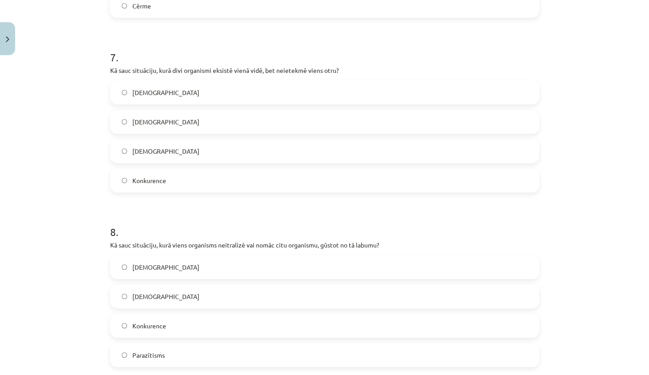
scroll to position [1245, 0]
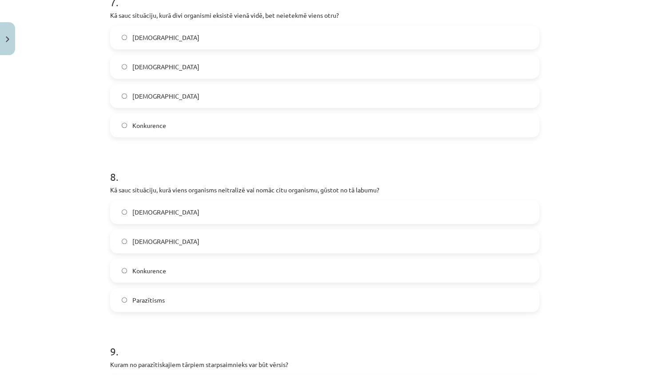
click at [189, 207] on label "[DEMOGRAPHIC_DATA]" at bounding box center [325, 212] width 428 height 22
click at [164, 59] on label "[DEMOGRAPHIC_DATA]" at bounding box center [325, 67] width 428 height 22
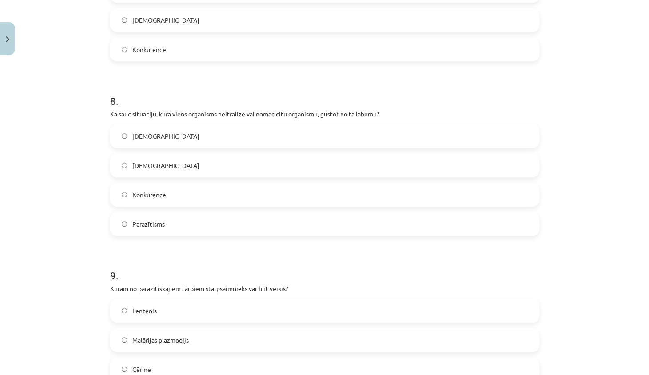
scroll to position [1436, 0]
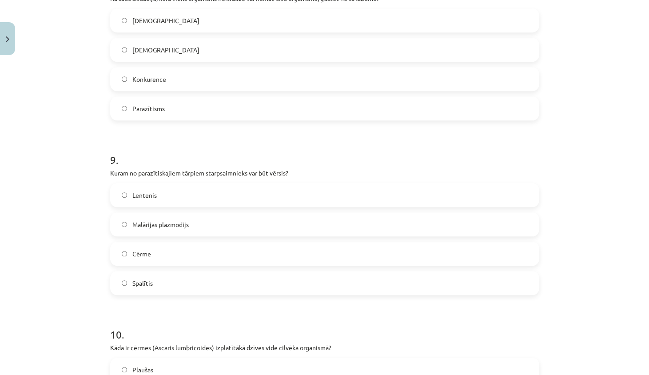
click at [177, 208] on div "Lentenis Malārijas plazmodijs Cērme Spalītis" at bounding box center [324, 239] width 429 height 112
click at [193, 204] on label "Lentenis" at bounding box center [325, 195] width 428 height 22
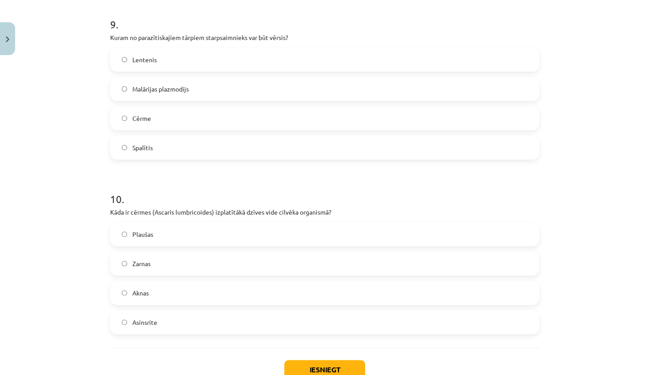
click at [172, 267] on label "Zarnas" at bounding box center [325, 263] width 428 height 22
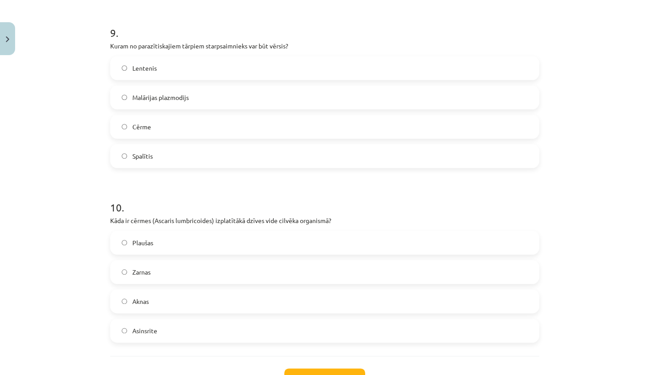
scroll to position [1576, 0]
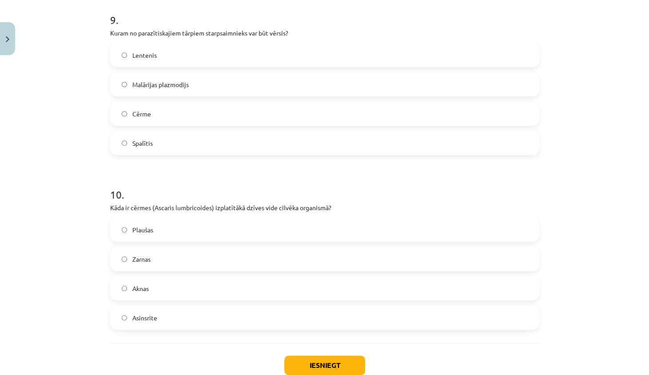
click at [316, 356] on button "Iesniegt" at bounding box center [324, 366] width 81 height 20
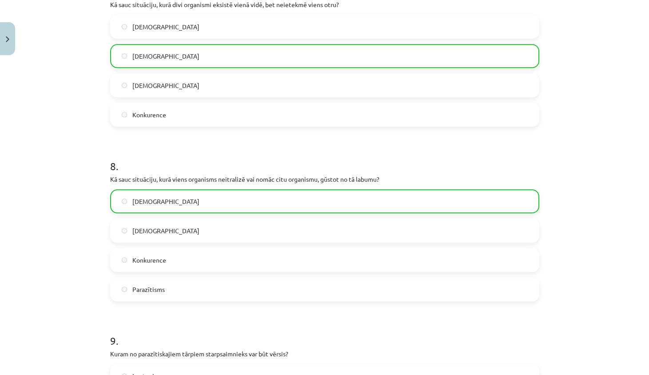
scroll to position [1181, 0]
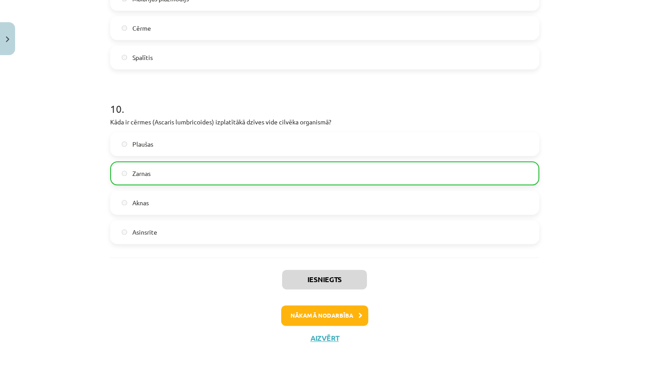
click at [323, 312] on button "Nākamā nodarbība" at bounding box center [324, 315] width 87 height 20
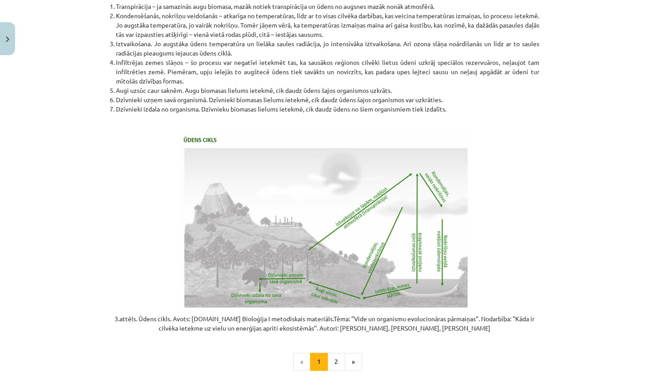
scroll to position [22, 0]
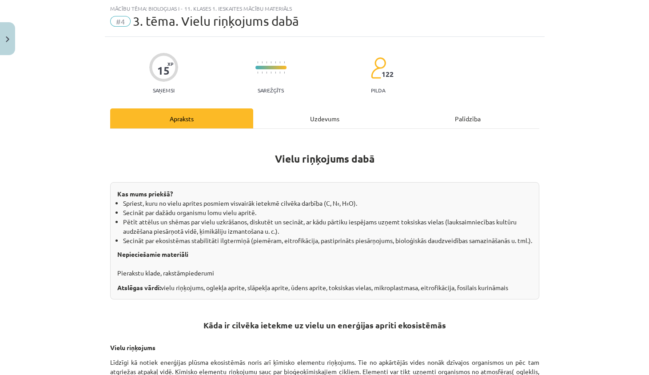
click at [327, 111] on div "Uzdevums" at bounding box center [324, 118] width 143 height 20
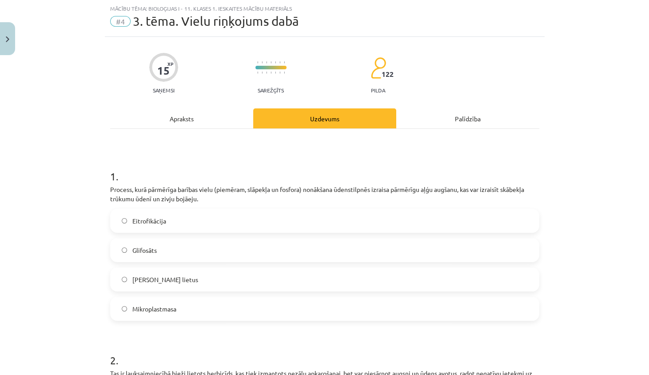
scroll to position [23, 0]
click at [216, 124] on div "Apraksts" at bounding box center [181, 118] width 143 height 20
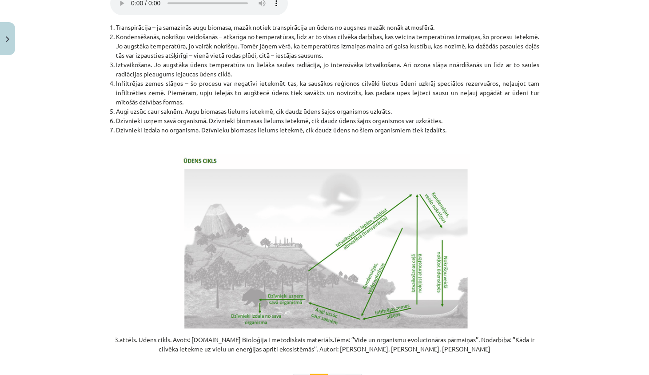
scroll to position [1701, 0]
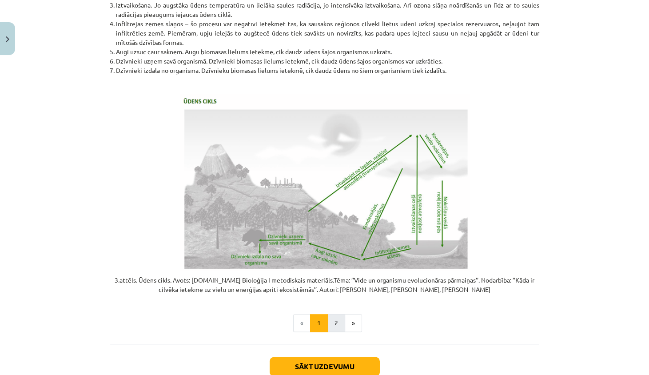
click at [334, 314] on button "2" at bounding box center [337, 323] width 18 height 18
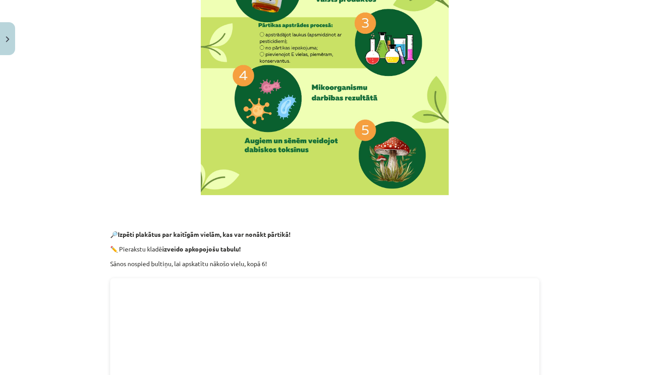
scroll to position [0, 0]
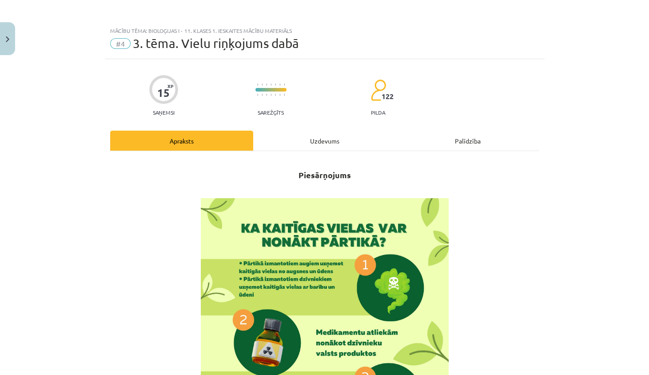
click at [295, 144] on div "Uzdevums" at bounding box center [324, 141] width 143 height 20
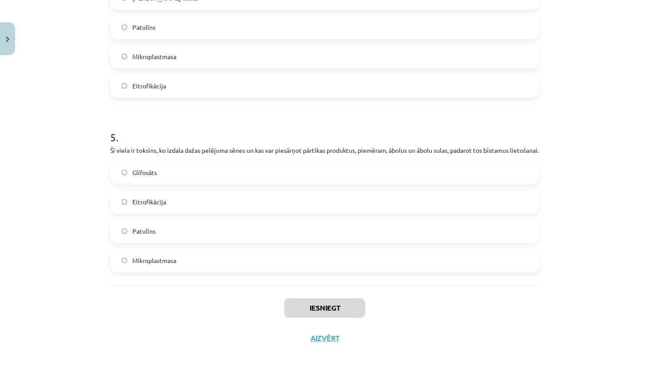
scroll to position [796, 0]
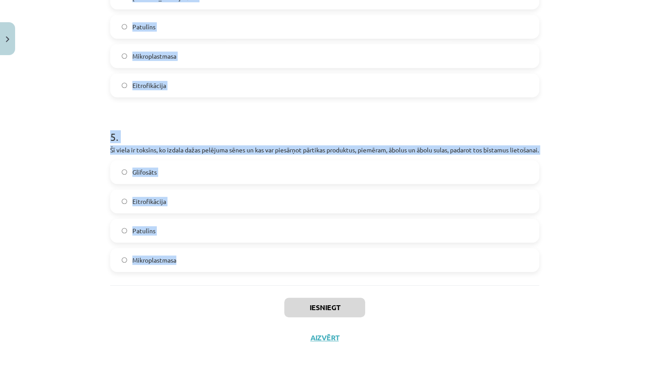
drag, startPoint x: 108, startPoint y: 47, endPoint x: 203, endPoint y: 264, distance: 236.9
copy form "Loremip, dolo sitametco adipisc elits (doeiusmo, temporin ut laboree) doloremag…"
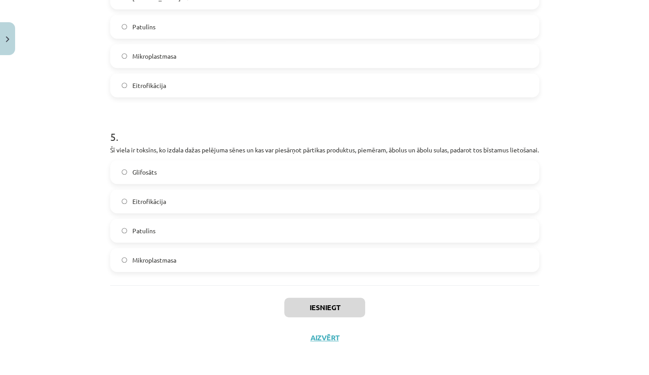
click at [55, 178] on div "Mācību tēma: Bioloģijas i - 11. klases 1. ieskaites mācību materiāls #4 3. tēma…" at bounding box center [324, 187] width 649 height 375
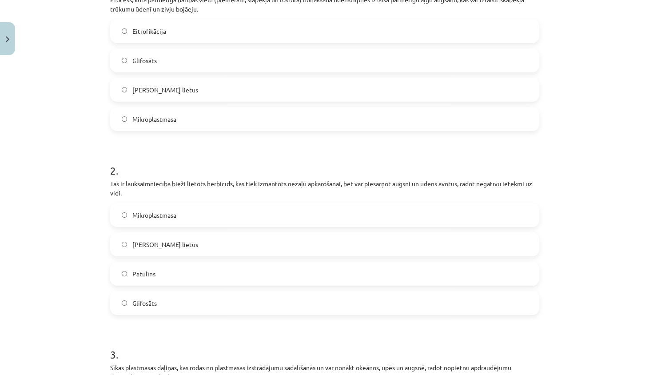
click at [168, 28] on label "Eitrofikācija" at bounding box center [325, 31] width 428 height 22
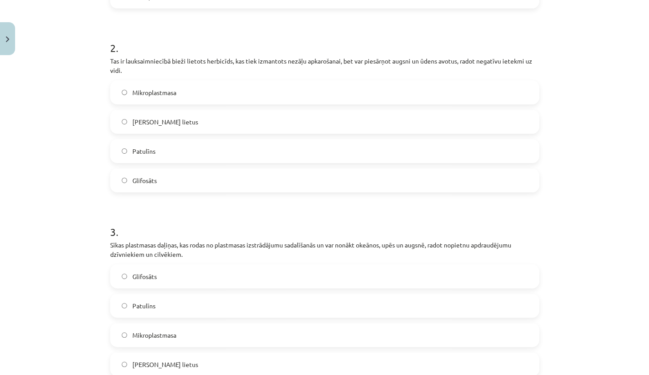
scroll to position [382, 0]
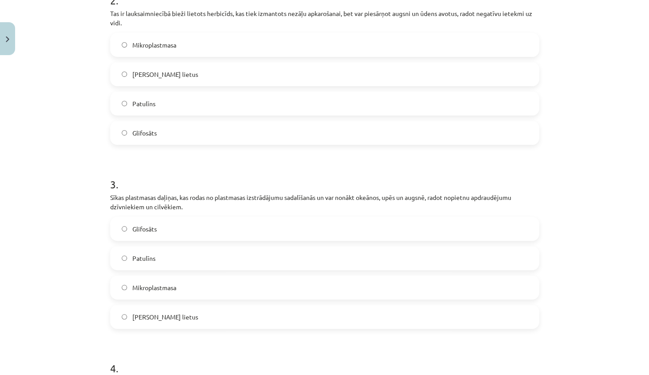
click at [175, 130] on label "Glifosāts" at bounding box center [325, 133] width 428 height 22
click at [192, 278] on label "Mikroplastmasa" at bounding box center [325, 287] width 428 height 22
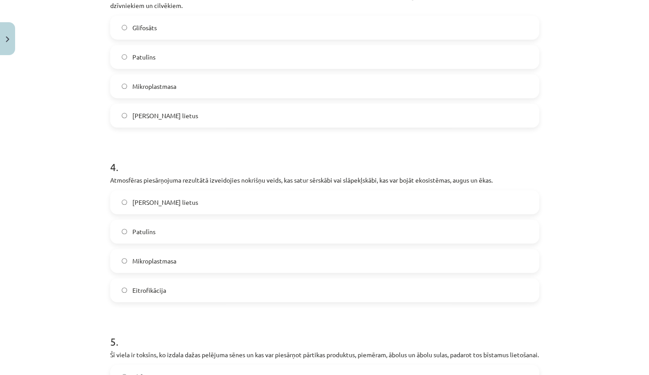
scroll to position [669, 0]
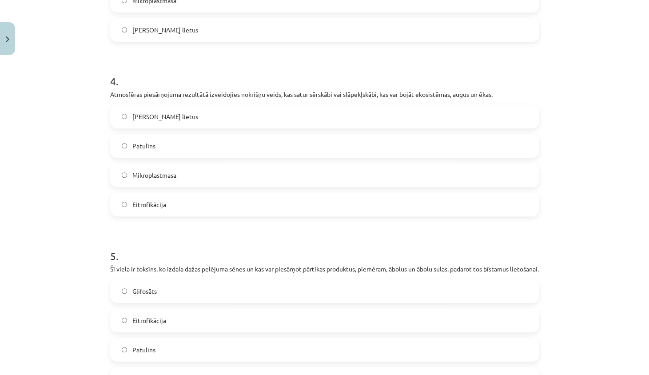
click at [191, 118] on label "[PERSON_NAME] lietus" at bounding box center [325, 116] width 428 height 22
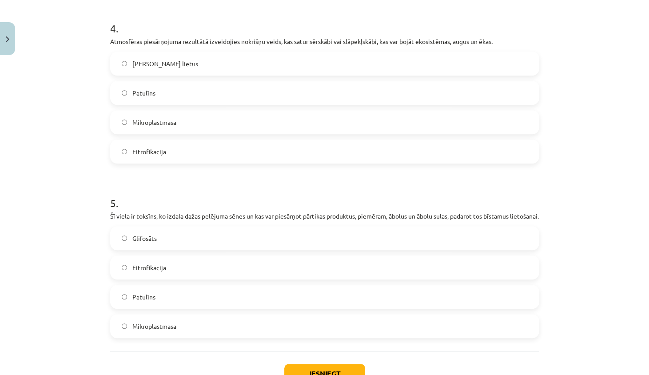
scroll to position [731, 0]
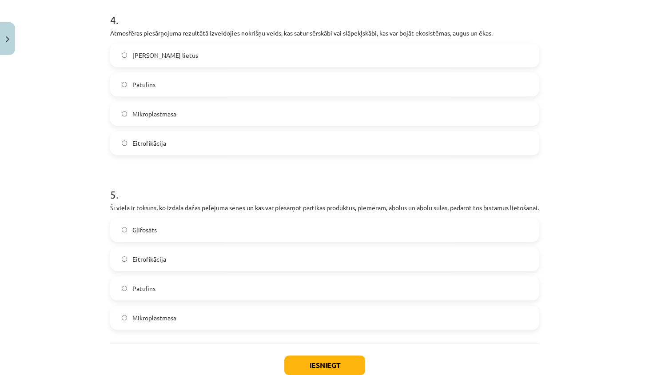
click at [227, 270] on label "Eitrofikācija" at bounding box center [325, 259] width 428 height 22
click at [337, 362] on div "Iesniegt Aizvērt" at bounding box center [324, 374] width 429 height 62
click at [331, 364] on button "Iesniegt" at bounding box center [324, 366] width 81 height 20
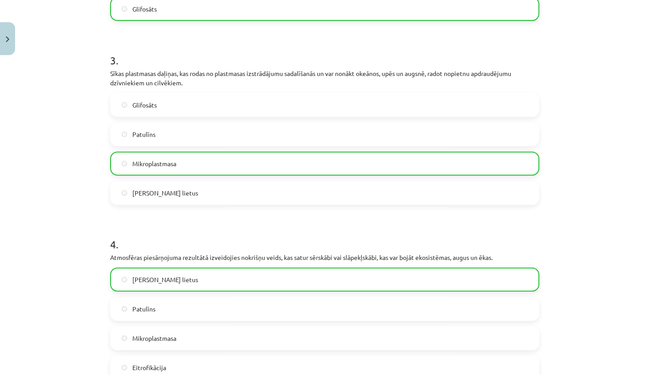
scroll to position [773, 0]
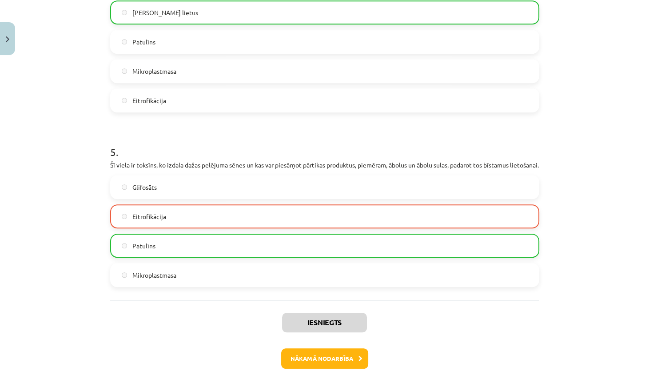
click at [310, 359] on button "Nākamā nodarbība" at bounding box center [324, 358] width 87 height 20
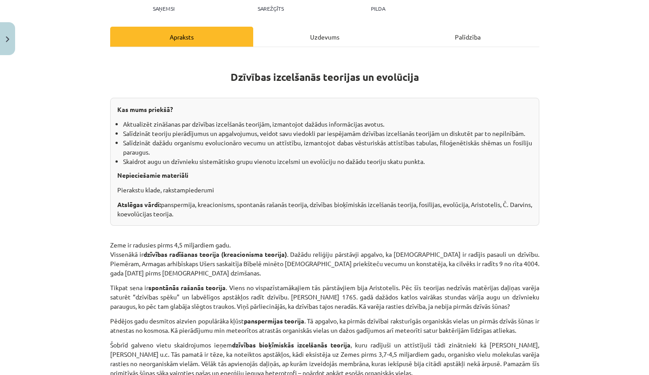
scroll to position [0, 0]
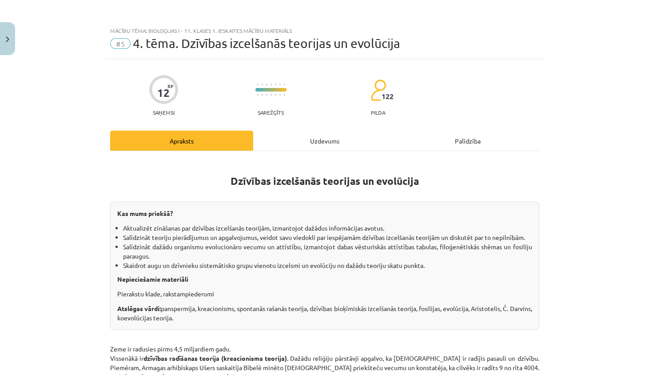
click at [5, 24] on button "Close" at bounding box center [7, 38] width 15 height 33
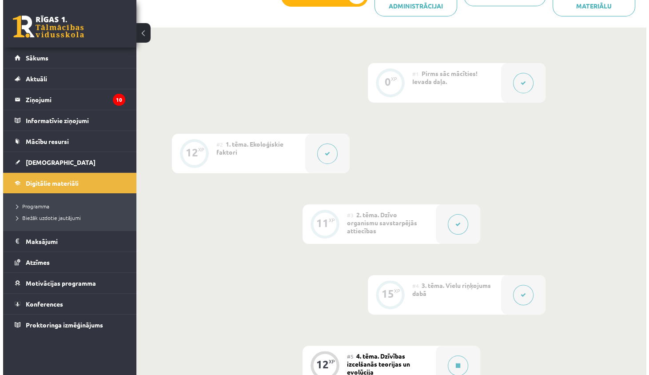
scroll to position [459, 0]
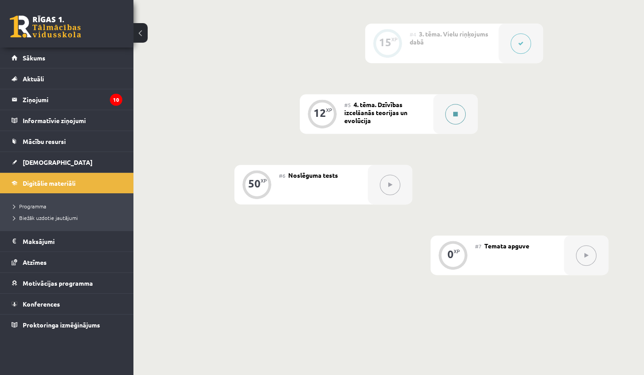
click at [450, 110] on button at bounding box center [455, 114] width 20 height 20
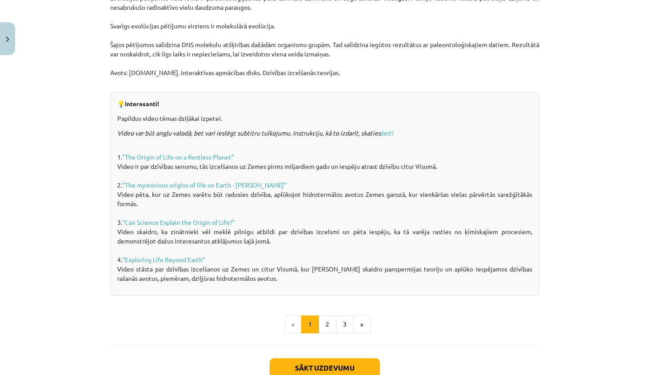
scroll to position [545, 0]
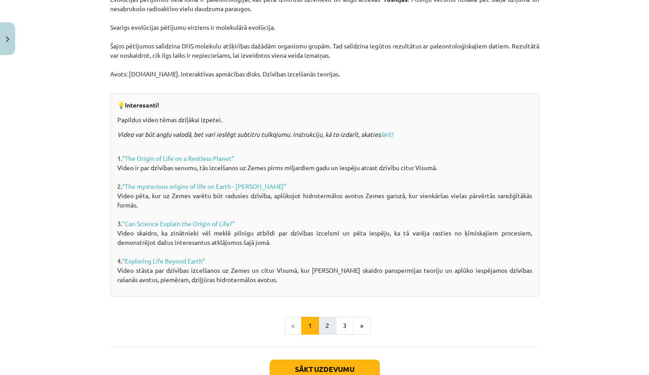
click at [323, 317] on button "2" at bounding box center [328, 326] width 18 height 18
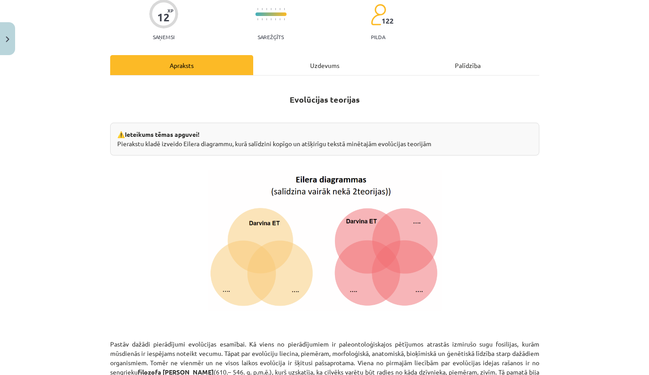
click at [334, 65] on div "Uzdevums" at bounding box center [324, 65] width 143 height 20
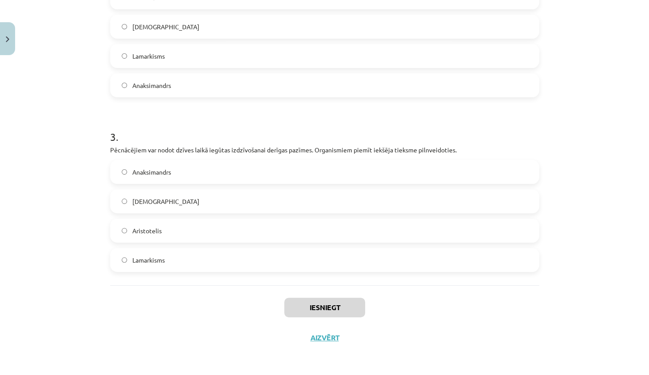
scroll to position [513, 0]
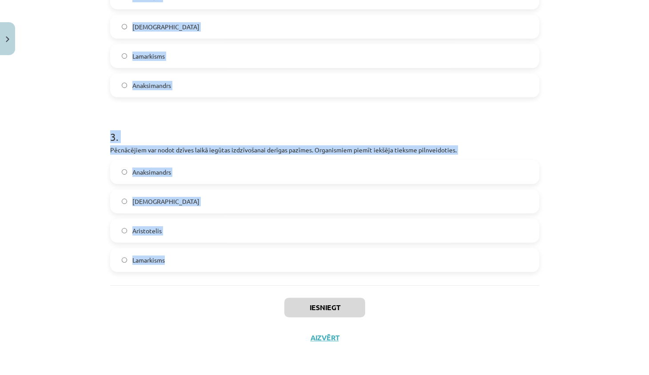
drag, startPoint x: 113, startPoint y: 53, endPoint x: 175, endPoint y: 262, distance: 217.9
click at [175, 262] on div "12 XP Saņemsi Sarežģīts 122 pilda Apraksts Uzdevums Palīdzība 1 . Neparedz vide…" at bounding box center [325, 0] width 440 height 705
copy form "Neparedz vides faktoru ietekmi uz organismu pazīmēm un pielāgotību. Pieļauj, ka…"
click at [64, 174] on div "Mācību tēma: Bioloģijas i - 11. klases 1. ieskaites mācību materiāls #5 4. tēma…" at bounding box center [324, 187] width 649 height 375
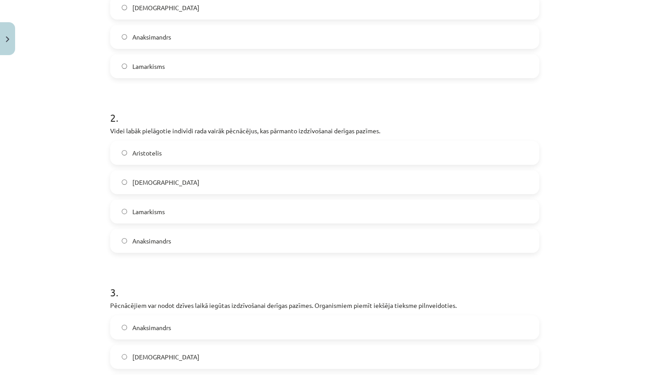
scroll to position [188, 0]
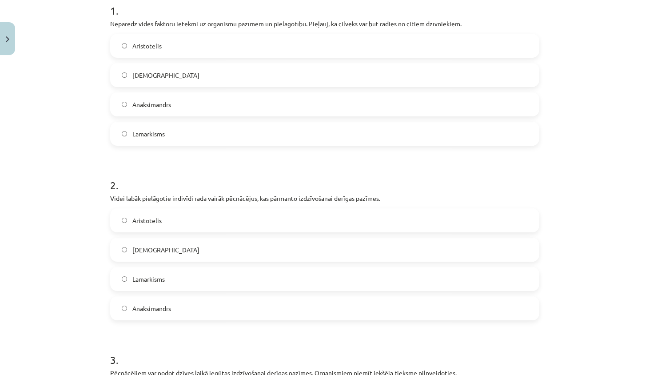
click at [175, 83] on label "[DEMOGRAPHIC_DATA]" at bounding box center [325, 75] width 428 height 22
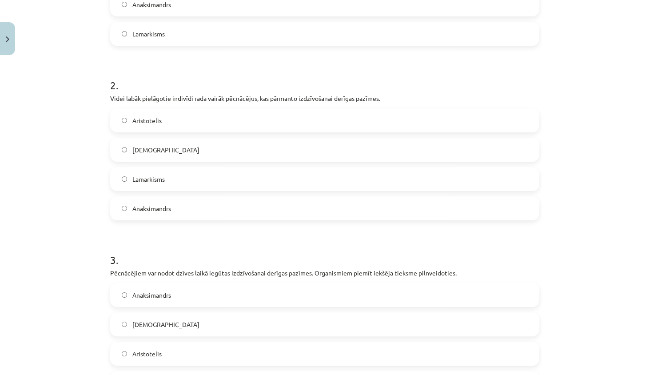
scroll to position [305, 0]
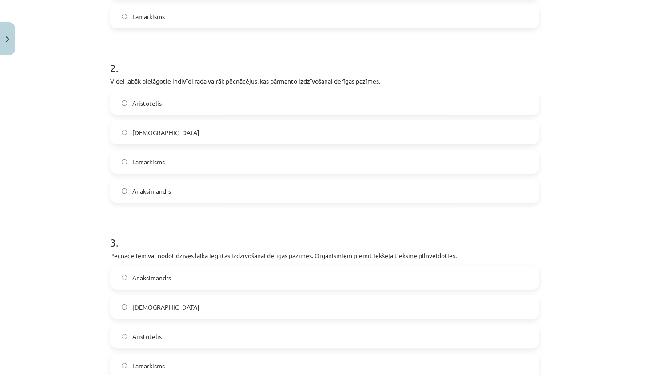
click at [187, 133] on label "[DEMOGRAPHIC_DATA]" at bounding box center [325, 132] width 428 height 22
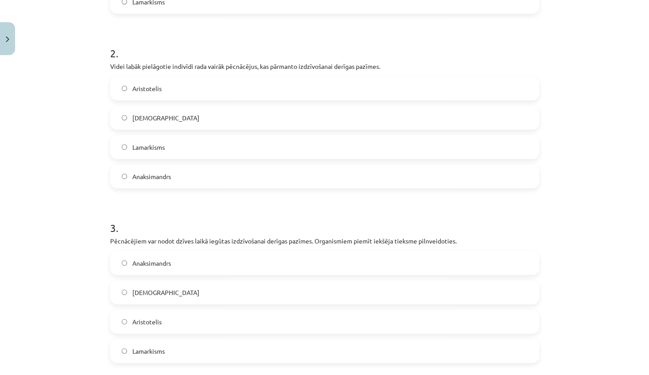
scroll to position [412, 0]
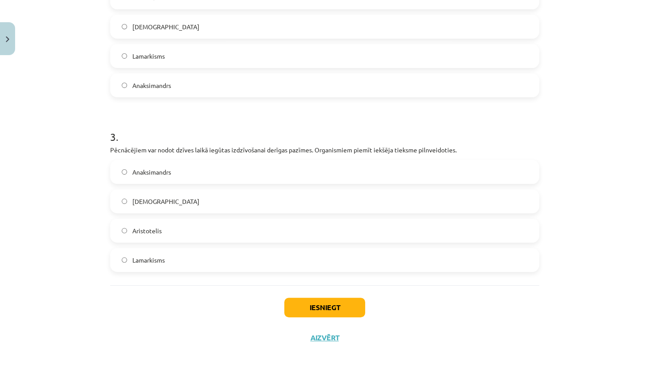
click at [210, 260] on label "Lamarkisms" at bounding box center [325, 260] width 428 height 22
click at [318, 304] on button "Iesniegt" at bounding box center [324, 308] width 81 height 20
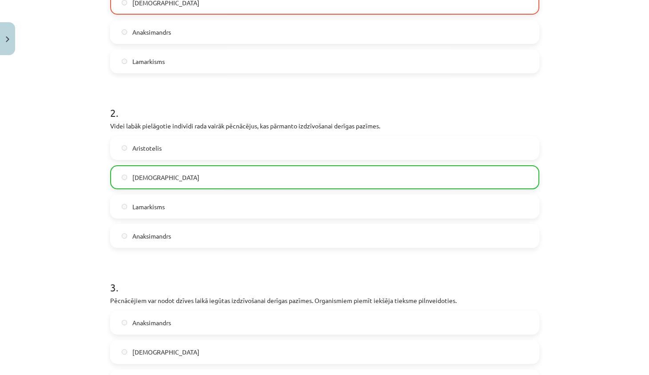
scroll to position [404, 0]
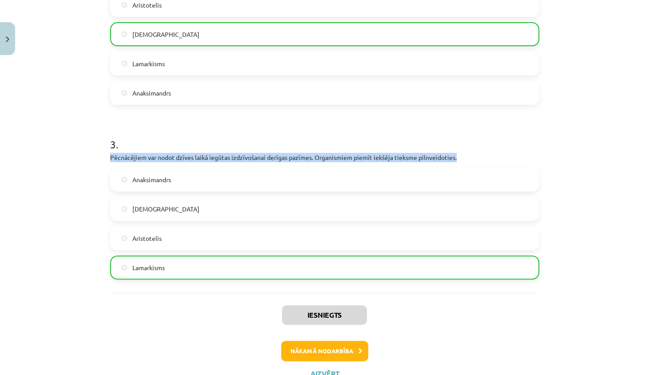
drag, startPoint x: 106, startPoint y: 154, endPoint x: 465, endPoint y: 154, distance: 359.1
click at [465, 154] on div "12 XP Saņemsi Sarežģīts 122 pilda Apraksts Uzdevums Palīdzība 1 . Neparedz vide…" at bounding box center [325, 22] width 440 height 733
copy p "Pēcnācējiem var nodot dzīves laikā iegūtas izdzīvošanai derīgas pazīmes. Organi…"
drag, startPoint x: 604, startPoint y: 173, endPoint x: 586, endPoint y: 147, distance: 31.3
click at [585, 162] on div "Mācību tēma: Bioloģijas i - 11. klases 1. ieskaites mācību materiāls #5 4. tēma…" at bounding box center [324, 187] width 649 height 375
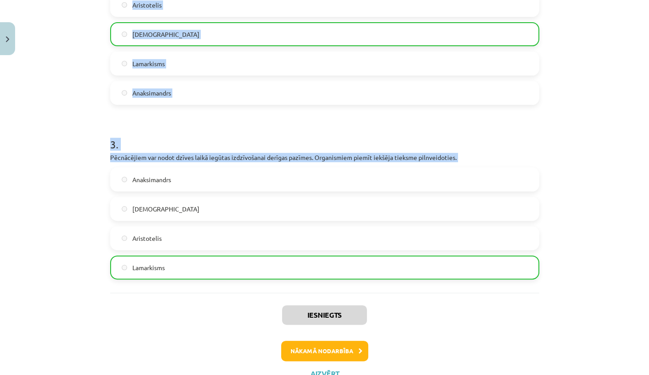
click at [332, 359] on button "Nākamā nodarbība" at bounding box center [324, 351] width 87 height 20
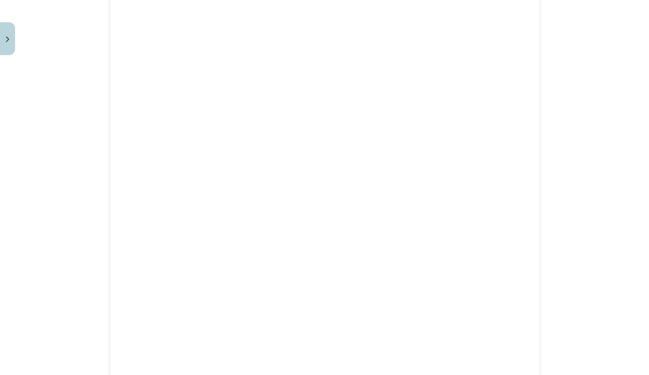
scroll to position [22, 0]
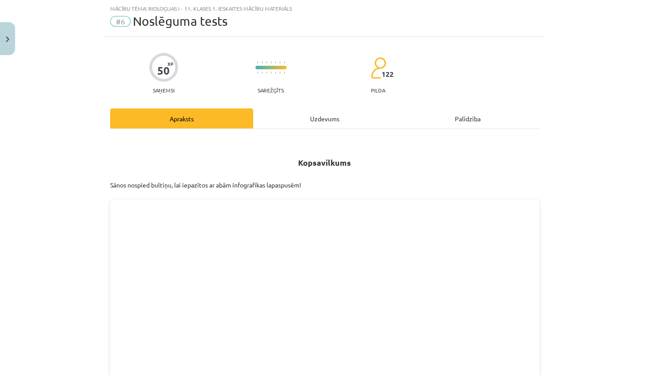
click at [341, 125] on div "Uzdevums" at bounding box center [324, 118] width 143 height 20
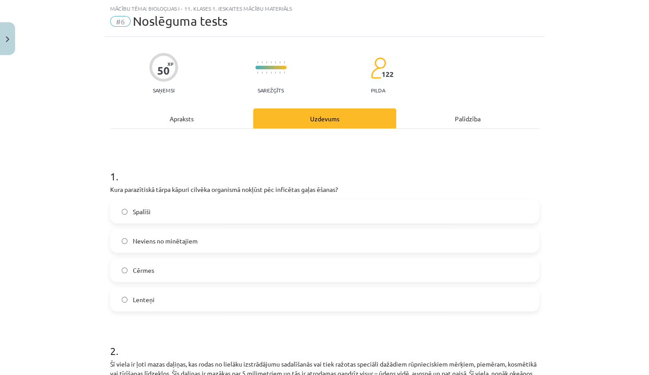
click at [308, 121] on div "Uzdevums" at bounding box center [324, 118] width 143 height 20
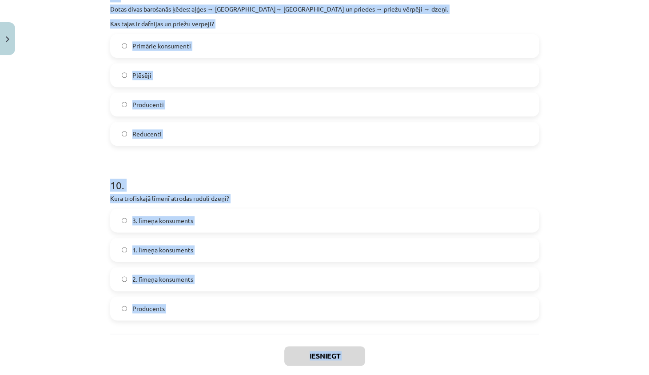
scroll to position [1683, 0]
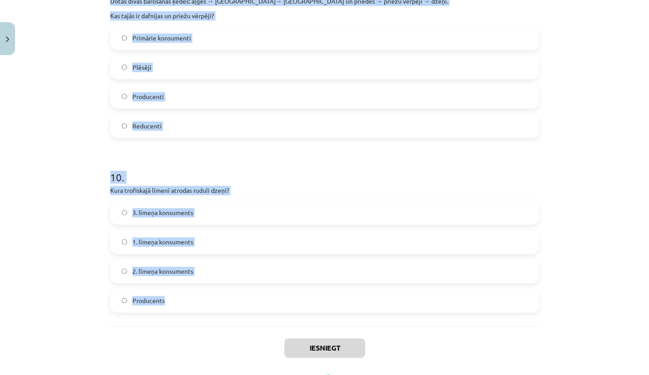
drag, startPoint x: 100, startPoint y: 187, endPoint x: 176, endPoint y: 297, distance: 134.3
click at [176, 297] on div "Mācību tēma: Bioloģijas i - 11. klases 1. ieskaites mācību materiāls #6 Noslēgu…" at bounding box center [324, 187] width 649 height 375
copy form "9 . Lore ipsumdolors ametc adipis elitsed doeiusmod tempori utl etdolorem aliqu…"
click at [58, 139] on div "Mācību tēma: Bioloģijas i - 11. klases 1. ieskaites mācību materiāls #6 Noslēgu…" at bounding box center [324, 187] width 649 height 375
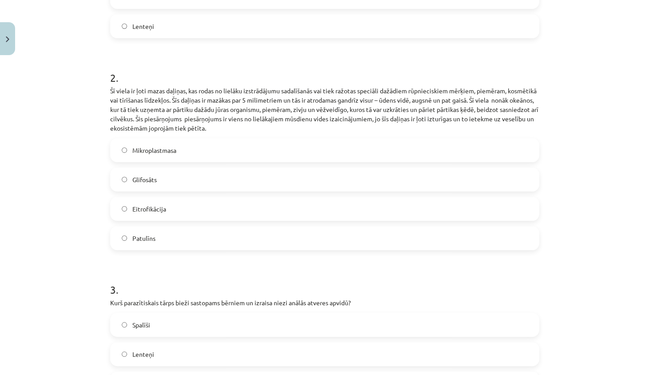
scroll to position [137, 0]
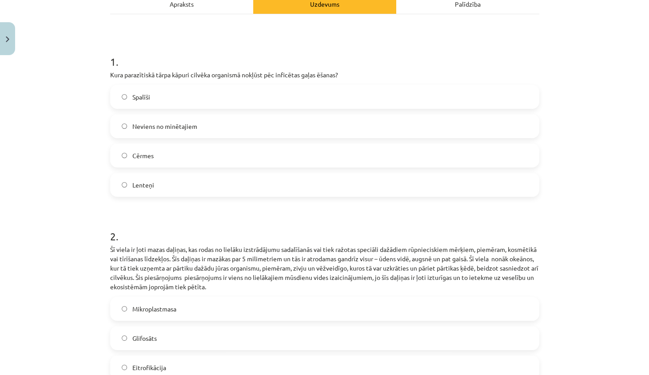
click at [176, 183] on label "Lenteņi" at bounding box center [325, 185] width 428 height 22
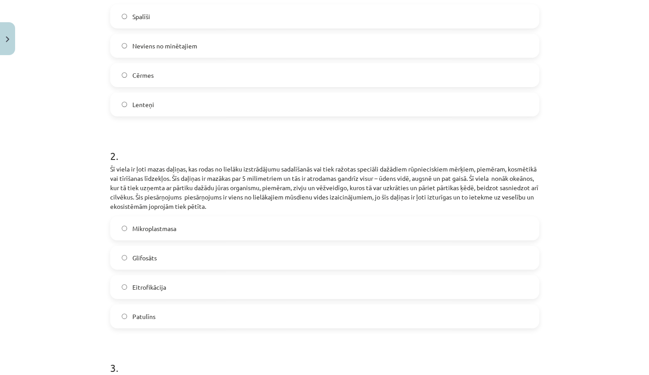
scroll to position [272, 0]
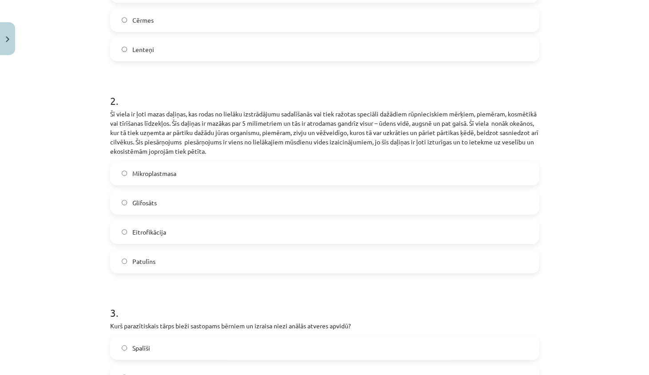
click at [189, 176] on label "Mikroplastmasa" at bounding box center [325, 173] width 428 height 22
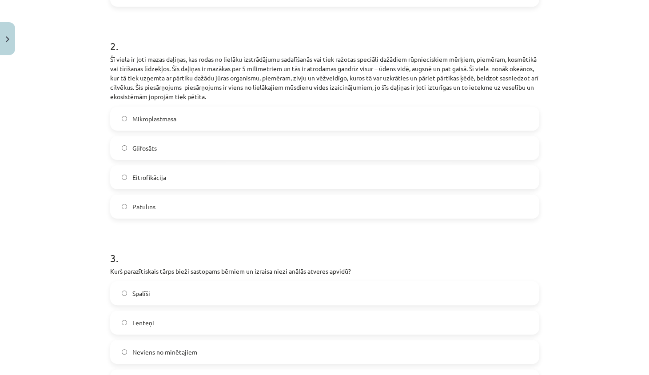
click at [154, 290] on label "Spalīši" at bounding box center [325, 293] width 428 height 22
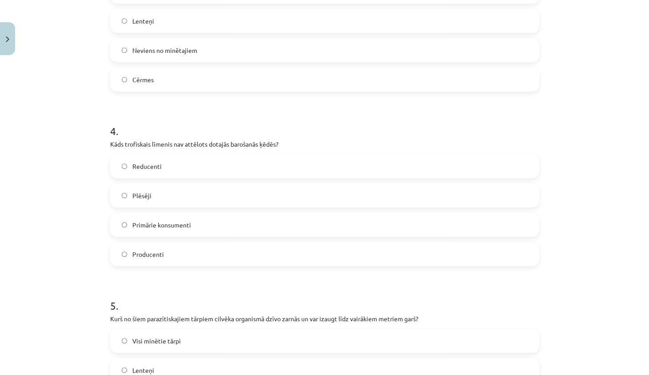
scroll to position [704, 0]
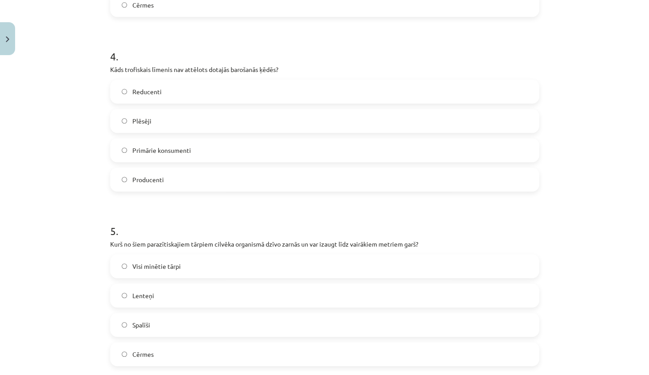
click at [165, 98] on label "Reducenti" at bounding box center [325, 91] width 428 height 22
click at [177, 287] on label "Lenteņi" at bounding box center [325, 295] width 428 height 22
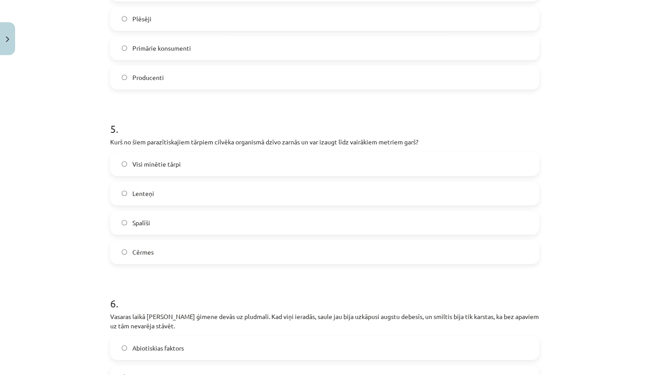
scroll to position [946, 0]
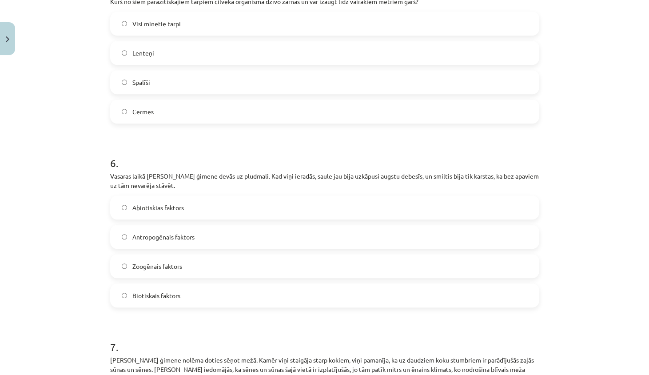
click at [202, 206] on label "Abiotiskias faktors" at bounding box center [325, 207] width 428 height 22
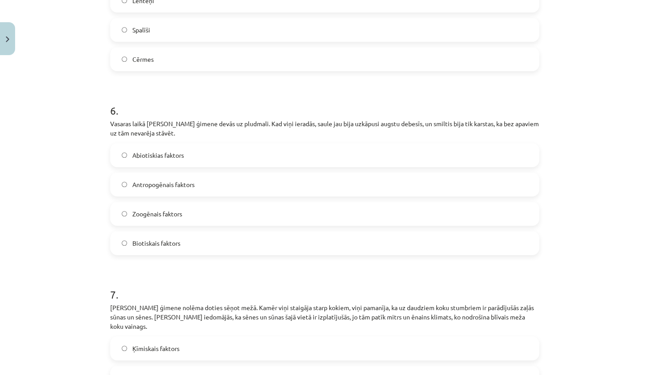
scroll to position [1127, 0]
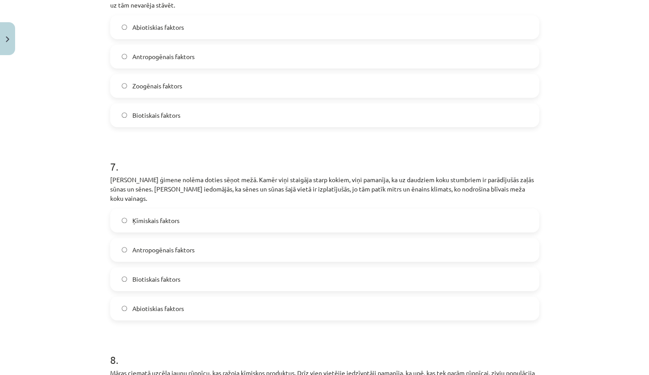
click at [185, 297] on label "Abiotiskias faktors" at bounding box center [325, 308] width 428 height 22
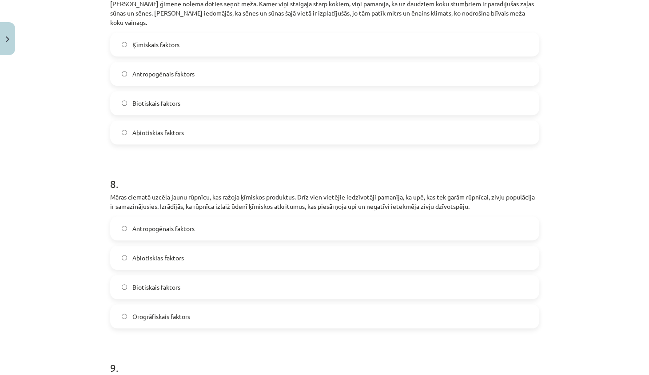
scroll to position [1371, 0]
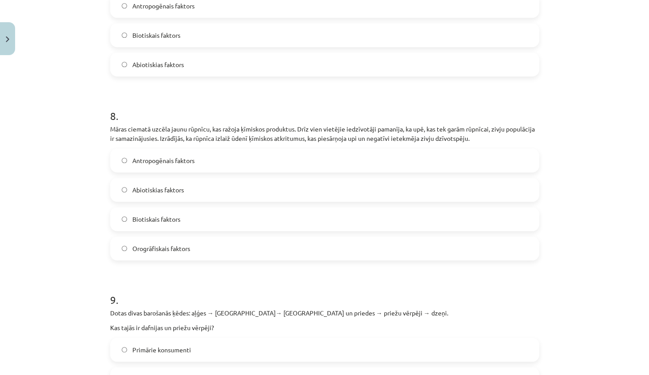
click at [194, 208] on label "Biotiskais faktors" at bounding box center [325, 219] width 428 height 22
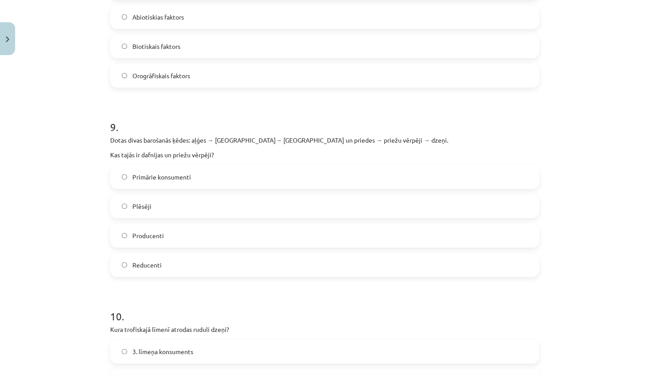
scroll to position [1612, 0]
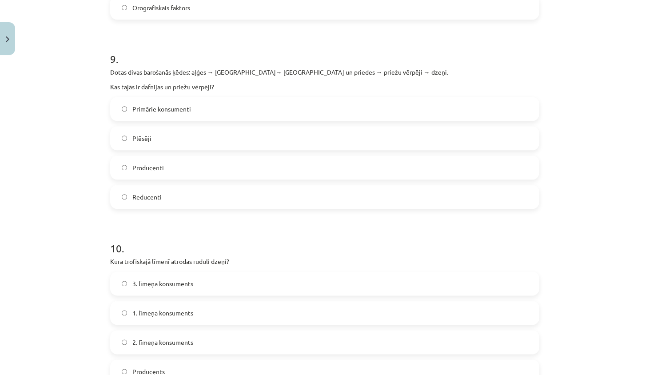
click at [234, 98] on label "Primārie konsumenti" at bounding box center [325, 109] width 428 height 22
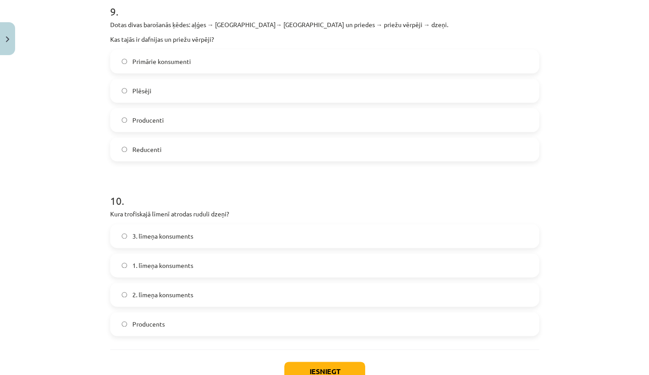
click at [201, 234] on label "3. līmeņa konsuments" at bounding box center [325, 236] width 428 height 22
click at [332, 369] on button "Iesniegt" at bounding box center [324, 372] width 81 height 20
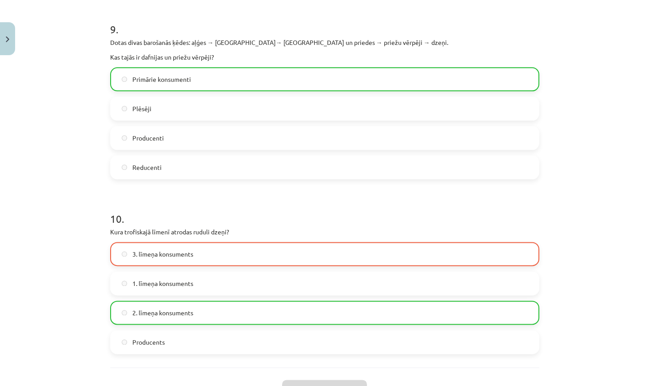
scroll to position [1730, 0]
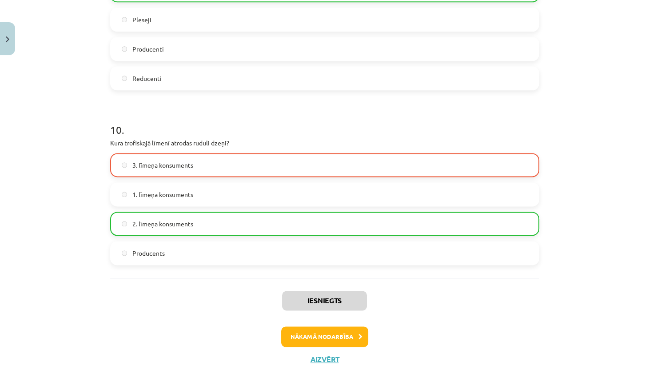
click at [323, 330] on button "Nākamā nodarbība" at bounding box center [324, 336] width 87 height 20
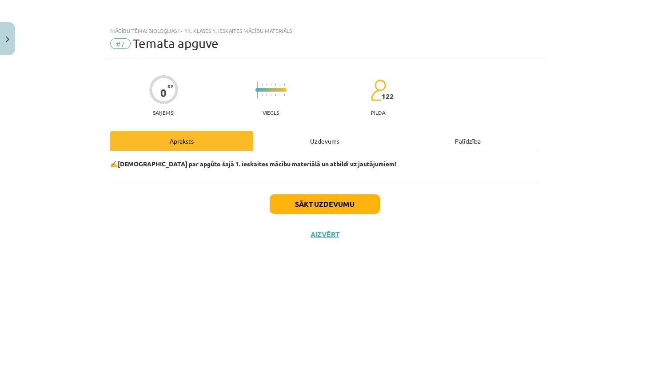
click at [327, 131] on div "Uzdevums" at bounding box center [324, 141] width 143 height 20
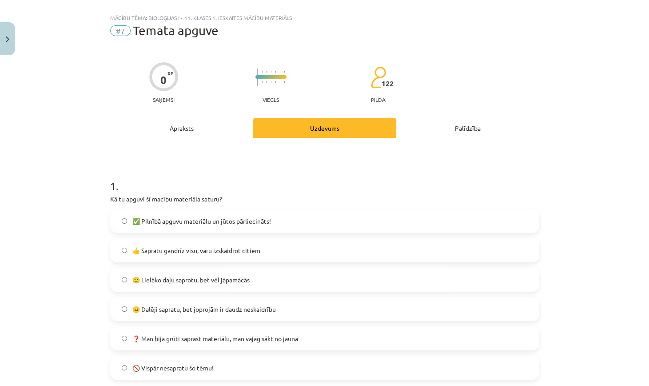
scroll to position [94, 0]
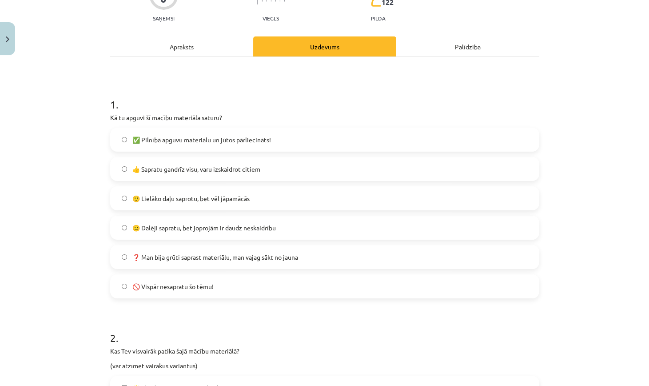
click at [231, 141] on span "✅ Pilnībā apguvu materiālu un jūtos pārliecināts!" at bounding box center [201, 139] width 139 height 9
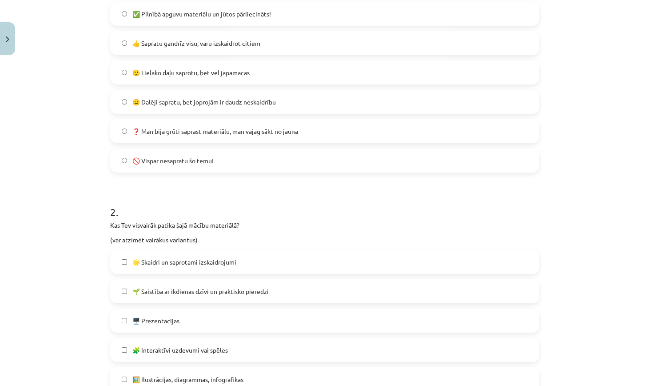
scroll to position [267, 0]
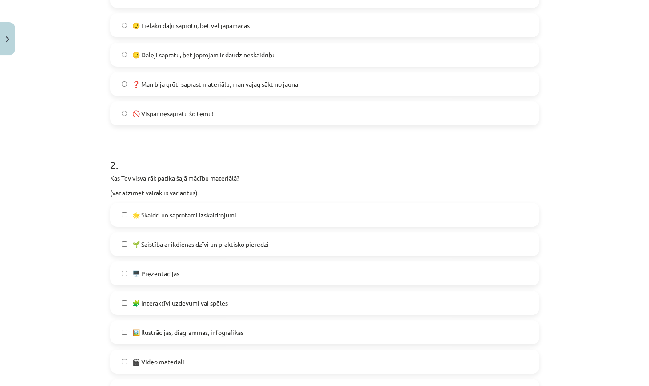
click at [224, 218] on span "🌟 Skaidri un saprotami izskaidrojumi" at bounding box center [184, 214] width 104 height 9
click at [213, 264] on label "🖥️ Prezentācijas" at bounding box center [325, 273] width 428 height 22
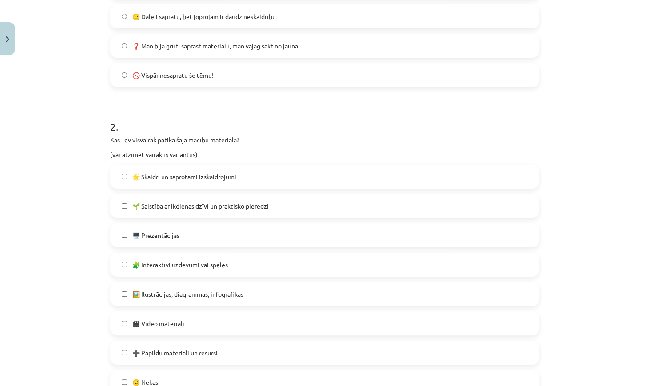
scroll to position [316, 0]
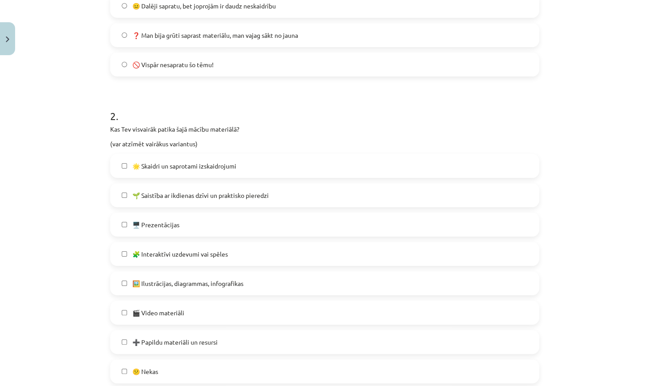
click at [196, 305] on label "🎬 Video materiāli" at bounding box center [325, 312] width 428 height 22
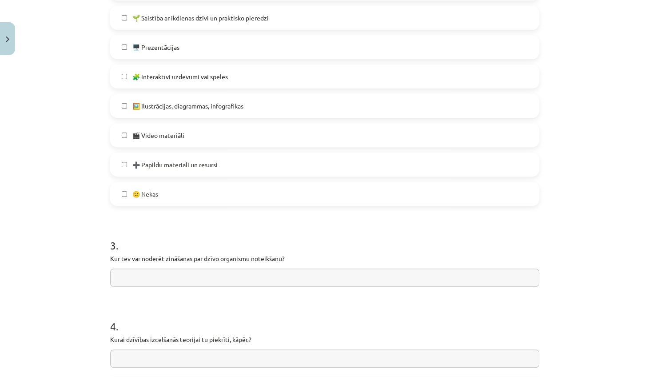
scroll to position [573, 0]
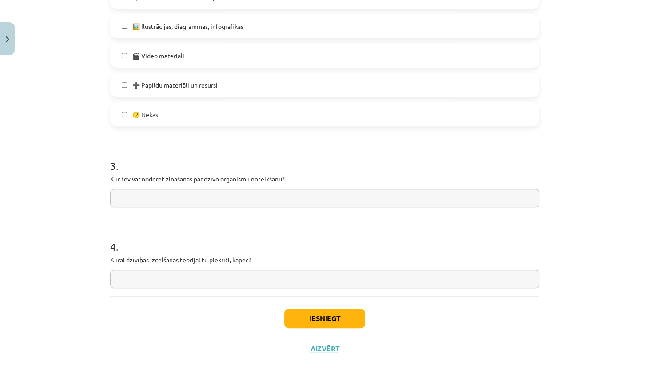
click at [329, 315] on button "Iesniegt" at bounding box center [324, 318] width 81 height 20
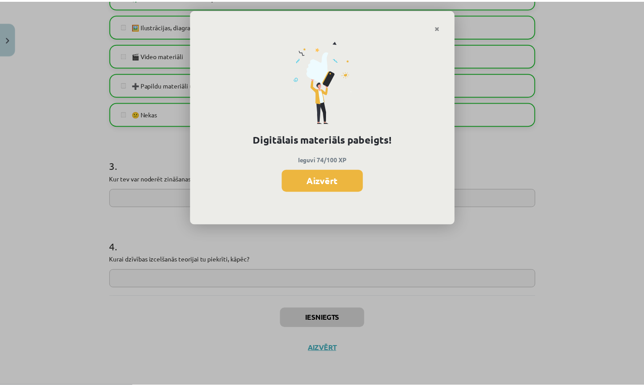
scroll to position [483, 0]
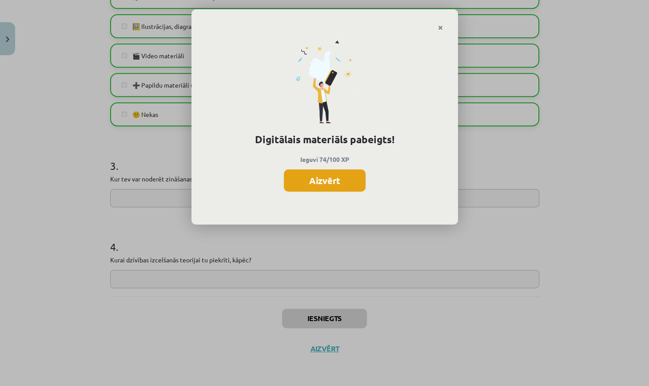
click at [327, 186] on button "Aizvērt" at bounding box center [325, 180] width 82 height 22
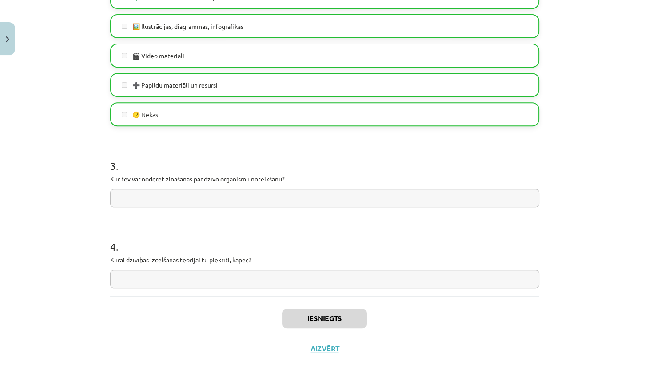
click at [333, 352] on button "Aizvērt" at bounding box center [325, 348] width 34 height 9
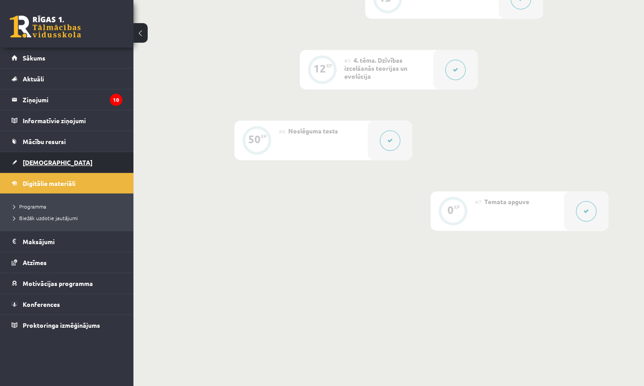
click at [83, 162] on link "[DEMOGRAPHIC_DATA]" at bounding box center [67, 162] width 111 height 20
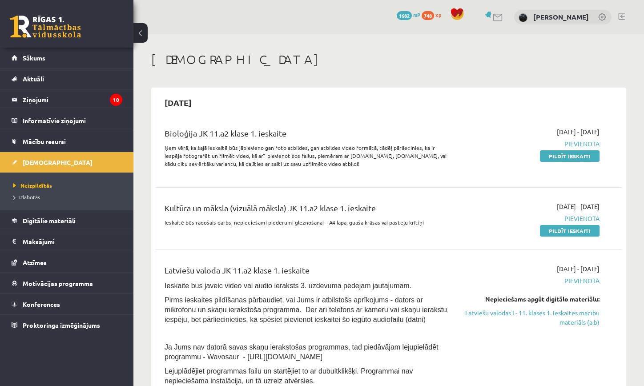
scroll to position [12, 0]
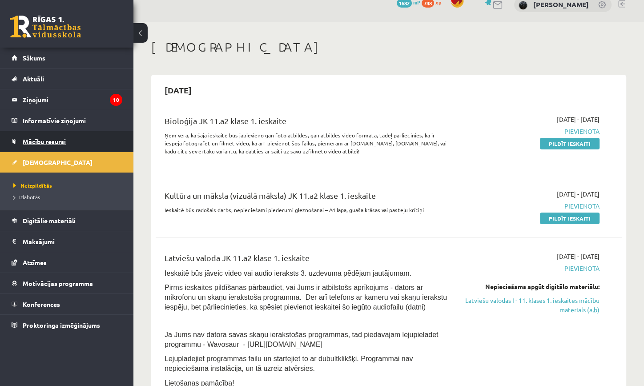
click at [87, 146] on link "Mācību resursi" at bounding box center [67, 141] width 111 height 20
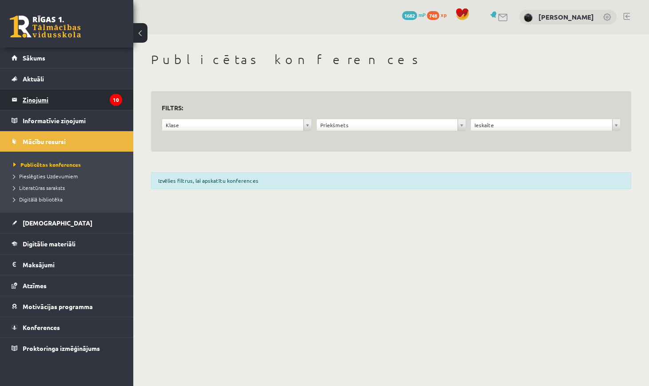
click at [83, 108] on legend "Ziņojumi 10" at bounding box center [73, 99] width 100 height 20
